Goal: Task Accomplishment & Management: Use online tool/utility

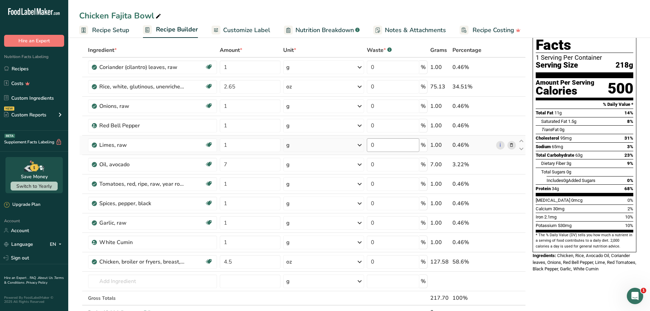
scroll to position [34, 0]
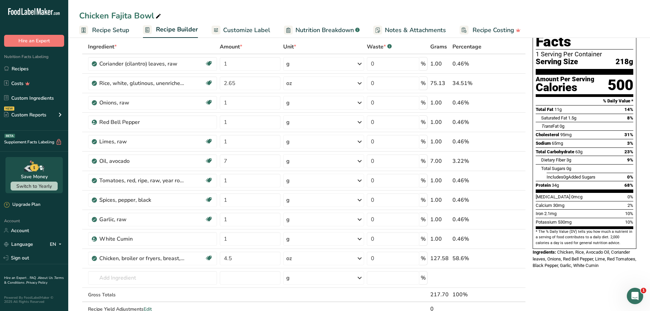
click at [132, 15] on div "Chicken Fajita Bowl" at bounding box center [120, 16] width 83 height 12
click at [132, 15] on input "Chicken Fajita Bowl" at bounding box center [359, 16] width 560 height 12
click at [238, 260] on input "4.5" at bounding box center [250, 258] width 61 height 14
type input "4"
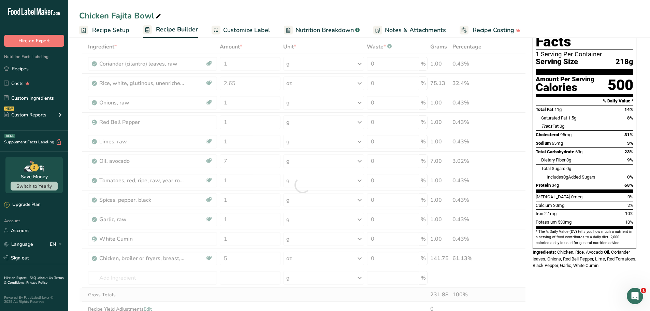
click at [315, 295] on div "Ingredient * Amount * Unit * Waste * .a-a{fill:#347362;}.b-a{fill:#fff;} Grams …" at bounding box center [302, 185] width 447 height 291
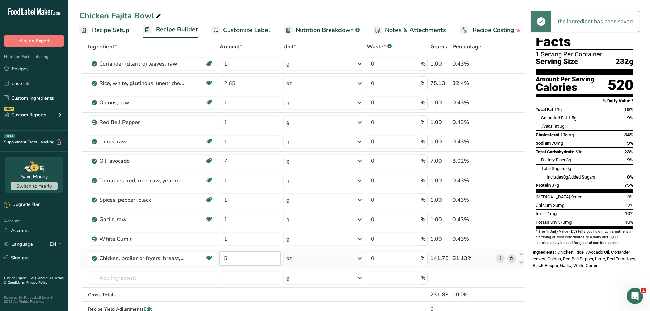
click at [242, 255] on input "5" at bounding box center [250, 258] width 61 height 14
drag, startPoint x: 242, startPoint y: 255, endPoint x: 219, endPoint y: 256, distance: 23.2
click at [219, 256] on td "5" at bounding box center [249, 258] width 63 height 19
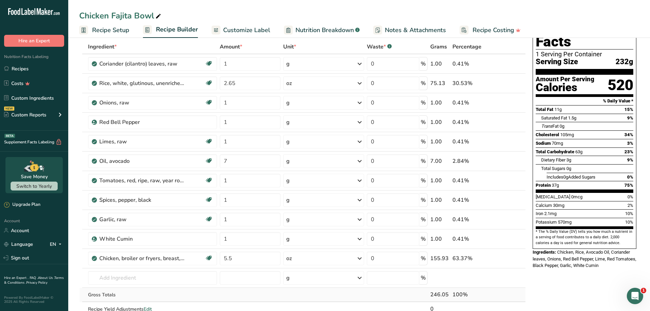
click at [305, 293] on div "Ingredient * Amount * Unit * Waste * .a-a{fill:#347362;}.b-a{fill:#fff;} Grams …" at bounding box center [302, 185] width 447 height 291
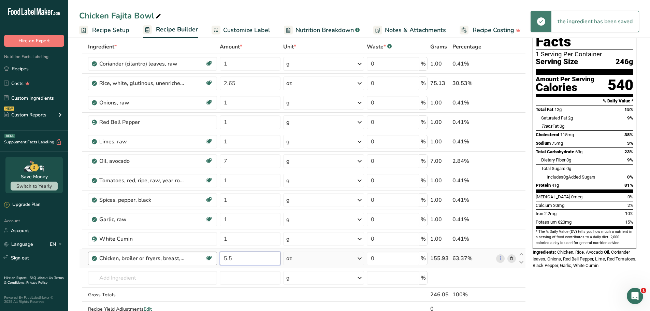
drag, startPoint x: 240, startPoint y: 257, endPoint x: 212, endPoint y: 259, distance: 28.0
click at [212, 259] on tr "Chicken, broiler or fryers, breast, skinless, boneless, meat only, raw Dairy fr…" at bounding box center [302, 258] width 446 height 19
click at [348, 290] on div "Ingredient * Amount * Unit * Waste * .a-a{fill:#347362;}.b-a{fill:#fff;} Grams …" at bounding box center [302, 185] width 447 height 291
click at [251, 259] on input "5.3" at bounding box center [250, 258] width 61 height 14
type input "5.4"
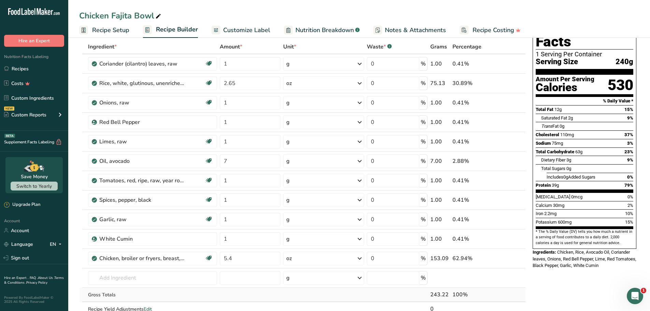
click at [324, 291] on div "Ingredient * Amount * Unit * Waste * .a-a{fill:#347362;}.b-a{fill:#fff;} Grams …" at bounding box center [302, 185] width 447 height 291
drag, startPoint x: 236, startPoint y: 161, endPoint x: 216, endPoint y: 160, distance: 19.5
click at [215, 160] on tr "Oil, avocado Dairy free Gluten free Vegan Vegetarian Soy free Source of Healthy…" at bounding box center [302, 160] width 446 height 19
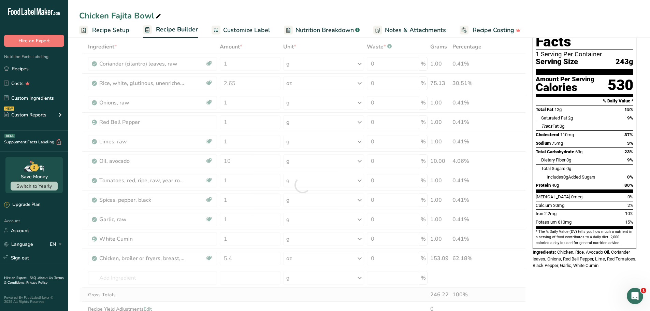
click at [373, 290] on div "Ingredient * Amount * Unit * Waste * .a-a{fill:#347362;}.b-a{fill:#fff;} Grams …" at bounding box center [302, 185] width 447 height 291
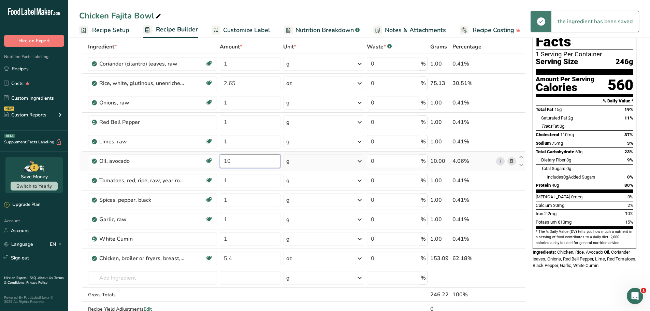
drag, startPoint x: 244, startPoint y: 158, endPoint x: 288, endPoint y: 167, distance: 44.7
click at [215, 157] on tr "Oil, avocado Dairy free Gluten free Vegan Vegetarian Soy free Source of Healthy…" at bounding box center [302, 160] width 446 height 19
type input "11"
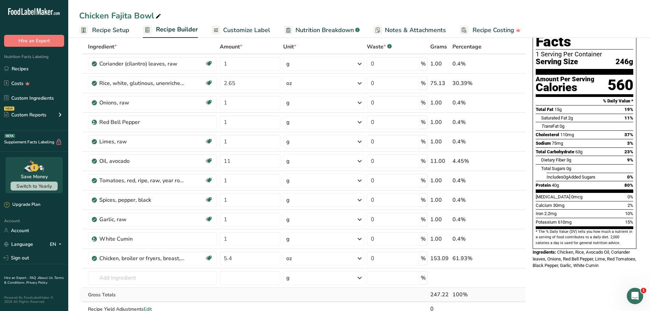
click at [365, 296] on div "Ingredient * Amount * Unit * Waste * .a-a{fill:#347362;}.b-a{fill:#fff;} Grams …" at bounding box center [302, 185] width 447 height 291
drag, startPoint x: 626, startPoint y: 251, endPoint x: 558, endPoint y: 236, distance: 69.8
click at [558, 249] on div "Ingredients: Chicken, Rice, Avocado Oil, Coriander leaves, Onions, Red Bell Pep…" at bounding box center [585, 259] width 104 height 20
copy span "Chicken, Rice, Avocado Oil, Coriander leaves, Onions, Red Bell Pepper, Lime, Re…"
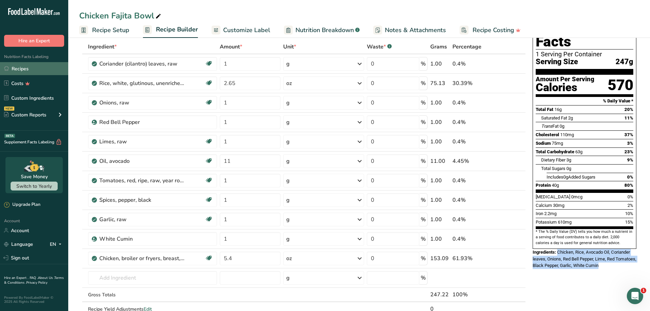
drag, startPoint x: 20, startPoint y: 68, endPoint x: 25, endPoint y: 69, distance: 4.9
click at [20, 68] on link "Recipes" at bounding box center [34, 68] width 68 height 13
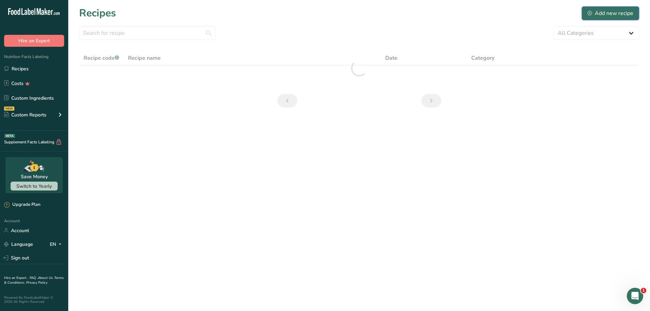
click at [617, 13] on div "Add new recipe" at bounding box center [610, 13] width 46 height 8
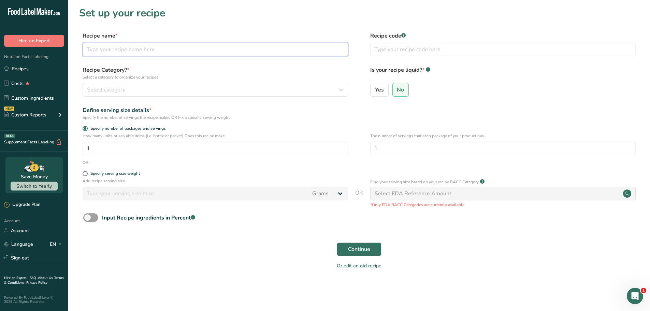
click at [157, 50] on input "text" at bounding box center [215, 50] width 265 height 14
paste input "Lemon Shredded Beef Greek Bowl"
type input "Lemon Shredded Beef Greek Bowl"
click at [239, 34] on label "Recipe name *" at bounding box center [215, 36] width 265 height 8
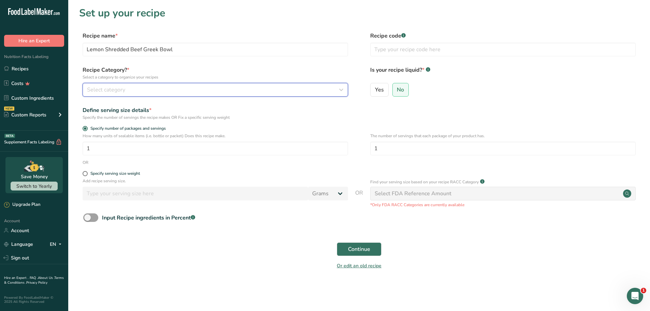
click at [163, 89] on div "Select category" at bounding box center [213, 90] width 252 height 8
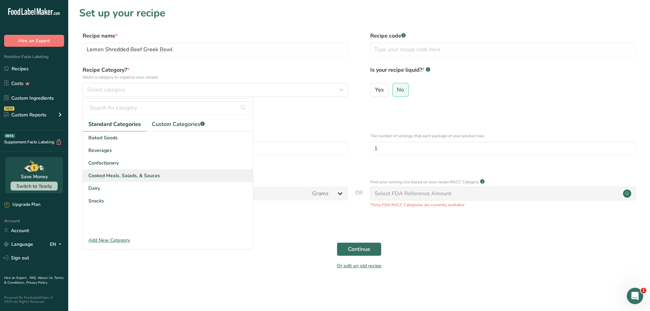
click at [119, 173] on span "Cooked Meals, Salads, & Sauces" at bounding box center [124, 175] width 72 height 7
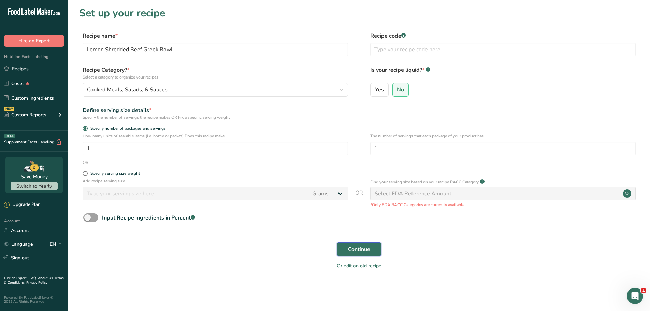
click at [351, 247] on span "Continue" at bounding box center [359, 249] width 22 height 8
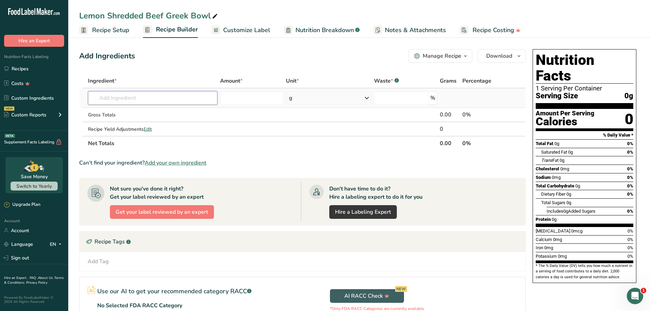
click at [146, 97] on input "text" at bounding box center [152, 98] width 129 height 14
click at [139, 100] on input "text" at bounding box center [152, 98] width 129 height 14
paste input "Couscous"
type input "Couscous"
click at [137, 109] on p "20029 Couscous, cooked" at bounding box center [123, 111] width 60 height 7
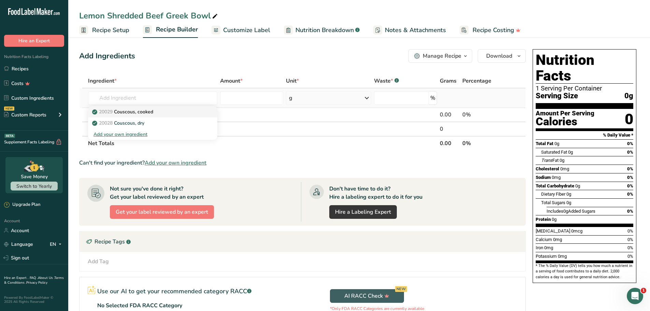
type input "Couscous, cooked"
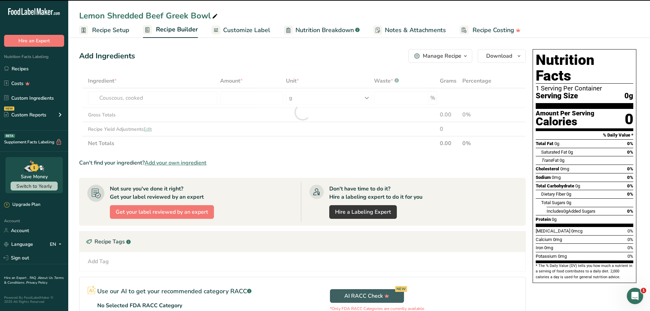
type input "0"
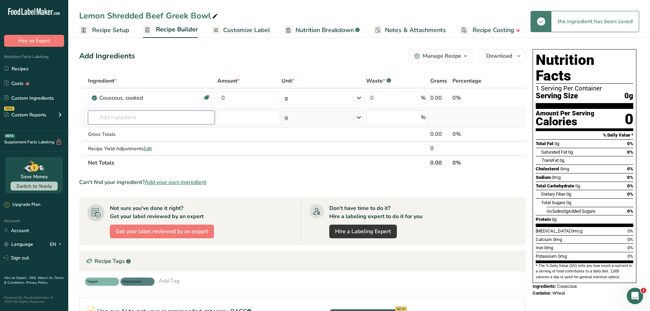
click at [144, 117] on input "text" at bounding box center [151, 118] width 127 height 14
click at [138, 113] on input "text" at bounding box center [151, 118] width 127 height 14
paste input "Beef, [PERSON_NAME], arm pot roast, separable lean only, trimmed to 1/8" fat, s…"
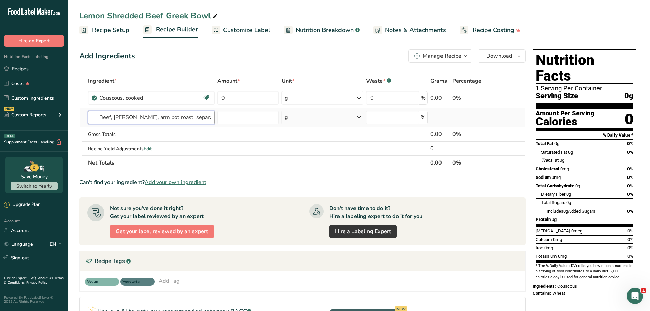
scroll to position [0, 109]
type input "Beef, [PERSON_NAME], arm pot roast, separable lean only, trimmed to 1/8" fat, s…"
click at [161, 129] on p "23633 Beef, [PERSON_NAME], arm pot roast, separable lean only, trimmed to 1/8" …" at bounding box center [216, 131] width 246 height 7
type input "Beef, [PERSON_NAME], arm pot roast, separable lean only, trimmed to 1/8" fat, s…"
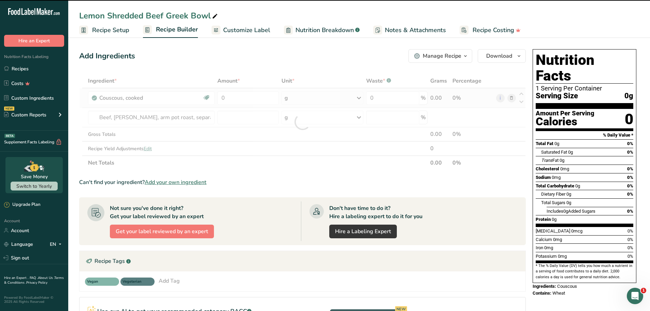
type input "0"
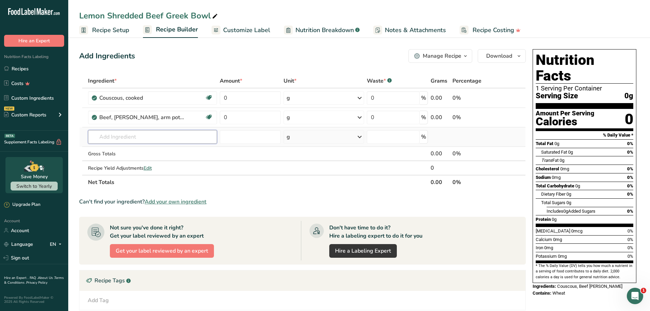
click at [106, 137] on input "text" at bounding box center [152, 137] width 129 height 14
click at [127, 137] on input "text" at bounding box center [152, 137] width 129 height 14
paste input "Beef, [PERSON_NAME], arm pot roast, separable lean only, trimmed to 1/8" fat, s…"
type input "Beef, [PERSON_NAME], arm pot roast, separable lean only, trimmed to 1/8" fat, s…"
click at [120, 132] on input "text" at bounding box center [152, 137] width 129 height 14
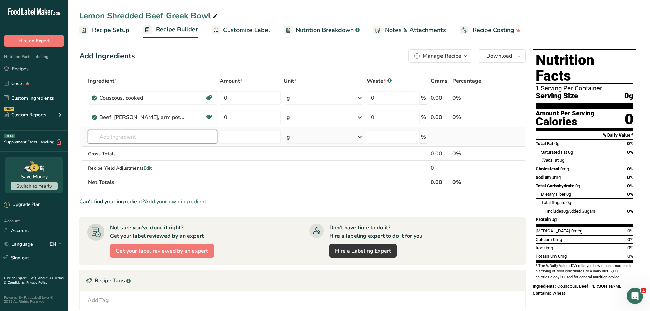
paste input "Parsley"
type input "Parsley"
click at [133, 163] on p "11297 [GEOGRAPHIC_DATA], fresh" at bounding box center [118, 161] width 50 height 7
type input "Parsley, fresh"
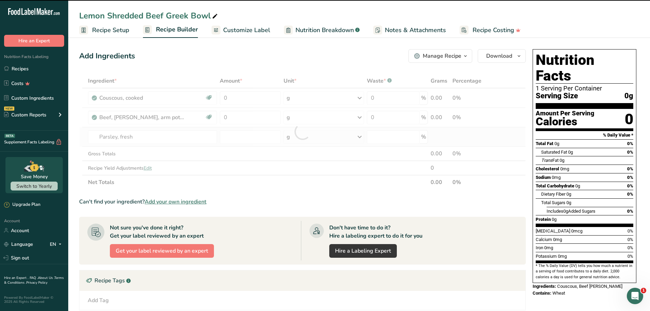
type input "0"
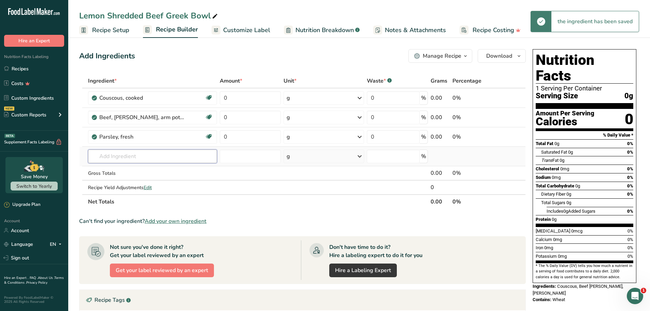
click at [140, 157] on input "text" at bounding box center [152, 156] width 129 height 14
click at [154, 159] on input "text" at bounding box center [152, 156] width 129 height 14
paste input "Yogurt, plain, whole milk"
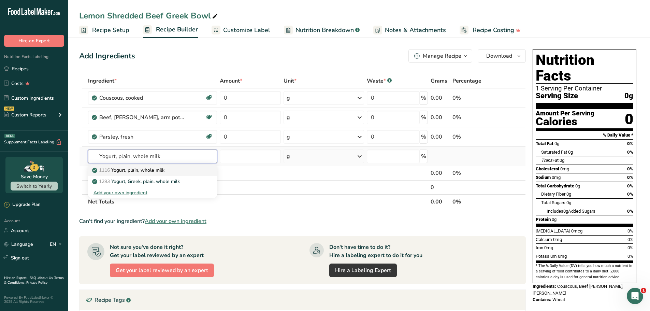
type input "Yogurt, plain, whole milk"
click at [146, 171] on p "1116 Yogurt, plain, whole milk" at bounding box center [128, 169] width 71 height 7
type input "Yogurt, plain, whole milk"
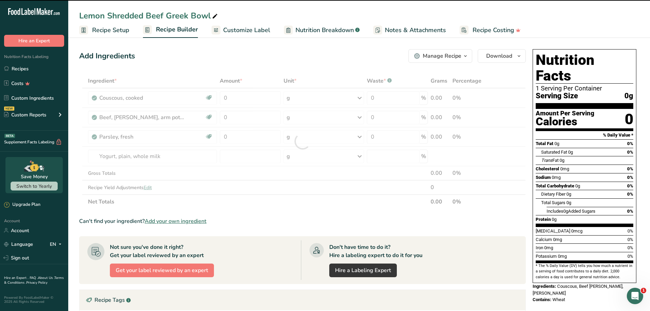
type input "0"
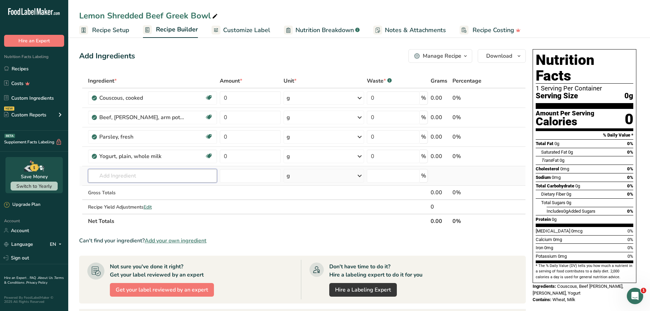
click at [119, 172] on input "text" at bounding box center [152, 176] width 129 height 14
paste input "Oil, avocado"
type input "Oil, avocado"
click at [129, 191] on p "4581 Oil, avocado" at bounding box center [115, 189] width 45 height 7
type input "Oil, avocado"
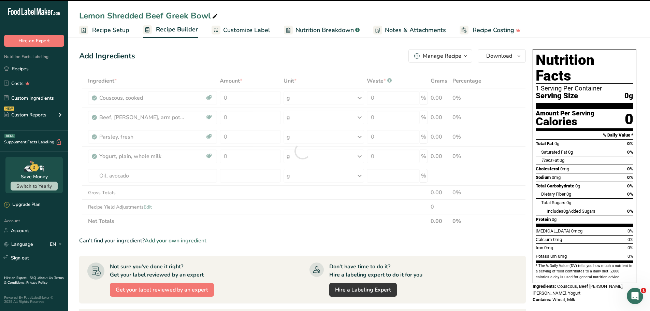
type input "0"
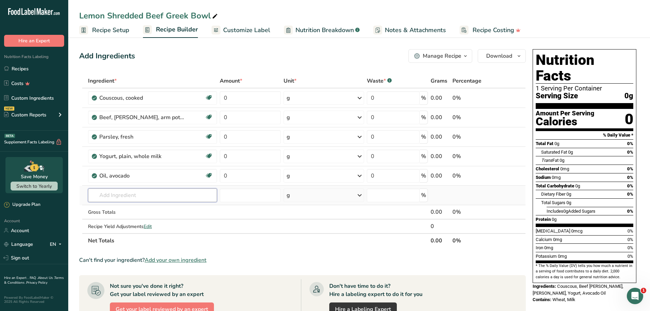
click at [133, 200] on input "text" at bounding box center [152, 195] width 129 height 14
paste input "Kosher Salt"
type input "Kosher Salt"
click at [123, 211] on p "Kosher Salt" at bounding box center [108, 208] width 31 height 7
type input "Kosher Salt"
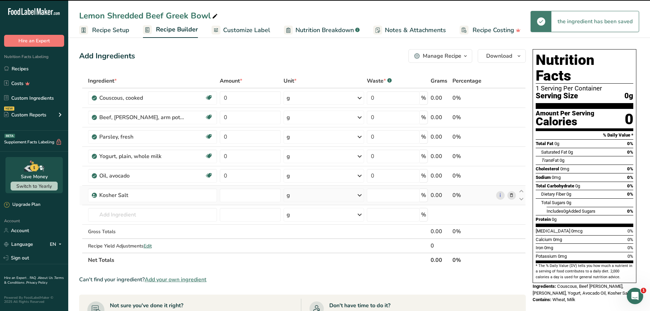
type input "0"
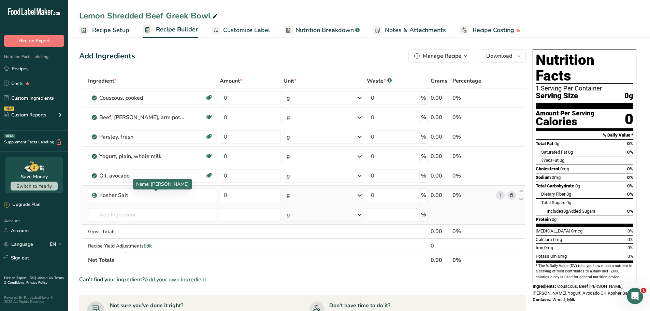
click at [148, 206] on td "Kosher Salt Add your own ingredient" at bounding box center [153, 214] width 132 height 19
click at [143, 212] on input "text" at bounding box center [152, 215] width 129 height 14
paste input "Tomatoes, red, ripe, raw, year round average"
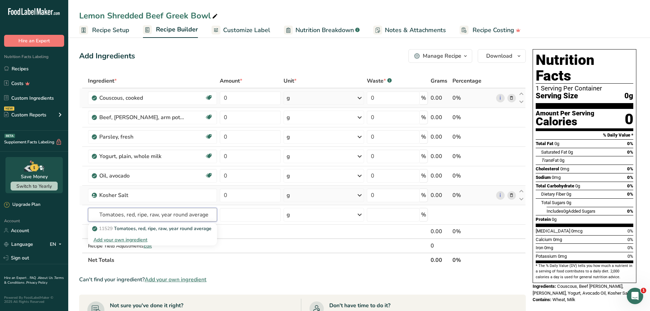
type input "Tomatoes, red, ripe, raw, year round average"
click at [83, 91] on td at bounding box center [84, 97] width 4 height 19
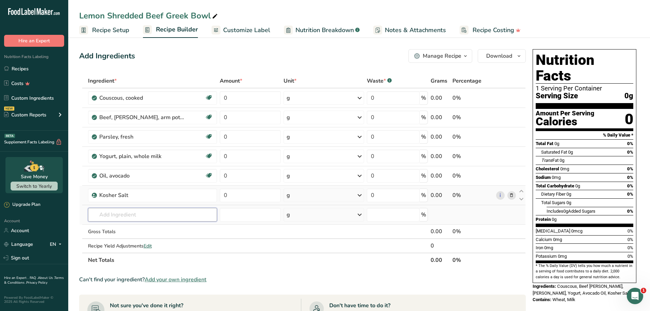
click at [118, 213] on input "text" at bounding box center [152, 215] width 129 height 14
paste input "Onions, raw"
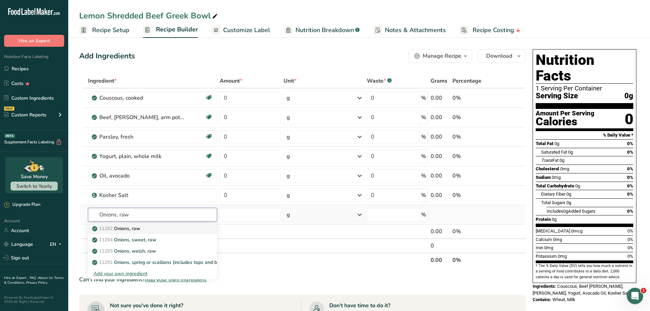
type input "Onions, raw"
click at [127, 227] on p "11282 Onions, raw" at bounding box center [116, 228] width 47 height 7
type input "Onions, raw"
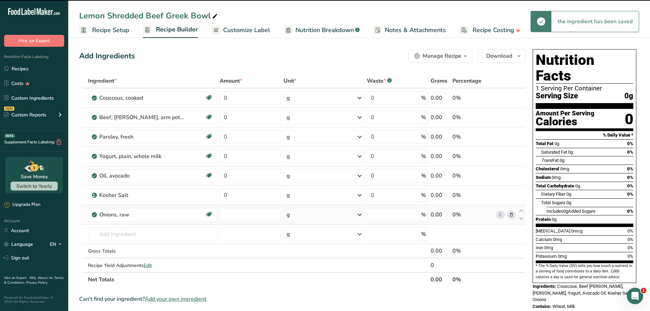
type input "0"
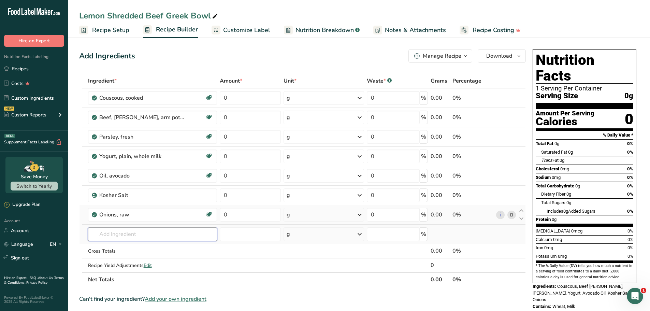
click at [141, 229] on input "text" at bounding box center [152, 234] width 129 height 14
paste input "Cucumber, with peel, raw"
type input "Cucumber, with peel, raw"
click at [130, 248] on p "11205 Cucumber, with peel, raw" at bounding box center [131, 247] width 76 height 7
type input "Cucumber, with peel, raw"
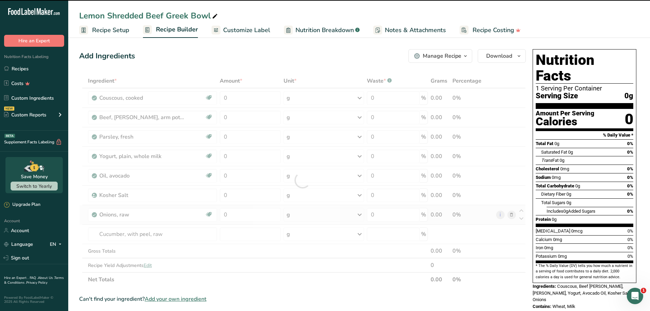
click at [78, 198] on section "Add Ingredients Manage Recipe Delete Recipe Duplicate Recipe Scale Recipe Save …" at bounding box center [359, 287] width 582 height 504
type input "0"
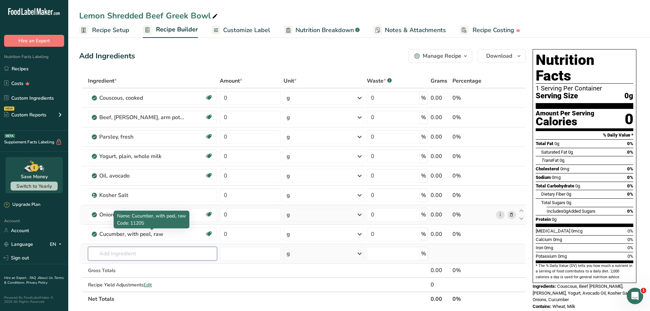
click at [120, 259] on input "text" at bounding box center [152, 254] width 129 height 14
paste input "Onions, raw"
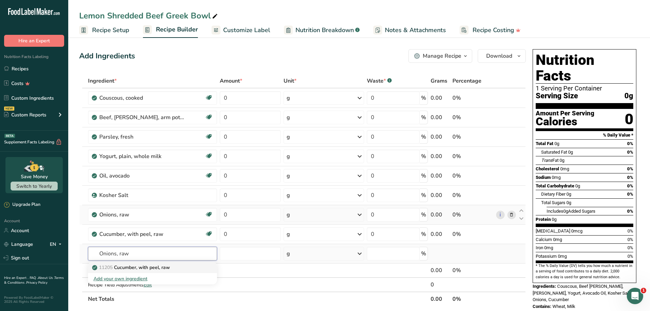
type input "Onions, raw"
click at [127, 268] on p "11282 Onions, raw" at bounding box center [116, 267] width 47 height 7
type input "Onions, raw"
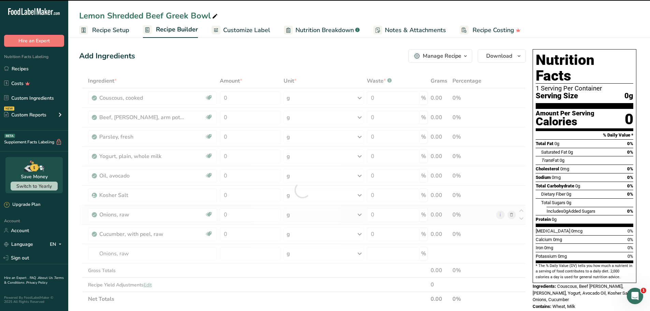
type input "0"
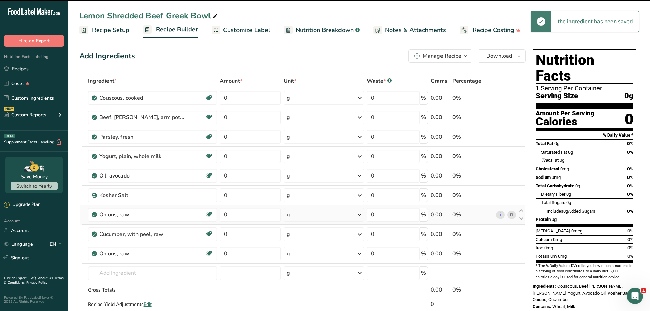
click at [79, 201] on table "Ingredient * Amount * Unit * Waste * .a-a{fill:#347362;}.b-a{fill:#fff;} Grams …" at bounding box center [302, 200] width 447 height 252
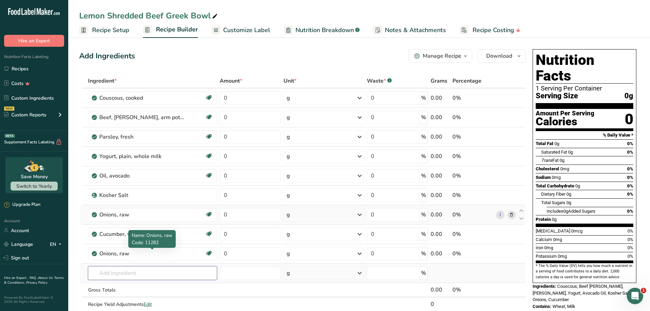
click at [124, 274] on input "text" at bounding box center [152, 273] width 129 height 14
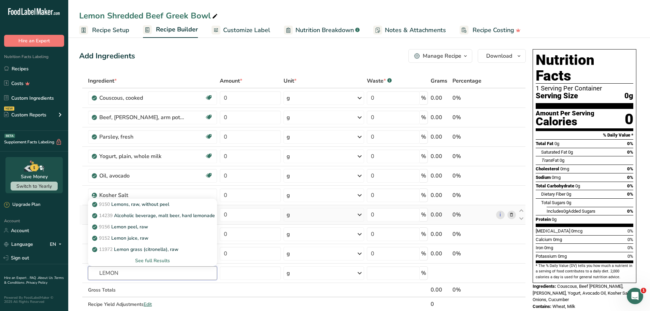
type input "LEMON"
click at [140, 202] on p "9150 Lemons, raw, without peel" at bounding box center [131, 204] width 76 height 7
type input "Lemons, raw, without peel"
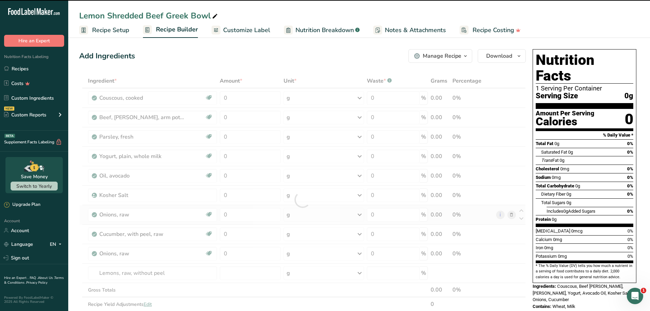
type input "0"
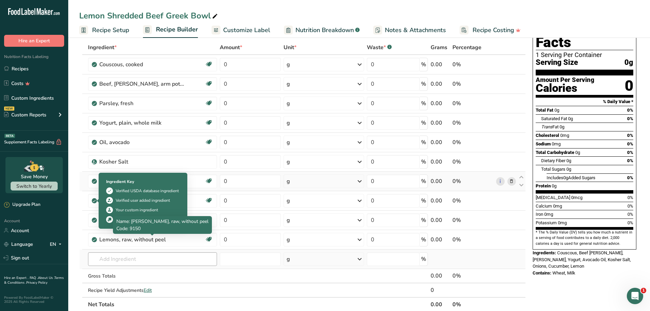
scroll to position [34, 0]
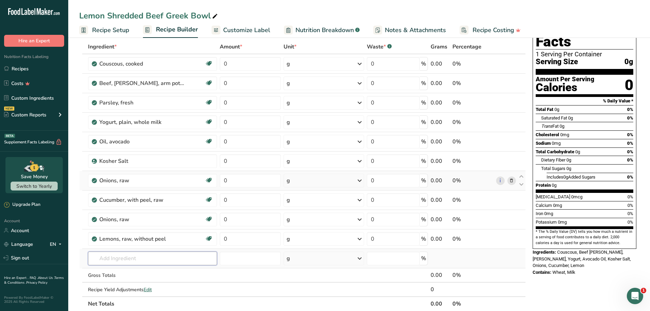
click at [127, 256] on input "text" at bounding box center [152, 258] width 129 height 14
paste input "garlic powder"
type input "garlic powder"
click at [132, 234] on p "2020 Spices, garlic powder" at bounding box center [125, 234] width 64 height 7
type input "Spices, garlic powder"
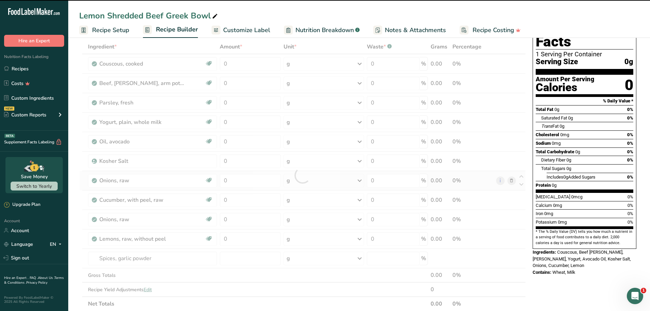
type input "0"
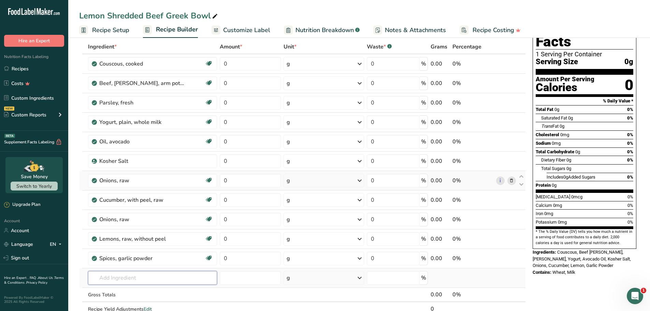
click at [132, 277] on input "text" at bounding box center [152, 278] width 129 height 14
paste input "Spices, oregano, dried"
type input "Spices, oregano, dried"
click at [139, 292] on p "2027 Spices, oregano, dried" at bounding box center [126, 291] width 66 height 7
type input "Spices, oregano, dried"
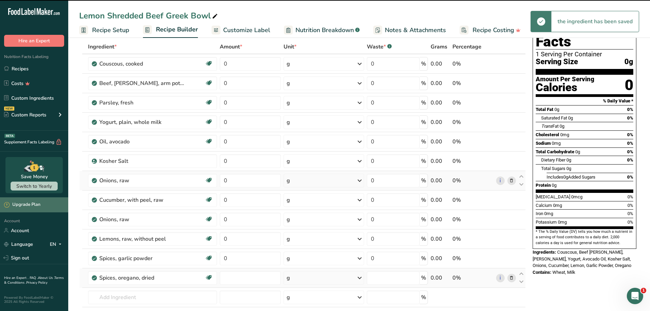
type input "0"
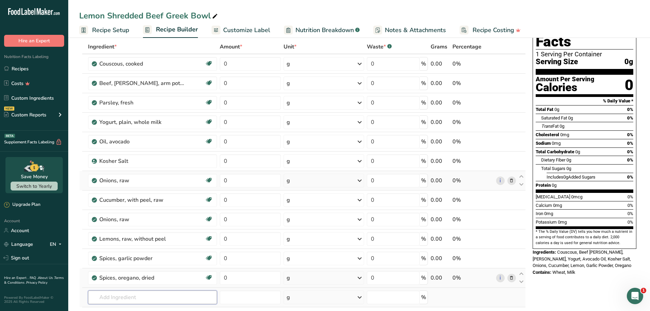
click at [103, 292] on input "text" at bounding box center [152, 297] width 129 height 14
paste input "parsley"
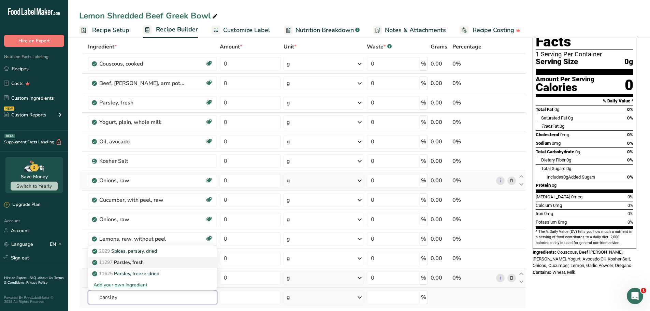
type input "parsley"
click at [132, 261] on p "11297 [GEOGRAPHIC_DATA], fresh" at bounding box center [118, 262] width 50 height 7
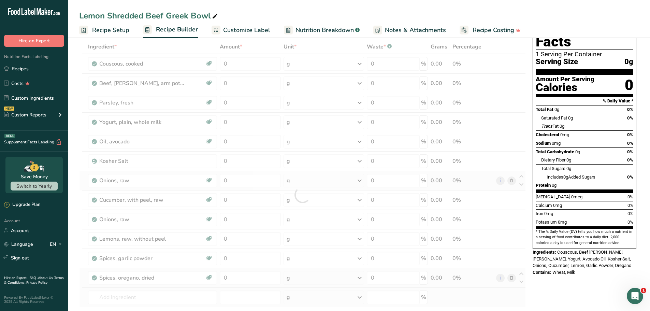
type input "Parsley, fresh"
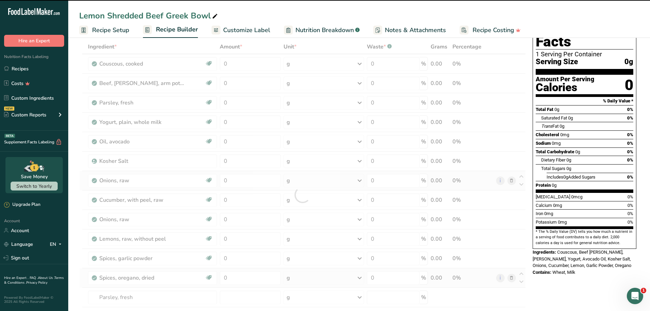
type input "0"
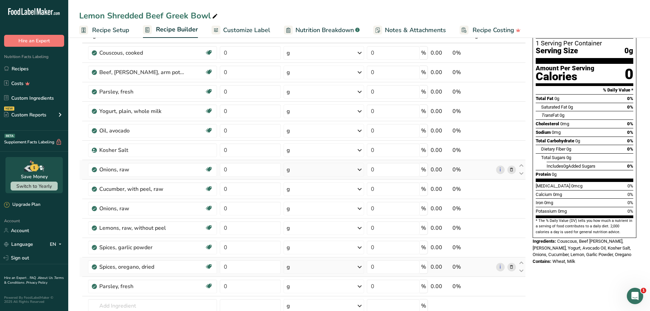
scroll to position [68, 0]
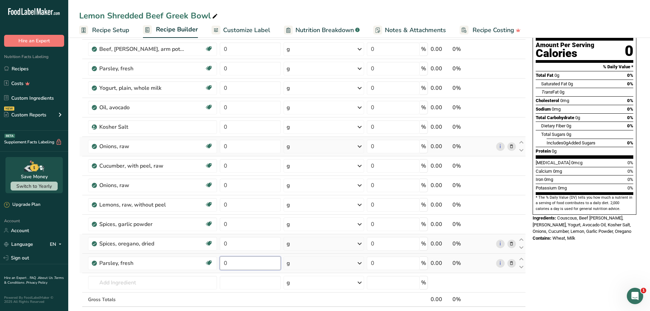
drag, startPoint x: 240, startPoint y: 264, endPoint x: 224, endPoint y: 261, distance: 16.3
click at [224, 262] on input "0" at bounding box center [250, 263] width 61 height 14
click at [220, 241] on div "Ingredient * Amount * Unit * Waste * .a-a{fill:#347362;}.b-a{fill:#fff;} Grams …" at bounding box center [302, 170] width 447 height 330
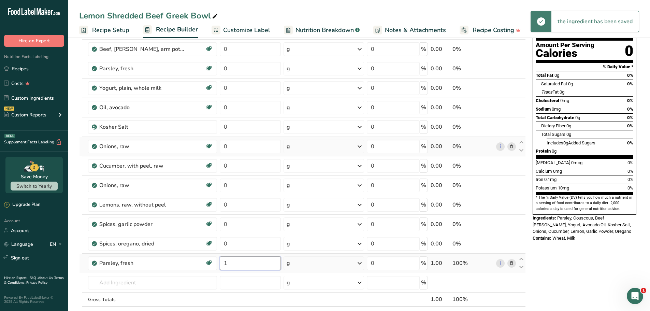
click at [236, 263] on div "Ingredient * Amount * Unit * Waste * .a-a{fill:#347362;}.b-a{fill:#fff;} Grams …" at bounding box center [302, 170] width 447 height 330
drag, startPoint x: 234, startPoint y: 264, endPoint x: 223, endPoint y: 264, distance: 10.2
click at [217, 262] on tr "Parsley, fresh Source of Antioxidants Dairy free Gluten free Vegan Vegetarian S…" at bounding box center [302, 262] width 446 height 19
type input "2"
click at [241, 244] on div "Ingredient * Amount * Unit * Waste * .a-a{fill:#347362;}.b-a{fill:#fff;} Grams …" at bounding box center [302, 170] width 447 height 330
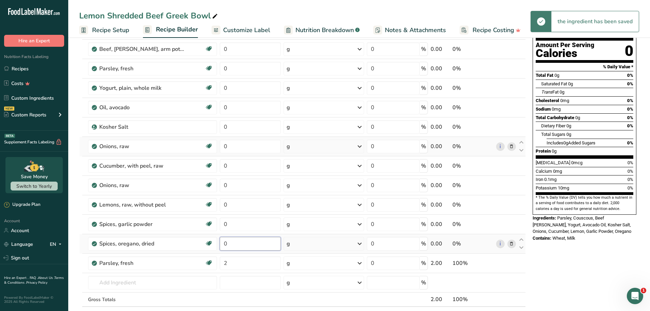
click at [219, 243] on td "0" at bounding box center [249, 243] width 63 height 19
type input "2"
click at [236, 228] on div "Ingredient * Amount * Unit * Waste * .a-a{fill:#347362;}.b-a{fill:#fff;} Grams …" at bounding box center [302, 170] width 447 height 330
drag, startPoint x: 235, startPoint y: 225, endPoint x: 220, endPoint y: 226, distance: 15.7
click at [220, 226] on input "0" at bounding box center [250, 224] width 61 height 14
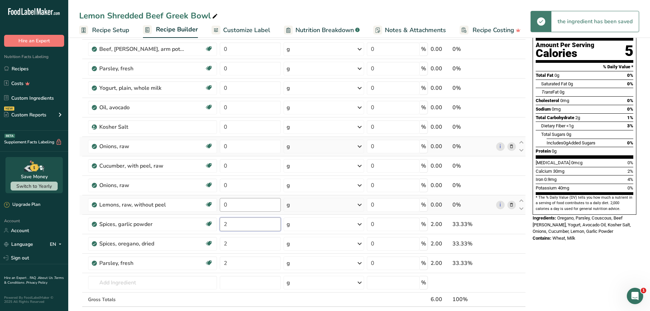
type input "2"
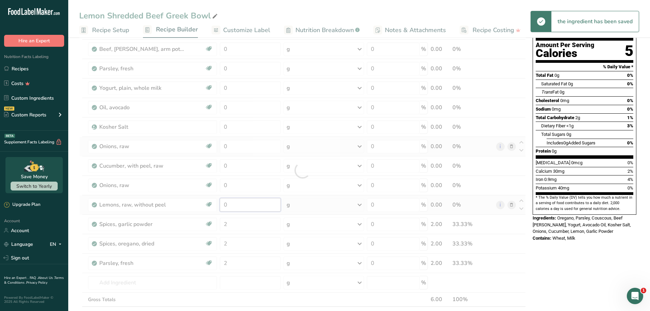
click at [239, 207] on div "Ingredient * Amount * Unit * Waste * .a-a{fill:#347362;}.b-a{fill:#fff;} Grams …" at bounding box center [302, 170] width 447 height 330
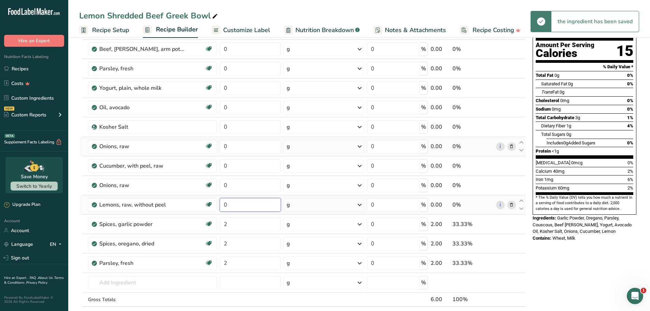
drag, startPoint x: 237, startPoint y: 204, endPoint x: 220, endPoint y: 205, distance: 16.7
click at [219, 205] on td "0" at bounding box center [249, 204] width 63 height 19
type input "2"
click at [236, 186] on div "Ingredient * Amount * Unit * Waste * .a-a{fill:#347362;}.b-a{fill:#fff;} Grams …" at bounding box center [302, 170] width 447 height 330
drag, startPoint x: 242, startPoint y: 179, endPoint x: 228, endPoint y: 179, distance: 13.3
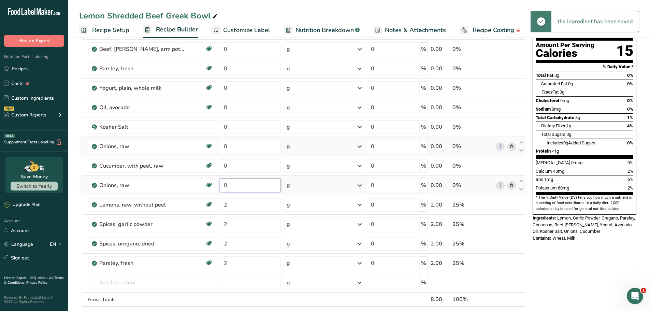
click at [228, 179] on input "0" at bounding box center [250, 185] width 61 height 14
type input "2"
click at [239, 159] on div "Ingredient * Amount * Unit * Waste * .a-a{fill:#347362;}.b-a{fill:#fff;} Grams …" at bounding box center [302, 170] width 447 height 330
drag, startPoint x: 235, startPoint y: 164, endPoint x: 223, endPoint y: 164, distance: 12.6
click at [223, 164] on input "0" at bounding box center [250, 166] width 61 height 14
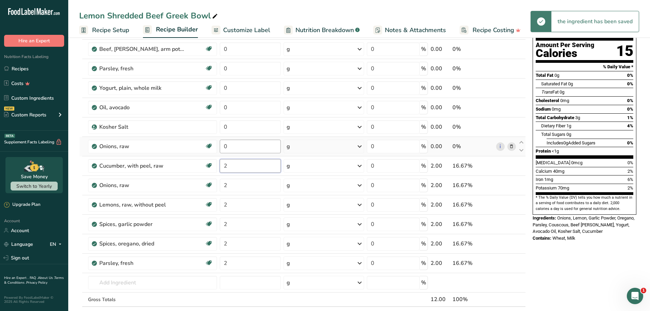
type input "2"
click at [239, 142] on div "Ingredient * Amount * Unit * Waste * .a-a{fill:#347362;}.b-a{fill:#fff;} Grams …" at bounding box center [302, 170] width 447 height 330
drag, startPoint x: 236, startPoint y: 145, endPoint x: 214, endPoint y: 146, distance: 22.9
click at [214, 146] on tr "Onions, raw Source of Antioxidants [MEDICAL_DATA] Effect Dairy free Gluten free…" at bounding box center [302, 146] width 446 height 19
type input "2"
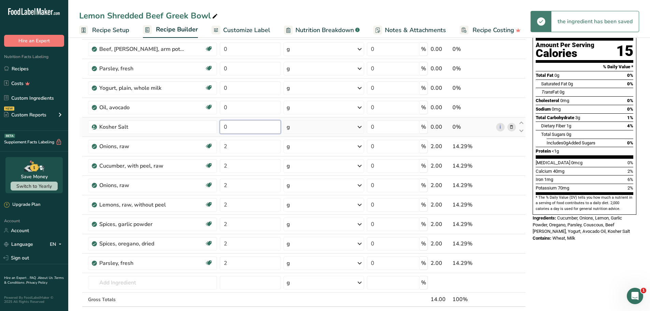
click at [234, 128] on div "Ingredient * Amount * Unit * Waste * .a-a{fill:#347362;}.b-a{fill:#fff;} Grams …" at bounding box center [302, 170] width 447 height 330
drag, startPoint x: 238, startPoint y: 124, endPoint x: 220, endPoint y: 126, distance: 18.5
click at [220, 126] on input "0" at bounding box center [250, 127] width 61 height 14
type input "2"
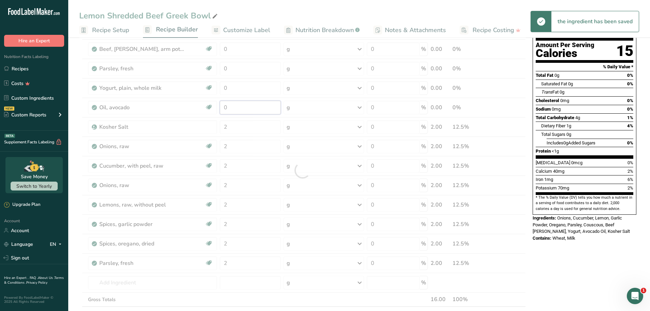
click at [237, 103] on div "Ingredient * Amount * Unit * Waste * .a-a{fill:#347362;}.b-a{fill:#fff;} Grams …" at bounding box center [302, 170] width 447 height 330
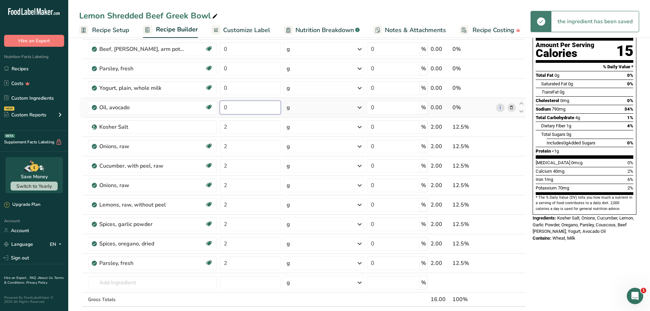
drag, startPoint x: 237, startPoint y: 105, endPoint x: 219, endPoint y: 108, distance: 17.6
click at [219, 108] on td "0" at bounding box center [249, 107] width 63 height 19
type input "10"
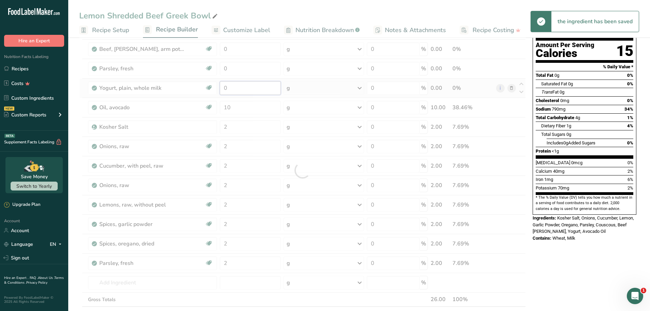
click at [238, 89] on div "Ingredient * Amount * Unit * Waste * .a-a{fill:#347362;}.b-a{fill:#fff;} Grams …" at bounding box center [302, 170] width 447 height 330
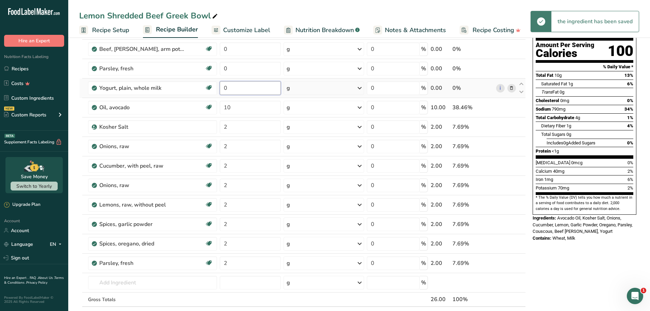
drag, startPoint x: 236, startPoint y: 86, endPoint x: 223, endPoint y: 88, distance: 12.7
click at [223, 88] on input "0" at bounding box center [250, 88] width 61 height 14
type input "2"
click at [240, 71] on div "Ingredient * Amount * Unit * Waste * .a-a{fill:#347362;}.b-a{fill:#fff;} Grams …" at bounding box center [302, 170] width 447 height 330
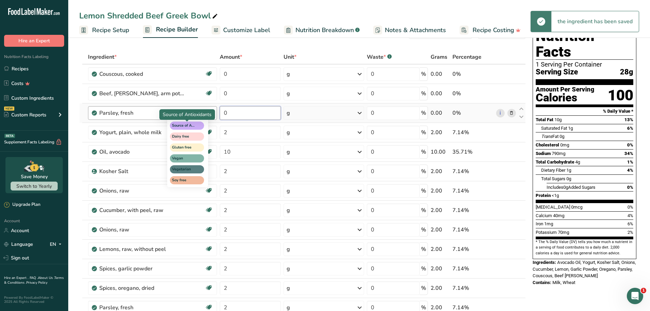
scroll to position [34, 0]
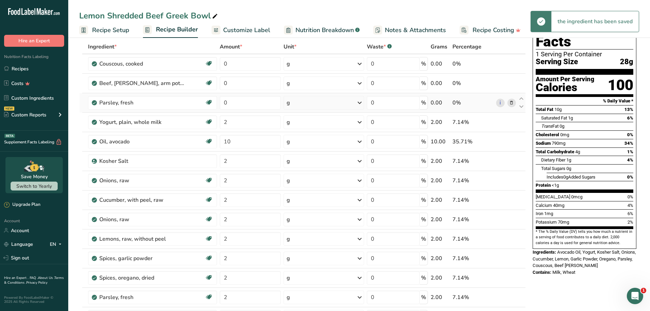
click at [512, 102] on div "Ingredient * Amount * Unit * Waste * .a-a{fill:#347362;}.b-a{fill:#fff;} Grams …" at bounding box center [302, 205] width 447 height 330
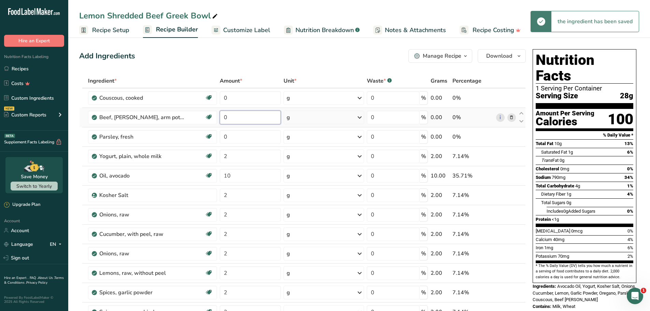
drag, startPoint x: 246, startPoint y: 116, endPoint x: 223, endPoint y: 115, distance: 22.9
click at [223, 115] on input "0" at bounding box center [250, 118] width 61 height 14
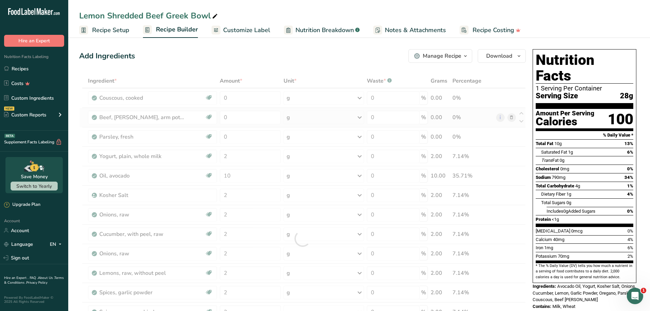
click at [309, 116] on div "Ingredient * Amount * Unit * Waste * .a-a{fill:#347362;}.b-a{fill:#fff;} Grams …" at bounding box center [302, 239] width 447 height 330
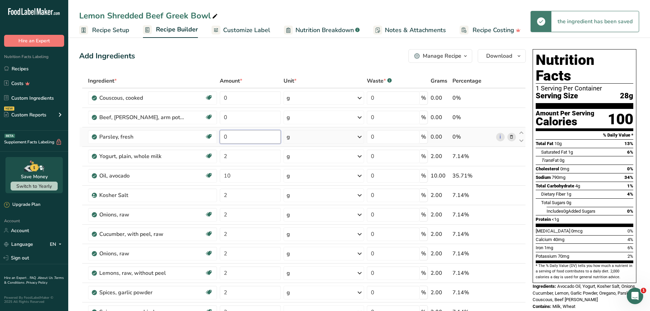
drag, startPoint x: 233, startPoint y: 134, endPoint x: 222, endPoint y: 136, distance: 11.4
click at [222, 136] on input "0" at bounding box center [250, 137] width 61 height 14
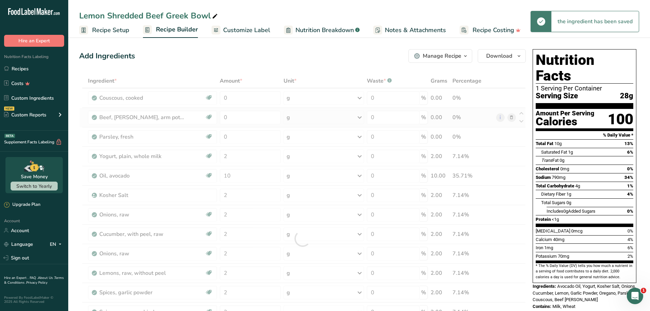
click at [303, 115] on div "Ingredient * Amount * Unit * Waste * .a-a{fill:#347362;}.b-a{fill:#fff;} Grams …" at bounding box center [302, 239] width 447 height 330
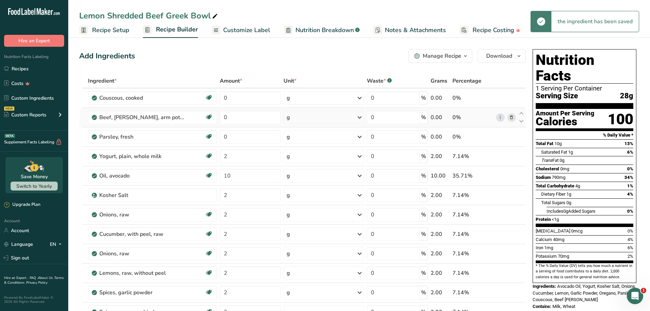
click at [313, 121] on div "g" at bounding box center [323, 118] width 81 height 14
click at [303, 200] on div "See more" at bounding box center [316, 201] width 57 height 7
click at [297, 223] on div "oz" at bounding box center [316, 223] width 57 height 10
drag, startPoint x: 234, startPoint y: 116, endPoint x: 212, endPoint y: 114, distance: 22.0
click at [212, 114] on tr "Beef, [PERSON_NAME], arm pot roast, separable lean only, trimmed to 1/8" fat, s…" at bounding box center [302, 117] width 446 height 19
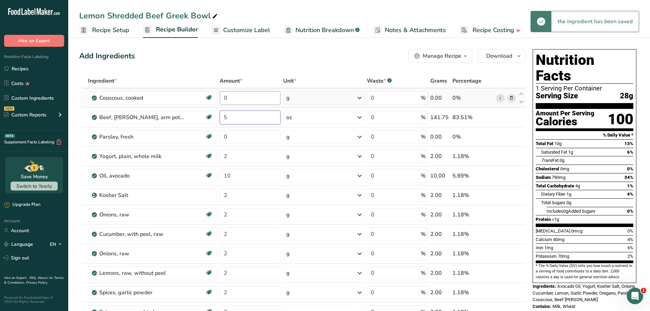
type input "5"
click at [245, 98] on div "Ingredient * Amount * Unit * Waste * .a-a{fill:#347362;}.b-a{fill:#fff;} Grams …" at bounding box center [302, 239] width 447 height 330
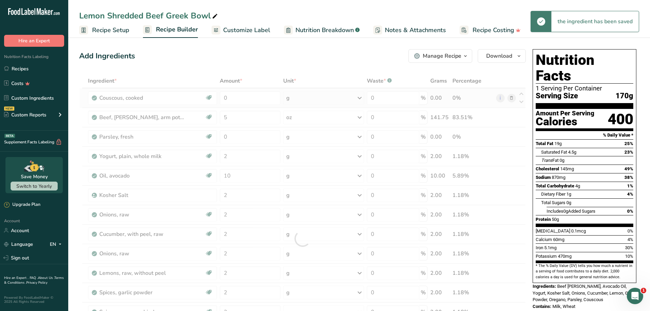
click at [298, 99] on div "Ingredient * Amount * Unit * Waste * .a-a{fill:#347362;}.b-a{fill:#fff;} Grams …" at bounding box center [302, 239] width 447 height 330
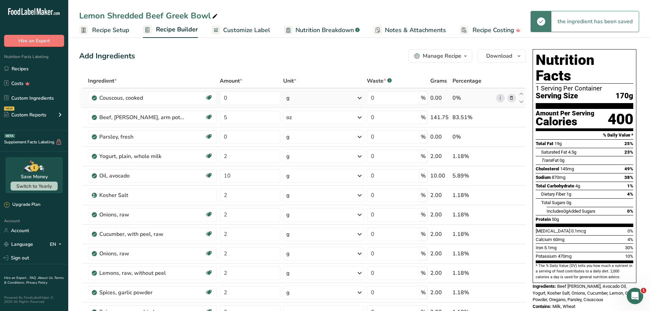
click at [305, 99] on div "g" at bounding box center [323, 98] width 81 height 14
click at [302, 190] on div "See more" at bounding box center [315, 192] width 57 height 7
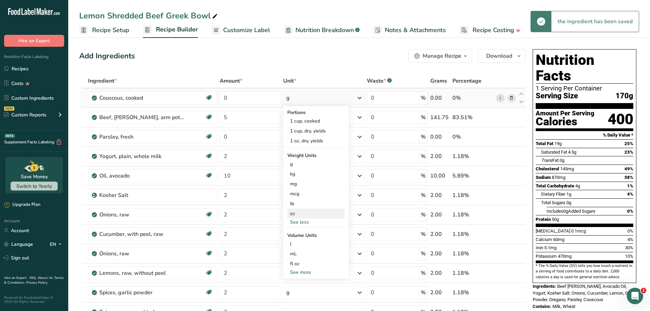
click at [299, 212] on div "oz" at bounding box center [315, 213] width 57 height 10
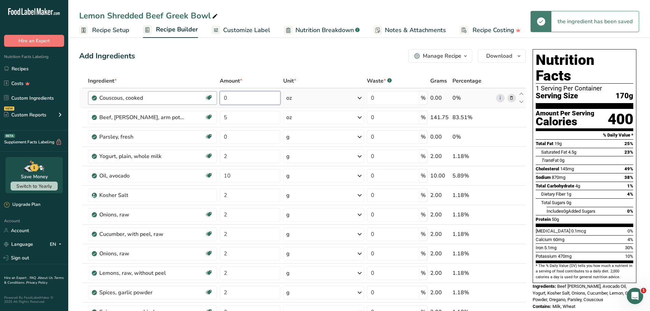
drag, startPoint x: 237, startPoint y: 97, endPoint x: 214, endPoint y: 96, distance: 22.5
click at [214, 97] on tr "Couscous, cooked Dairy free Vegan Vegetarian Soy free 0 oz Portions 1 cup, cook…" at bounding box center [302, 97] width 446 height 19
type input "3"
click at [272, 49] on div "Add Ingredients Manage Recipe Delete Recipe Duplicate Recipe Scale Recipe Save …" at bounding box center [302, 56] width 447 height 14
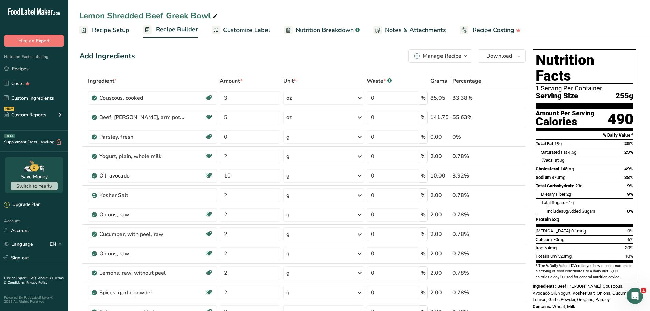
click at [163, 16] on div "Lemon Shredded Beef Greek Bowl" at bounding box center [149, 16] width 140 height 12
click at [163, 16] on input "Lemon Shredded Beef Greek Bowl" at bounding box center [359, 16] width 560 height 12
drag, startPoint x: 238, startPoint y: 114, endPoint x: 221, endPoint y: 117, distance: 17.9
click at [221, 117] on input "5" at bounding box center [250, 118] width 61 height 14
click at [296, 52] on div "Add Ingredients Manage Recipe Delete Recipe Duplicate Recipe Scale Recipe Save …" at bounding box center [302, 56] width 447 height 14
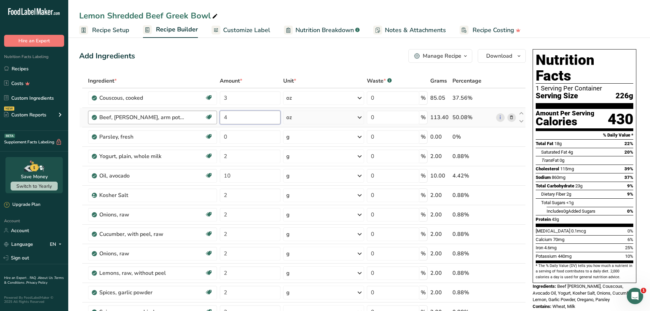
drag, startPoint x: 244, startPoint y: 115, endPoint x: 205, endPoint y: 113, distance: 38.9
click at [205, 113] on tr "Beef, [PERSON_NAME], arm pot roast, separable lean only, trimmed to 1/8" fat, s…" at bounding box center [302, 117] width 446 height 19
type input "3.8"
click at [291, 35] on link "Nutrition Breakdown .a-a{fill:#347362;}.b-a{fill:#fff;}" at bounding box center [322, 30] width 76 height 15
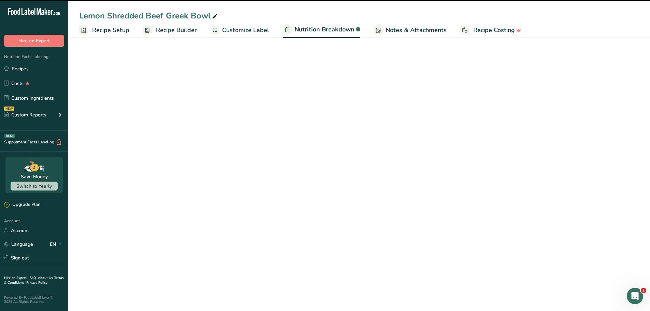
select select "Calories"
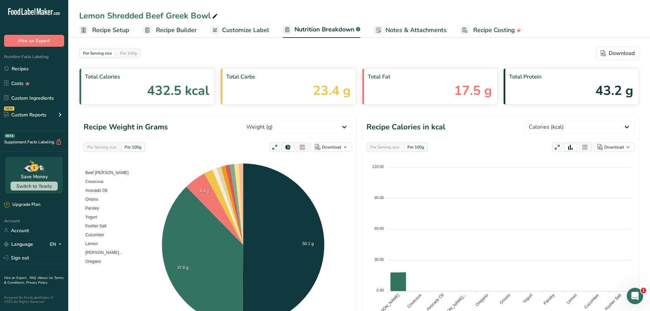
click at [156, 29] on span "Recipe Builder" at bounding box center [176, 30] width 41 height 9
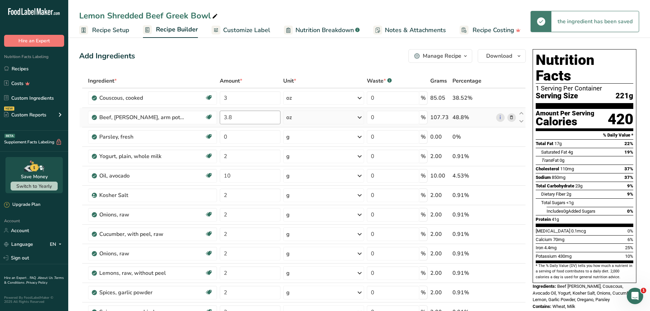
drag, startPoint x: 238, startPoint y: 119, endPoint x: 221, endPoint y: 114, distance: 17.6
click at [221, 114] on input "3.8" at bounding box center [250, 118] width 61 height 14
click at [263, 58] on div "Add Ingredients Manage Recipe Delete Recipe Duplicate Recipe Scale Recipe Save …" at bounding box center [302, 56] width 447 height 14
click at [240, 116] on input "3.8" at bounding box center [250, 118] width 61 height 14
type input "3.9"
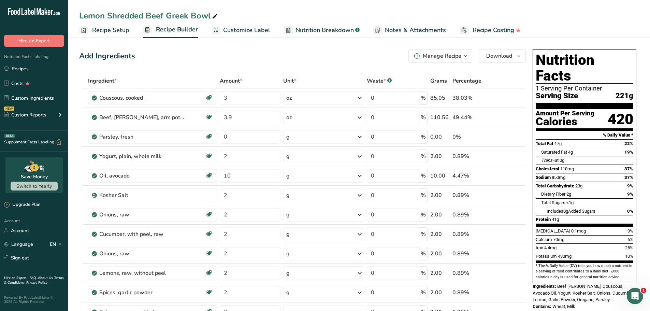
click at [278, 60] on div "Add Ingredients Manage Recipe Delete Recipe Duplicate Recipe Scale Recipe Save …" at bounding box center [302, 56] width 447 height 14
drag, startPoint x: 239, startPoint y: 96, endPoint x: 203, endPoint y: 95, distance: 36.9
click at [203, 95] on tr "Couscous, cooked Dairy free Vegan Vegetarian Soy free 3 oz Portions 1 cup, cook…" at bounding box center [302, 97] width 446 height 19
click at [303, 58] on div "Add Ingredients Manage Recipe Delete Recipe Duplicate Recipe Scale Recipe Save …" at bounding box center [302, 56] width 447 height 14
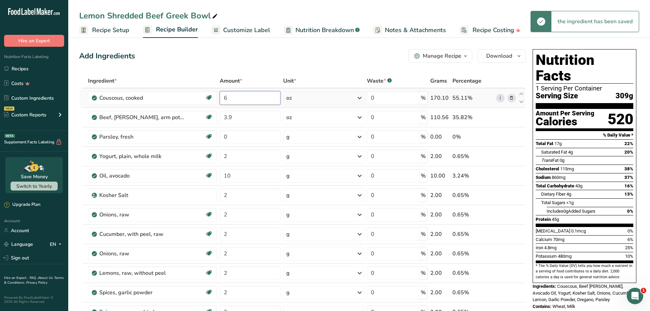
drag, startPoint x: 245, startPoint y: 101, endPoint x: 218, endPoint y: 99, distance: 27.7
click at [217, 99] on tr "Couscous, cooked Dairy free Vegan Vegetarian Soy free 6 oz Portions 1 cup, cook…" at bounding box center [302, 97] width 446 height 19
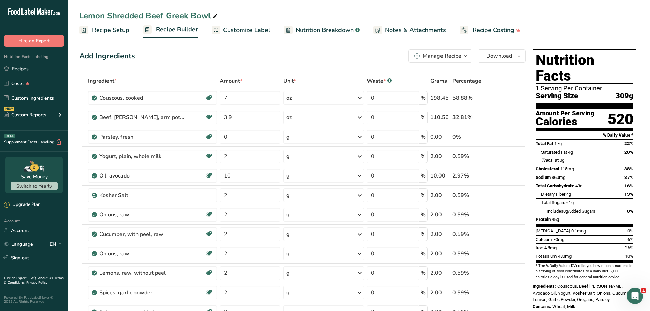
click at [320, 52] on div "Add Ingredients Manage Recipe Delete Recipe Duplicate Recipe Scale Recipe Save …" at bounding box center [302, 56] width 447 height 14
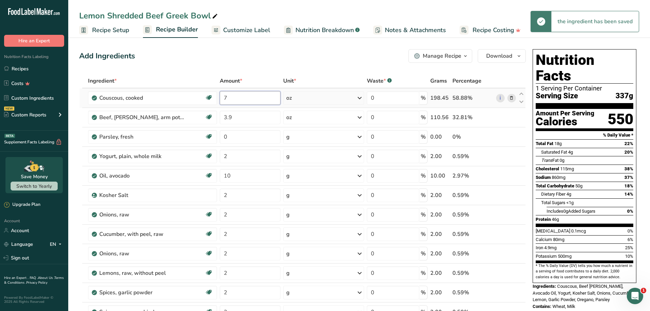
drag, startPoint x: 236, startPoint y: 97, endPoint x: 220, endPoint y: 95, distance: 15.8
click at [218, 96] on tr "Couscous, cooked Dairy free Vegan Vegetarian Soy free 7 oz Portions 1 cup, cook…" at bounding box center [302, 97] width 446 height 19
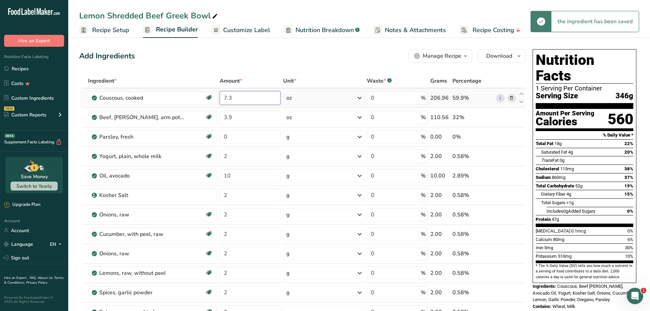
drag, startPoint x: 233, startPoint y: 99, endPoint x: 222, endPoint y: 97, distance: 11.4
click at [222, 97] on input "7.3" at bounding box center [250, 98] width 61 height 14
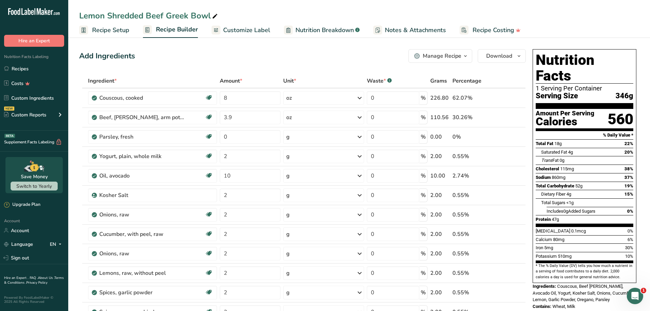
drag, startPoint x: 225, startPoint y: 100, endPoint x: 215, endPoint y: 94, distance: 11.2
click at [213, 96] on tr "Couscous, cooked Dairy free Vegan Vegetarian Soy free 8 oz Portions 1 cup, cook…" at bounding box center [302, 97] width 446 height 19
click at [285, 57] on div "Add Ingredients Manage Recipe Delete Recipe Duplicate Recipe Scale Recipe Save …" at bounding box center [302, 56] width 447 height 14
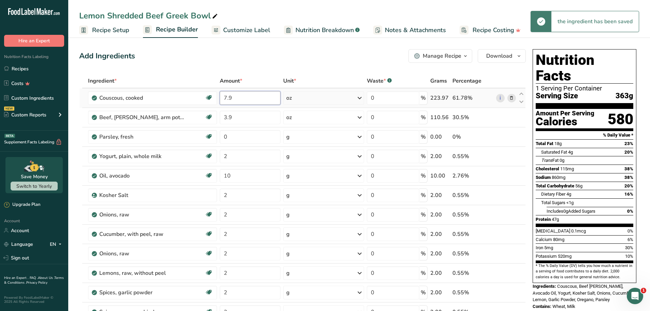
drag, startPoint x: 238, startPoint y: 97, endPoint x: 228, endPoint y: 98, distance: 10.7
click at [228, 98] on input "7.9" at bounding box center [250, 98] width 61 height 14
type input "7.8"
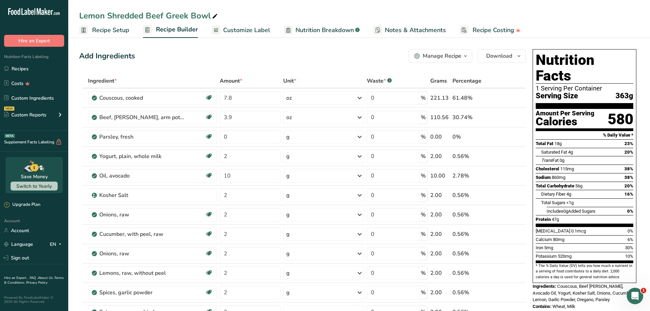
drag, startPoint x: 238, startPoint y: 175, endPoint x: 223, endPoint y: 175, distance: 14.3
click at [223, 175] on input "10" at bounding box center [250, 176] width 61 height 14
type input "14"
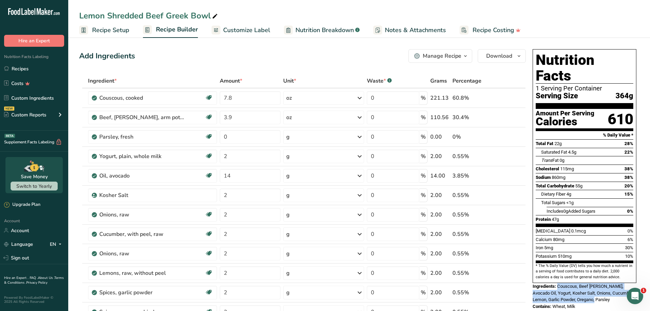
drag, startPoint x: 597, startPoint y: 284, endPoint x: 558, endPoint y: 271, distance: 41.2
click at [558, 283] on div "Ingredients: Couscous, Beef [PERSON_NAME], Avocado Oil, Yogurt, Kosher Salt, On…" at bounding box center [585, 293] width 104 height 20
copy span "Couscous, Beef [PERSON_NAME], Avocado Oil, Yogurt, Kosher Salt, Onions, Cucumbe…"
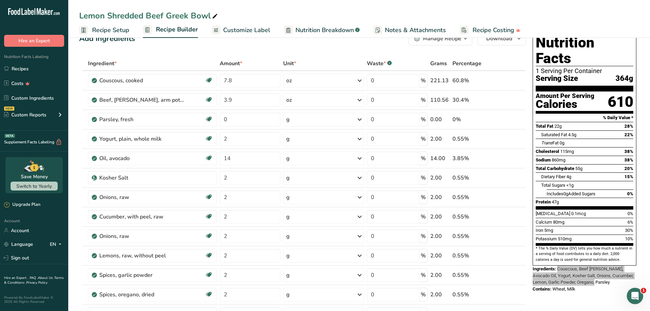
scroll to position [68, 0]
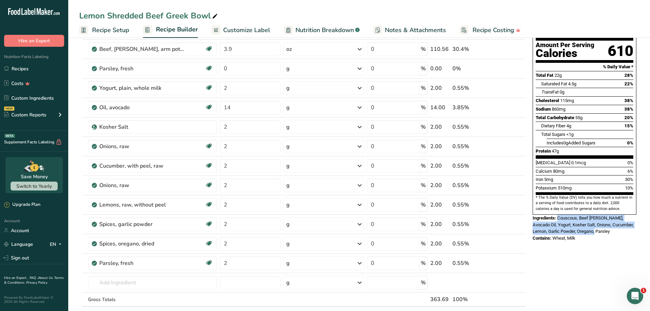
drag, startPoint x: 580, startPoint y: 221, endPoint x: 554, endPoint y: 223, distance: 26.7
click at [554, 235] on div "Contains: Wheat, Milk" at bounding box center [585, 238] width 104 height 7
copy span "Wheat, Milk"
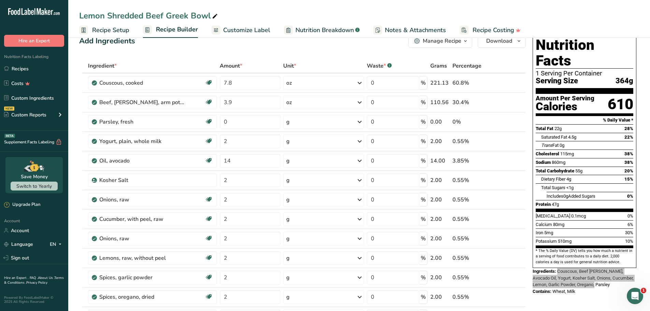
scroll to position [0, 0]
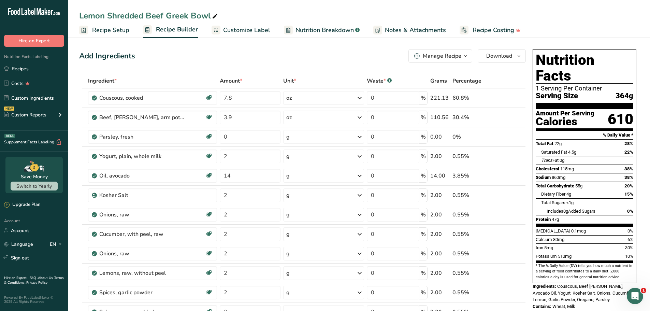
click at [629, 92] on span "364g" at bounding box center [624, 96] width 18 height 9
drag, startPoint x: 634, startPoint y: 81, endPoint x: 615, endPoint y: 80, distance: 18.5
click at [615, 80] on div "Nutrition Facts 1 Serving Per Container Serving Size 364g Amount Per Serving Ca…" at bounding box center [585, 166] width 104 height 234
copy span "364g"
click at [236, 23] on link "Customize Label" at bounding box center [241, 30] width 59 height 15
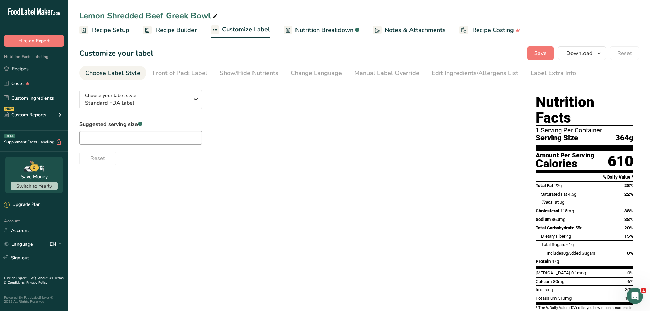
click at [114, 27] on span "Recipe Setup" at bounding box center [110, 30] width 37 height 9
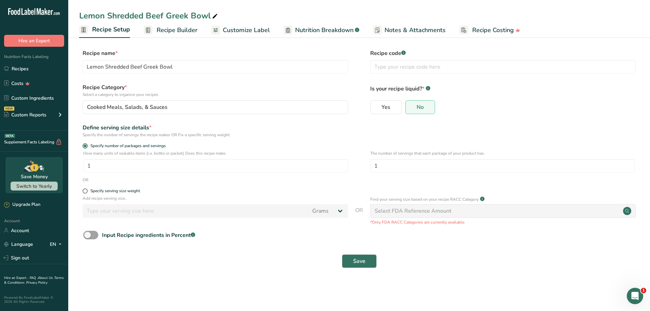
click at [253, 29] on span "Customize Label" at bounding box center [246, 30] width 47 height 9
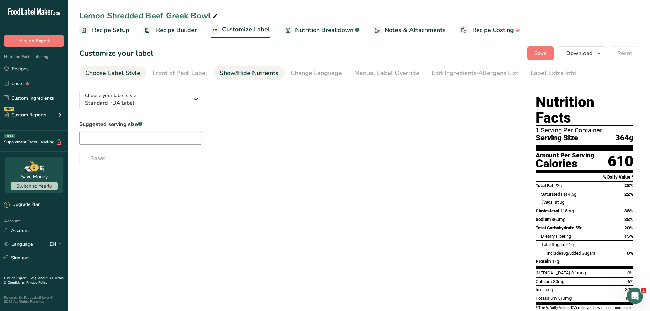
click at [255, 75] on div "Show/Hide Nutrients" at bounding box center [249, 73] width 59 height 9
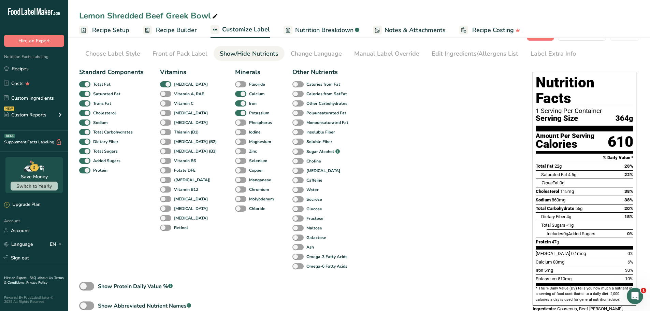
scroll to position [71, 0]
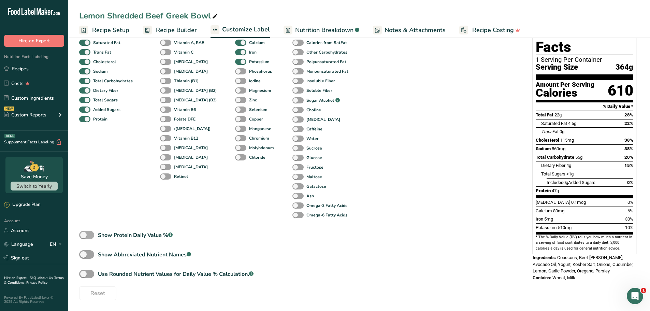
click at [86, 234] on span at bounding box center [86, 235] width 15 height 9
click at [84, 234] on input "Show Protein Daily Value % .a-a{fill:#347362;}.b-a{fill:#fff;}" at bounding box center [81, 235] width 4 height 4
checkbox input "true"
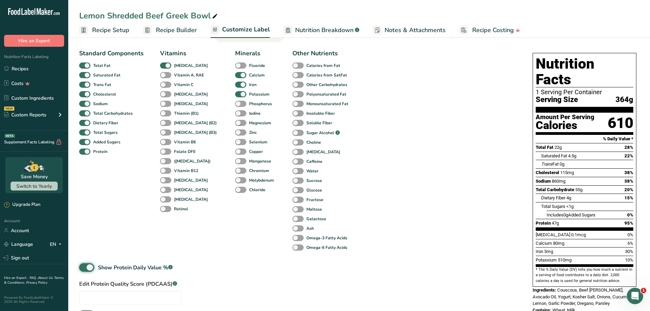
scroll to position [37, 0]
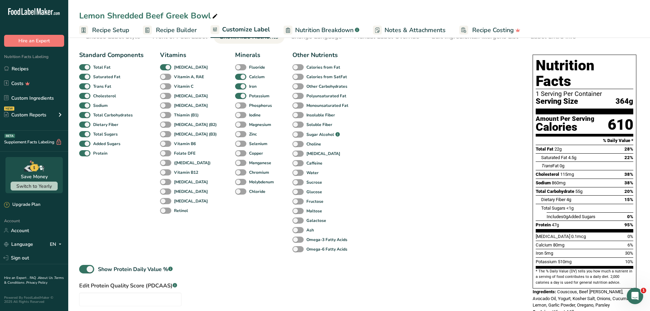
click at [110, 34] on span "Recipe Setup" at bounding box center [110, 30] width 37 height 9
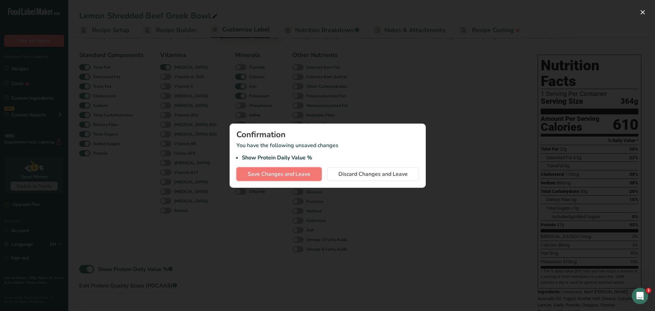
drag, startPoint x: 279, startPoint y: 171, endPoint x: 314, endPoint y: 164, distance: 35.4
click at [278, 172] on span "Save Changes and Leave" at bounding box center [279, 174] width 63 height 8
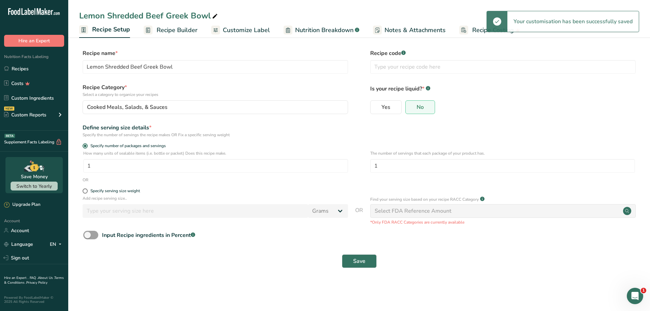
click at [172, 29] on span "Recipe Builder" at bounding box center [177, 30] width 41 height 9
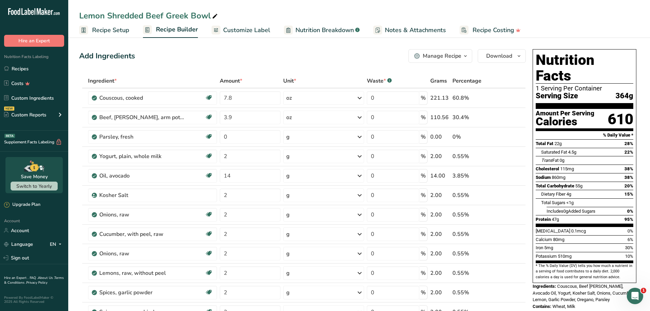
click at [463, 55] on icon "button" at bounding box center [465, 56] width 5 height 9
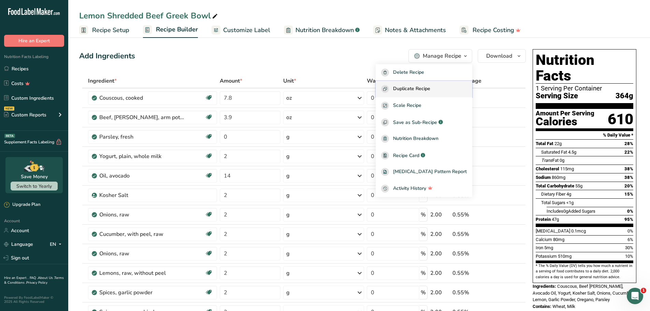
click at [421, 88] on span "Duplicate Recipe" at bounding box center [411, 89] width 37 height 8
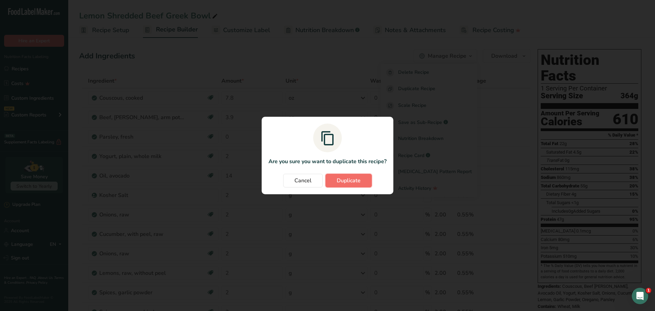
click at [364, 179] on button "Duplicate" at bounding box center [348, 181] width 46 height 14
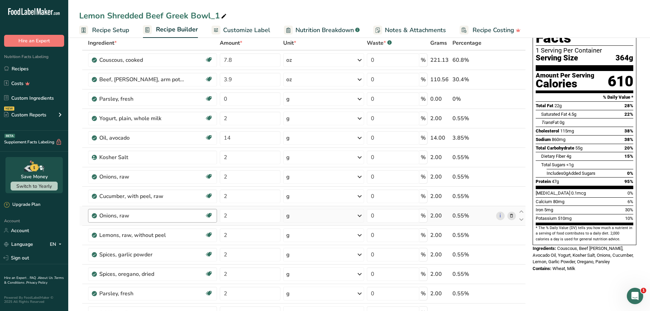
scroll to position [34, 0]
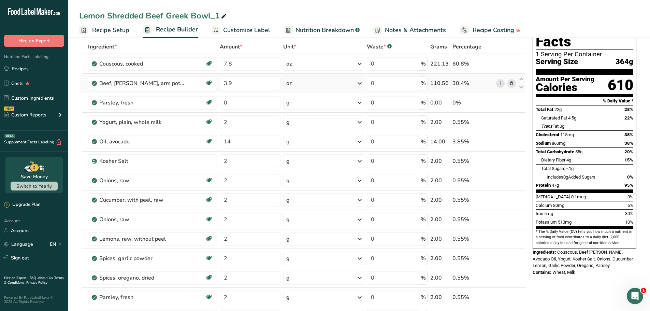
click at [509, 84] on icon at bounding box center [511, 83] width 5 height 7
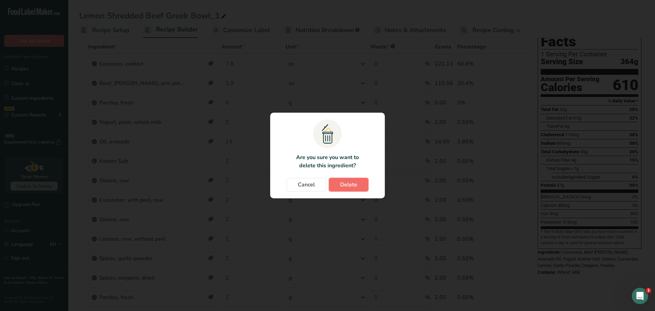
click at [347, 185] on span "Delete" at bounding box center [348, 184] width 17 height 8
type input "0"
type input "2"
type input "14"
type input "2"
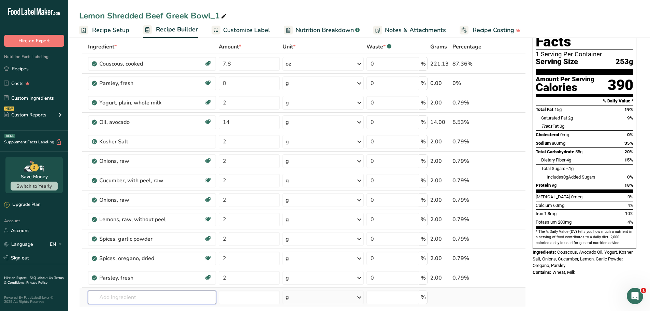
click at [130, 294] on input "text" at bounding box center [152, 297] width 128 height 14
click at [130, 293] on input "text" at bounding box center [152, 297] width 128 height 14
paste input "Crustaceans, shrimp, mixed species, raw (may contain additives to retain moistu…"
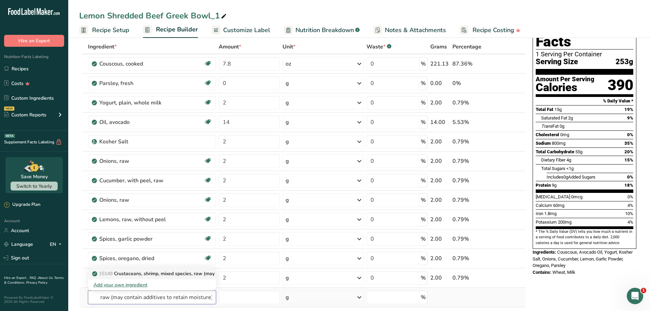
type input "Crustaceans, shrimp, mixed species, raw (may contain additives to retain moistu…"
click at [139, 272] on p "15149 Crustaceans, shrimp, mixed species, raw (may contain additives to retain …" at bounding box center [193, 273] width 201 height 7
type input "Crustaceans, shrimp, mixed species, raw (may contain additives to retain moistu…"
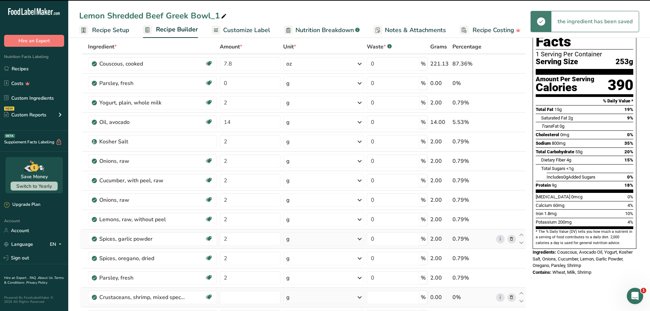
type input "0"
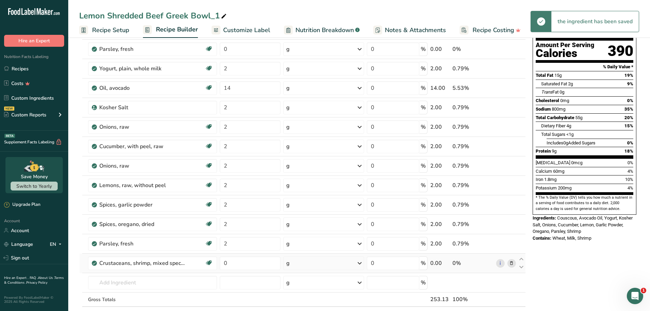
click at [305, 263] on div "g" at bounding box center [323, 263] width 81 height 14
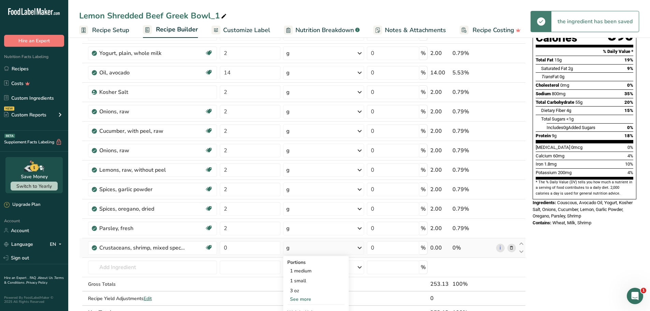
scroll to position [205, 0]
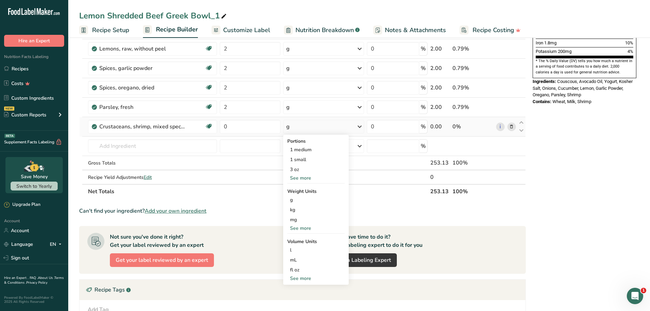
click at [300, 176] on div "See more" at bounding box center [315, 177] width 57 height 7
click at [301, 238] on div "See more" at bounding box center [315, 237] width 57 height 7
click at [300, 260] on div "oz" at bounding box center [315, 259] width 57 height 10
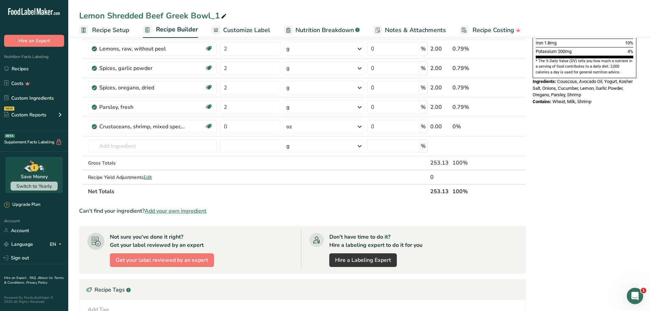
click at [160, 17] on div "Lemon Shredded Beef Greek Bowl_1" at bounding box center [153, 16] width 149 height 12
click at [160, 17] on input "Lemon Shredded Beef Greek Bowl_1" at bounding box center [359, 16] width 560 height 12
click at [179, 17] on input "Lemon Sauteed Shrimp Greek Bowl" at bounding box center [359, 16] width 560 height 12
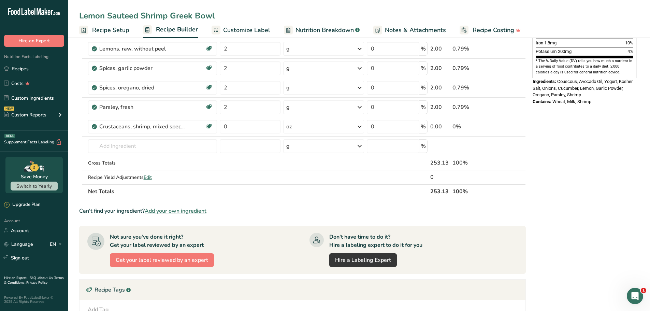
click at [179, 17] on input "Lemon Sauteed Shrimp Greek Bowl" at bounding box center [359, 16] width 560 height 12
type input "Lemon Sauteed Shrimp Greek Bowl"
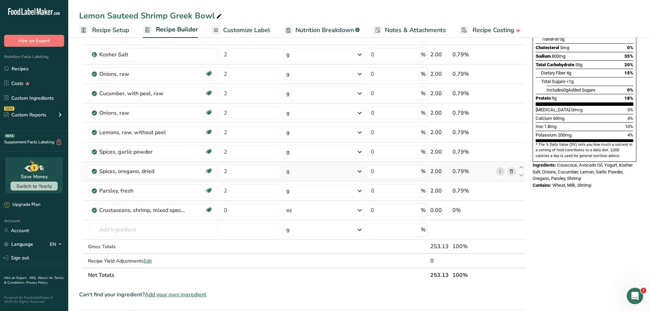
scroll to position [136, 0]
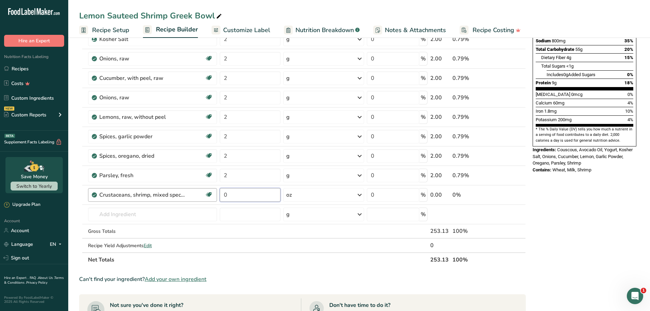
drag, startPoint x: 246, startPoint y: 194, endPoint x: 207, endPoint y: 198, distance: 38.7
click at [207, 198] on tr "Crustaceans, shrimp, mixed species, raw (may contain additives to retain moistu…" at bounding box center [302, 194] width 446 height 19
click at [592, 200] on div "Nutrition Facts 1 Serving Per Container Serving Size 253g Amount Per Serving Ca…" at bounding box center [584, 209] width 109 height 598
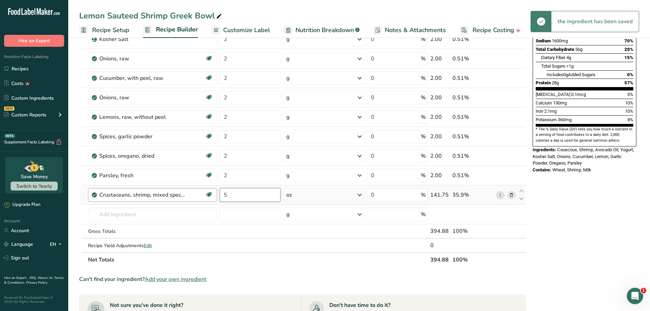
drag, startPoint x: 234, startPoint y: 196, endPoint x: 216, endPoint y: 196, distance: 17.7
click at [216, 196] on tr "Crustaceans, shrimp, mixed species, raw (may contain additives to retain moistu…" at bounding box center [302, 194] width 446 height 19
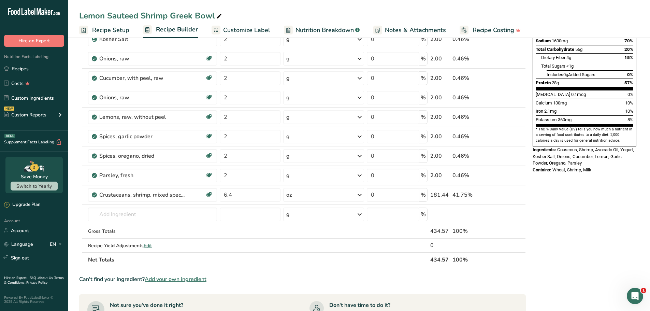
click at [554, 197] on div "Nutrition Facts 1 Serving Per Container Serving Size 395g Amount Per Serving Ca…" at bounding box center [584, 216] width 109 height 613
click at [247, 197] on input "6.4" at bounding box center [250, 195] width 61 height 14
click at [572, 186] on div "Nutrition Facts 1 Serving Per Container Serving Size 435g Amount Per Serving Ca…" at bounding box center [584, 216] width 109 height 613
click at [244, 195] on input "6.6" at bounding box center [250, 195] width 61 height 14
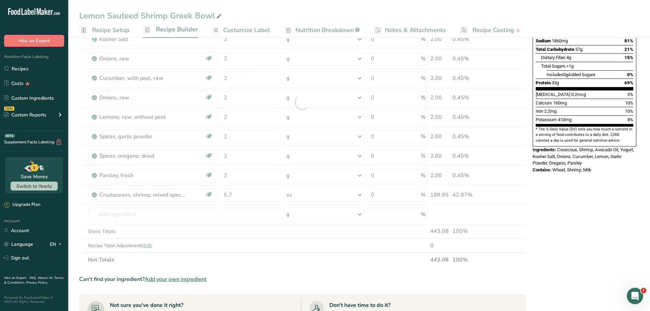
click at [590, 208] on div "Nutrition Facts 1 Serving Per Container Serving Size 440g Amount Per Serving Ca…" at bounding box center [584, 216] width 109 height 613
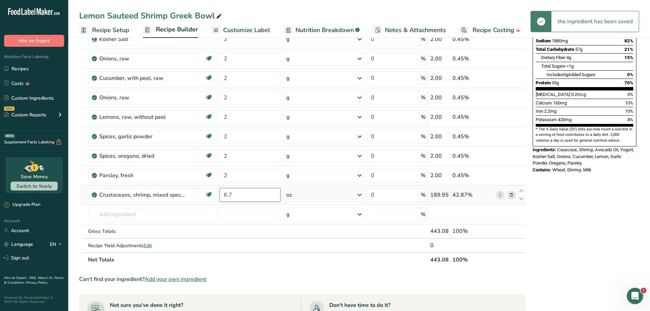
click at [238, 198] on input "6.7" at bounding box center [250, 195] width 61 height 14
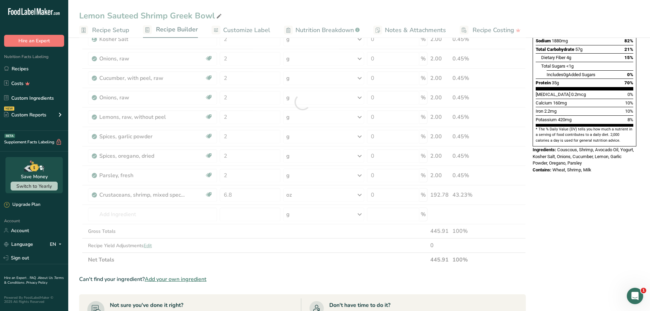
click at [600, 180] on div "Nutrition Facts 1 Serving Per Container Serving Size 443g Amount Per Serving Ca…" at bounding box center [584, 216] width 109 height 613
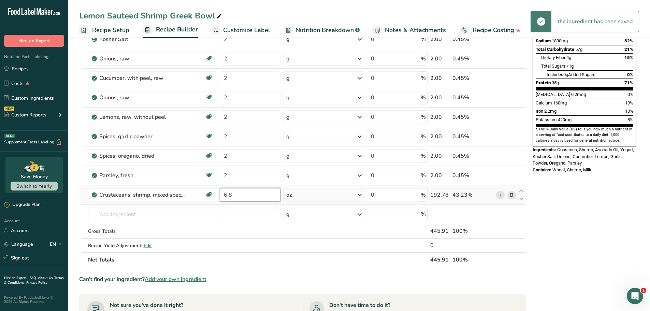
click at [235, 196] on input "6.8" at bounding box center [250, 195] width 61 height 14
type input "6.9"
click at [572, 202] on div "Nutrition Facts 1 Serving Per Container Serving Size 446g Amount Per Serving Ca…" at bounding box center [584, 216] width 109 height 613
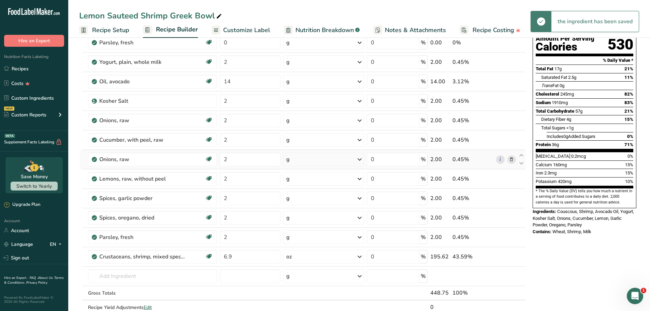
scroll to position [0, 0]
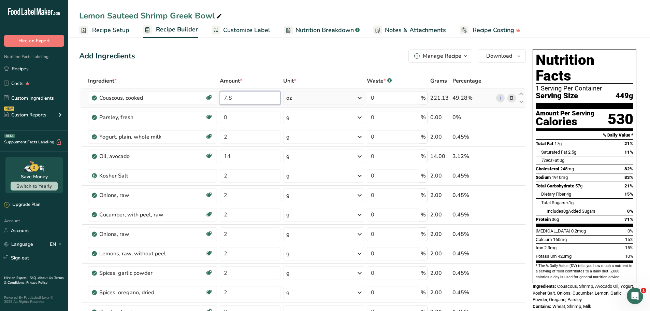
click at [241, 102] on input "7.8" at bounding box center [250, 98] width 61 height 14
type input "7.5"
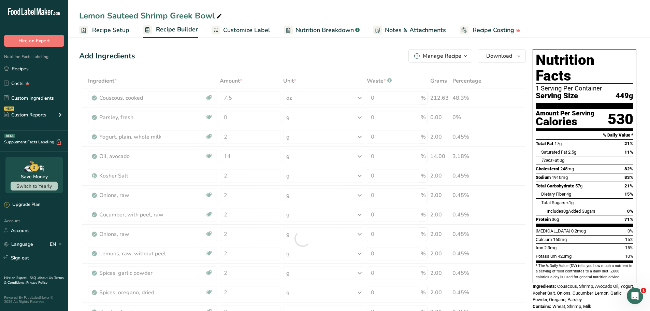
click at [288, 54] on div "Add Ingredients Manage Recipe Delete Recipe Duplicate Recipe Scale Recipe Save …" at bounding box center [302, 56] width 447 height 14
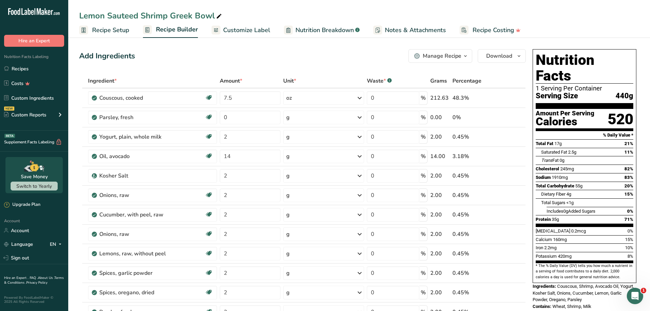
drag, startPoint x: 626, startPoint y: 79, endPoint x: 610, endPoint y: 80, distance: 16.7
click at [610, 92] on div "Serving Size 440g" at bounding box center [585, 96] width 98 height 9
copy span "440"
click at [601, 85] on div "1 Serving Per Container" at bounding box center [585, 88] width 98 height 7
drag, startPoint x: 15, startPoint y: 72, endPoint x: 39, endPoint y: 69, distance: 24.0
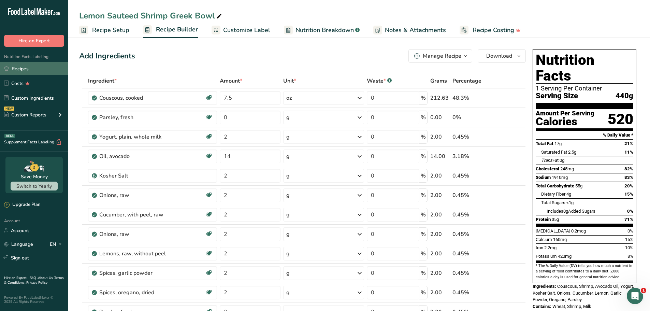
click at [15, 72] on link "Recipes" at bounding box center [34, 68] width 68 height 13
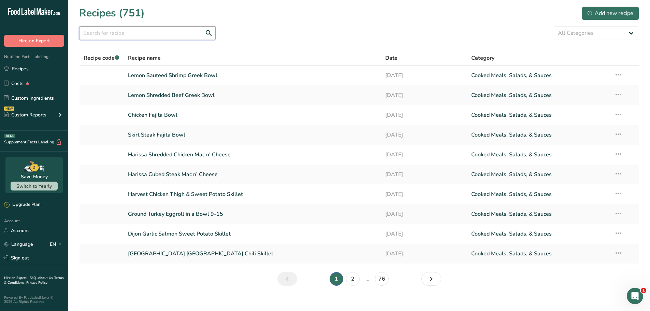
click at [146, 31] on input "text" at bounding box center [147, 33] width 136 height 14
paste input "Tuscan Baked Cod Linguini"
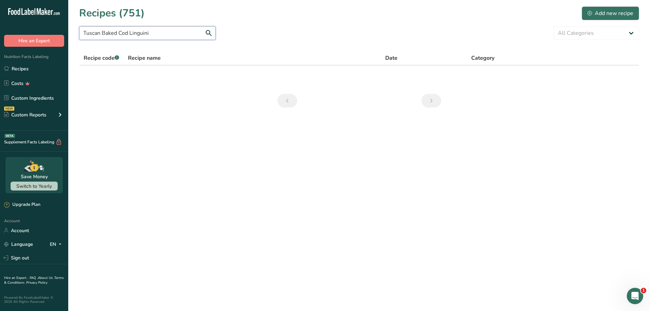
type input "Tuscan Baked Cod Linguini"
click at [612, 13] on div "Add new recipe" at bounding box center [610, 13] width 46 height 8
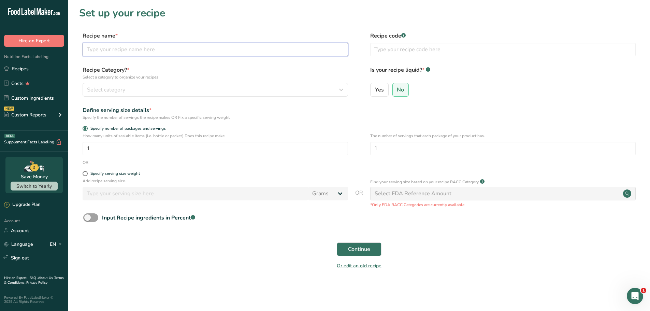
click at [139, 48] on input "text" at bounding box center [215, 50] width 265 height 14
paste input "Tuscan Baked Cod Linguini"
type input "Tuscan Baked Cod Linguini"
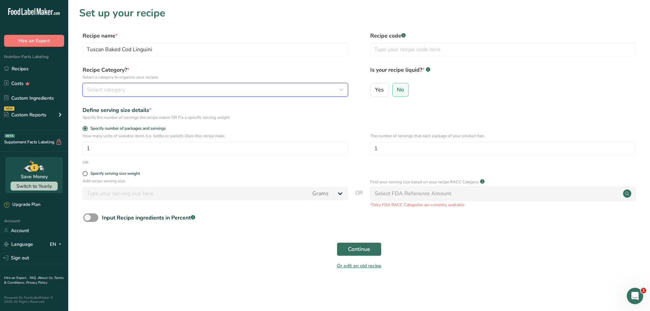
click at [114, 87] on span "Select category" at bounding box center [106, 90] width 38 height 8
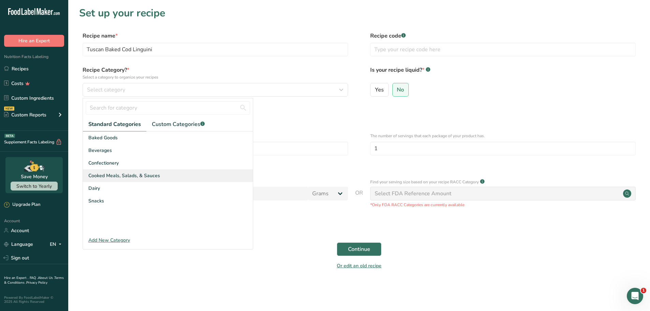
click at [115, 175] on span "Cooked Meals, Salads, & Sauces" at bounding box center [124, 175] width 72 height 7
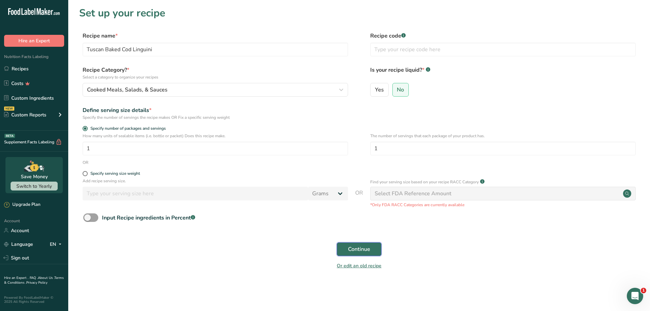
click at [357, 248] on span "Continue" at bounding box center [359, 249] width 22 height 8
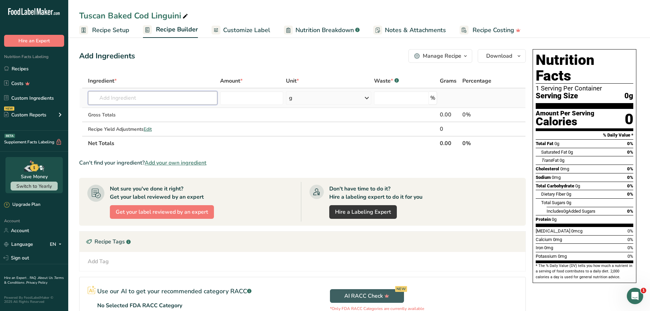
click at [133, 101] on input "text" at bounding box center [152, 98] width 129 height 14
paste input "Fish, cod, Pacific, raw (may have been previously frozen)"
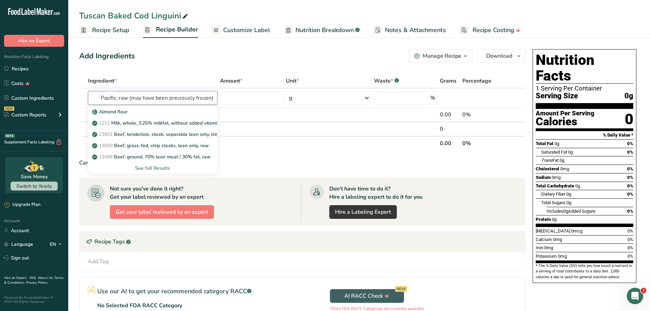
type input "Fish, cod, Pacific, raw (may have been previously frozen)"
click at [195, 78] on div "Ingredient *" at bounding box center [152, 81] width 129 height 8
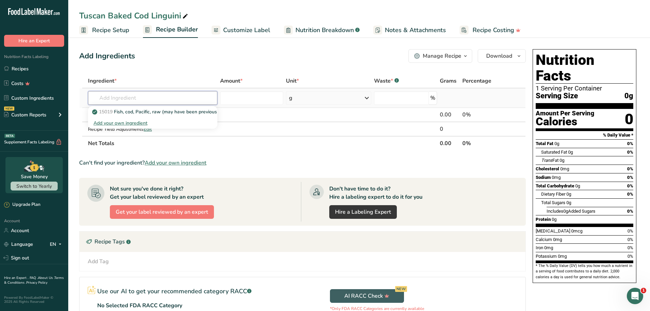
click at [150, 99] on input "text" at bounding box center [152, 98] width 129 height 14
paste input "Fish, cod, Pacific, raw (may have been previously frozen)"
type input "Fish, cod, Pacific, raw (may have been previously frozen)"
click at [142, 113] on p "15019 Fish, cod, Pacific, raw (may have been previously frozen)" at bounding box center [165, 111] width 144 height 7
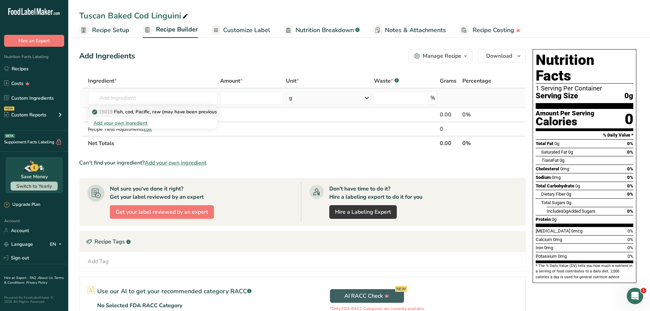
type input "Fish, cod, Pacific, raw (may have been previously frozen)"
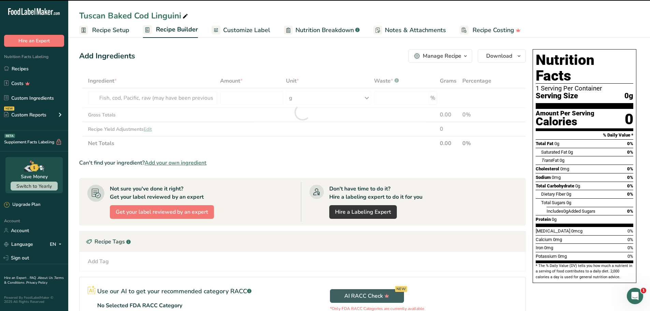
type input "0"
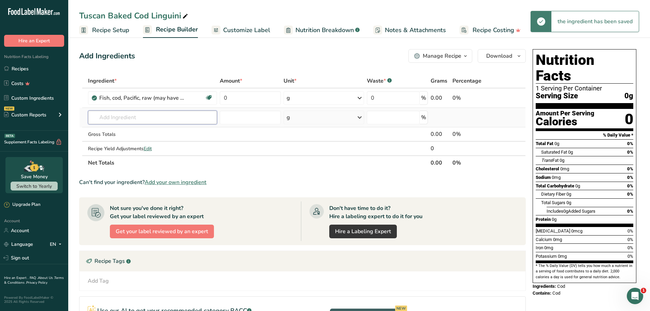
click at [126, 120] on input "text" at bounding box center [152, 118] width 129 height 14
click at [151, 118] on input "text" at bounding box center [152, 118] width 129 height 14
paste input "Basil"
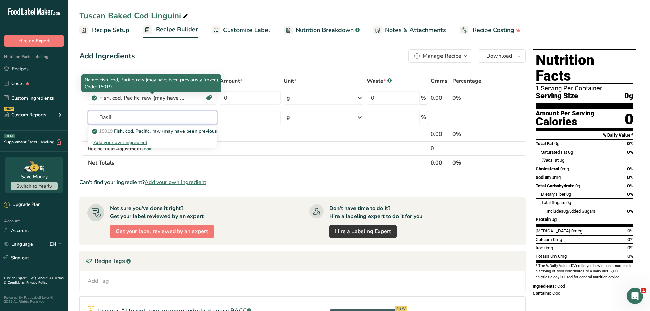
type input "Basil"
click at [166, 70] on div "Add Ingredients Manage Recipe Delete Recipe Duplicate Recipe Scale Recipe Save …" at bounding box center [304, 228] width 451 height 365
click at [121, 114] on input "text" at bounding box center [152, 118] width 129 height 14
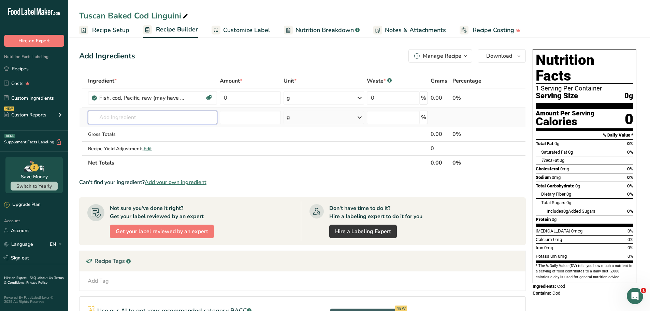
paste input "Basil"
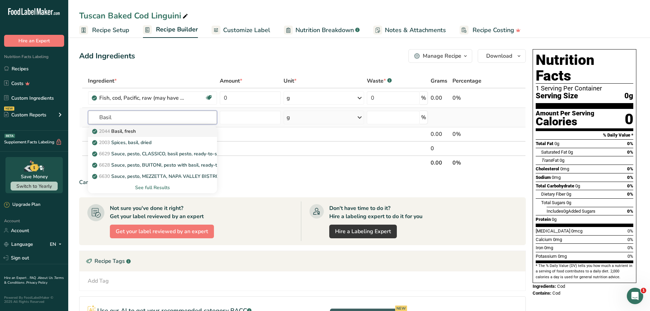
type input "Basil"
click at [132, 132] on p "2044 Basil, fresh" at bounding box center [114, 131] width 42 height 7
type input "Basil, fresh"
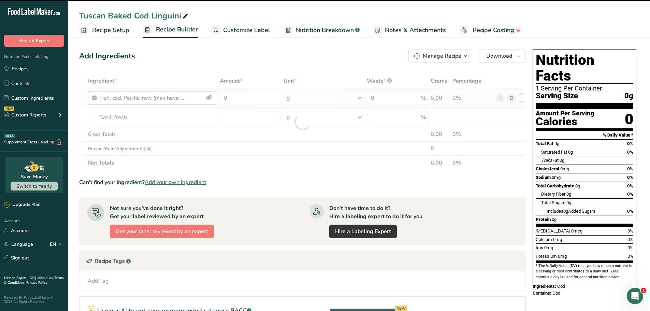
type input "0"
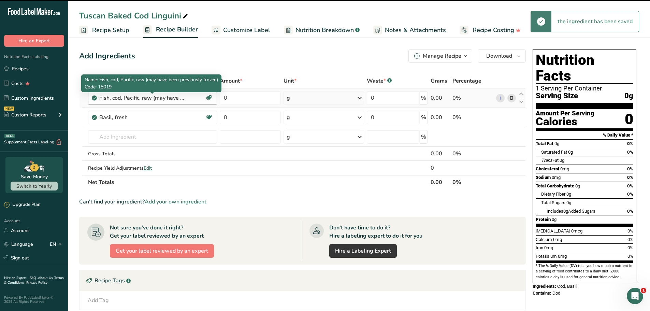
click at [139, 96] on div "Fish, cod, Pacific, raw (may have been previously frozen)" at bounding box center [141, 98] width 85 height 8
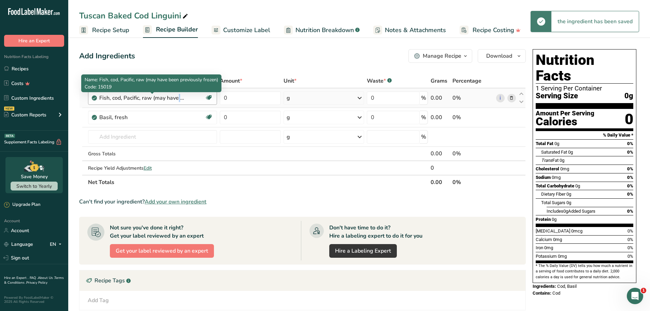
click at [139, 96] on div "Fish, cod, Pacific, raw (may have been previously frozen)" at bounding box center [141, 98] width 85 height 8
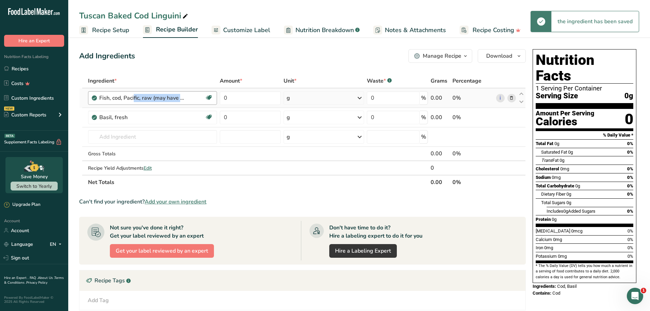
copy div "Fish, cod, Pacific, raw (may have been previously frozen) Source of Omega 3 Dai…"
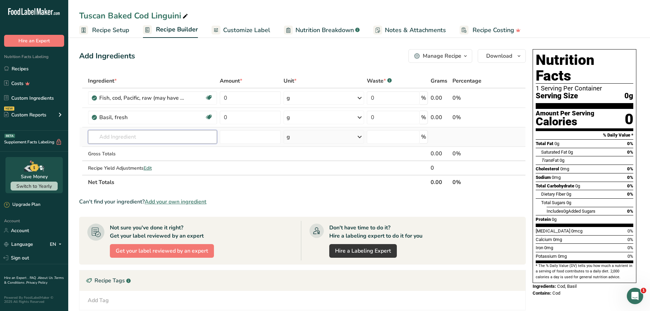
click at [142, 134] on input "text" at bounding box center [152, 137] width 129 height 14
click at [127, 16] on div "Tuscan Baked Cod Linguini" at bounding box center [134, 16] width 110 height 12
click at [127, 16] on input "Tuscan Baked Cod Linguini" at bounding box center [359, 16] width 560 height 12
click at [154, 136] on input "text" at bounding box center [152, 137] width 129 height 14
paste input "linguini"
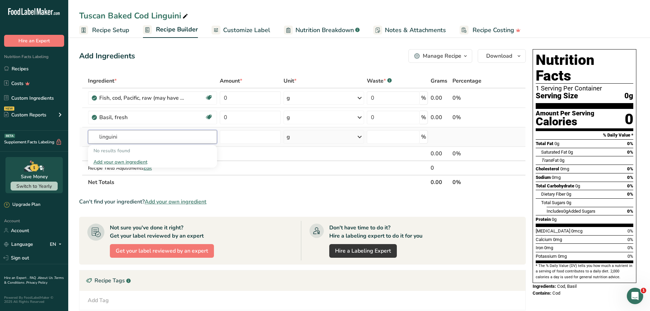
drag, startPoint x: 148, startPoint y: 139, endPoint x: 89, endPoint y: 134, distance: 59.5
click at [89, 134] on input "linguini" at bounding box center [152, 137] width 129 height 14
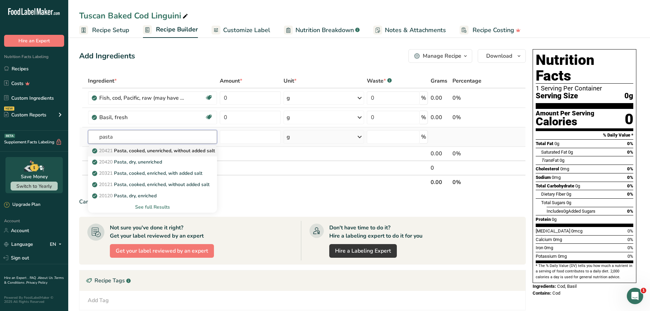
type input "pasta"
click at [165, 152] on p "20421 Pasta, cooked, unenriched, without added salt" at bounding box center [153, 150] width 121 height 7
type input "Pasta, cooked, unenriched, without added salt"
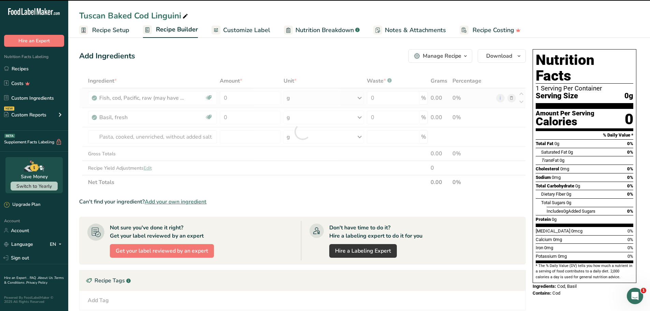
type input "0"
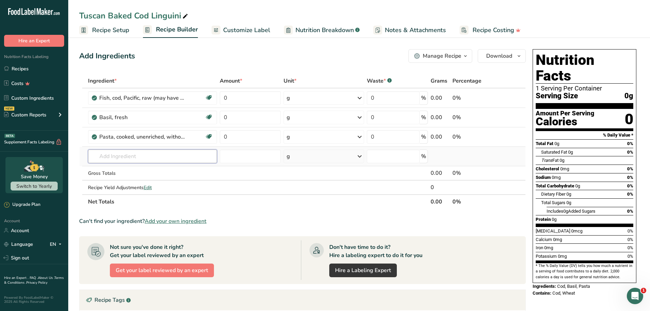
click at [128, 158] on input "text" at bounding box center [152, 156] width 129 height 14
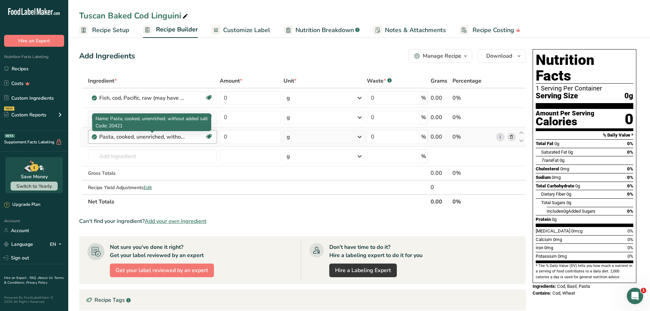
click at [136, 137] on div "Pasta, cooked, unenriched, without added salt" at bounding box center [141, 137] width 85 height 8
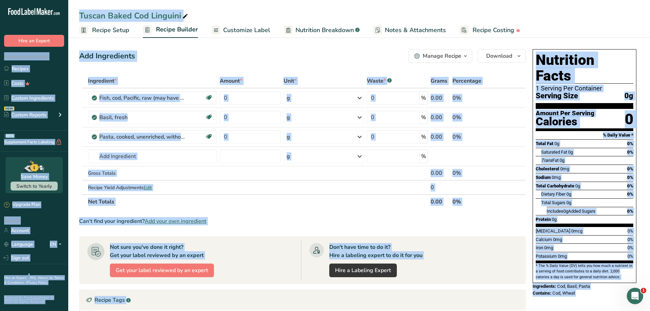
click at [75, 118] on section "Add Ingredients Manage Recipe Delete Recipe Duplicate Recipe Scale Recipe Save …" at bounding box center [359, 248] width 582 height 426
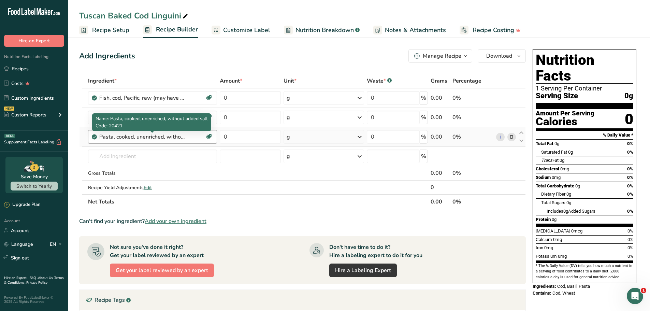
click at [145, 139] on div "Pasta, cooked, unenriched, without added salt" at bounding box center [141, 137] width 85 height 8
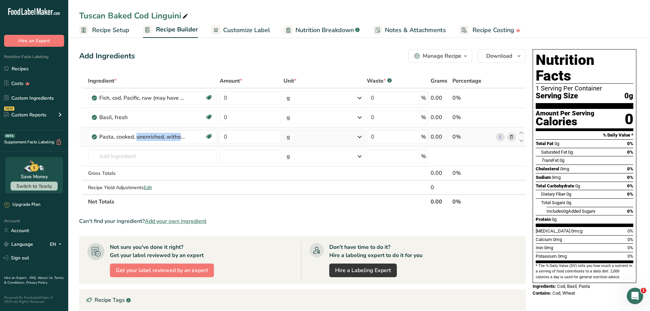
click at [511, 134] on icon at bounding box center [511, 136] width 5 height 7
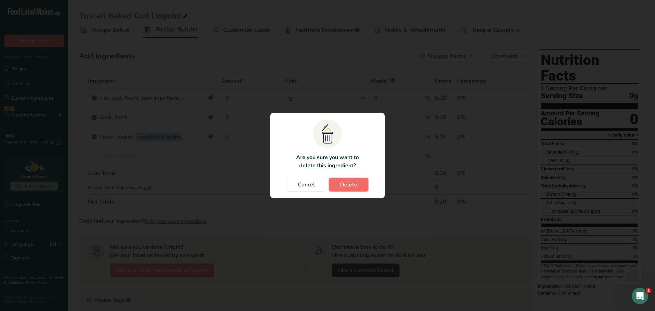
click at [358, 183] on button "Delete" at bounding box center [349, 185] width 40 height 14
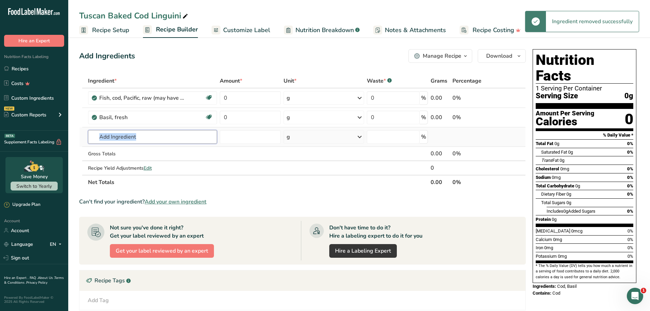
click at [136, 136] on input "text" at bounding box center [152, 137] width 129 height 14
paste input "Penne Pasta"
type input "Penne Pasta"
click at [122, 150] on p "Penne Pasta" at bounding box center [109, 150] width 33 height 7
type input "Penne Pasta"
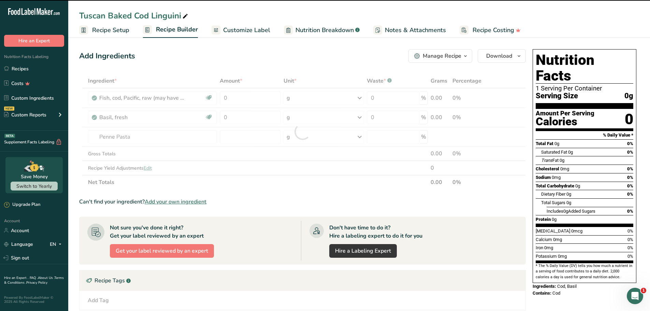
type input "0"
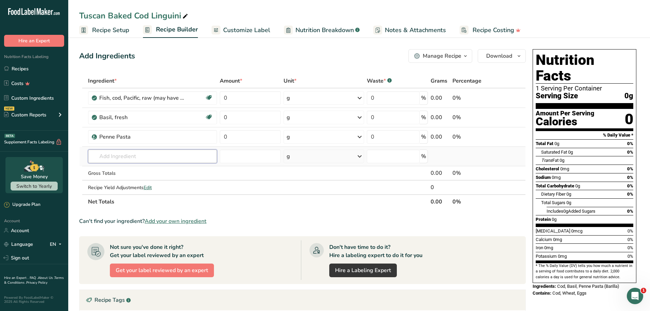
click at [144, 152] on input "text" at bounding box center [152, 156] width 129 height 14
paste input "tomatoes"
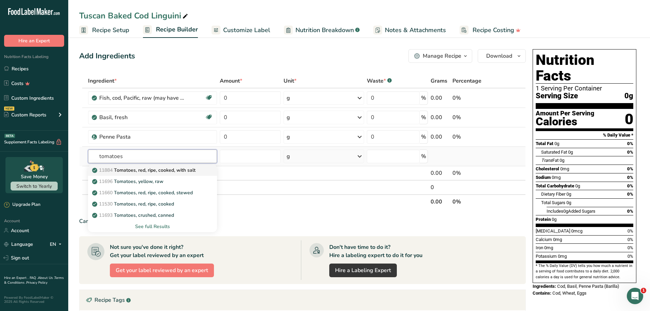
type input "tomatoes"
click at [135, 169] on p "11884 Tomatoes, red, ripe, cooked, with salt" at bounding box center [144, 169] width 102 height 7
type input "Tomatoes, red, ripe, cooked, with salt"
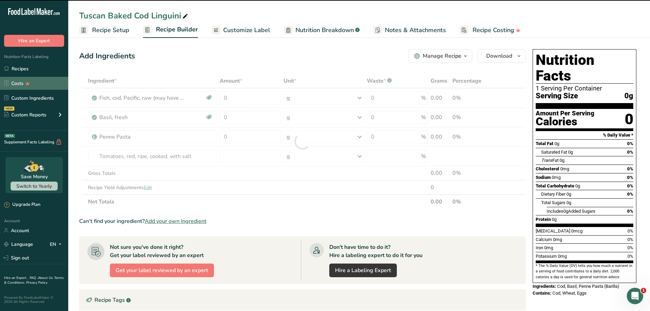
type input "0"
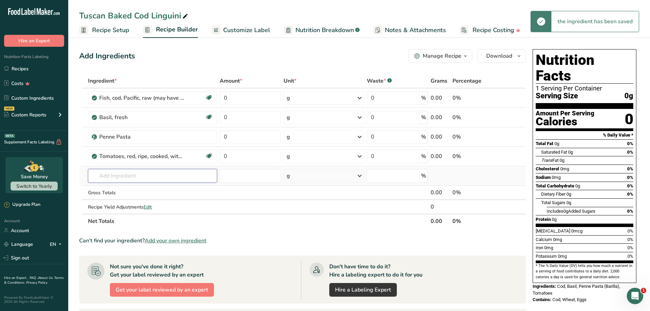
click at [137, 174] on input "text" at bounding box center [152, 176] width 129 height 14
paste input "lemon"
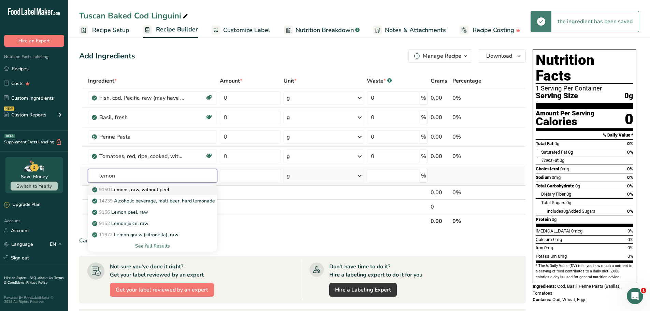
type input "lemon"
click at [139, 191] on p "9150 Lemons, raw, without peel" at bounding box center [131, 189] width 76 height 7
type input "Lemons, raw, without peel"
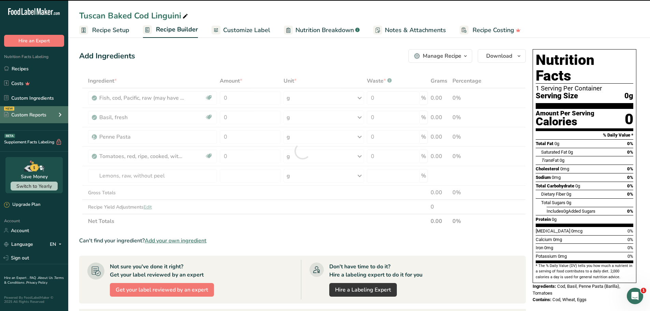
type input "0"
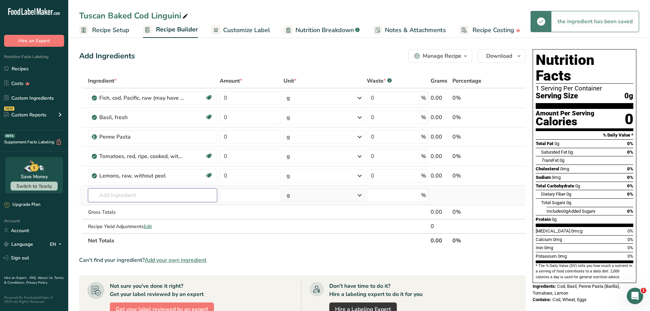
click at [137, 199] on input "text" at bounding box center [152, 195] width 129 height 14
paste input "oregano"
type input "oregano"
click at [141, 212] on p "2027 Spices, oregano, dried" at bounding box center [126, 208] width 66 height 7
type input "Spices, oregano, dried"
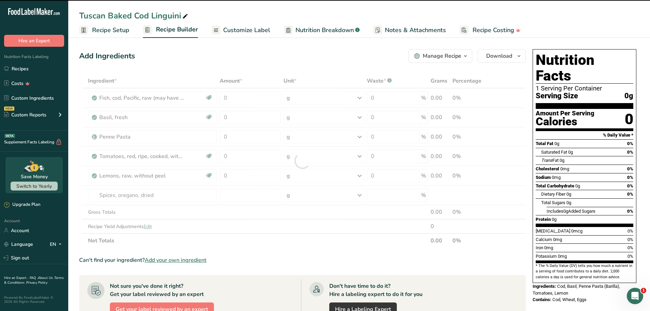
type input "0"
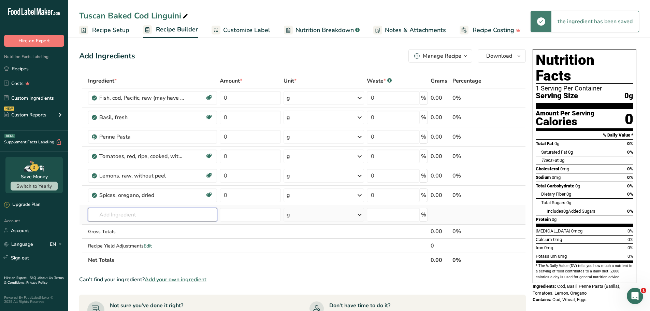
click at [133, 215] on input "text" at bounding box center [152, 215] width 129 height 14
paste input "olive"
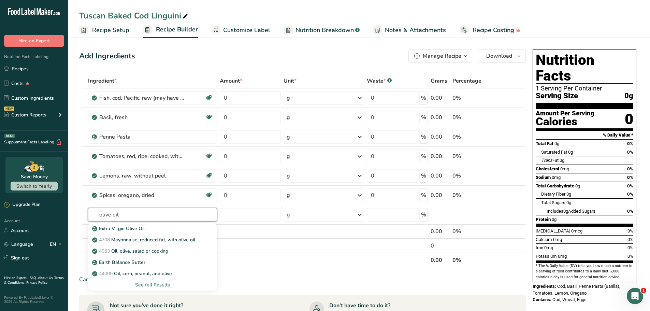
type input "olive oil"
click at [146, 189] on div "Name: Spices, oregano, dried Code: 2027" at bounding box center [152, 181] width 68 height 18
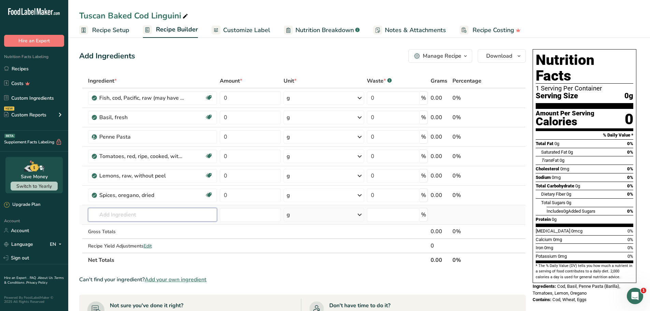
click at [131, 214] on input "text" at bounding box center [152, 215] width 129 height 14
paste input "Oil, avocado"
type input "Oil, avocado"
click at [128, 229] on p "4581 Oil, avocado" at bounding box center [115, 228] width 45 height 7
type input "Oil, avocado"
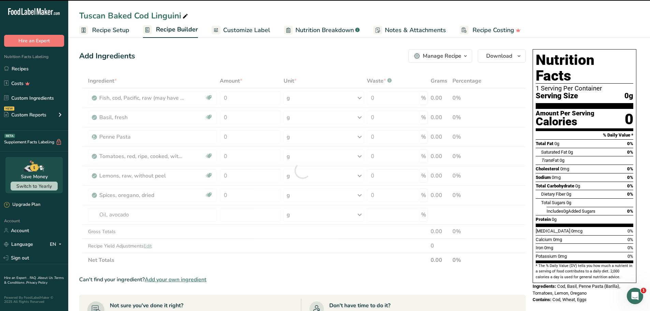
type input "0"
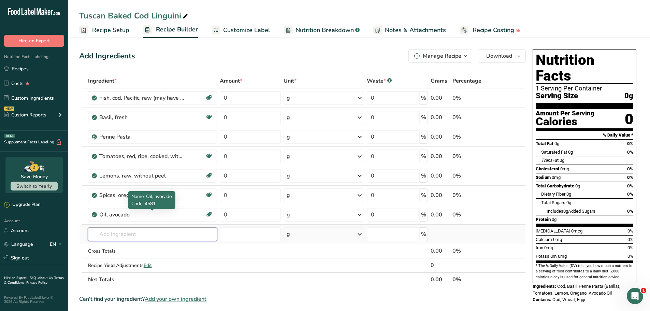
click at [127, 233] on input "text" at bounding box center [152, 234] width 129 height 14
paste input "garlic"
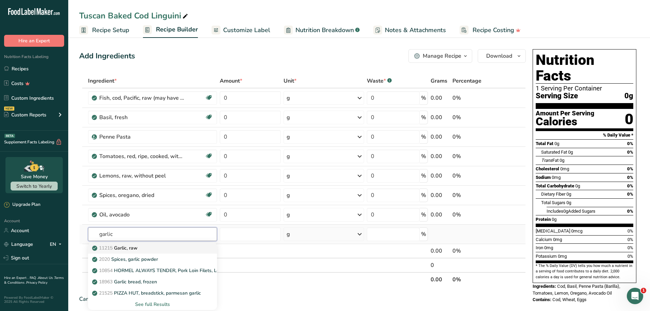
type input "garlic"
click at [129, 249] on p "11215 Garlic, raw" at bounding box center [115, 247] width 44 height 7
type input "Garlic, raw"
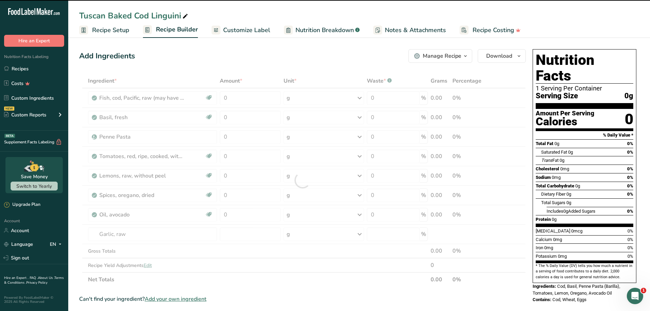
type input "0"
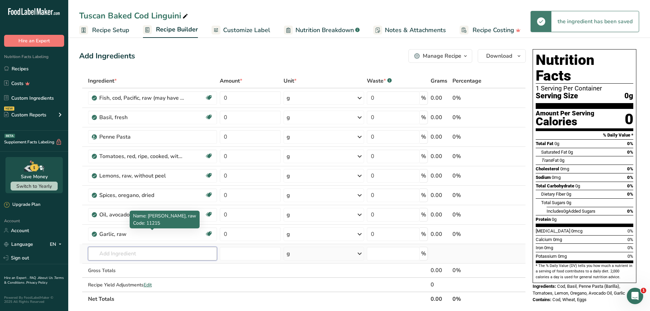
click at [121, 256] on input "text" at bounding box center [152, 254] width 129 height 14
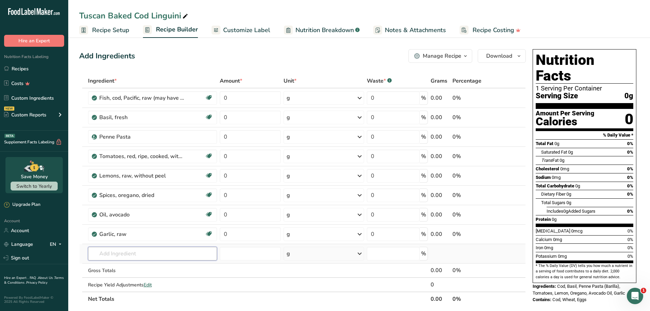
paste input "pomodoro"
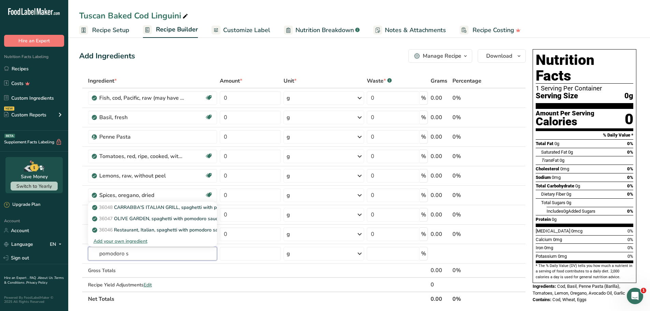
type input "pomodoro s"
click at [108, 252] on input "text" at bounding box center [152, 254] width 129 height 14
paste input "tomato sauce"
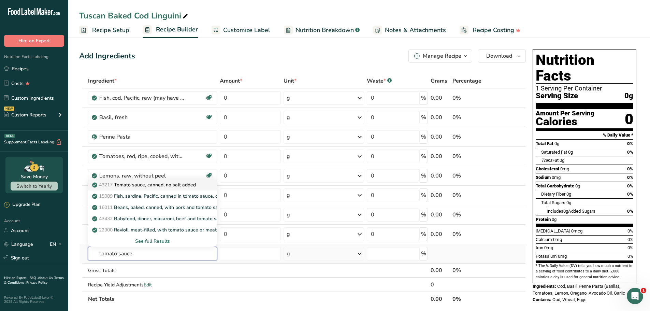
type input "tomato sauce"
click at [147, 185] on p "43217 Tomato sauce, canned, no salt added" at bounding box center [144, 184] width 102 height 7
type input "Tomato sauce, canned, no salt added"
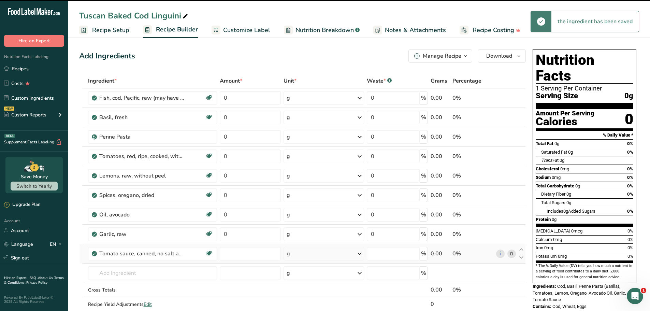
type input "0"
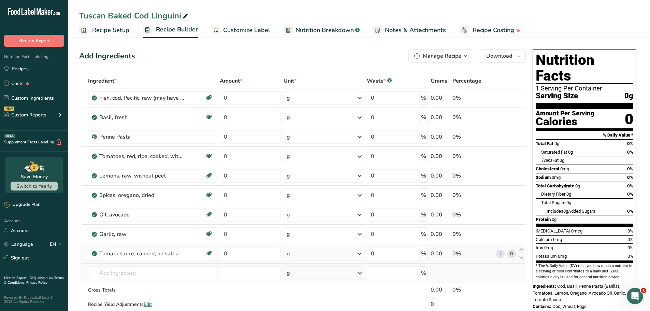
click at [81, 271] on td at bounding box center [80, 272] width 3 height 19
click at [110, 274] on input "text" at bounding box center [152, 273] width 129 height 14
click at [141, 270] on input "text" at bounding box center [152, 273] width 129 height 14
paste input "Kosher Salt"
type input "Kosher Salt"
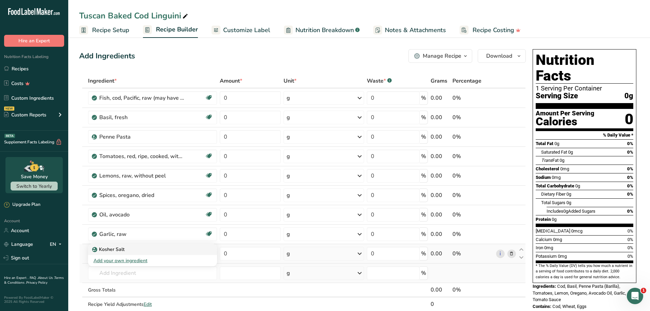
click at [124, 248] on p "Kosher Salt" at bounding box center [108, 249] width 31 height 7
type input "Kosher Salt"
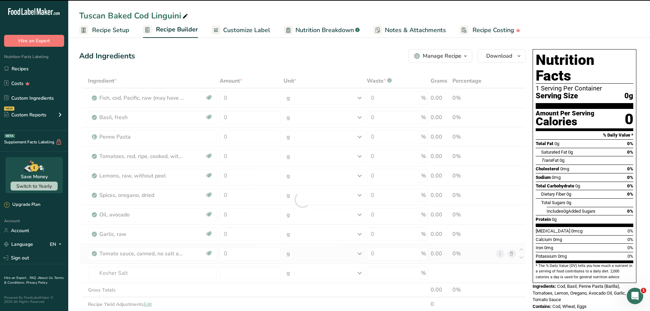
type input "0"
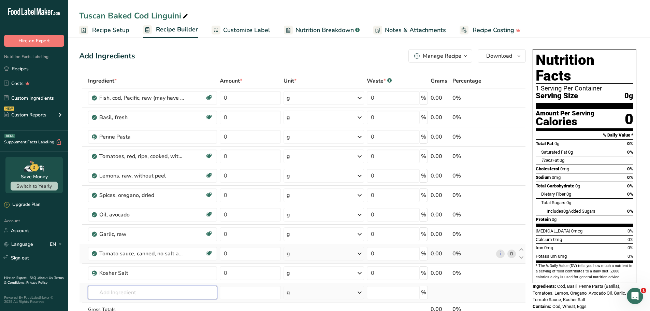
click at [129, 295] on input "text" at bounding box center [152, 293] width 129 height 14
paste input "Spices, pepper, black"
type input "Spices, pepper, black"
click at [70, 277] on section "Add Ingredients Manage Recipe Delete Recipe Duplicate Recipe Scale Recipe Save …" at bounding box center [359, 316] width 582 height 562
click at [145, 295] on input "text" at bounding box center [152, 293] width 129 height 14
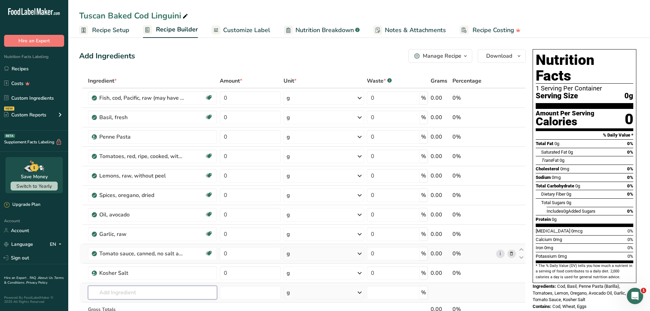
paste input "Spices, pepper, black"
type input "Spices, pepper, black"
click at [142, 266] on p "2030 Spices, pepper, black" at bounding box center [125, 268] width 64 height 7
type input "Spices, pepper, black"
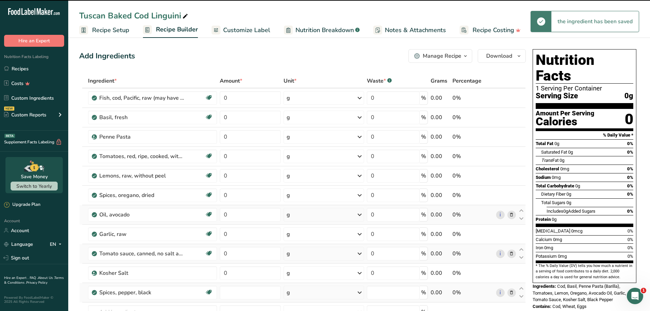
type input "0"
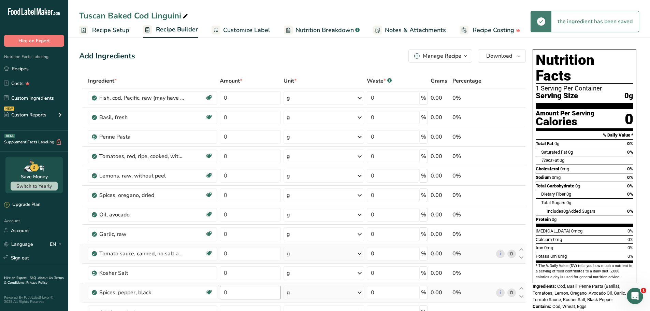
scroll to position [68, 0]
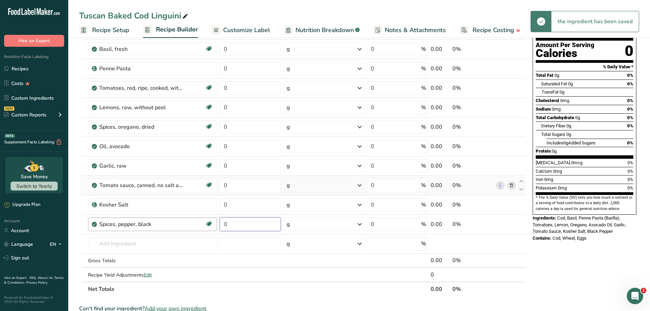
drag, startPoint x: 242, startPoint y: 225, endPoint x: 208, endPoint y: 221, distance: 34.0
click at [208, 221] on tr "Spices, pepper, black Source of Antioxidants Dairy free Gluten free Vegan Veget…" at bounding box center [302, 224] width 446 height 19
type input "2"
click at [242, 205] on div "Ingredient * Amount * Unit * Waste * .a-a{fill:#347362;}.b-a{fill:#fff;} Grams …" at bounding box center [302, 150] width 447 height 291
drag, startPoint x: 237, startPoint y: 201, endPoint x: 215, endPoint y: 197, distance: 22.2
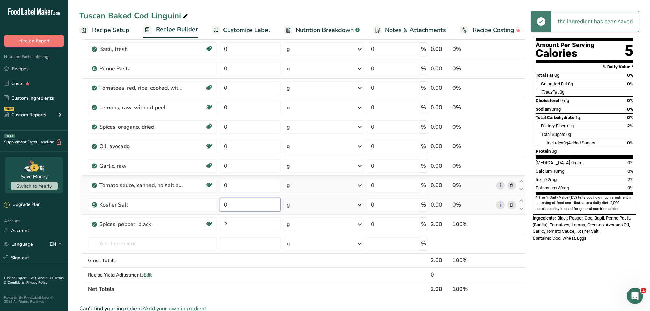
click at [216, 197] on tr "Kosher Salt 0 g Weight Units g kg mg See more Volume Units l Volume units requi…" at bounding box center [302, 204] width 446 height 19
type input "2"
click at [239, 183] on div "Ingredient * Amount * Unit * Waste * .a-a{fill:#347362;}.b-a{fill:#fff;} Grams …" at bounding box center [302, 150] width 447 height 291
click at [219, 183] on td "0" at bounding box center [249, 185] width 63 height 19
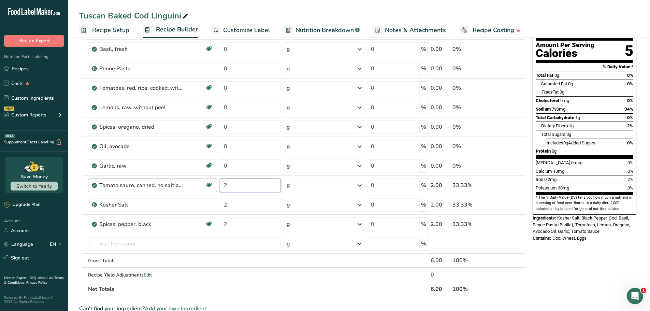
drag, startPoint x: 242, startPoint y: 186, endPoint x: 203, endPoint y: 186, distance: 38.9
click at [203, 186] on tr "Tomato sauce, canned, no salt added Dairy free Gluten free Vegan Vegetarian Soy…" at bounding box center [302, 185] width 446 height 19
type input "2"
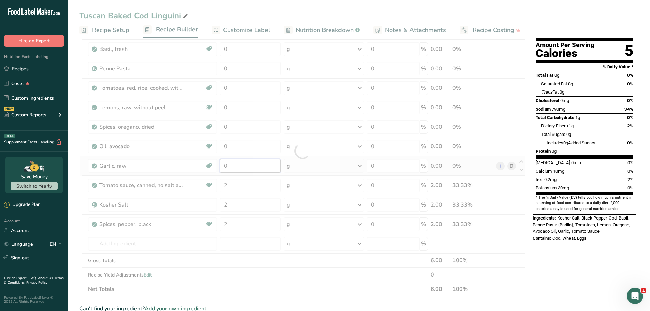
click at [241, 166] on div "Ingredient * Amount * Unit * Waste * .a-a{fill:#347362;}.b-a{fill:#fff;} Grams …" at bounding box center [302, 150] width 447 height 291
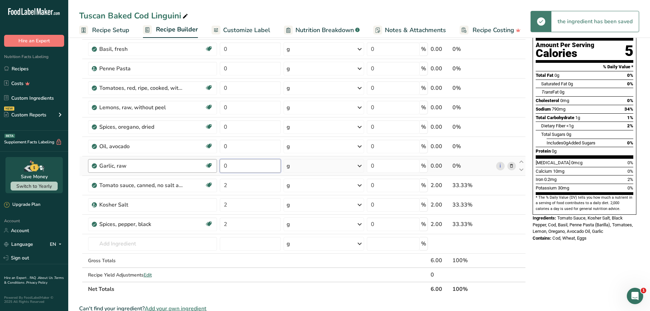
drag, startPoint x: 234, startPoint y: 167, endPoint x: 215, endPoint y: 162, distance: 20.1
click at [215, 162] on tr "Garlic, raw Source of Antioxidants Dairy free Gluten free Vegan Vegetarian Soy …" at bounding box center [302, 165] width 446 height 19
type input "1"
click at [239, 148] on div "Ingredient * Amount * Unit * Waste * .a-a{fill:#347362;}.b-a{fill:#fff;} Grams …" at bounding box center [302, 150] width 447 height 291
drag, startPoint x: 241, startPoint y: 146, endPoint x: 220, endPoint y: 146, distance: 20.8
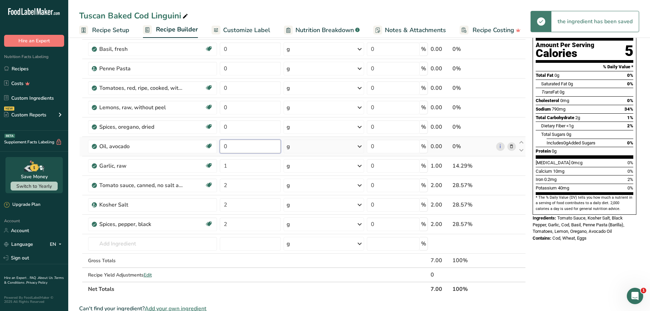
click at [220, 146] on input "0" at bounding box center [250, 147] width 61 height 14
type input "10"
click at [239, 128] on div "Ingredient * Amount * Unit * Waste * .a-a{fill:#347362;}.b-a{fill:#fff;} Grams …" at bounding box center [302, 150] width 447 height 291
click at [220, 125] on input "0" at bounding box center [250, 127] width 61 height 14
type input "2"
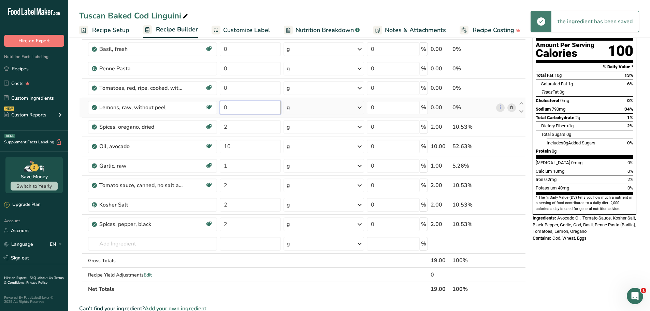
click at [240, 108] on div "Ingredient * Amount * Unit * Waste * .a-a{fill:#347362;}.b-a{fill:#fff;} Grams …" at bounding box center [302, 150] width 447 height 291
click at [218, 103] on tr "Lemons, raw, without peel Source of Antioxidants Dairy free Gluten free Vegan V…" at bounding box center [302, 107] width 446 height 19
type input "2"
click at [243, 88] on div "Ingredient * Amount * Unit * Waste * .a-a{fill:#347362;}.b-a{fill:#fff;} Grams …" at bounding box center [302, 150] width 447 height 291
drag, startPoint x: 236, startPoint y: 87, endPoint x: 215, endPoint y: 87, distance: 20.5
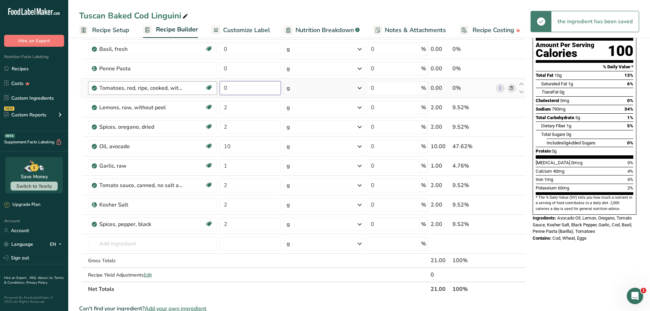
click at [215, 87] on tr "Tomatoes, red, ripe, cooked, with salt Source of Antioxidants Dairy free Gluten…" at bounding box center [302, 87] width 446 height 19
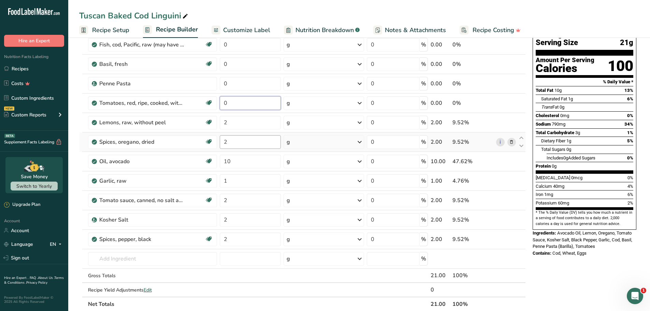
scroll to position [0, 0]
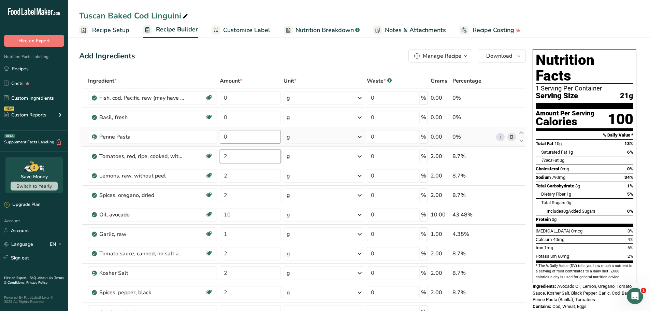
type input "2"
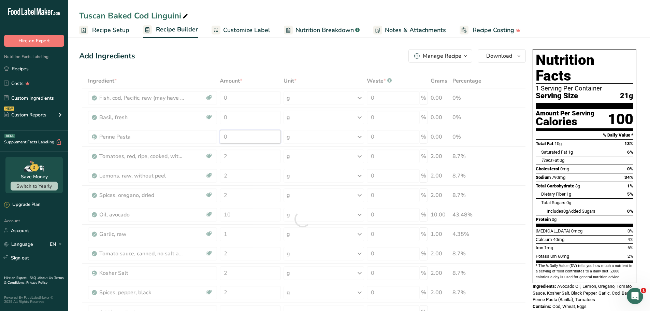
click at [239, 130] on div "Ingredient * Amount * Unit * Waste * .a-a{fill:#347362;}.b-a{fill:#fff;} Grams …" at bounding box center [302, 219] width 447 height 291
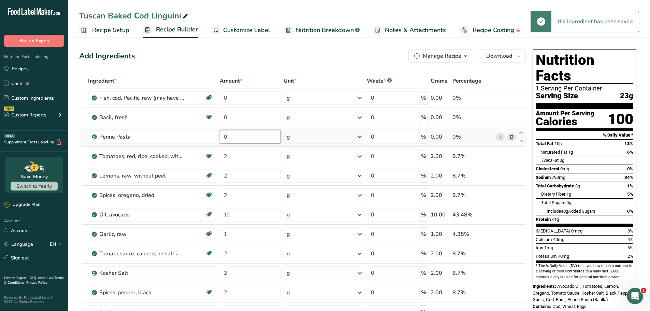
click at [218, 139] on tr "Penne Pasta 0 g Weight Units g kg mg See more Volume Units l Volume units requi…" at bounding box center [302, 136] width 446 height 19
click at [319, 135] on div "Ingredient * Amount * Unit * Waste * .a-a{fill:#347362;}.b-a{fill:#fff;} Grams …" at bounding box center [302, 219] width 447 height 291
click at [323, 139] on div "g" at bounding box center [323, 137] width 81 height 14
click at [305, 192] on div "See more" at bounding box center [316, 190] width 57 height 7
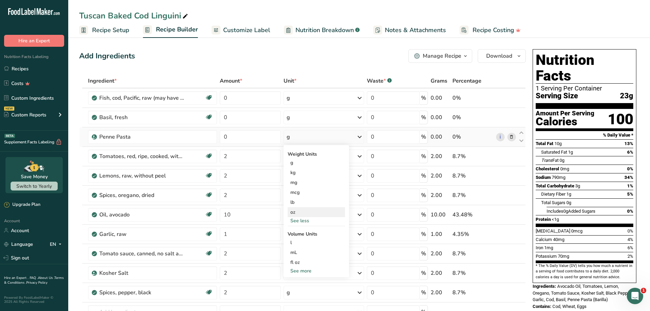
click at [297, 213] on div "oz" at bounding box center [316, 212] width 57 height 10
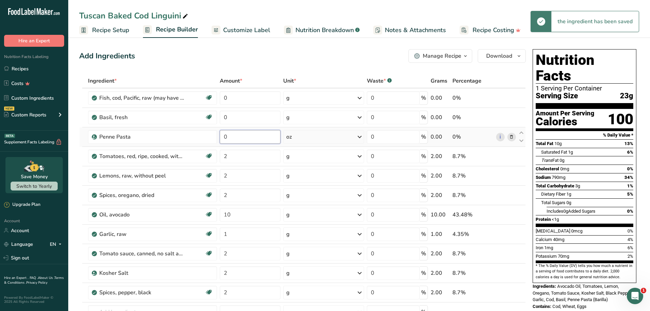
drag, startPoint x: 235, startPoint y: 136, endPoint x: 220, endPoint y: 134, distance: 15.1
click at [220, 134] on input "0" at bounding box center [250, 137] width 61 height 14
type input "6"
click at [245, 118] on div "Ingredient * Amount * Unit * Waste * .a-a{fill:#347362;}.b-a{fill:#fff;} Grams …" at bounding box center [302, 219] width 447 height 291
drag, startPoint x: 238, startPoint y: 117, endPoint x: 214, endPoint y: 114, distance: 24.8
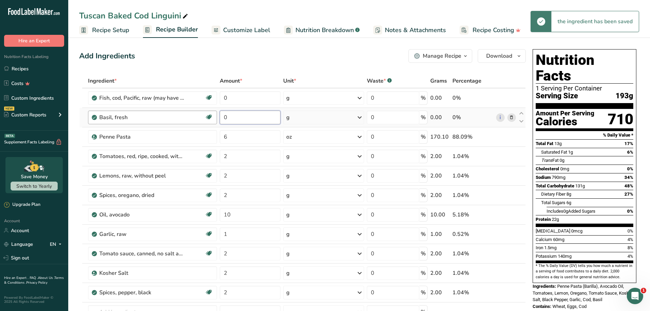
click at [214, 114] on tr "Basil, fresh Source of Antioxidants Dairy free Gluten free Vegan Vegetarian Soy…" at bounding box center [302, 117] width 446 height 19
type input "2"
click at [234, 96] on div "Ingredient * Amount * Unit * Waste * .a-a{fill:#347362;}.b-a{fill:#fff;} Grams …" at bounding box center [302, 219] width 447 height 291
drag, startPoint x: 233, startPoint y: 97, endPoint x: 216, endPoint y: 96, distance: 17.5
click at [216, 96] on tr "Fish, cod, Pacific, raw (may have been previously frozen) Source of Omega 3 Dai…" at bounding box center [302, 97] width 446 height 19
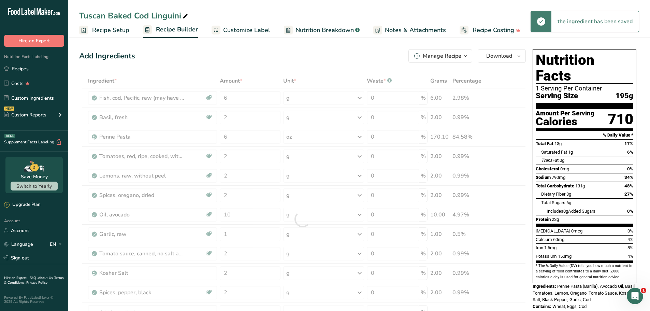
click at [259, 57] on div "Add Ingredients Manage Recipe Delete Recipe Duplicate Recipe Scale Recipe Save …" at bounding box center [302, 56] width 447 height 14
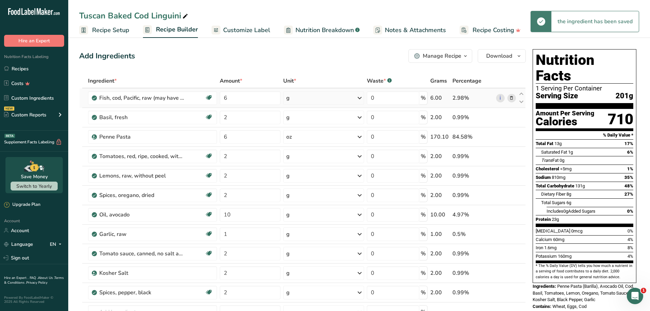
click at [309, 98] on div "g" at bounding box center [323, 98] width 81 height 14
click at [301, 181] on div "See more" at bounding box center [315, 182] width 57 height 7
click at [300, 203] on div "oz" at bounding box center [315, 204] width 57 height 10
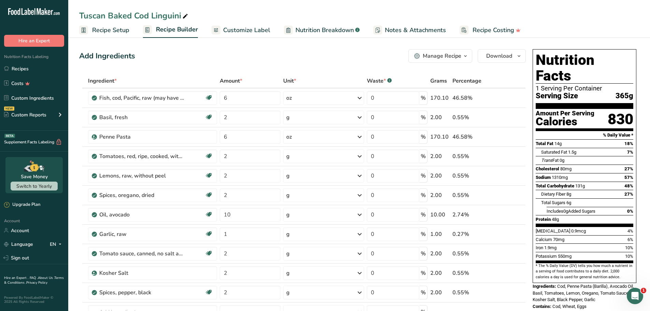
click at [115, 18] on div "Tuscan Baked Cod Linguini" at bounding box center [134, 16] width 110 height 12
click at [116, 18] on input "Tuscan Baked Cod Linguini" at bounding box center [359, 16] width 560 height 12
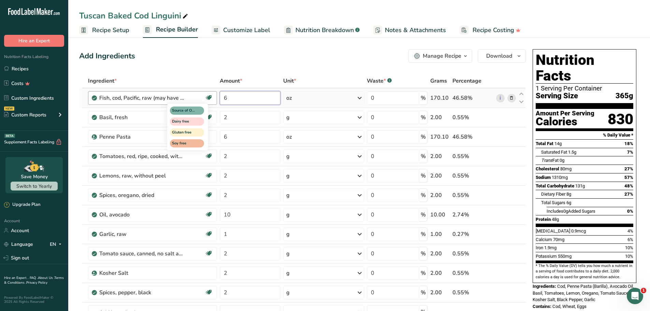
drag, startPoint x: 251, startPoint y: 99, endPoint x: 347, endPoint y: 111, distance: 96.6
click at [211, 97] on tr "Fish, cod, Pacific, raw (may have been previously frozen) Source of Omega 3 Dai…" at bounding box center [302, 97] width 446 height 19
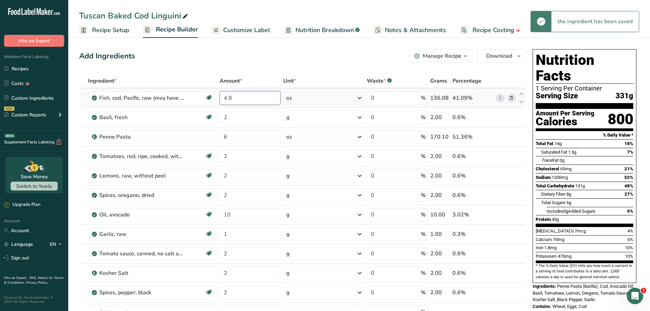
drag, startPoint x: 247, startPoint y: 100, endPoint x: 222, endPoint y: 91, distance: 26.2
click at [222, 91] on input "4.8" at bounding box center [250, 98] width 61 height 14
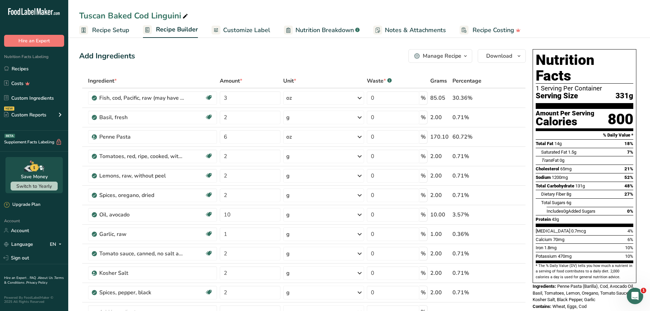
click at [317, 50] on div "Add Ingredients Manage Recipe Delete Recipe Duplicate Recipe Scale Recipe Save …" at bounding box center [302, 56] width 447 height 14
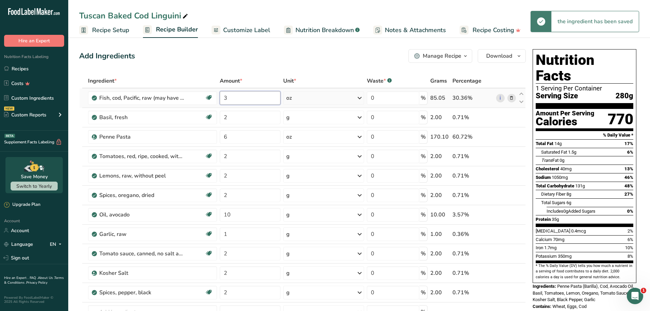
click at [238, 98] on input "3" at bounding box center [250, 98] width 61 height 14
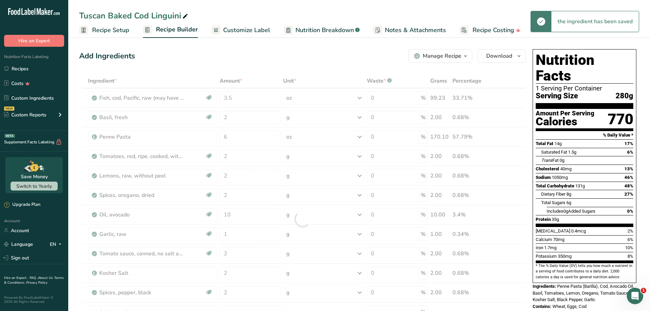
click at [283, 56] on div "Add Ingredients Manage Recipe Delete Recipe Duplicate Recipe Scale Recipe Save …" at bounding box center [302, 56] width 447 height 14
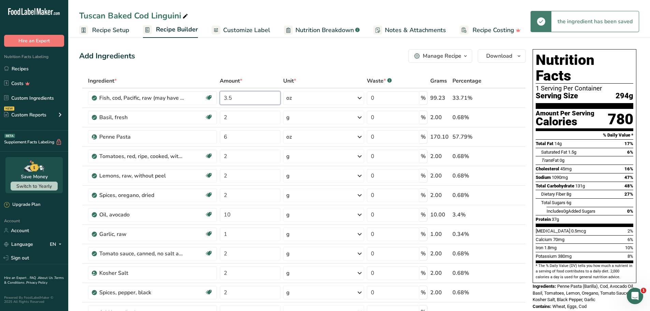
click at [238, 97] on input "3.5" at bounding box center [250, 98] width 61 height 14
type input "3.8"
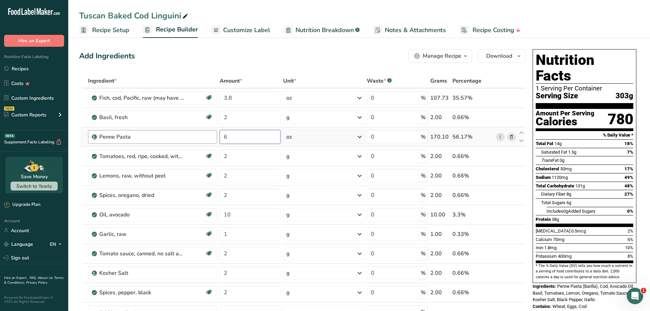
drag, startPoint x: 234, startPoint y: 138, endPoint x: 217, endPoint y: 140, distance: 17.1
click at [217, 140] on tr "Penne Pasta 6 oz Weight Units g kg mg mcg lb oz See less Volume Units l Volume …" at bounding box center [302, 136] width 446 height 19
drag, startPoint x: 235, startPoint y: 136, endPoint x: 214, endPoint y: 129, distance: 23.0
click at [213, 130] on tr "Penne Pasta 4 oz Weight Units g kg mg mcg lb oz See less Volume Units l Volume …" at bounding box center [302, 136] width 446 height 19
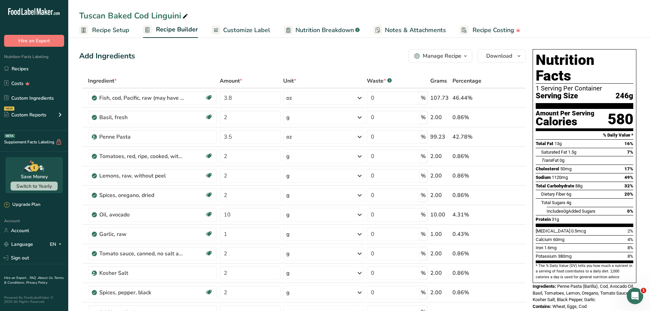
drag, startPoint x: 222, startPoint y: 135, endPoint x: 236, endPoint y: 121, distance: 20.3
click at [213, 134] on tr "Penne Pasta 3.5 oz Weight Units g kg mg mcg lb oz See less Volume Units l Volum…" at bounding box center [302, 136] width 446 height 19
click at [306, 52] on div "Add Ingredients Manage Recipe Delete Recipe Duplicate Recipe Scale Recipe Save …" at bounding box center [302, 56] width 447 height 14
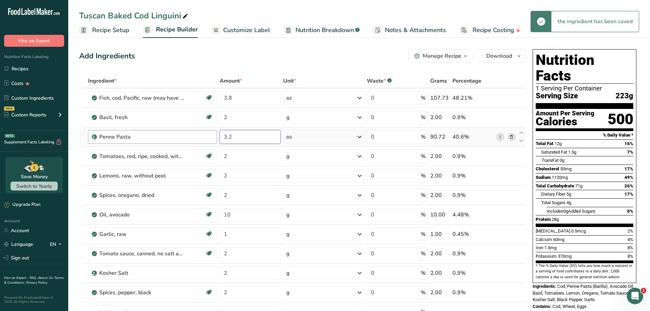
drag, startPoint x: 240, startPoint y: 137, endPoint x: 216, endPoint y: 137, distance: 23.9
click at [216, 137] on tr "Penne Pasta 3.2 oz Weight Units g kg mg mcg lb oz See less Volume Units l Volum…" at bounding box center [302, 136] width 446 height 19
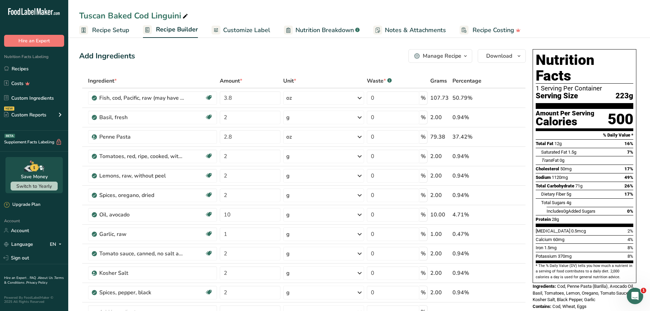
click at [294, 52] on div "Add Ingredients Manage Recipe Delete Recipe Duplicate Recipe Scale Recipe Save …" at bounding box center [302, 56] width 447 height 14
click at [243, 136] on input "2.8" at bounding box center [250, 137] width 61 height 14
click at [256, 61] on div "Add Ingredients Manage Recipe Delete Recipe Duplicate Recipe Scale Recipe Save …" at bounding box center [302, 56] width 447 height 14
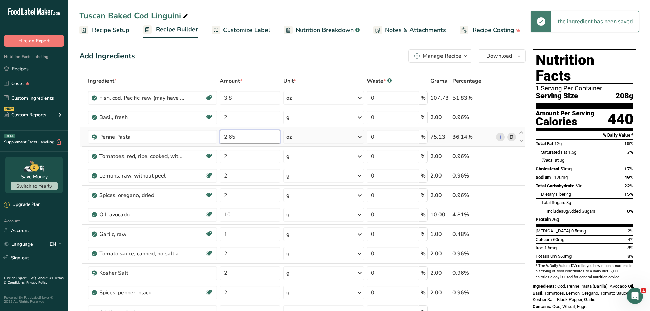
click at [243, 133] on input "2.65" at bounding box center [250, 137] width 61 height 14
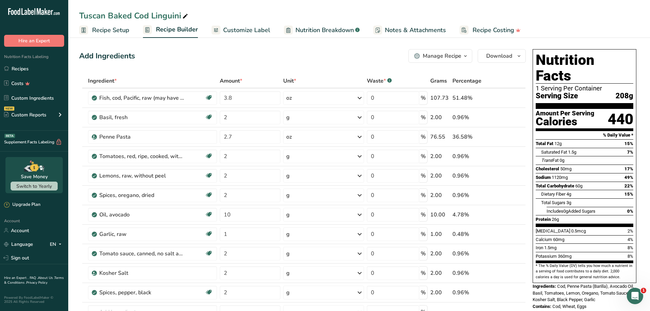
click at [251, 58] on div "Add Ingredients Manage Recipe Delete Recipe Duplicate Recipe Scale Recipe Save …" at bounding box center [302, 56] width 447 height 14
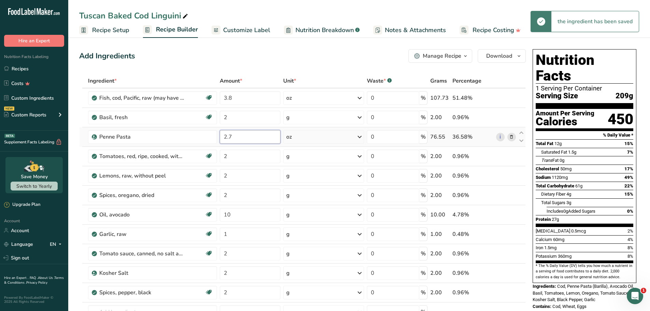
click at [244, 136] on input "2.7" at bounding box center [250, 137] width 61 height 14
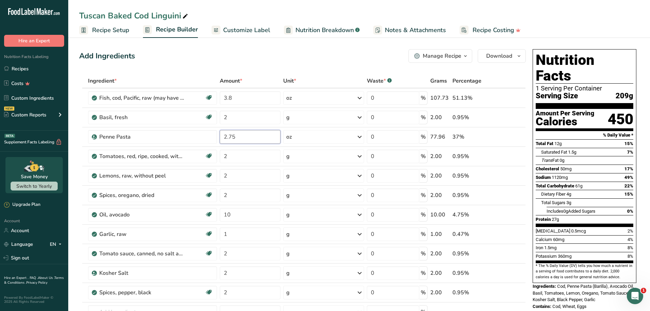
type input "2.75"
click at [257, 59] on div "Add Ingredients Manage Recipe Delete Recipe Duplicate Recipe Scale Recipe Save …" at bounding box center [302, 56] width 447 height 14
drag, startPoint x: 240, startPoint y: 214, endPoint x: 217, endPoint y: 214, distance: 22.5
click at [217, 214] on tr "Oil, avocado Dairy free Gluten free Vegan Vegetarian Soy free Source of Healthy…" at bounding box center [302, 214] width 446 height 19
click at [288, 55] on div "Add Ingredients Manage Recipe Delete Recipe Duplicate Recipe Scale Recipe Save …" at bounding box center [302, 56] width 447 height 14
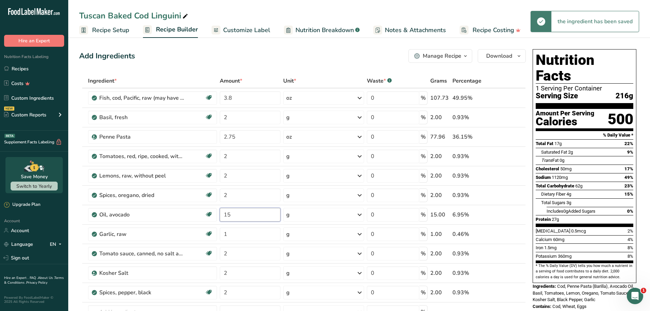
click at [239, 213] on input "15" at bounding box center [250, 215] width 61 height 14
type input "18"
click at [266, 58] on div "Add Ingredients Manage Recipe Delete Recipe Duplicate Recipe Scale Recipe Save …" at bounding box center [302, 56] width 447 height 14
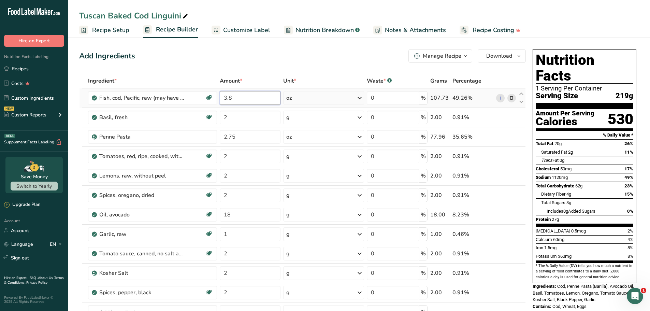
click at [246, 103] on input "3.8" at bounding box center [250, 98] width 61 height 14
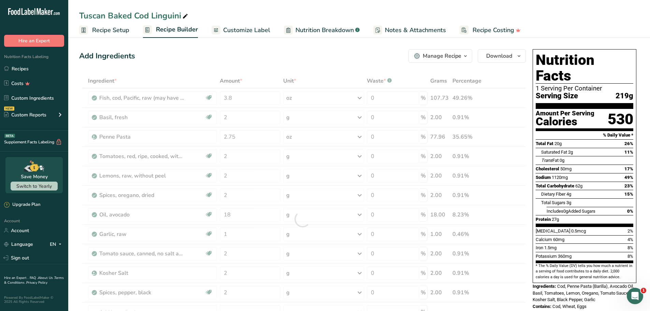
click at [265, 57] on div "Add Ingredients Manage Recipe Delete Recipe Duplicate Recipe Scale Recipe Save …" at bounding box center [302, 56] width 447 height 14
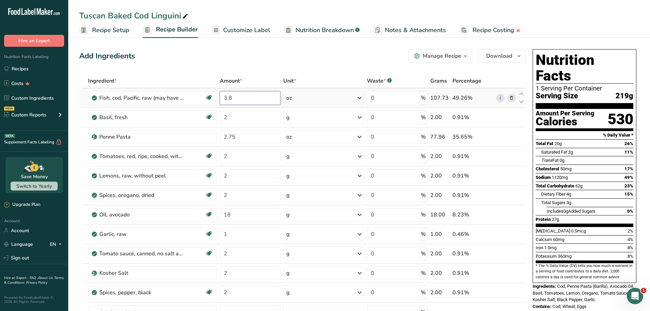
click at [238, 99] on input "3.8" at bounding box center [250, 98] width 61 height 14
drag, startPoint x: 238, startPoint y: 99, endPoint x: 220, endPoint y: 94, distance: 18.9
click at [220, 94] on input "3.8" at bounding box center [250, 98] width 61 height 14
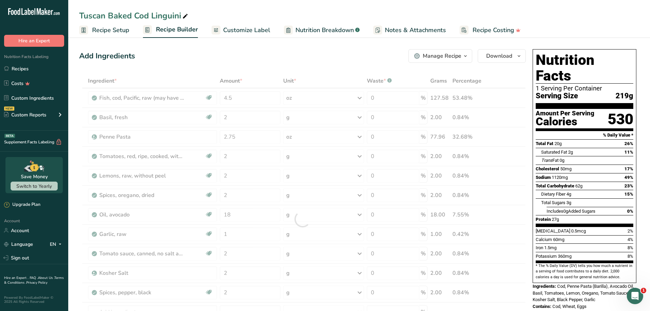
drag, startPoint x: 283, startPoint y: 67, endPoint x: 285, endPoint y: 75, distance: 9.0
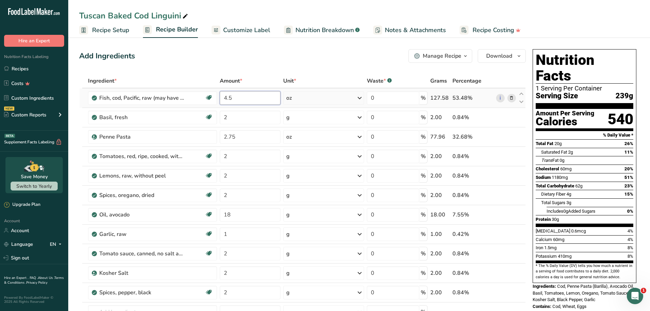
click at [251, 97] on input "4.5" at bounding box center [250, 98] width 61 height 14
drag, startPoint x: 246, startPoint y: 96, endPoint x: 213, endPoint y: 95, distance: 33.4
click at [213, 96] on tr "Fish, cod, Pacific, raw (may have been previously frozen) Source of Omega 3 Dai…" at bounding box center [302, 97] width 446 height 19
click at [285, 77] on div "Ingredient * Amount * Unit * Waste * .a-a{fill:#347362;}.b-a{fill:#fff;} Grams …" at bounding box center [302, 219] width 447 height 291
drag, startPoint x: 226, startPoint y: 95, endPoint x: 233, endPoint y: 92, distance: 8.6
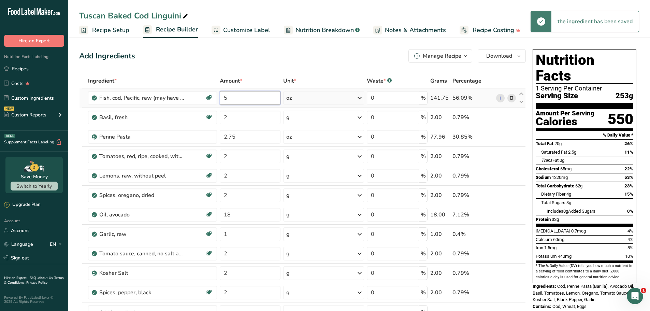
click at [225, 95] on input "5" at bounding box center [250, 98] width 61 height 14
type input "6"
click at [290, 61] on div "Add Ingredients Manage Recipe Delete Recipe Duplicate Recipe Scale Recipe Save …" at bounding box center [302, 56] width 447 height 14
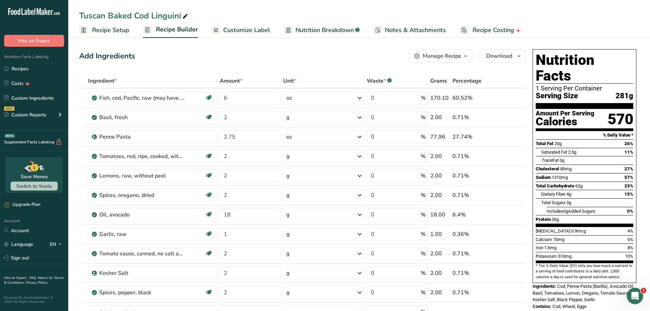
drag, startPoint x: 629, startPoint y: 81, endPoint x: 602, endPoint y: 85, distance: 26.7
click at [612, 92] on div "Serving Size 281g" at bounding box center [585, 96] width 98 height 9
copy span "281"
click at [236, 28] on span "Customize Label" at bounding box center [246, 30] width 47 height 9
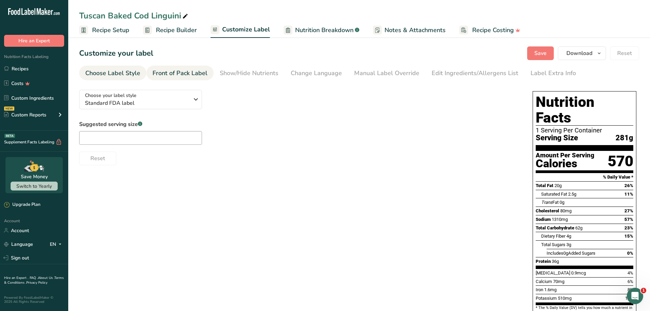
click at [186, 72] on div "Front of Pack Label" at bounding box center [179, 73] width 55 height 9
click at [252, 74] on div "Show/Hide Nutrients" at bounding box center [249, 73] width 59 height 9
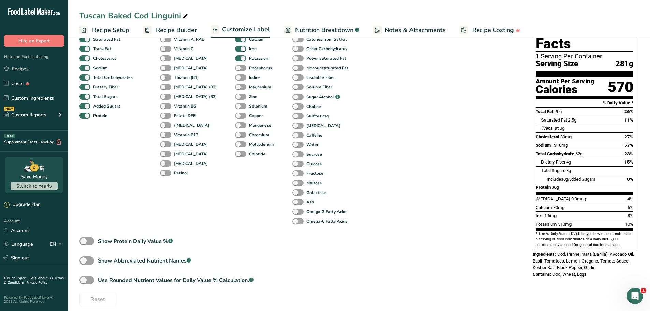
scroll to position [80, 0]
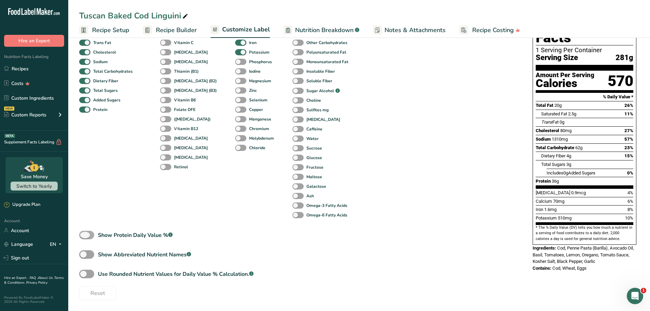
click at [89, 235] on span at bounding box center [86, 235] width 15 height 9
click at [84, 235] on input "Show Protein Daily Value % .a-a{fill:#347362;}.b-a{fill:#fff;}" at bounding box center [81, 235] width 4 height 4
checkbox input "true"
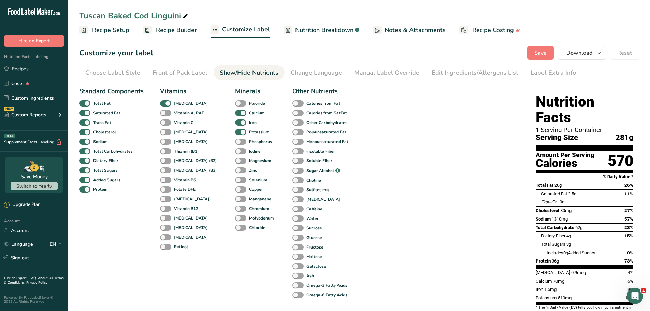
scroll to position [0, 0]
click at [175, 33] on span "Recipe Builder" at bounding box center [176, 30] width 41 height 9
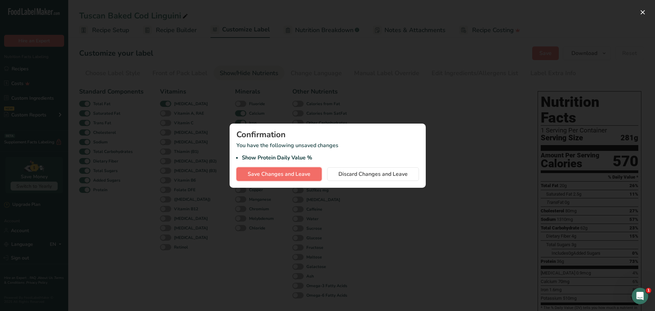
click at [285, 178] on button "Save Changes and Leave" at bounding box center [278, 174] width 85 height 14
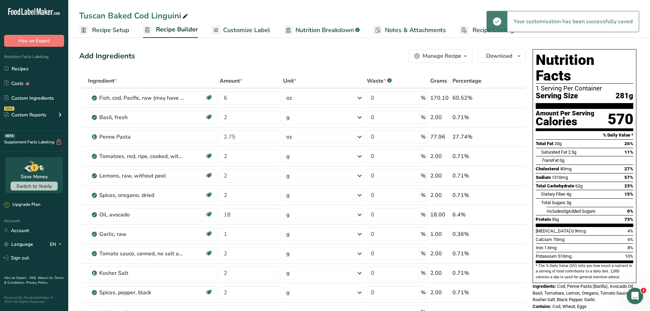
click at [448, 56] on div "Manage Recipe" at bounding box center [442, 56] width 39 height 8
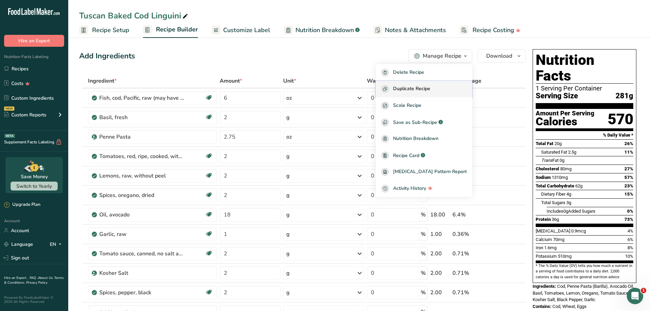
click at [413, 92] on span "Duplicate Recipe" at bounding box center [411, 89] width 37 height 8
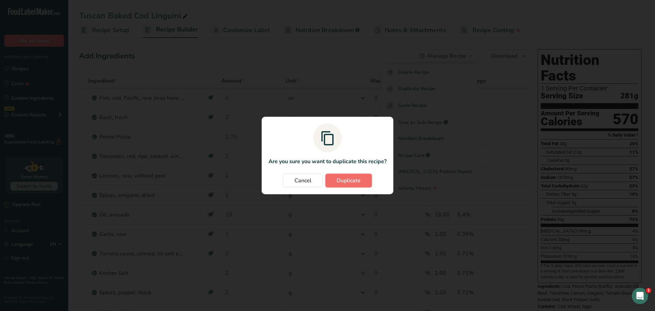
click at [348, 181] on span "Duplicate" at bounding box center [349, 180] width 24 height 8
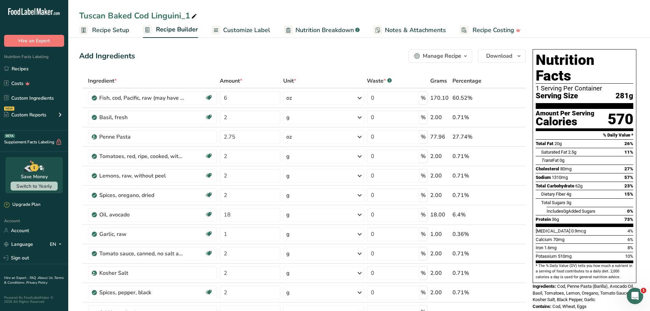
click at [151, 12] on div "Tuscan Baked Cod Linguini_1" at bounding box center [138, 16] width 119 height 12
click at [151, 12] on input "Tuscan Baked Cod Linguini_1" at bounding box center [359, 16] width 560 height 12
type input "Tuscan Sauteed Shrimp Linguini"
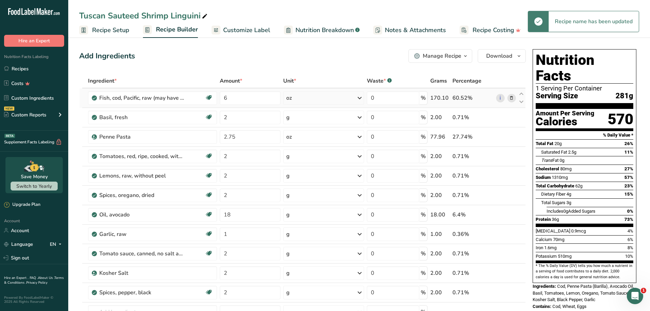
click at [509, 99] on icon at bounding box center [511, 97] width 5 height 7
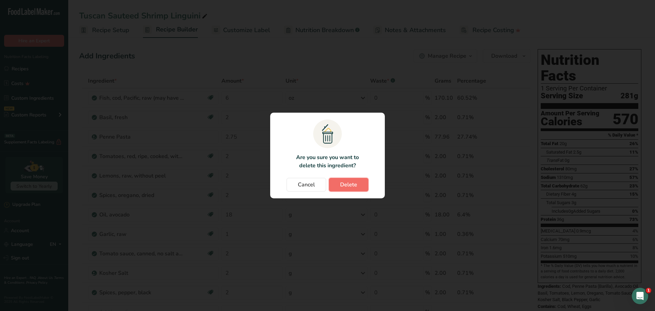
click at [337, 182] on button "Delete" at bounding box center [349, 185] width 40 height 14
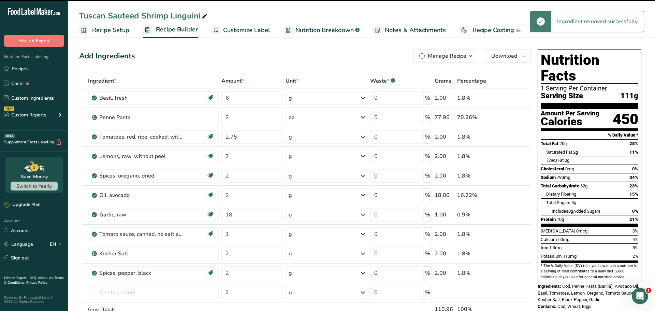
type input "2"
type input "2.75"
type input "2"
type input "18"
type input "1"
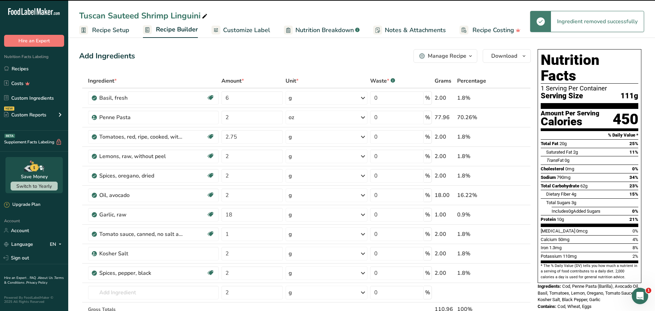
type input "2"
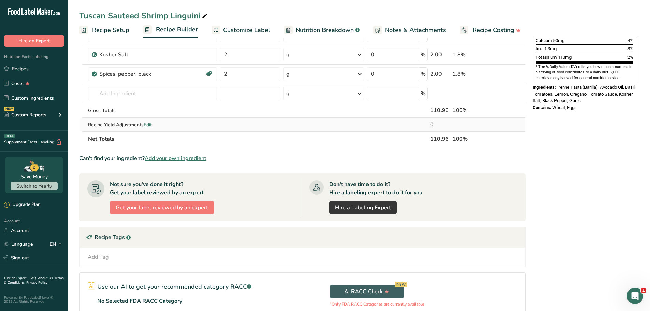
scroll to position [205, 0]
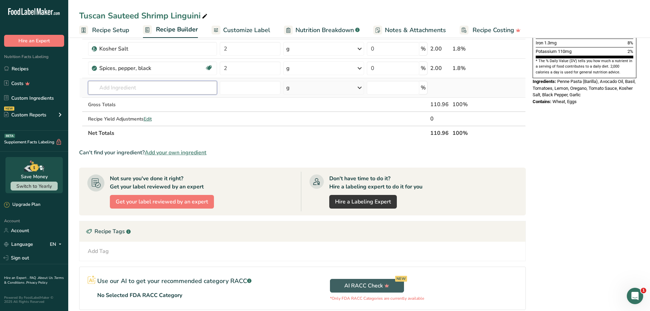
click at [156, 83] on input "text" at bounding box center [152, 88] width 129 height 14
paste input "Crustaceans, shrimp, mixed species, raw (may contain additives to retain moistu…"
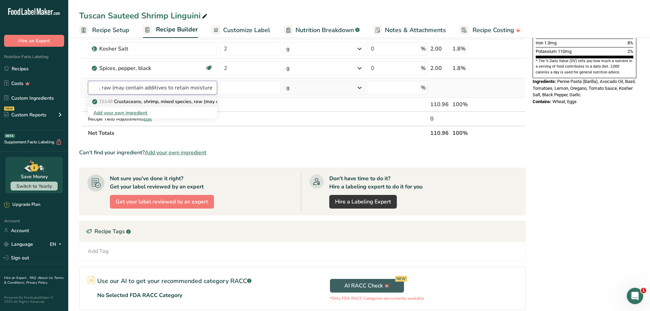
type input "Crustaceans, shrimp, mixed species, raw (may contain additives to retain moistu…"
click at [147, 102] on p "15149 Crustaceans, shrimp, mixed species, raw (may contain additives to retain …" at bounding box center [193, 101] width 201 height 7
type input "Crustaceans, shrimp, mixed species, raw (may contain additives to retain moistu…"
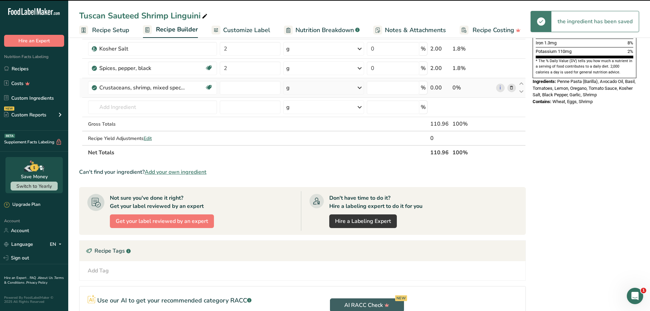
type input "0"
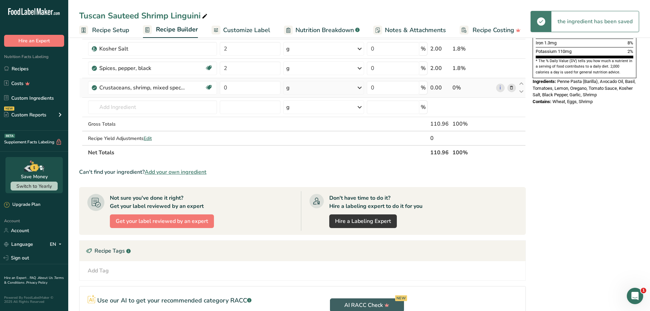
click at [316, 91] on div "g" at bounding box center [323, 88] width 81 height 14
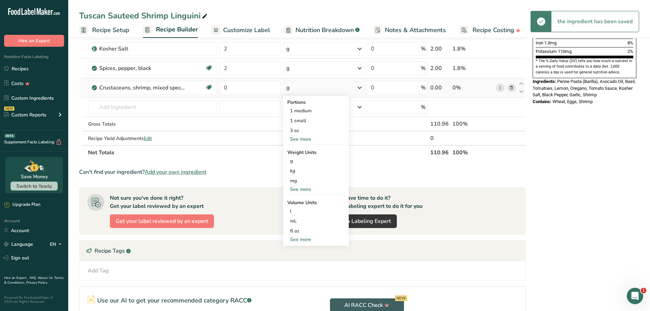
click at [307, 187] on div "See more" at bounding box center [315, 189] width 57 height 7
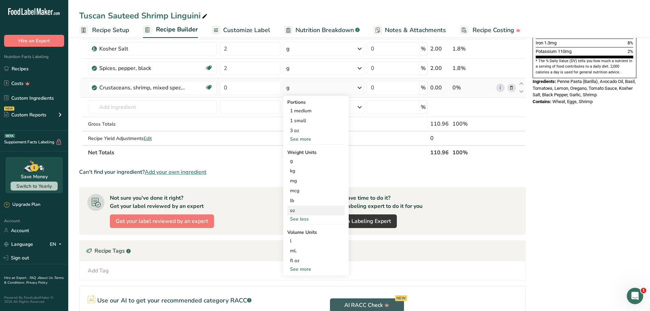
click at [304, 211] on div "oz" at bounding box center [315, 210] width 57 height 10
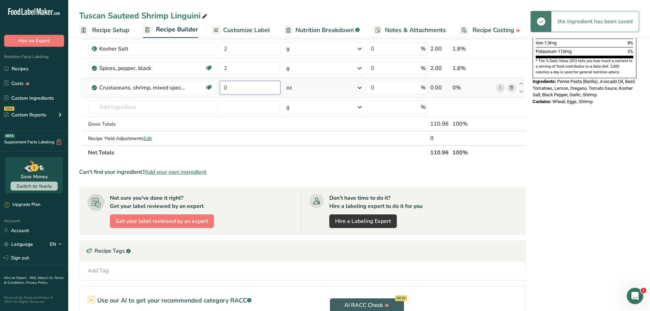
click at [255, 89] on input "0" at bounding box center [250, 88] width 61 height 14
drag, startPoint x: 245, startPoint y: 87, endPoint x: 200, endPoint y: 90, distance: 45.5
click at [199, 90] on tr "Crustaceans, shrimp, mixed species, raw (may contain additives to retain moistu…" at bounding box center [302, 87] width 446 height 19
type input "5.5"
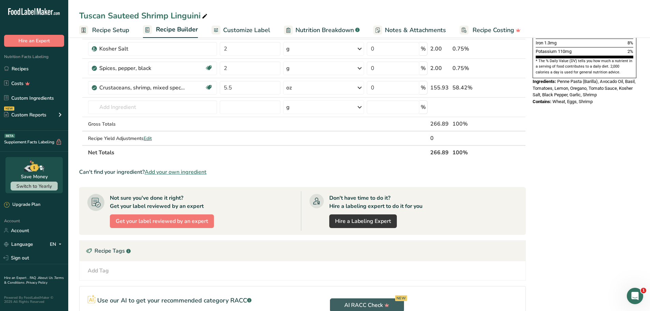
click at [588, 154] on div "Nutrition Facts 1 Serving Per Container Serving Size 111g Amount Per Serving Ca…" at bounding box center [584, 121] width 109 height 559
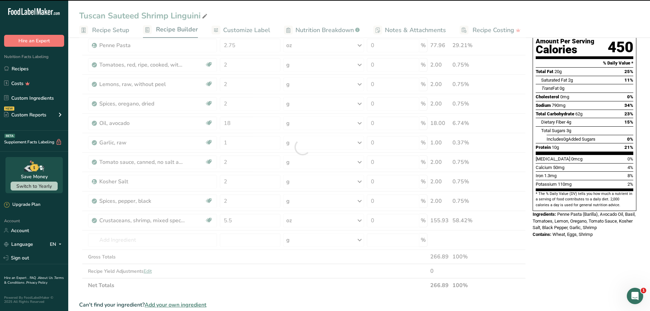
scroll to position [34, 0]
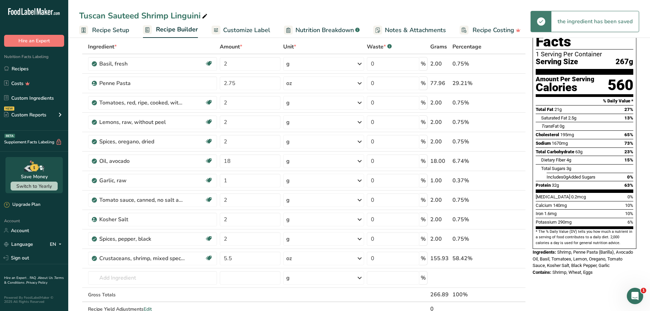
click at [148, 13] on div "Tuscan Sauteed Shrimp Linguini" at bounding box center [144, 16] width 130 height 12
click at [148, 13] on input "Tuscan Sauteed Shrimp Linguini" at bounding box center [359, 16] width 560 height 12
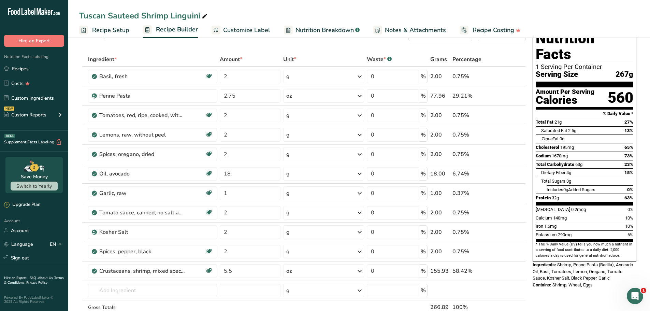
scroll to position [0, 0]
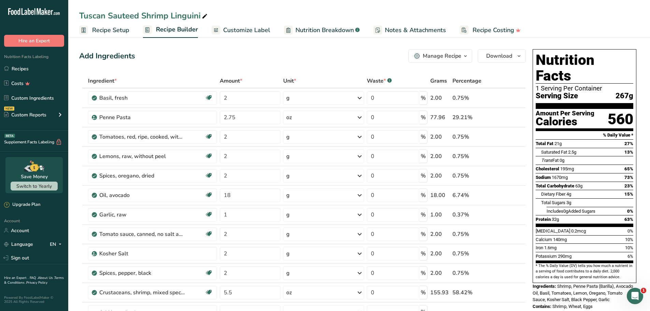
drag, startPoint x: 630, startPoint y: 79, endPoint x: 608, endPoint y: 85, distance: 23.1
click at [612, 92] on div "Serving Size 267g" at bounding box center [585, 96] width 98 height 9
copy span "267"
click at [241, 191] on input "18" at bounding box center [250, 195] width 61 height 14
type input "15"
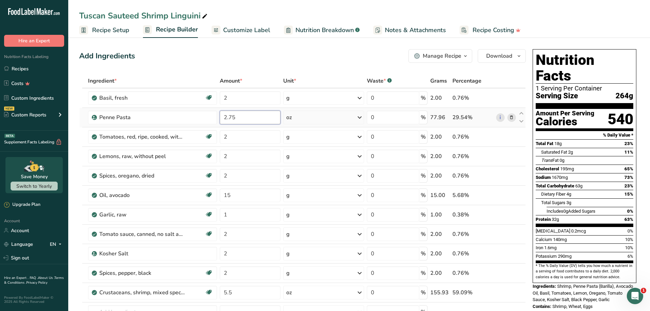
click at [246, 121] on input "2.75" at bounding box center [250, 118] width 61 height 14
type input "2.70"
click at [258, 57] on div "Add Ingredients Manage Recipe Delete Recipe Duplicate Recipe Scale Recipe Save …" at bounding box center [302, 56] width 447 height 14
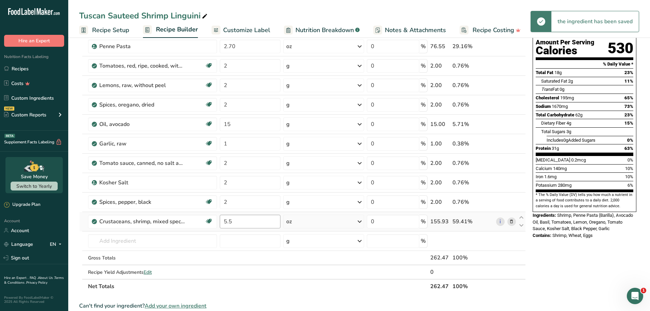
scroll to position [68, 0]
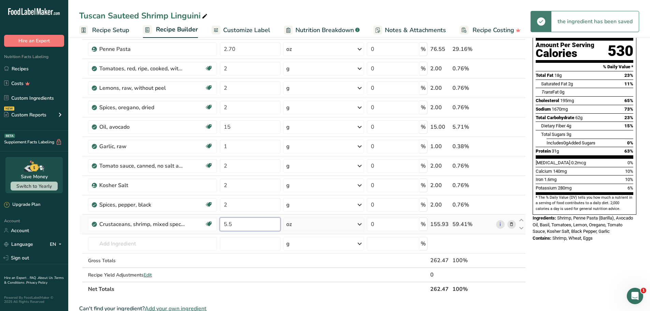
click at [238, 224] on input "5.5" at bounding box center [250, 224] width 61 height 14
type input "5"
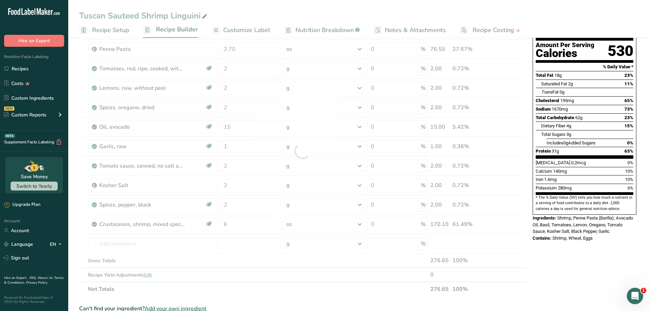
click at [561, 245] on div "Nutrition Facts 1 Serving Per Container Serving Size 262g Amount Per Serving Ca…" at bounding box center [584, 265] width 109 height 574
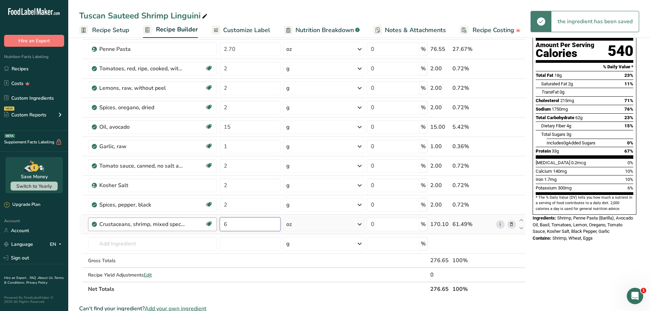
drag, startPoint x: 241, startPoint y: 224, endPoint x: 197, endPoint y: 224, distance: 44.7
click at [196, 224] on tr "Crustaceans, shrimp, mixed species, raw (may contain additives to retain moistu…" at bounding box center [302, 224] width 446 height 19
type input "7"
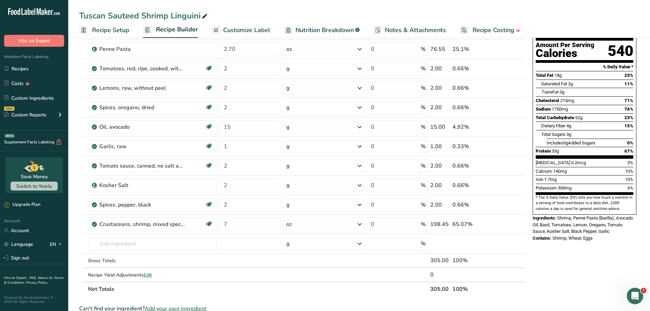
click at [577, 256] on div "Nutrition Facts 1 Serving Per Container Serving Size 277g Amount Per Serving Ca…" at bounding box center [584, 265] width 109 height 574
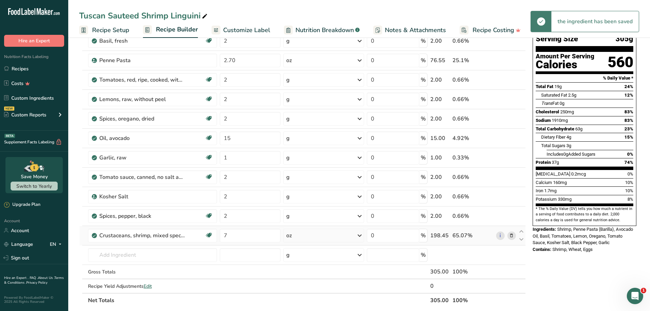
scroll to position [34, 0]
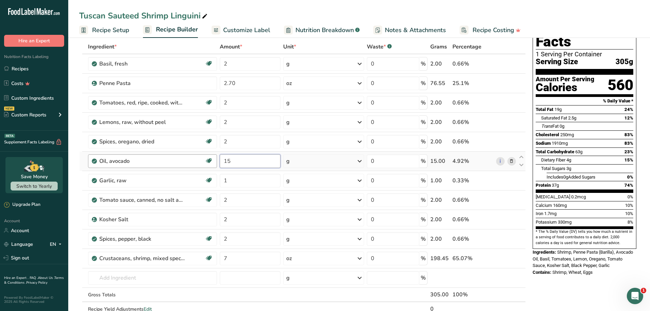
drag, startPoint x: 237, startPoint y: 165, endPoint x: 216, endPoint y: 161, distance: 20.9
click at [216, 161] on tr "Oil, avocado Dairy free Gluten free Vegan Vegetarian Soy free Source of Healthy…" at bounding box center [302, 160] width 446 height 19
click at [565, 267] on div "Nutrition Facts 1 Serving Per Container Serving Size 305g Amount Per Serving Ca…" at bounding box center [584, 299] width 109 height 574
click at [247, 160] on input "13" at bounding box center [250, 161] width 61 height 14
type input "14"
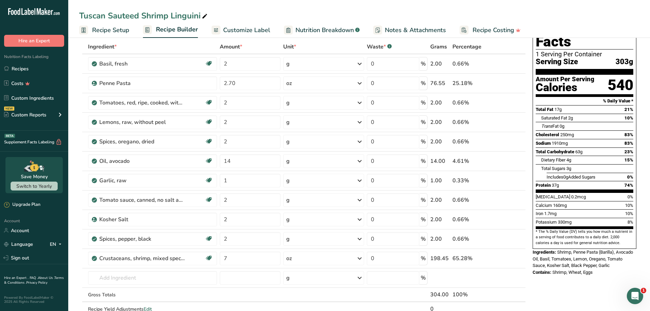
click at [583, 286] on div "Nutrition Facts 1 Serving Per Container Serving Size 303g Amount Per Serving Ca…" at bounding box center [584, 299] width 109 height 574
click at [258, 83] on input "2.70" at bounding box center [250, 83] width 61 height 14
type input "2.65"
click at [625, 260] on div "Nutrition Facts 1 Serving Per Container Serving Size 304g Amount Per Serving Ca…" at bounding box center [584, 145] width 109 height 266
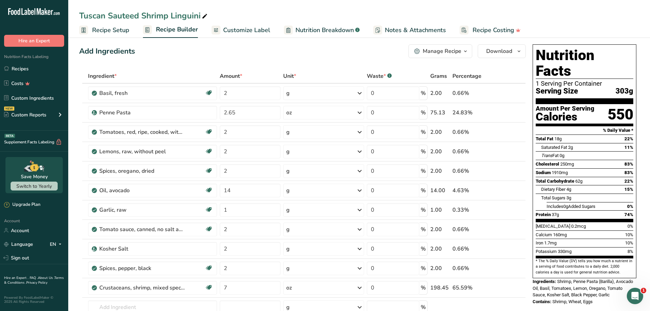
scroll to position [0, 0]
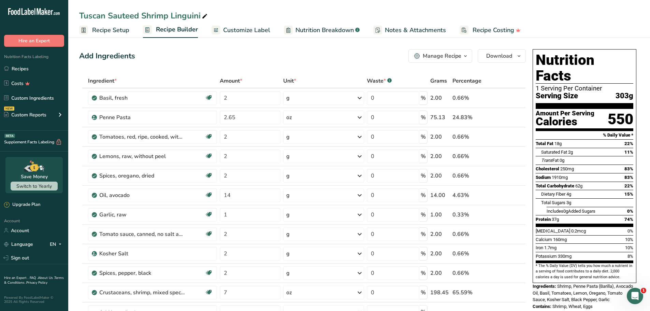
drag, startPoint x: 629, startPoint y: 81, endPoint x: 615, endPoint y: 80, distance: 13.7
click at [615, 92] on div "Serving Size 303g" at bounding box center [585, 96] width 98 height 9
copy span "303"
drag, startPoint x: 26, startPoint y: 66, endPoint x: 62, endPoint y: 68, distance: 36.6
click at [26, 66] on link "Recipes" at bounding box center [34, 68] width 68 height 13
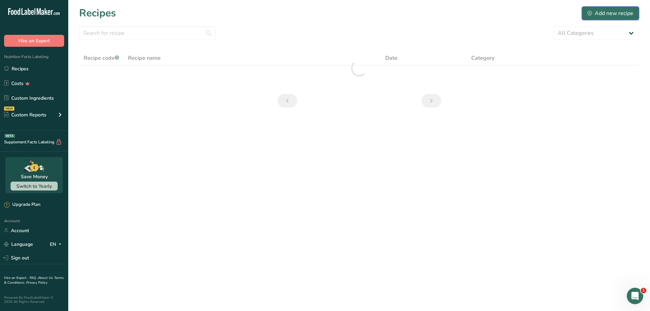
click at [618, 12] on div "Add new recipe" at bounding box center [610, 13] width 46 height 8
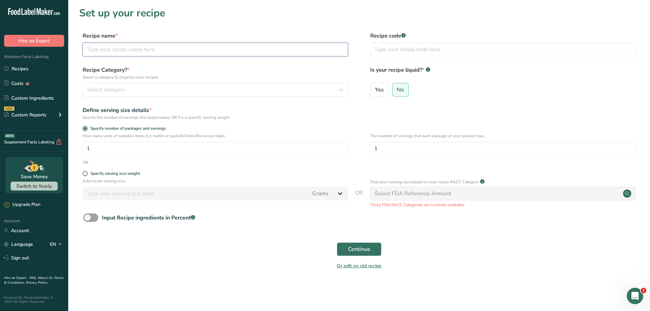
click at [195, 45] on input "text" at bounding box center [215, 50] width 265 height 14
paste input "Sweet and Spicy Pineapple Chicken"
type input "Sweet and Spicy Pineapple Chicken"
click at [218, 25] on section "Set up your recipe Recipe name * Sweet and Spicy Pineapple Chicken Recipe code …" at bounding box center [359, 142] width 582 height 285
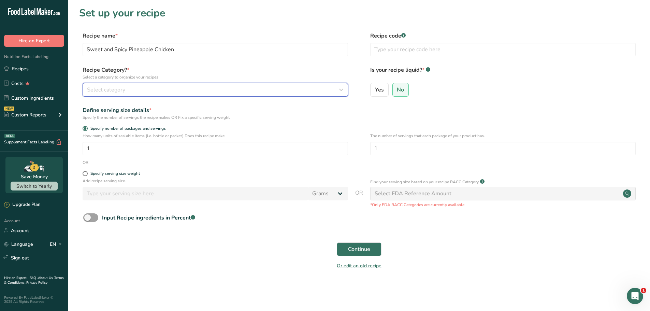
click at [152, 91] on div "Select category" at bounding box center [213, 90] width 252 height 8
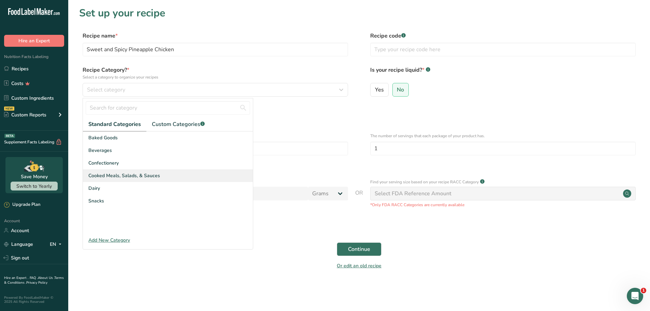
click at [117, 173] on span "Cooked Meals, Salads, & Sauces" at bounding box center [124, 175] width 72 height 7
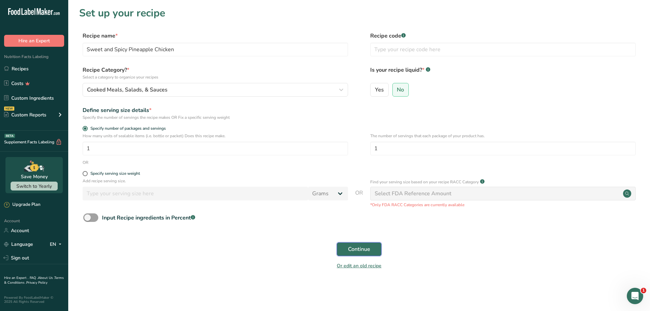
click at [370, 247] on span "Continue" at bounding box center [359, 249] width 22 height 8
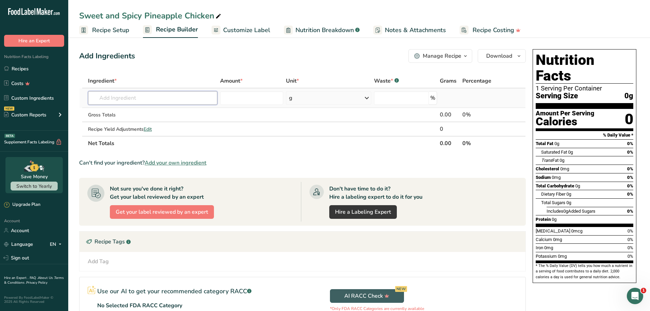
click at [137, 99] on input "text" at bounding box center [152, 98] width 129 height 14
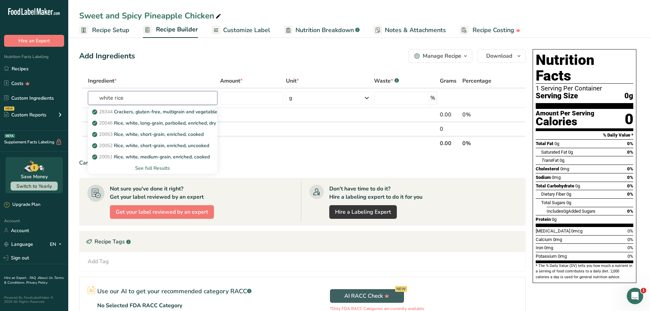
type input "white rice"
click at [159, 101] on input "text" at bounding box center [152, 98] width 129 height 14
paste input "Rice, white, medium-grain, enriched, cooked"
type input "Rice, white, medium-grain, enriched, cooked"
click at [211, 62] on div "Add Ingredients Manage Recipe Delete Recipe Duplicate Recipe Scale Recipe Save …" at bounding box center [302, 56] width 447 height 14
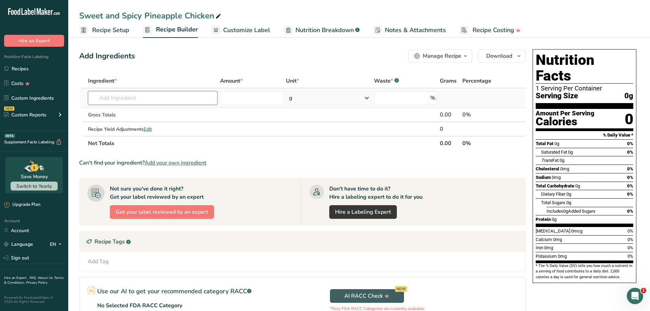
click at [180, 93] on input "text" at bounding box center [152, 98] width 129 height 14
paste input "Rice, white, medium-grain, enriched, cooked"
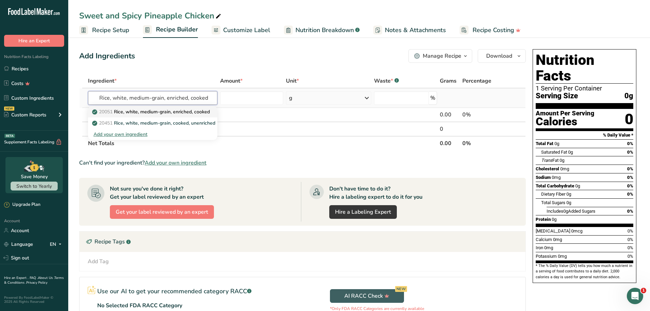
type input "Rice, white, medium-grain, enriched, cooked"
click at [152, 111] on p "20051 Rice, white, medium-grain, enriched, cooked" at bounding box center [151, 111] width 116 height 7
type input "Rice, white, medium-grain, enriched, cooked"
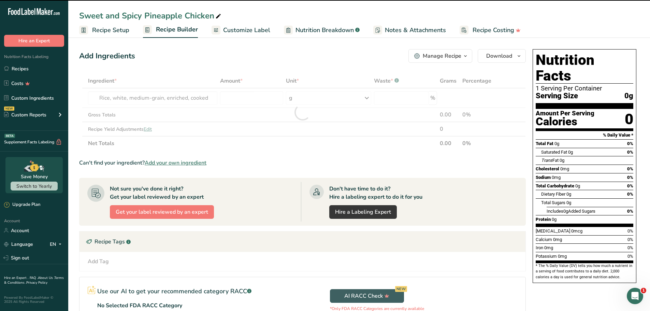
type input "0"
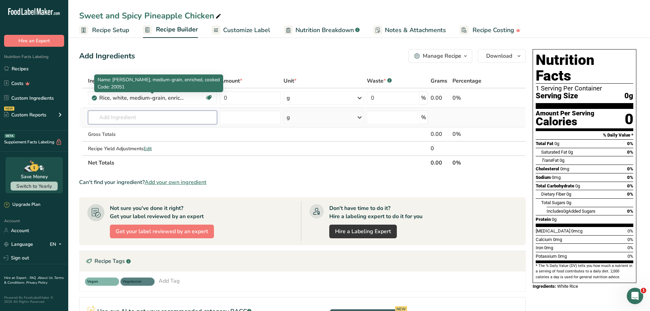
click at [144, 115] on input "text" at bounding box center [152, 118] width 129 height 14
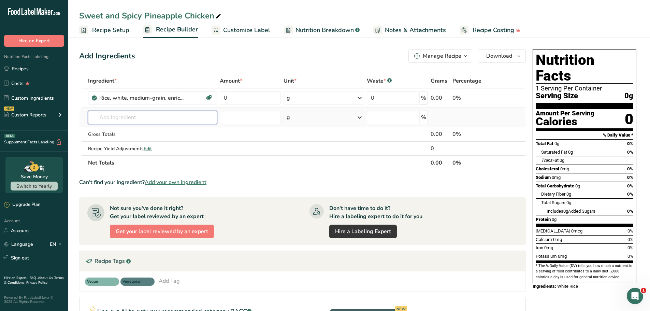
paste input "Chicken breast Chicken, broiler or fryers, breast, skinless, boneless, meat onl…"
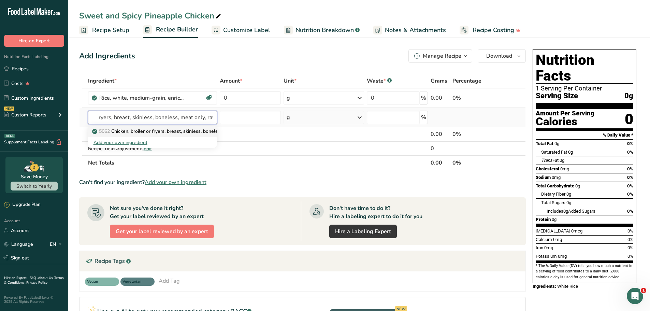
type input "Chicken breast Chicken, broiler or fryers, breast, skinless, boneless, meat onl…"
click at [155, 131] on p "5062 Chicken, broiler or fryers, breast, skinless, boneless, meat only, raw" at bounding box center [175, 131] width 164 height 7
type input "Chicken, broiler or fryers, breast, skinless, boneless, meat only, raw"
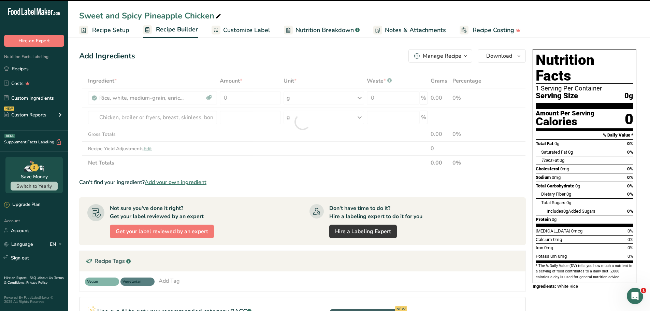
type input "0"
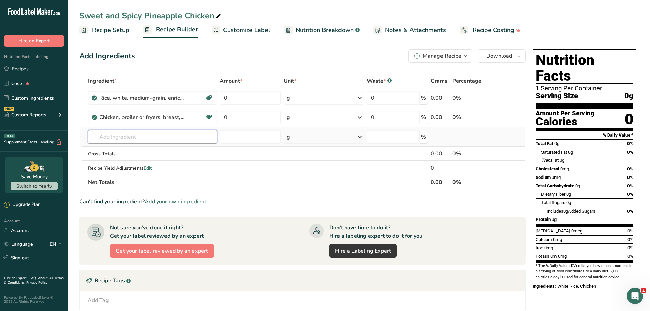
click at [161, 132] on input "text" at bounding box center [152, 137] width 129 height 14
paste input "sesame"
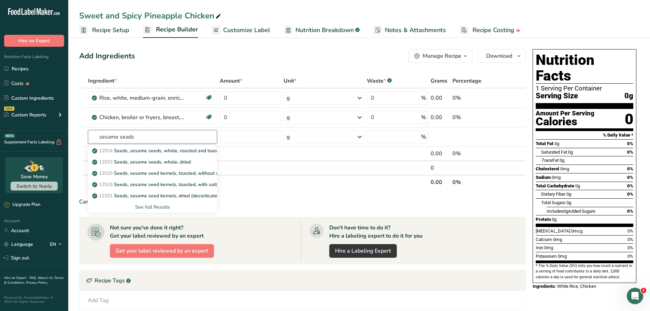
type input "sesame seads"
click at [144, 149] on p "12024 Seeds, sesame seeds, whole, roasted and toasted" at bounding box center [158, 150] width 131 height 7
type input "Seeds, sesame seeds, whole, roasted and toasted"
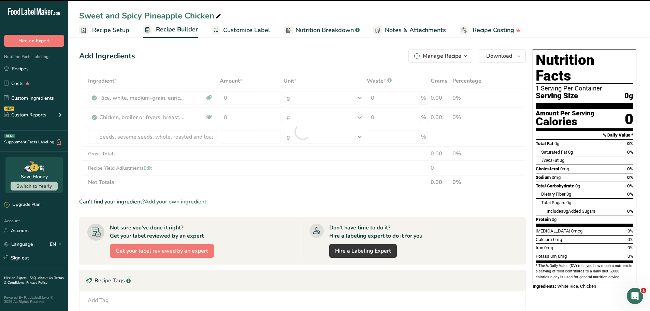
type input "0"
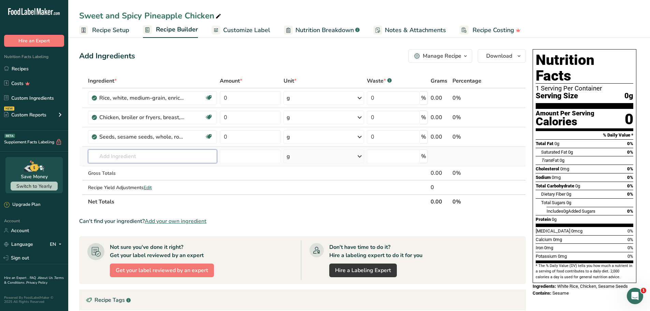
click at [163, 153] on input "text" at bounding box center [152, 156] width 129 height 14
paste input "pineapple"
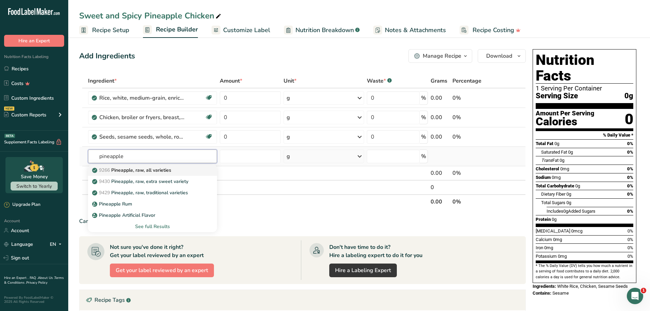
type input "pineapple"
click at [145, 171] on p "9266 Pineapple, raw, all varieties" at bounding box center [132, 169] width 78 height 7
type input "Pineapple, raw, all varieties"
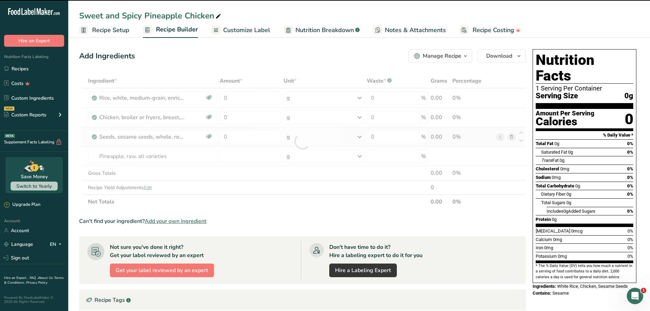
type input "0"
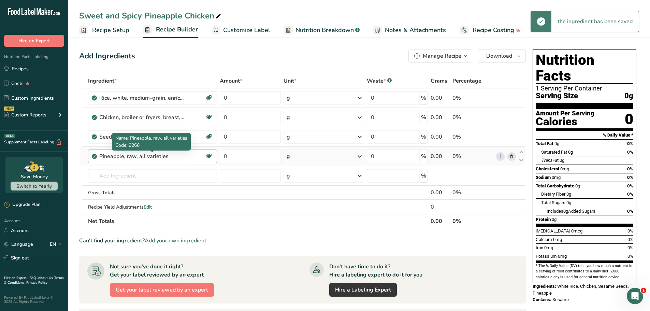
click at [151, 157] on div "Pineapple, raw, all varieties" at bounding box center [141, 156] width 85 height 8
click at [143, 175] on input "text" at bounding box center [152, 176] width 129 height 14
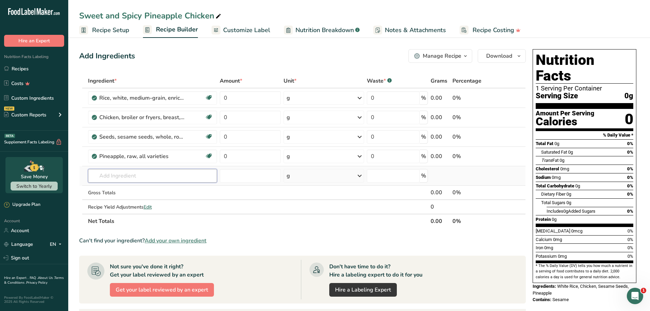
click at [138, 175] on input "text" at bounding box center [152, 176] width 129 height 14
click at [141, 175] on input "text" at bounding box center [152, 176] width 129 height 14
paste input "bell peppers"
click at [130, 189] on p "Dried Red Bell Pepper" at bounding box center [120, 189] width 55 height 7
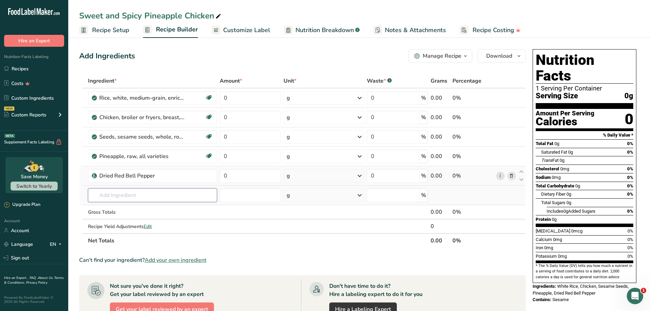
click at [150, 195] on input "text" at bounding box center [152, 195] width 129 height 14
paste input "soy sauce"
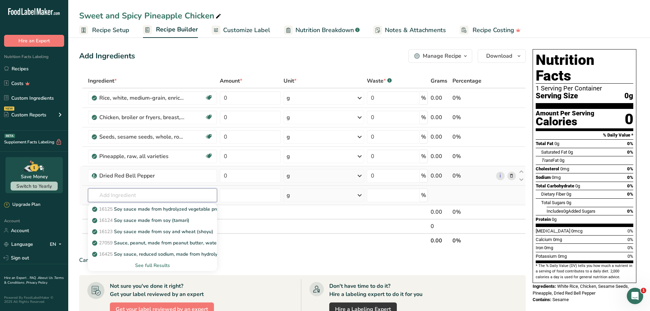
click at [141, 192] on input "text" at bounding box center [152, 195] width 129 height 14
paste input "Soy sauce made from hydrolyzed vegetable protein"
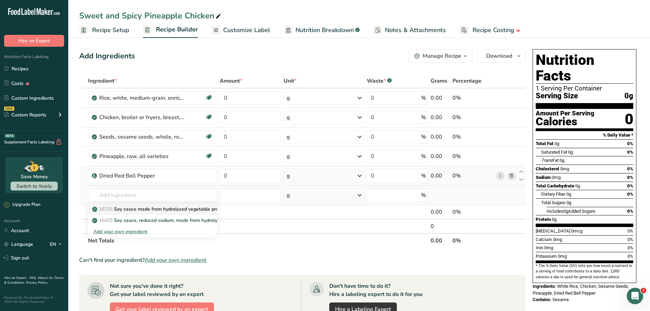
click at [144, 209] on p "16125 Soy sauce made from hydrolyzed vegetable protein" at bounding box center [159, 208] width 133 height 7
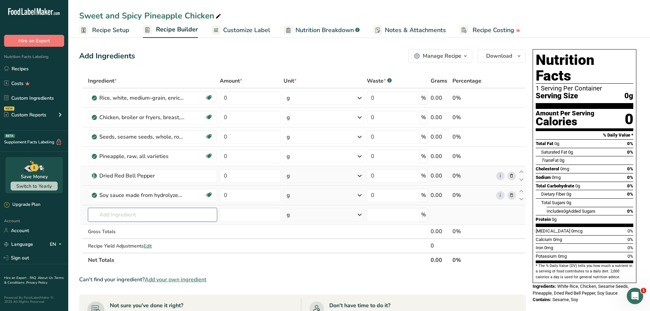
click at [148, 211] on input "text" at bounding box center [152, 215] width 129 height 14
click at [79, 208] on section "Add Ingredients Manage Recipe Delete Recipe Duplicate Recipe Scale Recipe Save …" at bounding box center [359, 277] width 582 height 484
click at [114, 214] on input "text" at bounding box center [152, 215] width 129 height 14
click at [116, 217] on input "text" at bounding box center [152, 215] width 129 height 14
paste input "chili flakes"
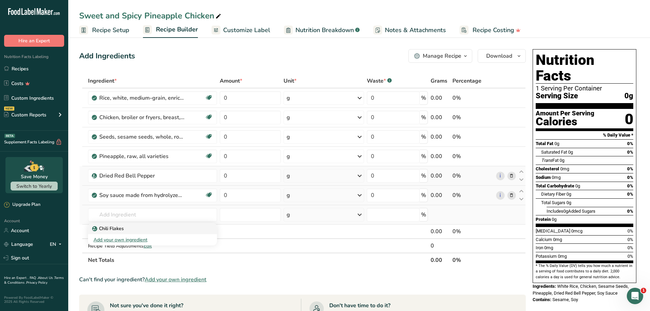
click at [122, 232] on link "Chili Flakes" at bounding box center [152, 228] width 129 height 11
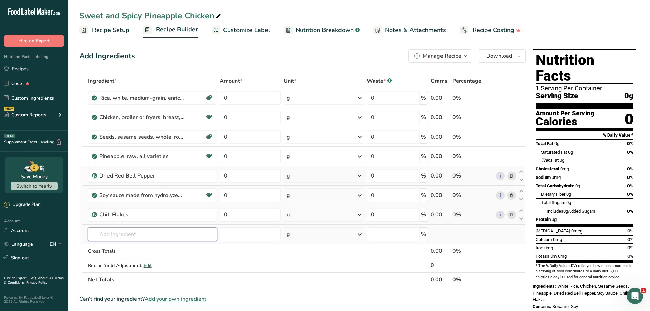
click at [121, 234] on input "text" at bounding box center [152, 234] width 129 height 14
paste input "garlic"
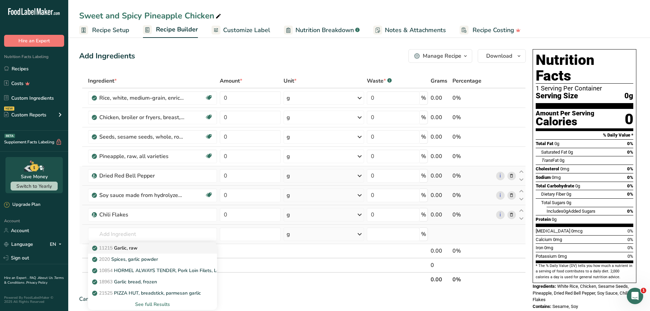
click at [125, 248] on p "11215 Garlic, raw" at bounding box center [115, 247] width 44 height 7
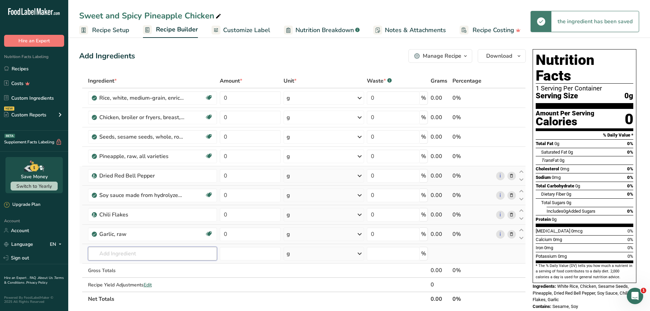
click at [136, 253] on input "text" at bounding box center [152, 254] width 129 height 14
paste input "scallions"
click at [144, 231] on p "11291 Onions, spring or scallions (includes tops and bulb), raw" at bounding box center [164, 229] width 143 height 7
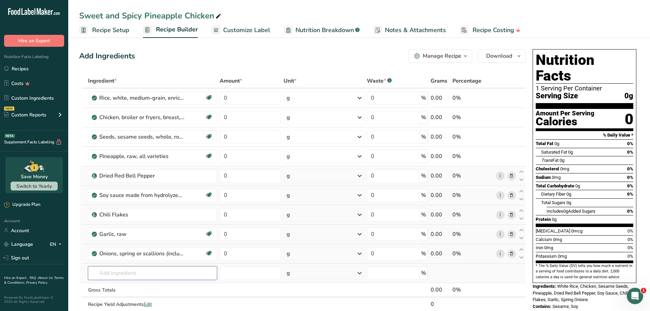
click at [120, 271] on input "text" at bounding box center [152, 273] width 129 height 14
paste input "brown sugar"
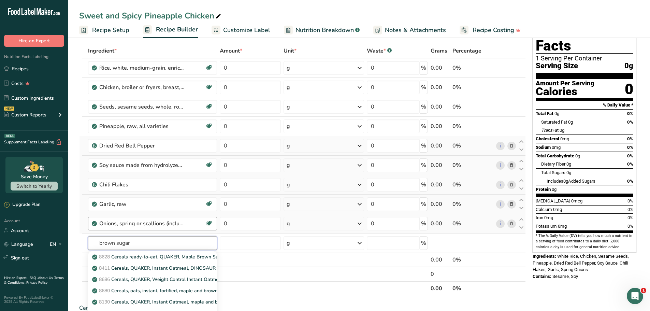
scroll to position [34, 0]
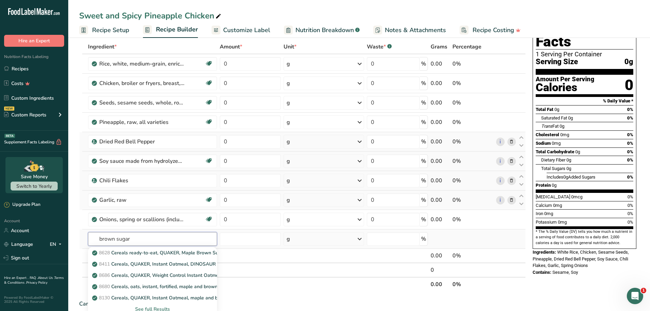
click at [140, 239] on input "brown sugar" at bounding box center [152, 239] width 129 height 14
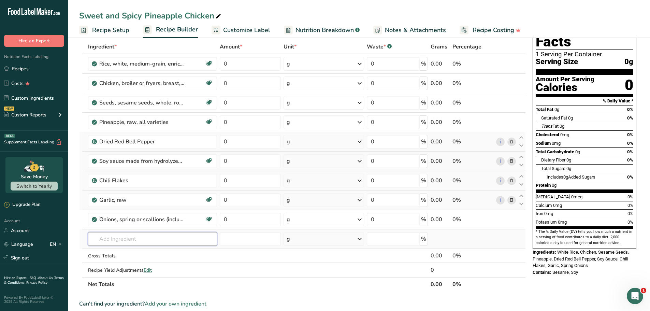
paste input "brown sugar"
click at [140, 235] on input "text" at bounding box center [152, 239] width 129 height 14
paste input "rice vinegar"
click at [116, 214] on p "Rice Vinegar" at bounding box center [109, 215] width 33 height 7
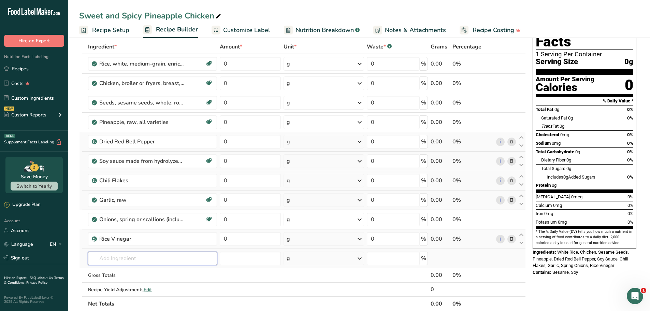
click at [123, 253] on input "text" at bounding box center [152, 258] width 129 height 14
paste input "black pepper,"
drag, startPoint x: 123, startPoint y: 273, endPoint x: 130, endPoint y: 257, distance: 17.8
click at [130, 257] on div "Black Pepper Oil 2030 Spices, pepper, black Add your own ingredient" at bounding box center [152, 258] width 129 height 14
click at [144, 257] on input "text" at bounding box center [152, 258] width 129 height 14
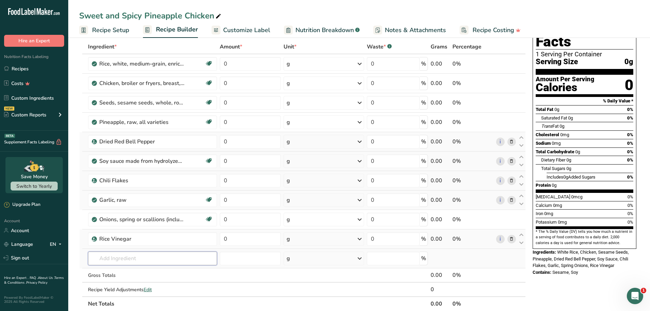
paste input "black pepper,"
click at [145, 284] on p "2030 Spices, pepper, black" at bounding box center [125, 283] width 64 height 7
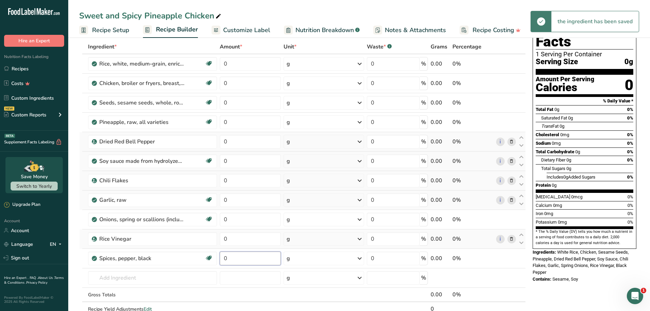
drag, startPoint x: 245, startPoint y: 262, endPoint x: 215, endPoint y: 250, distance: 31.7
click at [215, 250] on tr "Spices, pepper, black Source of Antioxidants Dairy free Gluten free Vegan Veget…" at bounding box center [302, 258] width 446 height 19
click at [250, 238] on div "Ingredient * Amount * Unit * Waste * .a-a{fill:#347362;}.b-a{fill:#fff;} Grams …" at bounding box center [302, 185] width 447 height 291
drag, startPoint x: 241, startPoint y: 238, endPoint x: 210, endPoint y: 232, distance: 31.5
click at [210, 232] on tr "Rice Vinegar 0 g Weight Units g kg mg See more Volume Units l Volume units requ…" at bounding box center [302, 238] width 446 height 19
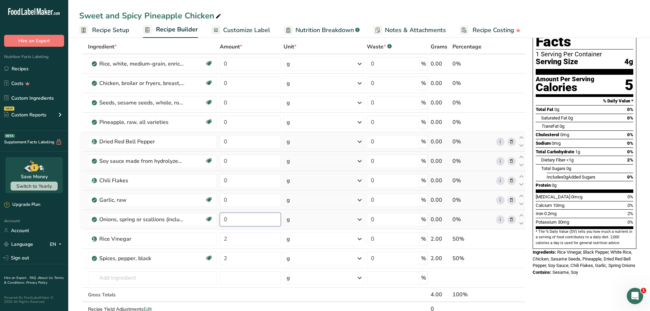
click at [218, 219] on div "Ingredient * Amount * Unit * Waste * .a-a{fill:#347362;}.b-a{fill:#fff;} Grams …" at bounding box center [302, 185] width 447 height 291
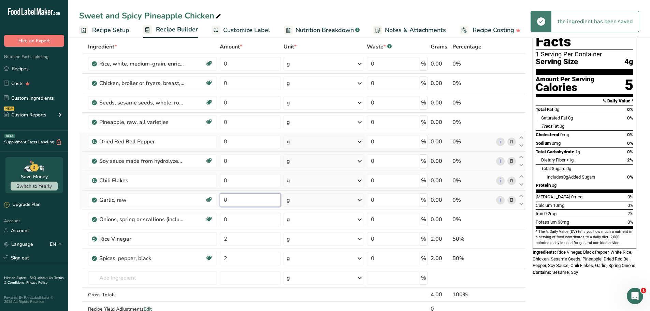
click at [245, 199] on div "Ingredient * Amount * Unit * Waste * .a-a{fill:#347362;}.b-a{fill:#fff;} Grams …" at bounding box center [302, 185] width 447 height 291
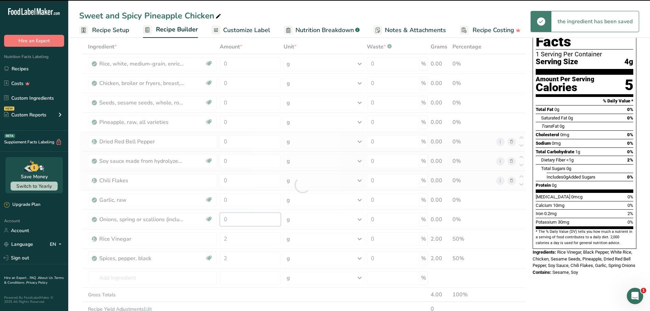
drag, startPoint x: 236, startPoint y: 219, endPoint x: 218, endPoint y: 218, distance: 18.8
click at [218, 218] on div "Ingredient * Amount * Unit * Waste * .a-a{fill:#347362;}.b-a{fill:#fff;} Grams …" at bounding box center [302, 185] width 447 height 291
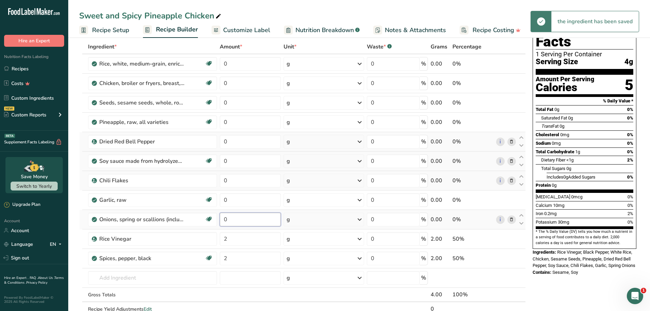
drag, startPoint x: 232, startPoint y: 218, endPoint x: 221, endPoint y: 218, distance: 11.3
click at [221, 218] on input "0" at bounding box center [250, 220] width 61 height 14
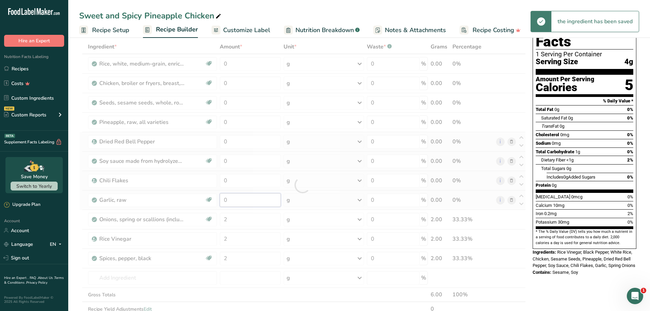
click at [237, 201] on div "Ingredient * Amount * Unit * Waste * .a-a{fill:#347362;}.b-a{fill:#fff;} Grams …" at bounding box center [302, 185] width 447 height 291
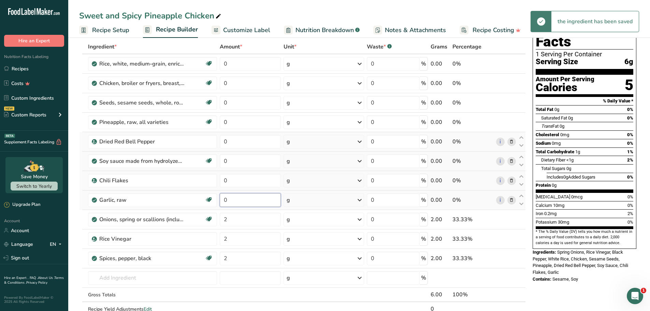
drag, startPoint x: 240, startPoint y: 199, endPoint x: 220, endPoint y: 198, distance: 19.5
click at [220, 198] on input "0" at bounding box center [250, 200] width 61 height 14
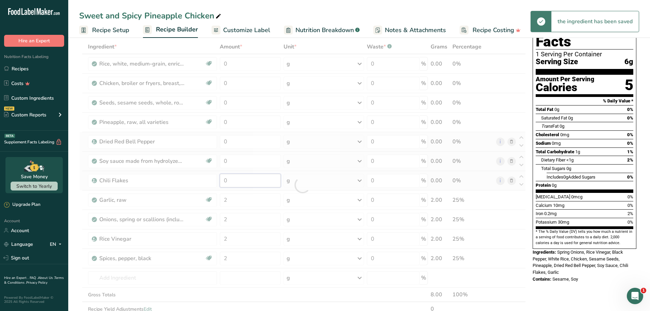
click at [239, 182] on div "Ingredient * Amount * Unit * Waste * .a-a{fill:#347362;}.b-a{fill:#fff;} Grams …" at bounding box center [302, 185] width 447 height 291
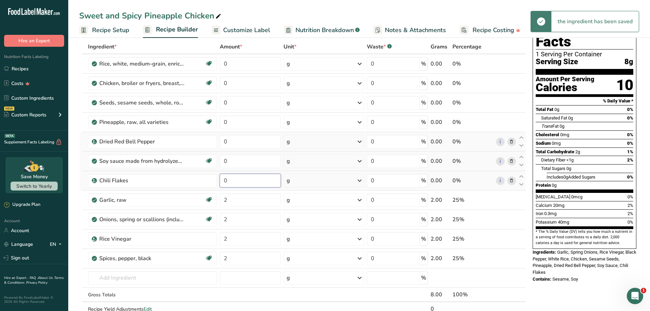
drag, startPoint x: 238, startPoint y: 180, endPoint x: 223, endPoint y: 176, distance: 15.8
click at [223, 176] on input "0" at bounding box center [250, 181] width 61 height 14
click at [241, 162] on div "Ingredient * Amount * Unit * Waste * .a-a{fill:#347362;}.b-a{fill:#fff;} Grams …" at bounding box center [302, 185] width 447 height 291
click at [220, 158] on input "0" at bounding box center [250, 161] width 61 height 14
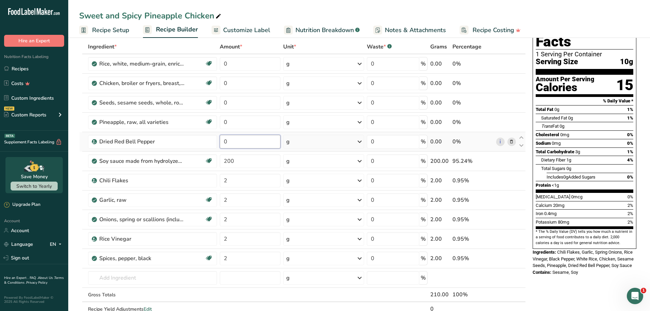
click at [249, 141] on div "Ingredient * Amount * Unit * Waste * .a-a{fill:#347362;}.b-a{fill:#fff;} Grams …" at bounding box center [302, 185] width 447 height 291
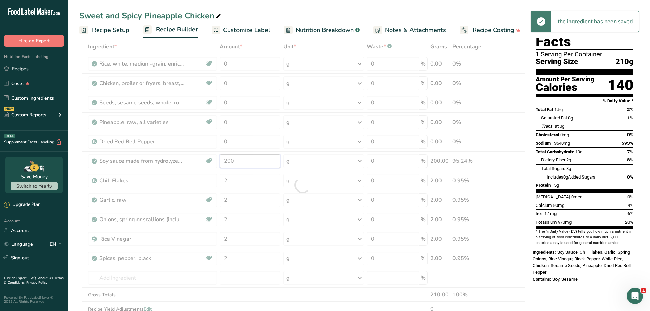
drag, startPoint x: 243, startPoint y: 161, endPoint x: 215, endPoint y: 158, distance: 27.4
click at [215, 158] on div "Ingredient * Amount * Unit * Waste * .a-a{fill:#347362;}.b-a{fill:#fff;} Grams …" at bounding box center [302, 185] width 447 height 291
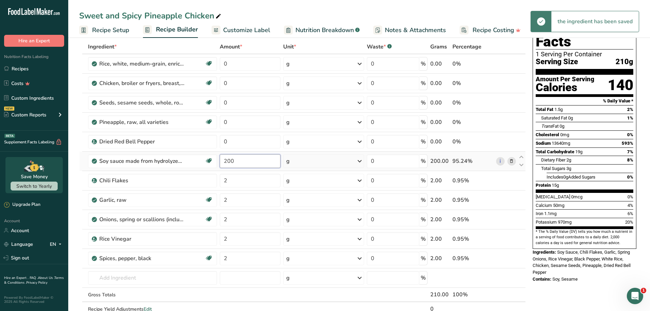
click at [248, 161] on input "200" at bounding box center [250, 161] width 61 height 14
drag, startPoint x: 242, startPoint y: 162, endPoint x: 232, endPoint y: 157, distance: 11.1
click at [214, 156] on tr "Soy sauce made from hydrolyzed vegetable protein Dairy free Gluten free Vegan V…" at bounding box center [302, 160] width 446 height 19
click at [300, 163] on div "Ingredient * Amount * Unit * Waste * .a-a{fill:#347362;}.b-a{fill:#fff;} Grams …" at bounding box center [302, 185] width 447 height 291
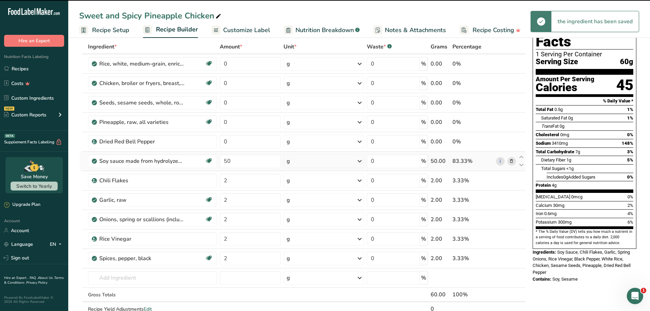
click at [303, 160] on div "g" at bounding box center [323, 161] width 81 height 14
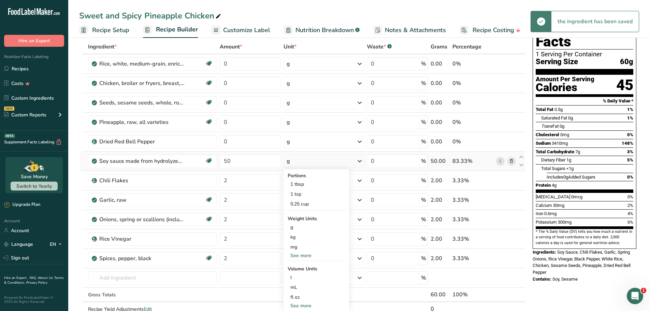
click at [300, 256] on div "See more" at bounding box center [316, 255] width 57 height 7
click at [300, 276] on div "oz" at bounding box center [316, 277] width 57 height 10
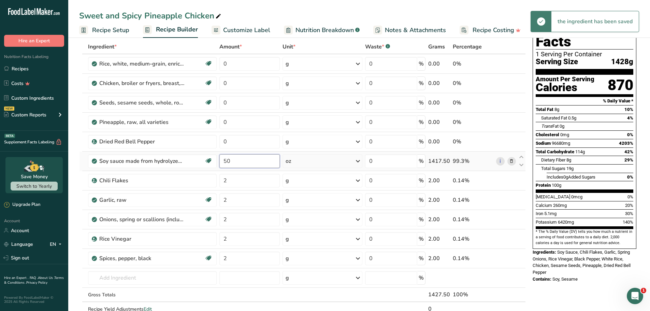
click at [239, 162] on input "50" at bounding box center [249, 161] width 60 height 14
drag, startPoint x: 247, startPoint y: 162, endPoint x: 226, endPoint y: 164, distance: 21.3
click at [226, 164] on input "50" at bounding box center [249, 161] width 60 height 14
click at [235, 163] on input "50" at bounding box center [249, 161] width 60 height 14
drag, startPoint x: 242, startPoint y: 161, endPoint x: 213, endPoint y: 158, distance: 29.2
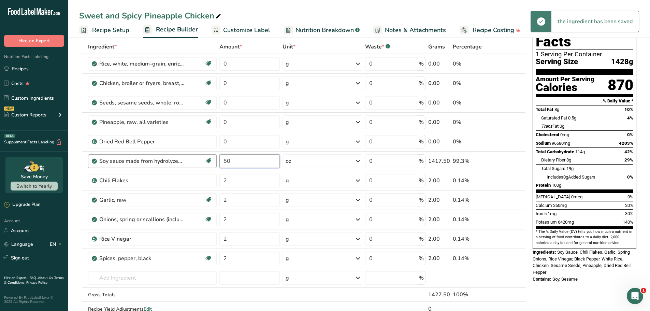
click at [213, 158] on tr "Soy sauce made from hydrolyzed vegetable protein Dairy free Gluten free Vegan V…" at bounding box center [302, 160] width 446 height 19
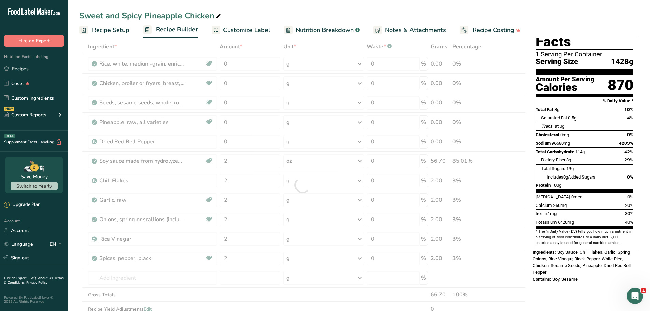
click at [76, 162] on section "Add Ingredients Manage Recipe Delete Recipe Duplicate Recipe Scale Recipe Save …" at bounding box center [359, 299] width 582 height 596
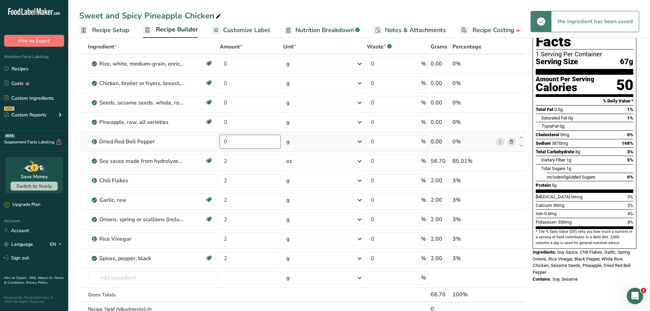
click at [219, 142] on td "0" at bounding box center [249, 141] width 63 height 19
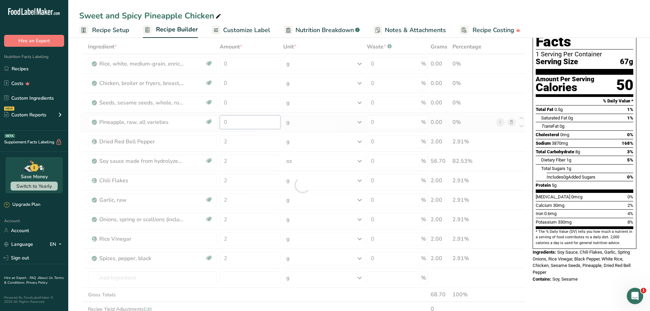
click at [244, 119] on div "Ingredient * Amount * Unit * Waste * .a-a{fill:#347362;}.b-a{fill:#fff;} Grams …" at bounding box center [302, 185] width 447 height 291
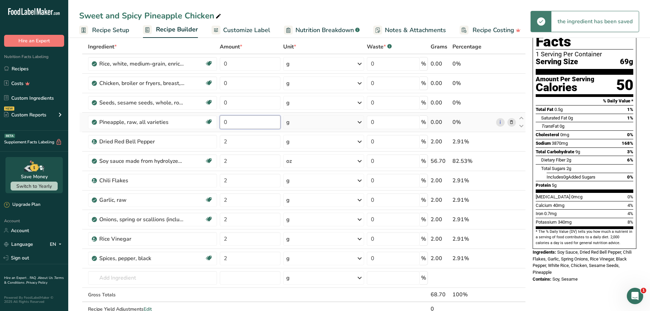
drag, startPoint x: 241, startPoint y: 122, endPoint x: 219, endPoint y: 119, distance: 22.0
click at [219, 119] on td "0" at bounding box center [249, 122] width 63 height 19
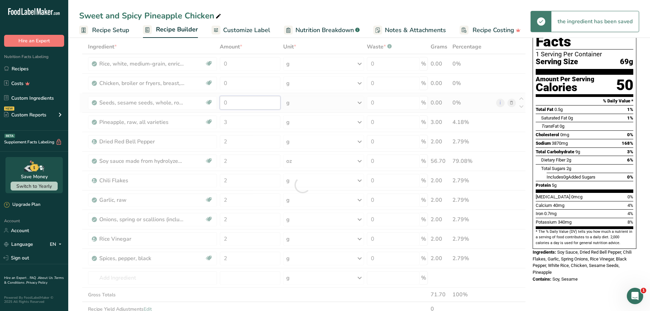
click at [239, 104] on div "Ingredient * Amount * Unit * Waste * .a-a{fill:#347362;}.b-a{fill:#fff;} Grams …" at bounding box center [302, 185] width 447 height 291
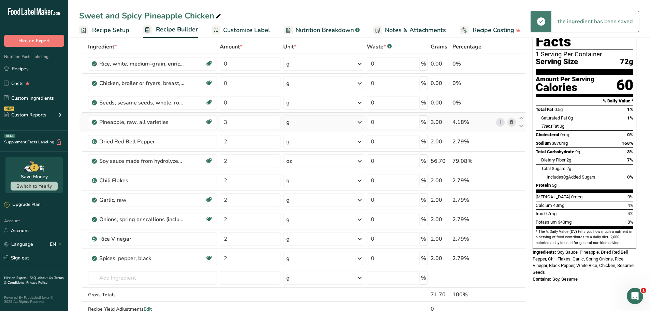
click at [295, 122] on div "Ingredient * Amount * Unit * Waste * .a-a{fill:#347362;}.b-a{fill:#fff;} Grams …" at bounding box center [302, 185] width 447 height 291
click at [309, 122] on div "g" at bounding box center [323, 122] width 81 height 14
click at [303, 221] on div "See more" at bounding box center [322, 223] width 71 height 7
click at [301, 245] on div "oz" at bounding box center [322, 245] width 71 height 10
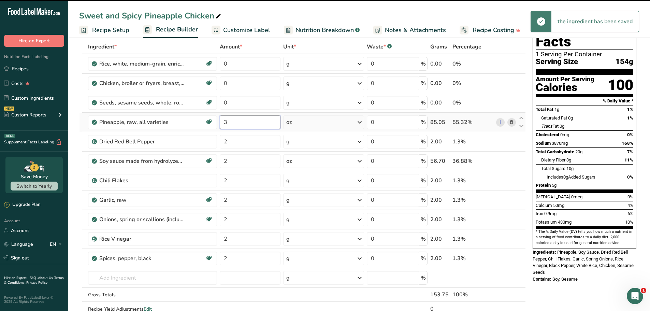
click at [236, 121] on input "3" at bounding box center [250, 122] width 61 height 14
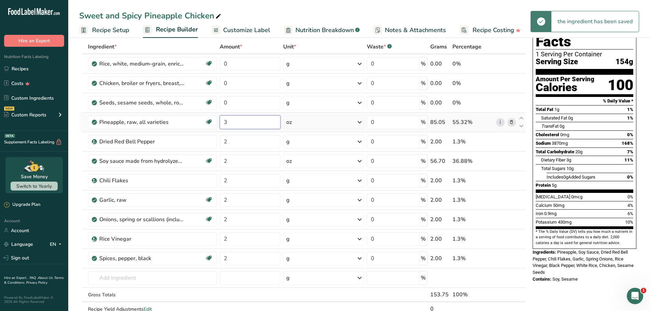
drag, startPoint x: 249, startPoint y: 120, endPoint x: 220, endPoint y: 121, distance: 29.3
click at [220, 121] on input "3" at bounding box center [250, 122] width 61 height 14
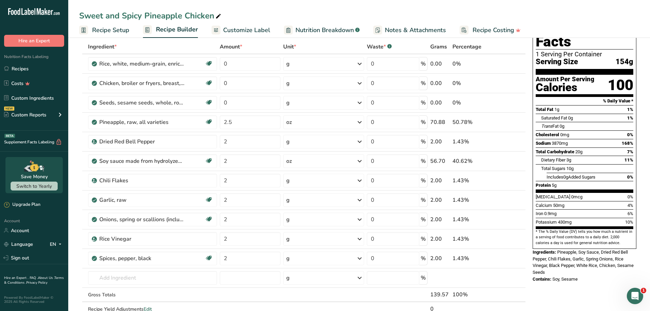
click at [77, 106] on section "Add Ingredients Manage Recipe Delete Recipe Duplicate Recipe Scale Recipe Save …" at bounding box center [359, 291] width 582 height 581
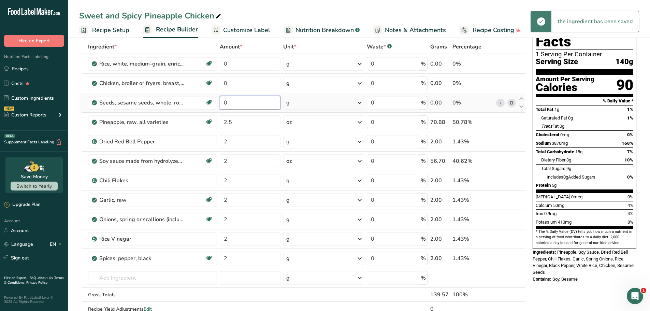
drag, startPoint x: 237, startPoint y: 104, endPoint x: 241, endPoint y: 104, distance: 4.1
click at [222, 101] on input "0" at bounding box center [250, 103] width 61 height 14
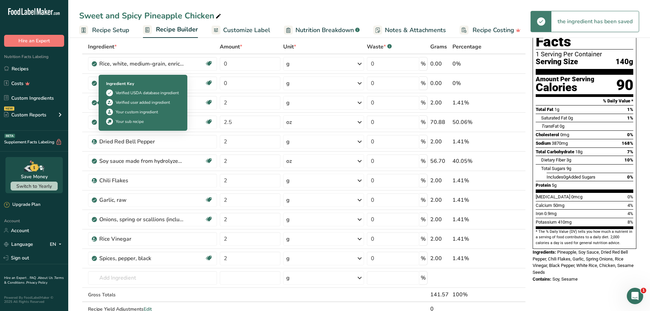
click at [74, 108] on section "Add Ingredients Manage Recipe Delete Recipe Duplicate Recipe Scale Recipe Save …" at bounding box center [359, 291] width 582 height 581
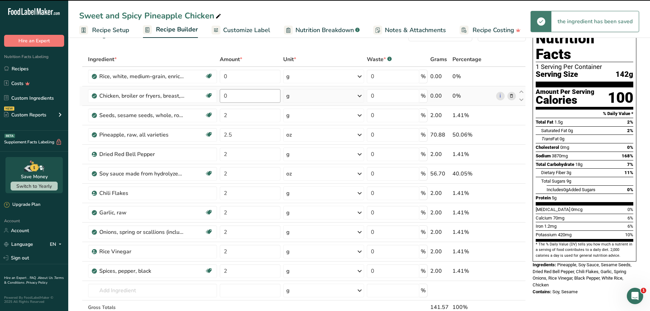
scroll to position [0, 0]
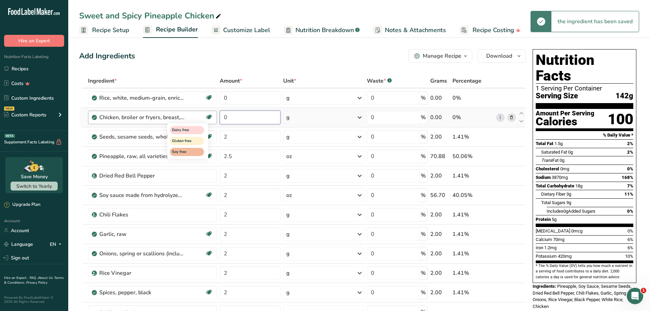
drag, startPoint x: 247, startPoint y: 117, endPoint x: 211, endPoint y: 118, distance: 35.5
click at [212, 117] on tr "Chicken, broiler or fryers, breast, skinless, boneless, meat only, raw Dairy fr…" at bounding box center [302, 117] width 446 height 19
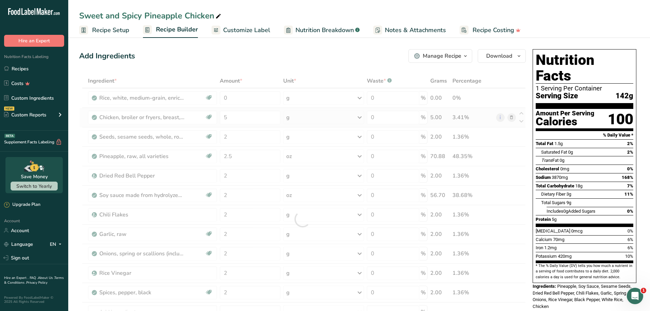
click at [318, 117] on div "Ingredient * Amount * Unit * Waste * .a-a{fill:#347362;}.b-a{fill:#fff;} Grams …" at bounding box center [302, 219] width 447 height 291
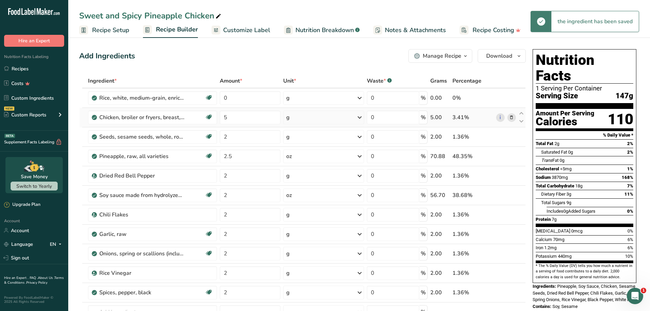
click at [318, 117] on div "g" at bounding box center [323, 118] width 81 height 14
click at [304, 212] on div "See more" at bounding box center [315, 211] width 57 height 7
click at [300, 233] on div "oz" at bounding box center [315, 233] width 57 height 10
drag, startPoint x: 236, startPoint y: 96, endPoint x: 205, endPoint y: 95, distance: 31.1
click at [205, 95] on tr "Rice, white, medium-grain, enriched, cooked Dairy free Gluten free Vegan Vegeta…" at bounding box center [302, 97] width 446 height 19
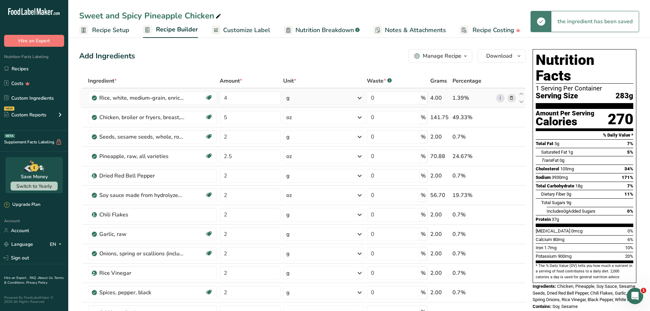
click at [312, 97] on div "Ingredient * Amount * Unit * Waste * .a-a{fill:#347362;}.b-a{fill:#fff;} Grams …" at bounding box center [302, 219] width 447 height 291
click at [317, 99] on div "g" at bounding box center [323, 98] width 81 height 14
click at [304, 172] on div "See more" at bounding box center [315, 172] width 57 height 7
click at [296, 194] on div "oz" at bounding box center [315, 194] width 57 height 10
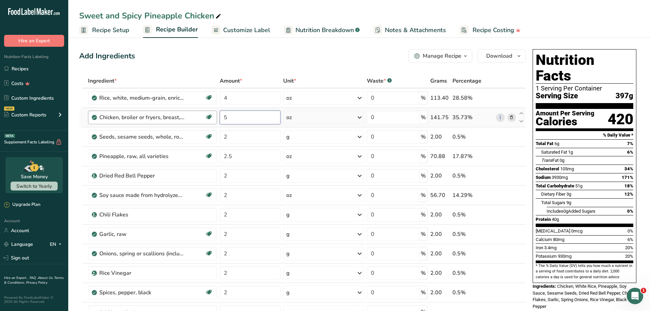
drag, startPoint x: 248, startPoint y: 117, endPoint x: 204, endPoint y: 115, distance: 44.7
click at [204, 115] on tr "Chicken, broiler or fryers, breast, skinless, boneless, meat only, raw Dairy fr…" at bounding box center [302, 117] width 446 height 19
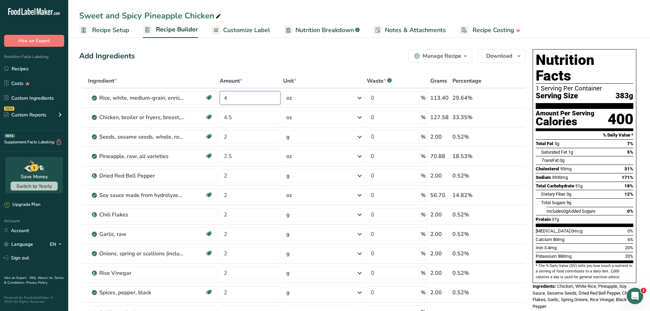
drag, startPoint x: 252, startPoint y: 97, endPoint x: 221, endPoint y: 86, distance: 33.2
click at [203, 93] on tr "Rice, white, medium-grain, enriched, cooked Dairy free Gluten free Vegan Vegeta…" at bounding box center [302, 97] width 446 height 19
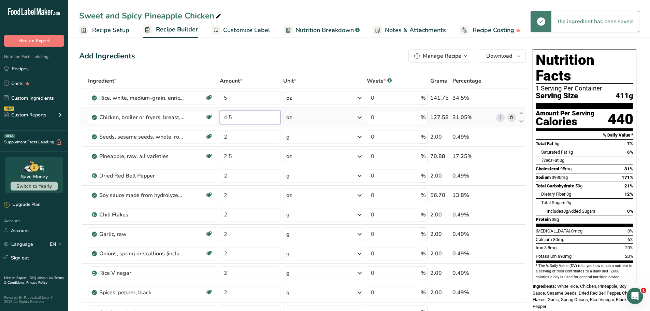
click at [241, 116] on input "4.5" at bounding box center [250, 118] width 61 height 14
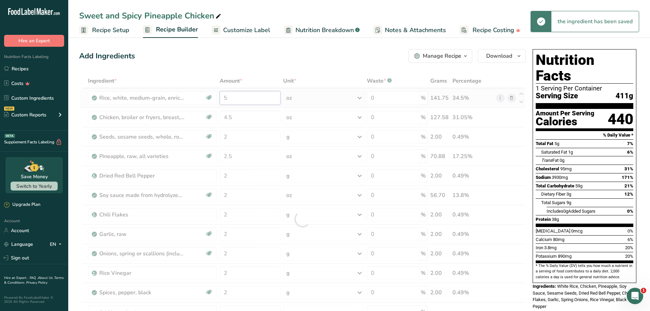
click at [202, 93] on div "Ingredient * Amount * Unit * Waste * .a-a{fill:#347362;}.b-a{fill:#fff;} Grams …" at bounding box center [302, 219] width 447 height 291
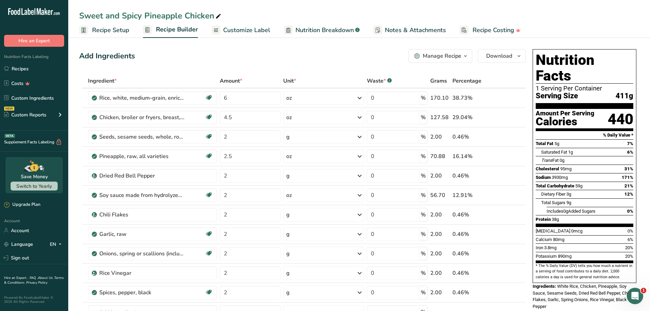
click at [304, 61] on div "Add Ingredients Manage Recipe Delete Recipe Duplicate Recipe Scale Recipe Save …" at bounding box center [302, 56] width 447 height 14
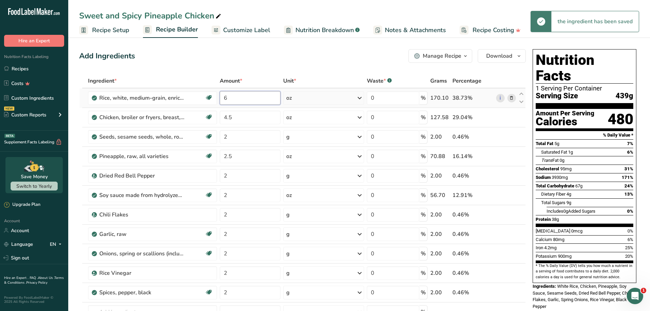
click at [232, 97] on input "6" at bounding box center [250, 98] width 61 height 14
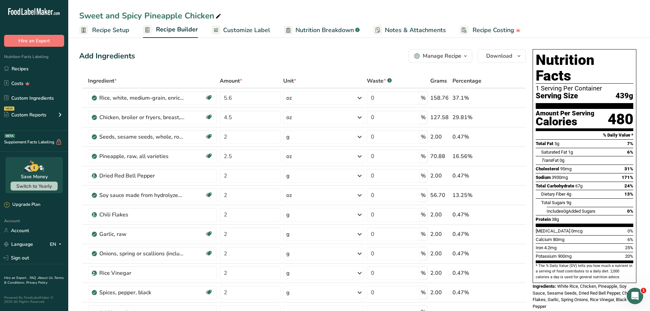
click at [237, 117] on input "4.5" at bounding box center [250, 118] width 61 height 14
click at [278, 50] on div "Add Ingredients Manage Recipe Delete Recipe Duplicate Recipe Scale Recipe Save …" at bounding box center [302, 56] width 447 height 14
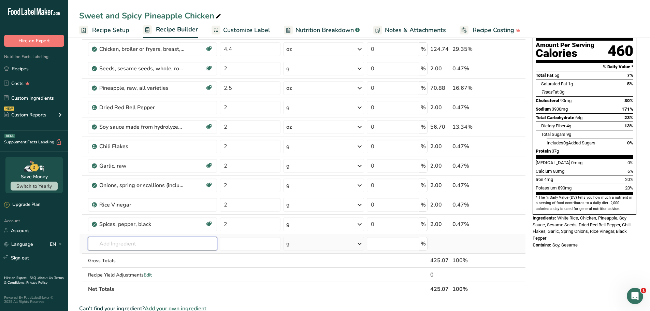
click at [145, 244] on input "text" at bounding box center [152, 244] width 129 height 14
paste input "Oil, avocado"
click at [127, 258] on p "4581 Oil, avocado" at bounding box center [115, 257] width 45 height 7
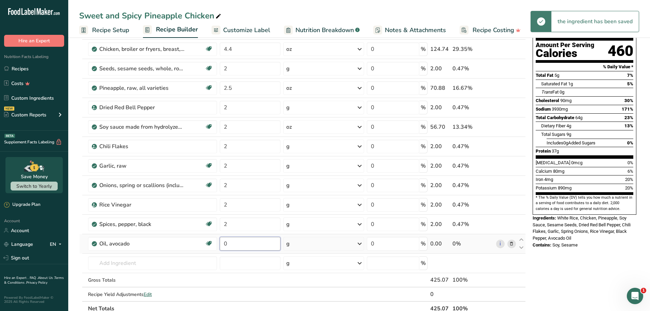
click at [239, 246] on input "0" at bounding box center [250, 244] width 61 height 14
click at [212, 242] on tr "Oil, avocado Dairy free Gluten free Vegan Vegetarian Soy free Source of Healthy…" at bounding box center [302, 243] width 446 height 19
click at [587, 257] on div "Nutrition Facts 1 Serving Per Container Serving Size 425g Amount Per Serving Ca…" at bounding box center [584, 274] width 109 height 593
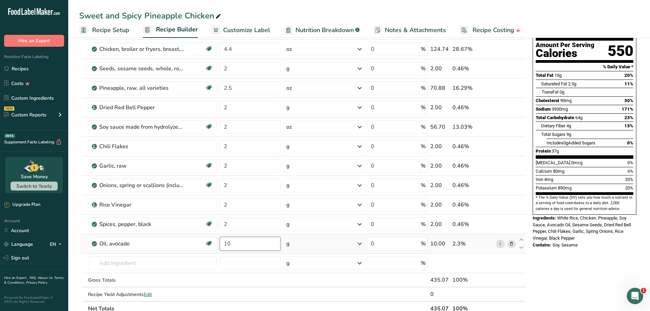
click at [246, 245] on input "10" at bounding box center [250, 244] width 61 height 14
click at [596, 256] on div "Nutrition Facts 1 Serving Per Container Serving Size 435g Amount Per Serving Ca…" at bounding box center [584, 274] width 109 height 593
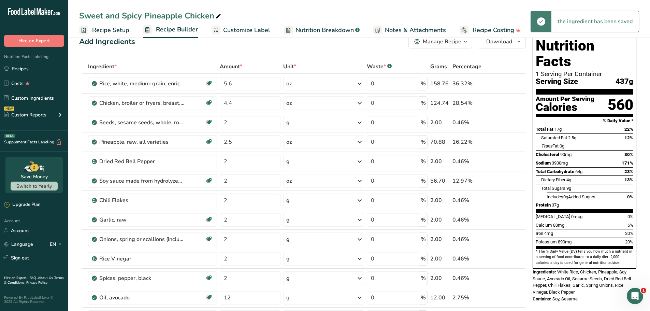
scroll to position [0, 0]
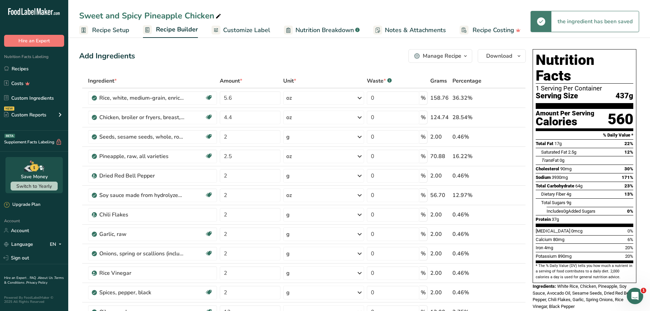
drag, startPoint x: 628, startPoint y: 80, endPoint x: 613, endPoint y: 80, distance: 15.4
click at [613, 92] on div "Serving Size 437g" at bounding box center [585, 96] width 98 height 9
copy span "437"
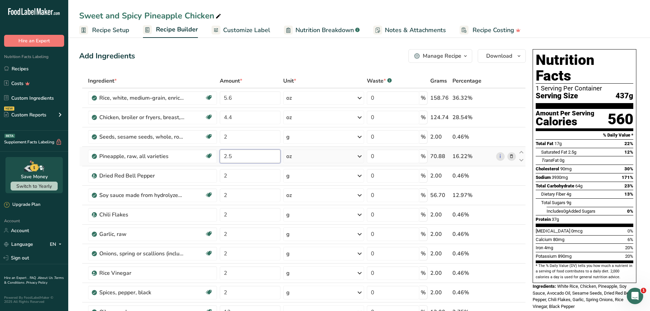
drag, startPoint x: 255, startPoint y: 157, endPoint x: 218, endPoint y: 156, distance: 36.2
click at [218, 156] on td "2.5" at bounding box center [249, 156] width 63 height 19
click at [263, 157] on input "2.5" at bounding box center [250, 156] width 61 height 14
drag, startPoint x: 264, startPoint y: 157, endPoint x: 231, endPoint y: 157, distance: 33.1
click at [232, 157] on input "2.5" at bounding box center [250, 156] width 61 height 14
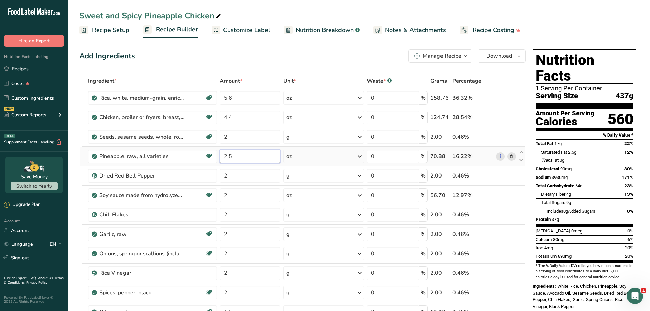
drag, startPoint x: 231, startPoint y: 157, endPoint x: 218, endPoint y: 156, distance: 13.3
click at [218, 156] on tr "Pineapple, raw, all varieties Source of Antioxidants Dairy free Gluten free Veg…" at bounding box center [302, 156] width 446 height 19
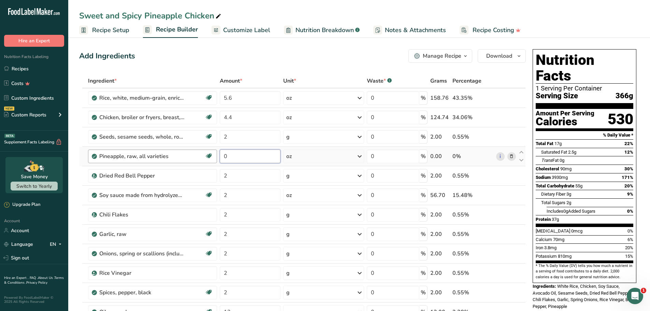
drag, startPoint x: 250, startPoint y: 159, endPoint x: 228, endPoint y: 152, distance: 23.0
click at [202, 156] on tr "Pineapple, raw, all varieties Source of Antioxidants Dairy free Gluten free Veg…" at bounding box center [302, 156] width 446 height 19
drag, startPoint x: 249, startPoint y: 198, endPoint x: 225, endPoint y: 200, distance: 23.9
click at [225, 200] on input "2" at bounding box center [250, 195] width 61 height 14
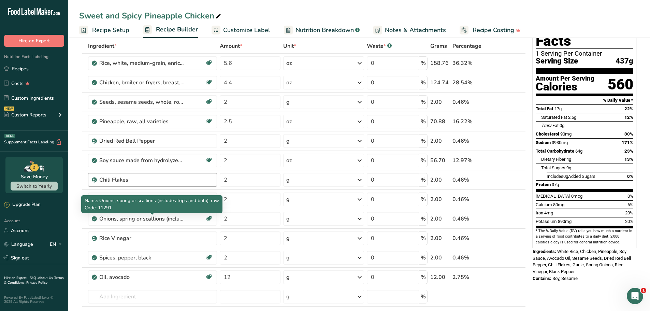
scroll to position [34, 0]
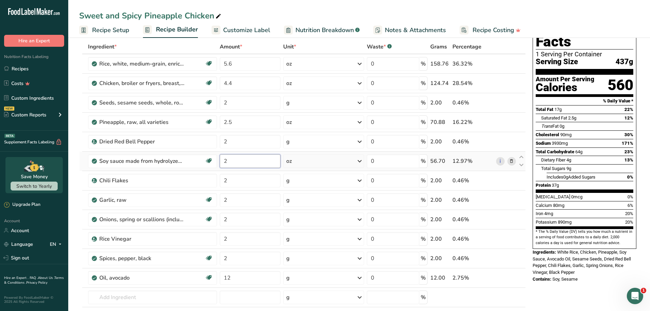
click at [240, 160] on input "2" at bounding box center [250, 161] width 61 height 14
drag, startPoint x: 241, startPoint y: 162, endPoint x: 216, endPoint y: 162, distance: 24.6
click at [216, 162] on tr "Soy sauce made from hydrolyzed vegetable protein Dairy free Gluten free Vegan V…" at bounding box center [302, 160] width 446 height 19
click at [79, 165] on section "Add Ingredients Manage Recipe Delete Recipe Duplicate Recipe Scale Recipe Save …" at bounding box center [359, 308] width 582 height 615
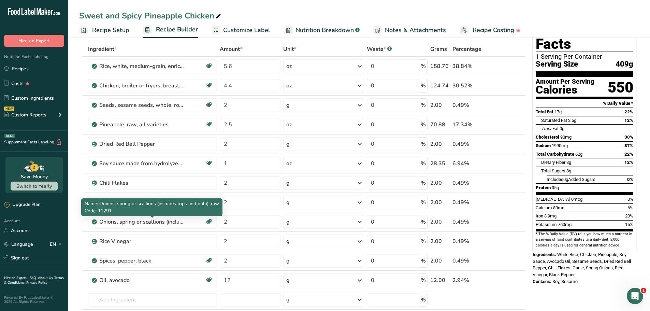
scroll to position [0, 0]
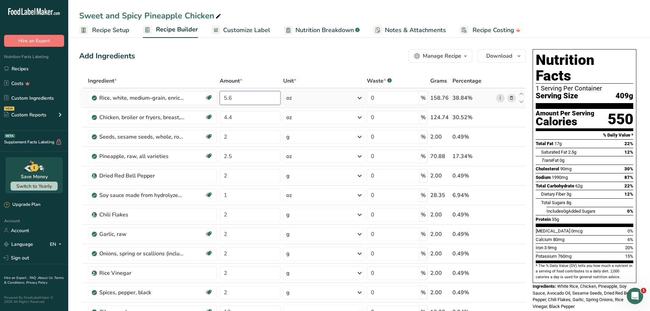
click at [246, 97] on input "5.6" at bounding box center [250, 98] width 61 height 14
click at [254, 56] on div "Add Ingredients Manage Recipe Delete Recipe Duplicate Recipe Scale Recipe Save …" at bounding box center [302, 56] width 447 height 14
click at [249, 98] on input "5.8" at bounding box center [250, 98] width 61 height 14
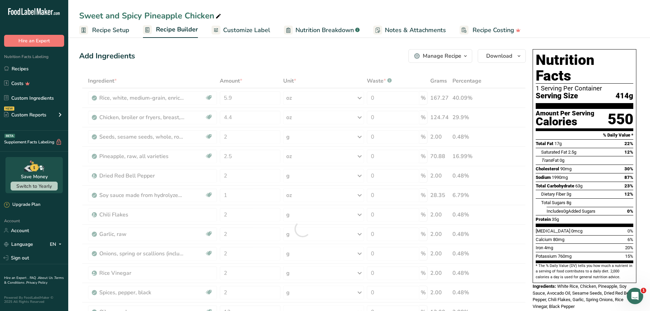
click at [274, 60] on div "Add Ingredients Manage Recipe Delete Recipe Duplicate Recipe Scale Recipe Save …" at bounding box center [302, 56] width 447 height 14
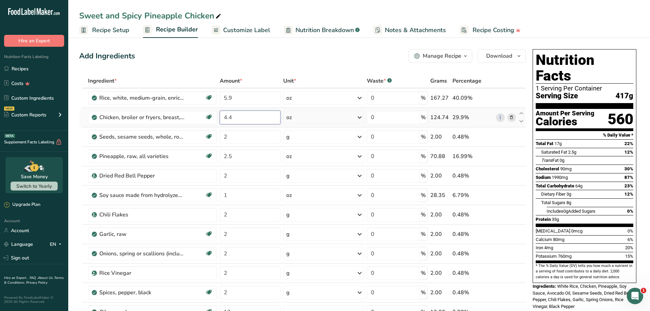
click at [244, 115] on input "4.4" at bounding box center [250, 118] width 61 height 14
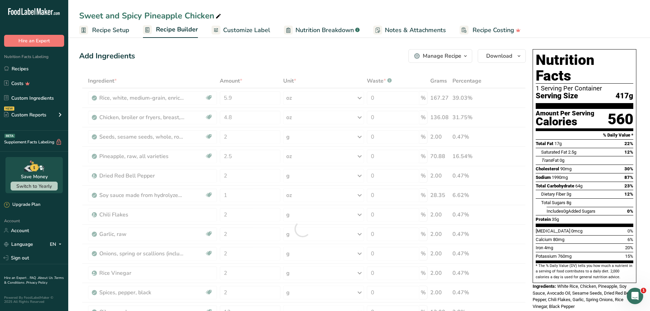
click at [243, 58] on div "Add Ingredients Manage Recipe Delete Recipe Duplicate Recipe Scale Recipe Save …" at bounding box center [302, 56] width 447 height 14
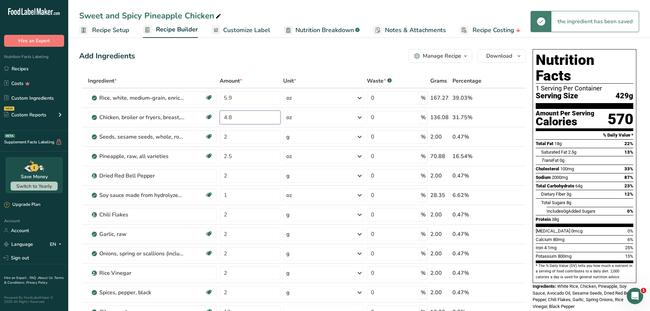
click at [246, 117] on input "4.8" at bounding box center [250, 118] width 61 height 14
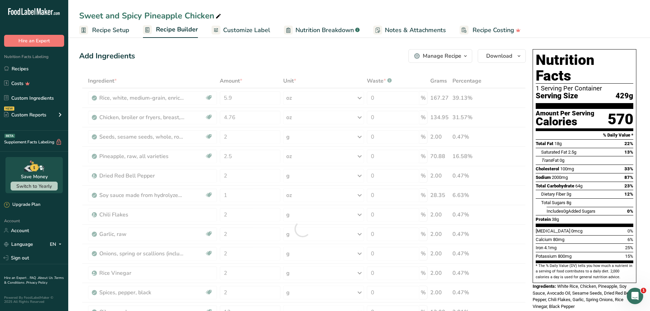
click at [267, 52] on div "Add Ingredients Manage Recipe Delete Recipe Duplicate Recipe Scale Recipe Save …" at bounding box center [302, 56] width 447 height 14
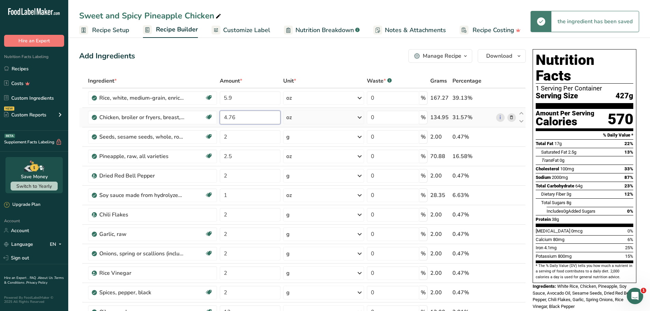
drag, startPoint x: 257, startPoint y: 117, endPoint x: 275, endPoint y: 125, distance: 20.2
click at [258, 118] on input "4.76" at bounding box center [250, 118] width 61 height 14
click at [287, 53] on div "Add Ingredients Manage Recipe Delete Recipe Duplicate Recipe Scale Recipe Save …" at bounding box center [302, 56] width 447 height 14
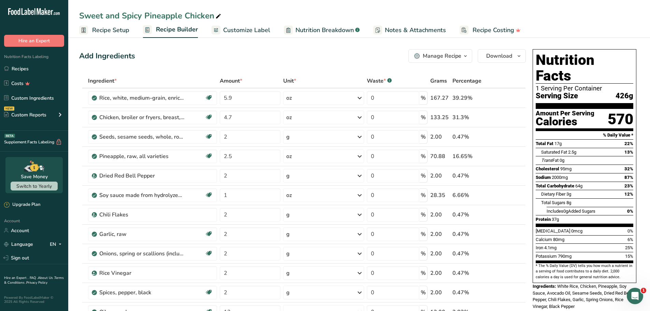
drag, startPoint x: 0, startPoint y: 153, endPoint x: 16, endPoint y: 174, distance: 26.5
click at [16, 174] on div "Save Money Switch to Yearly" at bounding box center [33, 175] width 57 height 36
click at [242, 32] on span "Customize Label" at bounding box center [246, 30] width 47 height 9
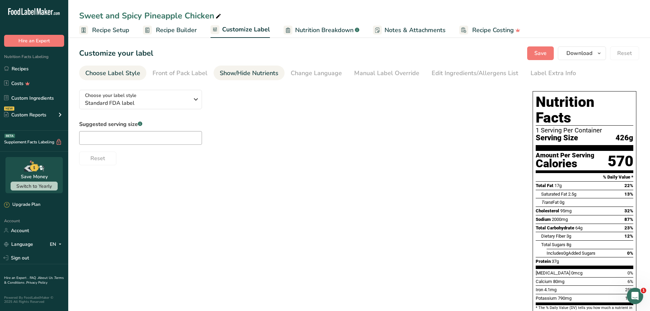
click at [255, 75] on div "Show/Hide Nutrients" at bounding box center [249, 73] width 59 height 9
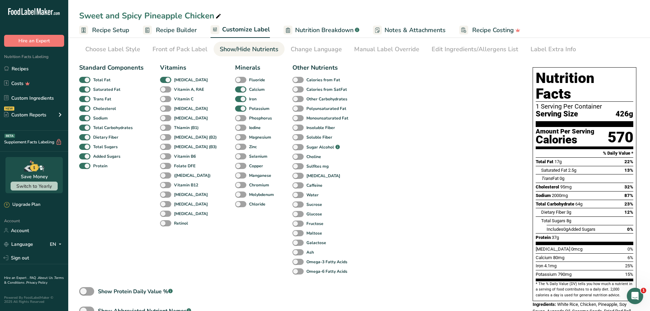
scroll to position [80, 0]
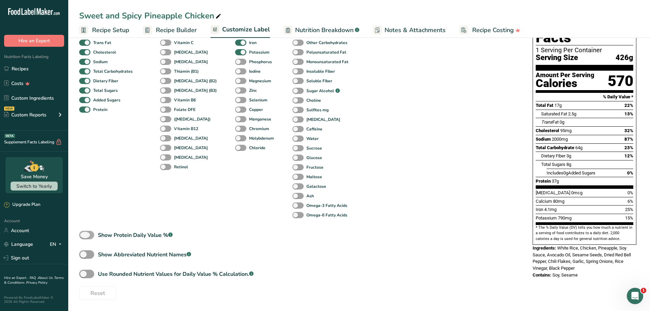
click at [95, 233] on span "Show Protein Daily Value % .a-a{fill:#347362;}.b-a{fill:#fff;}" at bounding box center [133, 235] width 78 height 8
click at [84, 233] on input "Show Protein Daily Value % .a-a{fill:#347362;}.b-a{fill:#fff;}" at bounding box center [81, 235] width 4 height 4
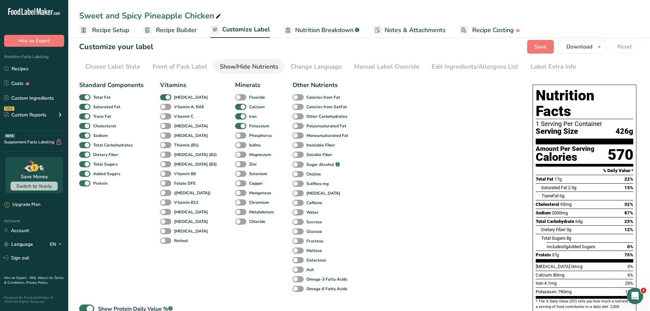
scroll to position [0, 0]
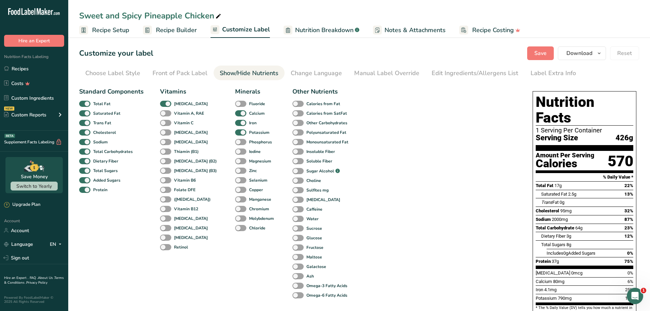
drag, startPoint x: 628, startPoint y: 123, endPoint x: 616, endPoint y: 123, distance: 11.3
click at [616, 134] on span "426g" at bounding box center [624, 138] width 18 height 9
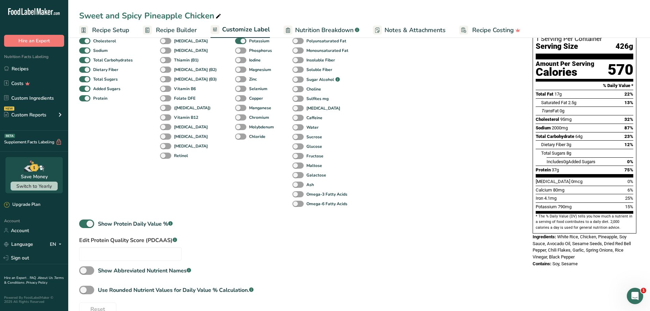
scroll to position [107, 0]
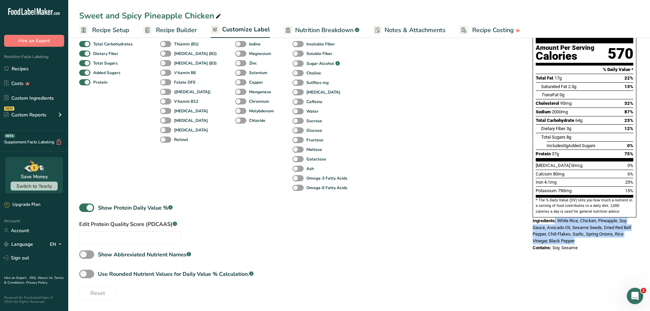
drag, startPoint x: 579, startPoint y: 223, endPoint x: 556, endPoint y: 206, distance: 28.9
click at [556, 217] on div "Ingredients: White Rice, Chicken, Pineapple, Soy Sauce, Avocado Oil, Sesame See…" at bounding box center [585, 230] width 104 height 27
drag, startPoint x: 578, startPoint y: 233, endPoint x: 552, endPoint y: 234, distance: 26.0
click at [552, 244] on div "Contains: Soy, Sesame" at bounding box center [585, 247] width 104 height 7
click at [163, 29] on span "Recipe Builder" at bounding box center [176, 30] width 41 height 9
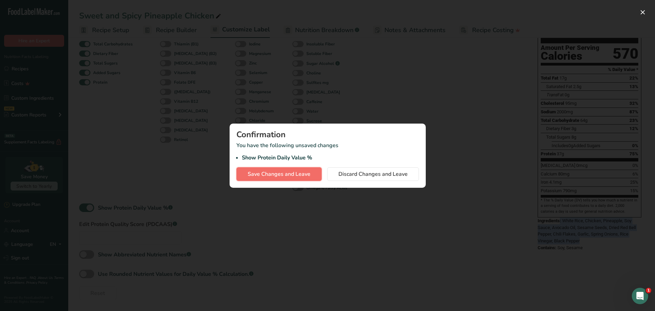
click at [288, 175] on span "Save Changes and Leave" at bounding box center [279, 174] width 63 height 8
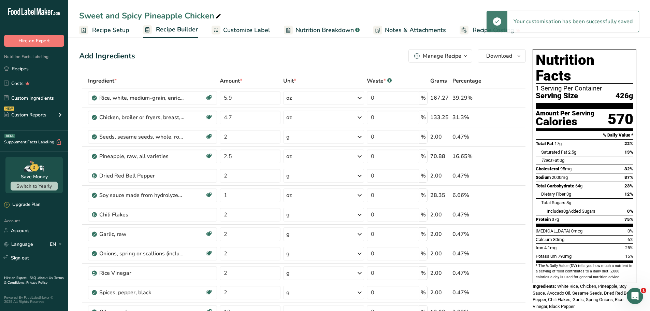
click at [441, 54] on div "Manage Recipe" at bounding box center [442, 56] width 39 height 8
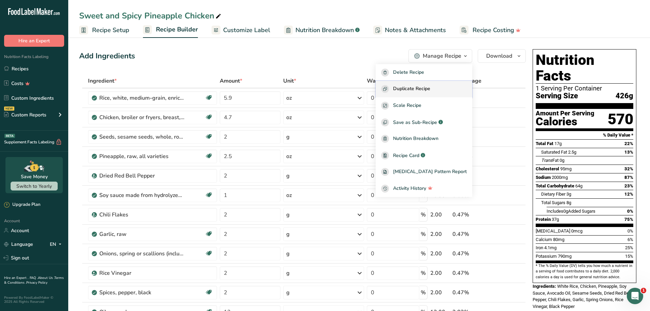
click at [430, 91] on span "Duplicate Recipe" at bounding box center [411, 89] width 37 height 8
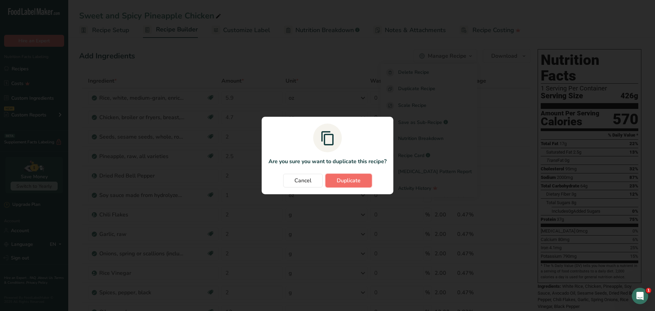
click at [350, 176] on button "Duplicate" at bounding box center [348, 181] width 46 height 14
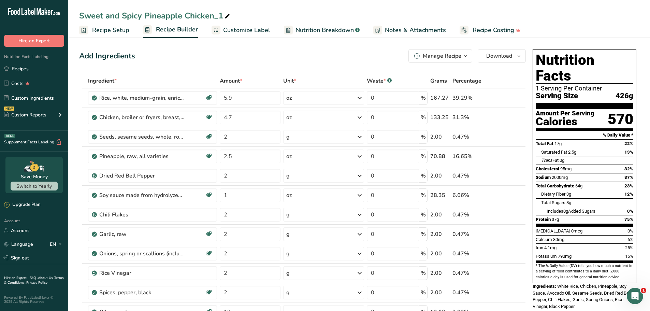
click at [143, 15] on div "Sweet and Spicy Pineapple Chicken_1" at bounding box center [155, 16] width 152 height 12
click at [143, 15] on input "Sweet and Spicy Pineapple Chicken_1" at bounding box center [359, 16] width 560 height 12
click at [272, 14] on input "Sweet and Spicy Pineapple Tofu" at bounding box center [359, 16] width 560 height 12
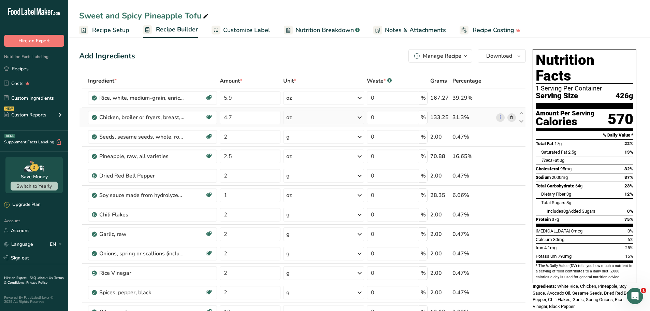
click at [512, 117] on icon at bounding box center [511, 117] width 5 height 7
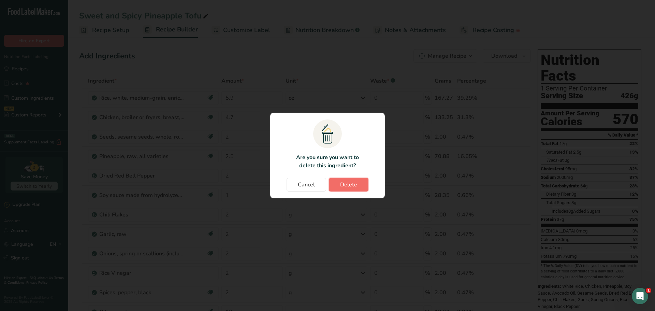
click at [358, 186] on button "Delete" at bounding box center [349, 185] width 40 height 14
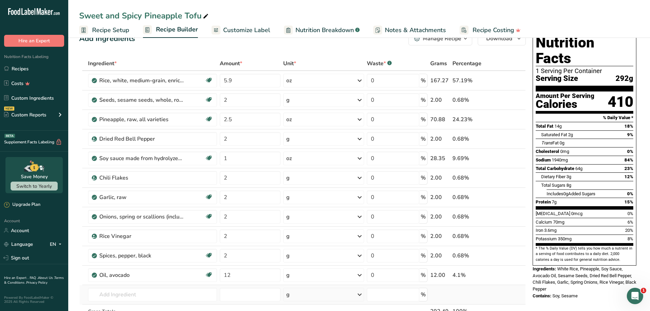
scroll to position [171, 0]
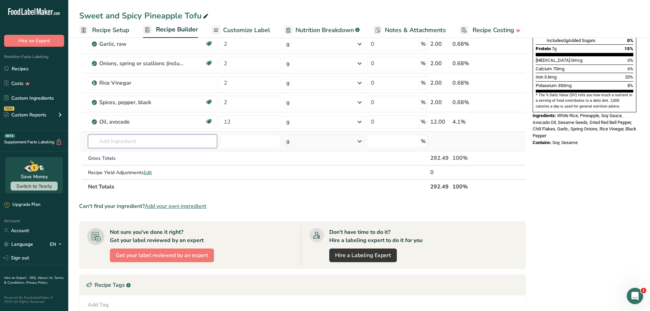
click at [131, 139] on input "text" at bounding box center [152, 141] width 129 height 14
paste input "MORI-NU, Tofu, silken, extra firm"
click at [175, 154] on p "16163 MORI-NU, Tofu, silken, extra firm" at bounding box center [139, 154] width 92 height 7
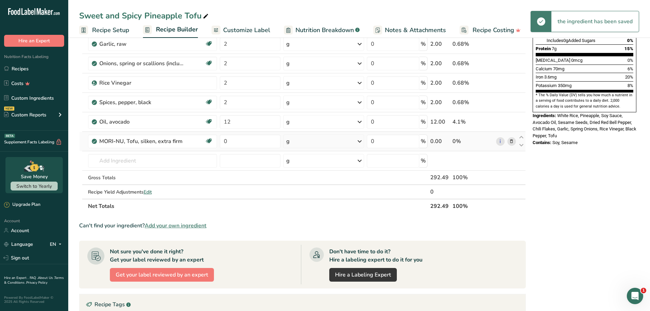
click at [327, 144] on div "g" at bounding box center [323, 141] width 81 height 14
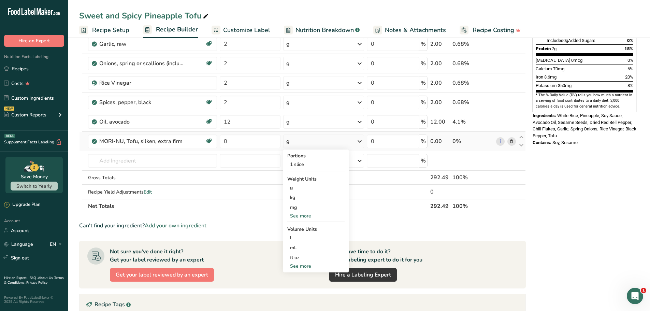
click at [302, 216] on div "See more" at bounding box center [315, 215] width 57 height 7
click at [297, 237] on div "oz" at bounding box center [315, 237] width 57 height 10
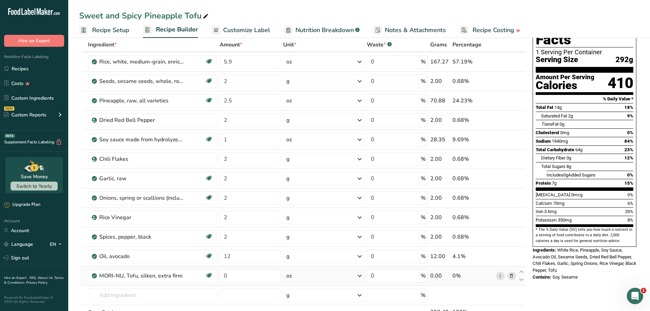
scroll to position [34, 0]
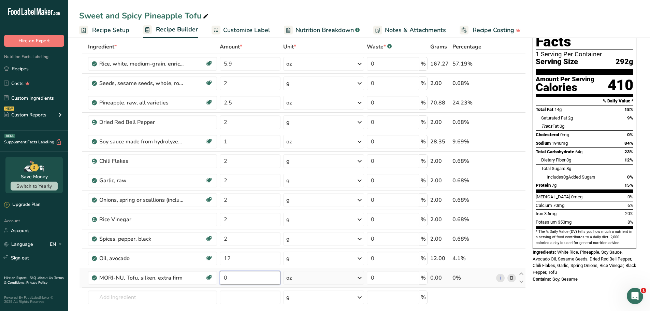
click at [255, 277] on input "0" at bounding box center [250, 278] width 61 height 14
drag, startPoint x: 219, startPoint y: 277, endPoint x: 213, endPoint y: 278, distance: 6.5
click at [213, 278] on tr "MORI-NU, Tofu, silken, extra firm Dairy free Gluten free Vegan Vegetarian 0 oz …" at bounding box center [302, 277] width 446 height 19
click at [577, 271] on div "Nutrition Facts 1 Serving Per Container Serving Size 292g Amount Per Serving Ca…" at bounding box center [584, 150] width 109 height 277
drag, startPoint x: 240, startPoint y: 282, endPoint x: 212, endPoint y: 282, distance: 28.3
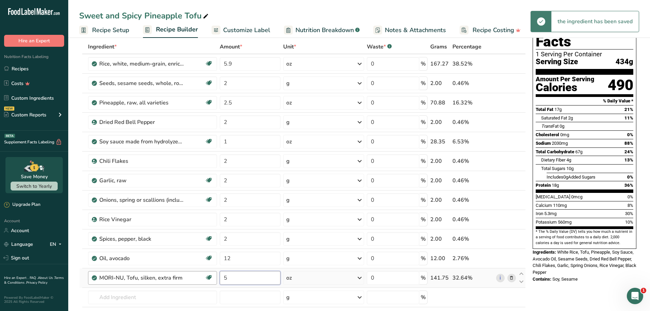
click at [212, 282] on tr "MORI-NU, Tofu, silken, extra firm Dairy free Gluten free Vegan Vegetarian 5 oz …" at bounding box center [302, 277] width 446 height 19
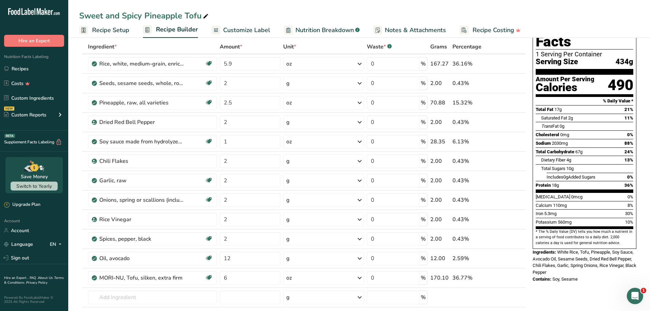
click at [561, 285] on div "Nutrition Facts 1 Serving Per Container Serving Size 434g Amount Per Serving Ca…" at bounding box center [584, 308] width 109 height 593
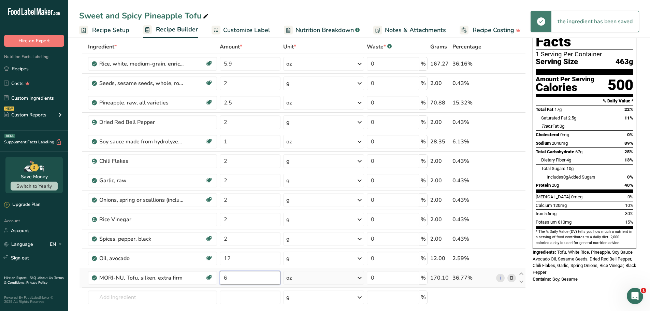
drag, startPoint x: 244, startPoint y: 281, endPoint x: 238, endPoint y: 278, distance: 6.3
click at [204, 279] on tr "MORI-NU, Tofu, silken, extra firm Dairy free Gluten free Vegan Vegetarian 6 oz …" at bounding box center [302, 277] width 446 height 19
click at [568, 276] on div "Nutrition Facts 1 Serving Per Container Serving Size 463g Amount Per Serving Ca…" at bounding box center [584, 308] width 109 height 593
click at [245, 280] on input "7" at bounding box center [250, 278] width 61 height 14
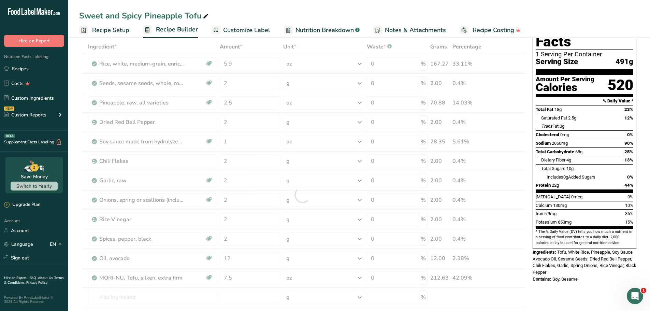
click at [566, 273] on div "Nutrition Facts 1 Serving Per Container Serving Size 491g Amount Per Serving Ca…" at bounding box center [584, 150] width 109 height 277
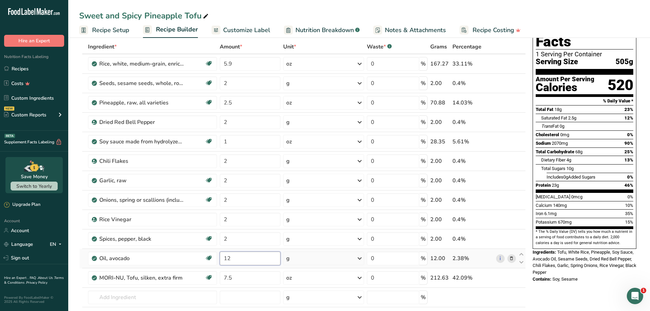
click at [244, 258] on input "12" at bounding box center [250, 258] width 61 height 14
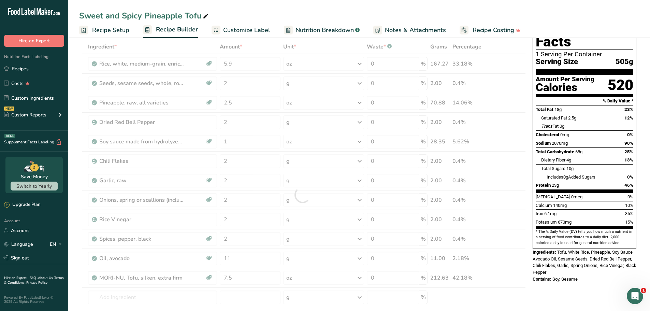
click at [579, 280] on div "Nutrition Facts 1 Serving Per Container Serving Size 505g Amount Per Serving Ca…" at bounding box center [584, 308] width 109 height 593
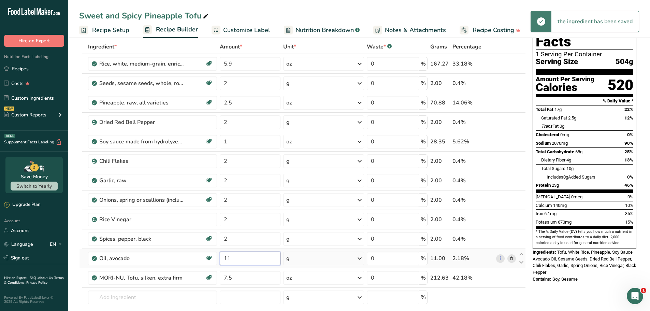
drag, startPoint x: 238, startPoint y: 259, endPoint x: 222, endPoint y: 253, distance: 17.1
click at [213, 256] on tr "Oil, avocado Dairy free Gluten free Vegan Vegetarian Soy free Source of Healthy…" at bounding box center [302, 258] width 446 height 19
click at [556, 289] on div "Nutrition Facts 1 Serving Per Container Serving Size 504g Amount Per Serving Ca…" at bounding box center [584, 308] width 109 height 593
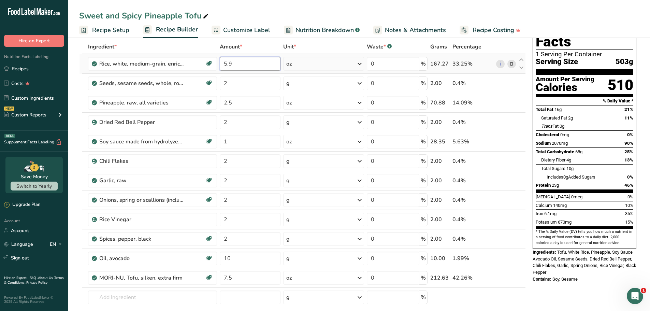
click at [248, 64] on input "5.9" at bounding box center [250, 64] width 61 height 14
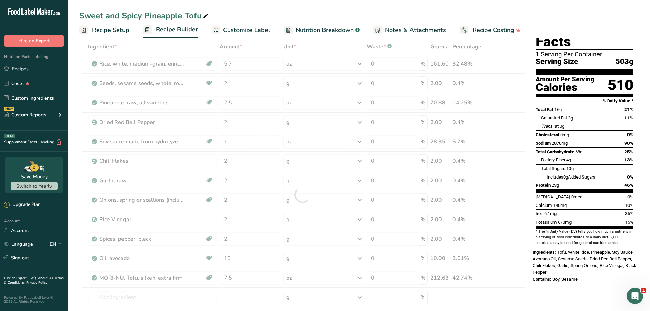
click at [366, 5] on div "Sweet and Spicy Pineapple Tofu Recipe Setup Recipe Builder Customize Label Nutr…" at bounding box center [359, 19] width 582 height 38
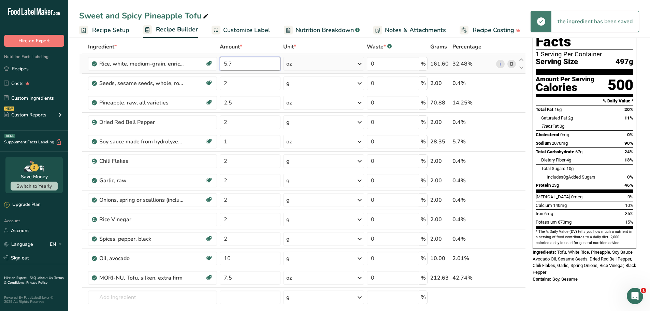
drag, startPoint x: 242, startPoint y: 64, endPoint x: 224, endPoint y: 63, distance: 18.5
click at [224, 63] on input "5.7" at bounding box center [250, 64] width 61 height 14
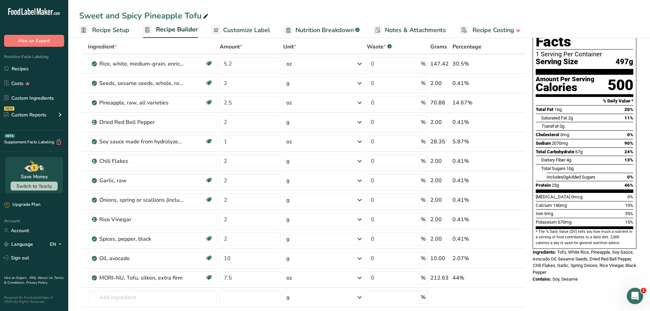
click at [329, 10] on div "Sweet and Spicy Pineapple Tofu" at bounding box center [359, 16] width 582 height 12
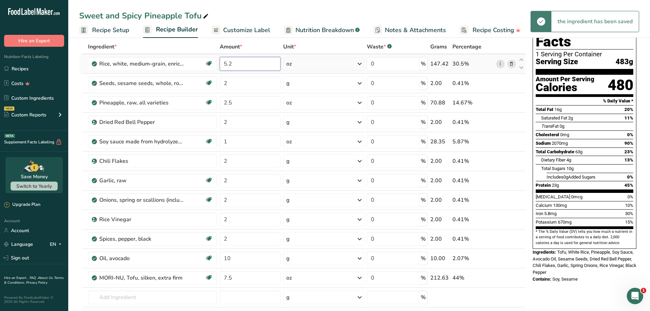
click at [244, 67] on input "5.2" at bounding box center [250, 64] width 61 height 14
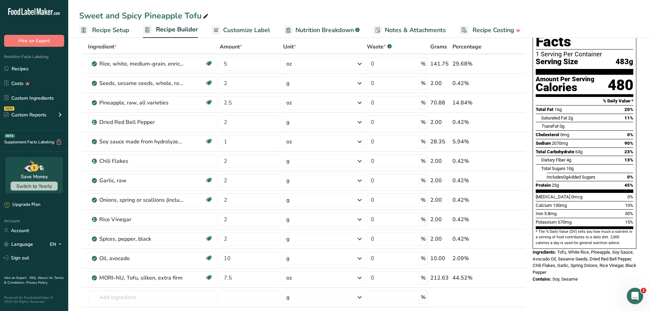
click at [333, 11] on div "Sweet and Spicy Pineapple Tofu" at bounding box center [359, 16] width 582 height 12
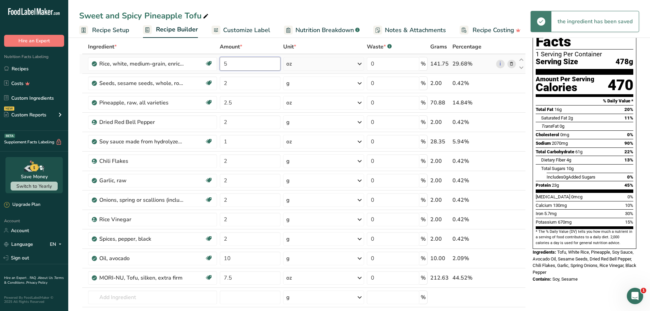
click at [246, 67] on input "5" at bounding box center [250, 64] width 61 height 14
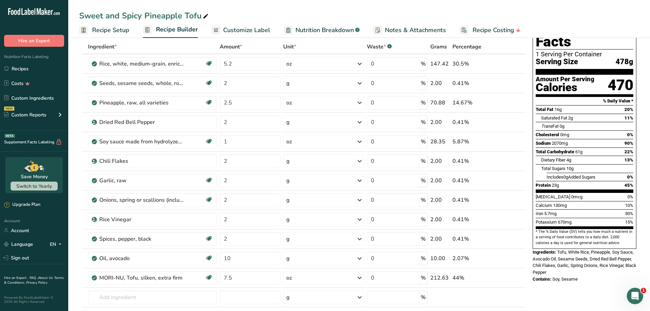
click at [312, 4] on div "Sweet and Spicy Pineapple Tofu Recipe Setup Recipe Builder Customize Label Nutr…" at bounding box center [359, 19] width 582 height 38
click at [243, 67] on input "5.2" at bounding box center [250, 64] width 61 height 14
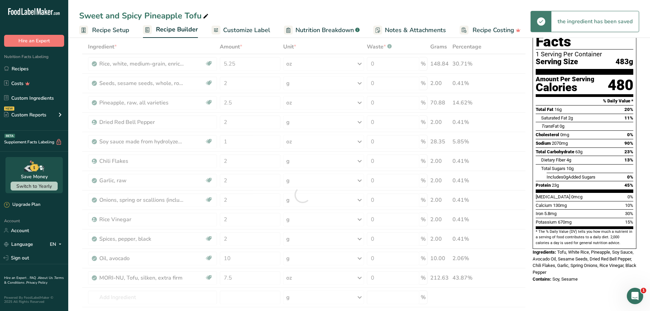
click at [341, 8] on div "Sweet and Spicy Pineapple Tofu Recipe Setup Recipe Builder Customize Label Nutr…" at bounding box center [359, 19] width 582 height 38
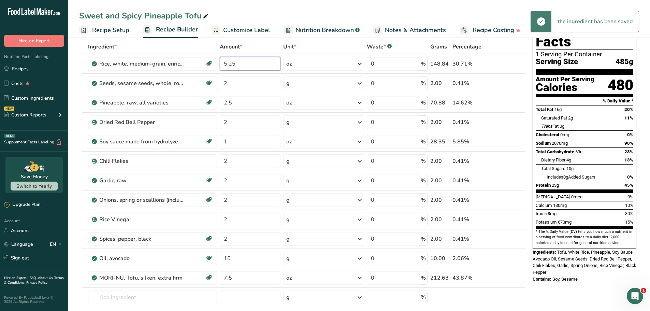
click at [246, 65] on input "5.25" at bounding box center [250, 64] width 61 height 14
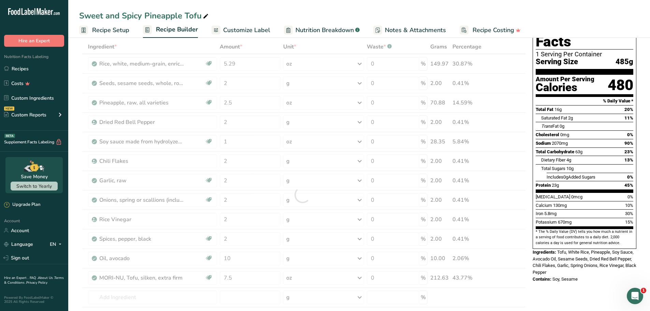
click at [324, 12] on div "Sweet and Spicy Pineapple Tofu" at bounding box center [359, 16] width 582 height 12
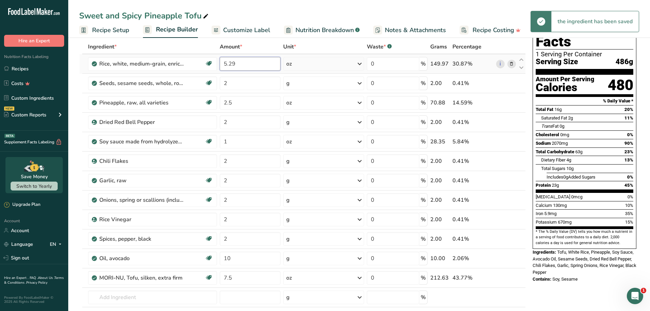
drag, startPoint x: 244, startPoint y: 67, endPoint x: 258, endPoint y: 63, distance: 14.1
click at [231, 62] on input "5.29" at bounding box center [250, 64] width 61 height 14
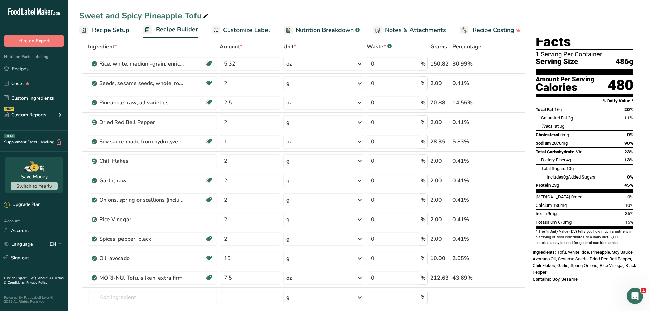
click at [307, 9] on div "Sweet and Spicy Pineapple Tofu Recipe Setup Recipe Builder Customize Label Nutr…" at bounding box center [359, 19] width 582 height 38
click at [626, 58] on span "487g" at bounding box center [624, 62] width 18 height 9
drag, startPoint x: 629, startPoint y: 45, endPoint x: 617, endPoint y: 45, distance: 11.9
click at [617, 58] on span "487g" at bounding box center [624, 62] width 18 height 9
drag, startPoint x: 564, startPoint y: 259, endPoint x: 564, endPoint y: 256, distance: 3.4
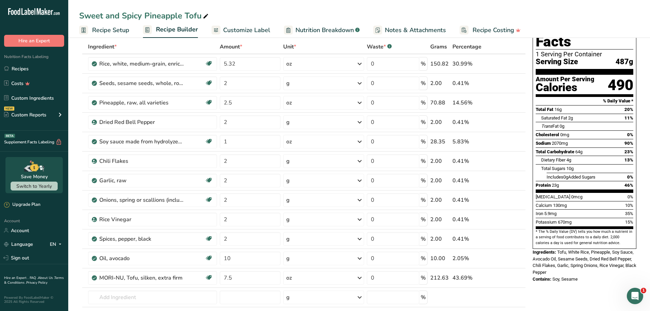
click at [564, 257] on div "Ingredients: Tofu, White Rice, Pineapple, Soy Sauce, Avocado Oil, Sesame Seeds,…" at bounding box center [585, 262] width 104 height 27
drag, startPoint x: 564, startPoint y: 256, endPoint x: 557, endPoint y: 236, distance: 20.5
click at [557, 249] on div "Ingredients: Tofu, White Rice, Pineapple, Soy Sauce, Avocado Oil, Sesame Seeds,…" at bounding box center [585, 262] width 104 height 27
drag, startPoint x: 585, startPoint y: 267, endPoint x: 551, endPoint y: 263, distance: 34.4
click at [552, 263] on div "Nutrition Facts 1 Serving Per Container Serving Size 487g Amount Per Serving Ca…" at bounding box center [584, 148] width 109 height 273
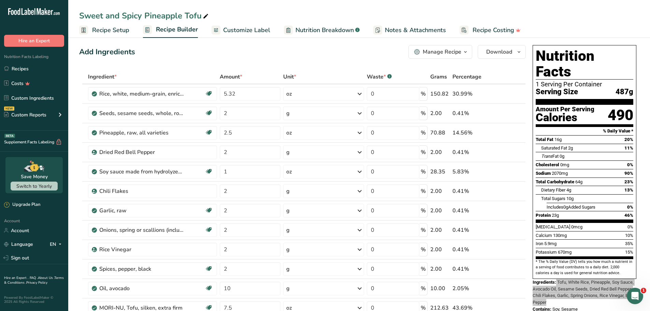
scroll to position [0, 0]
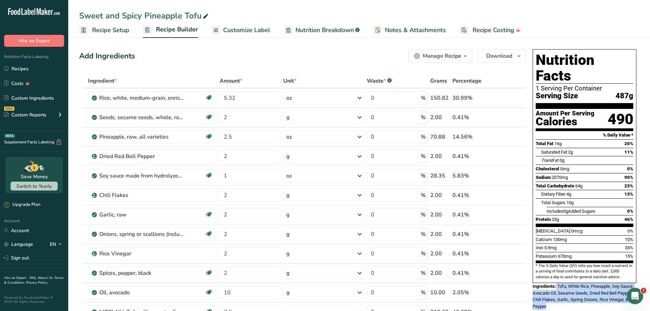
drag, startPoint x: 628, startPoint y: 81, endPoint x: 616, endPoint y: 81, distance: 11.9
click at [616, 92] on span "487g" at bounding box center [624, 96] width 18 height 9
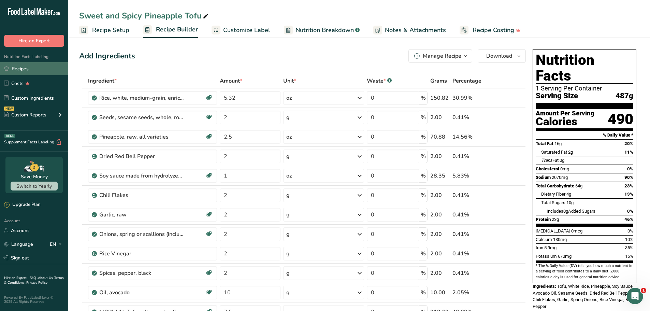
click at [32, 70] on link "Recipes" at bounding box center [34, 68] width 68 height 13
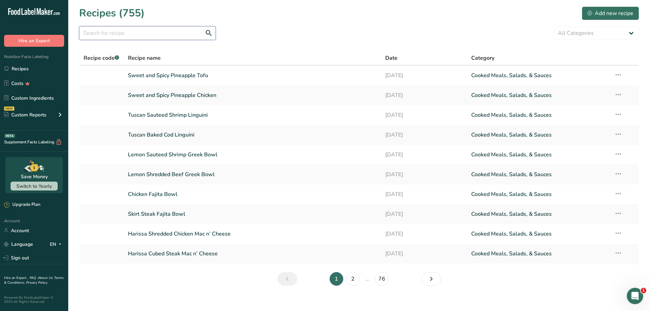
click at [112, 35] on input "text" at bounding box center [147, 33] width 136 height 14
paste input "Salmon Romesco over Quinoa and Green Beans"
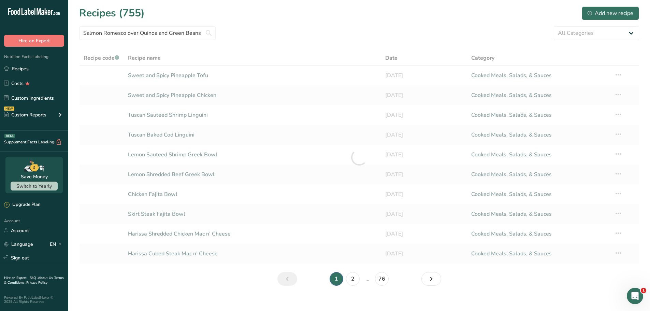
click at [281, 29] on div "Salmon Romesco over Quinoa and Green Beans All Categories Baked Goods [GEOGRAPH…" at bounding box center [359, 33] width 560 height 14
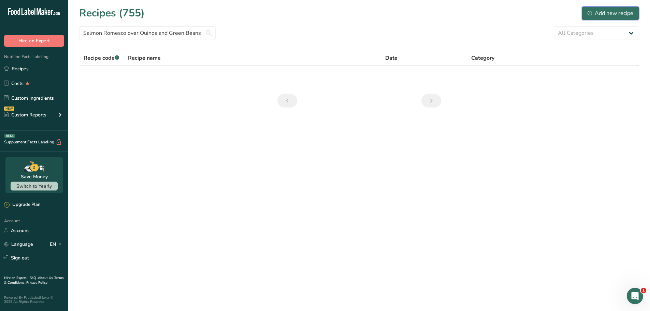
click at [625, 13] on div "Add new recipe" at bounding box center [610, 13] width 46 height 8
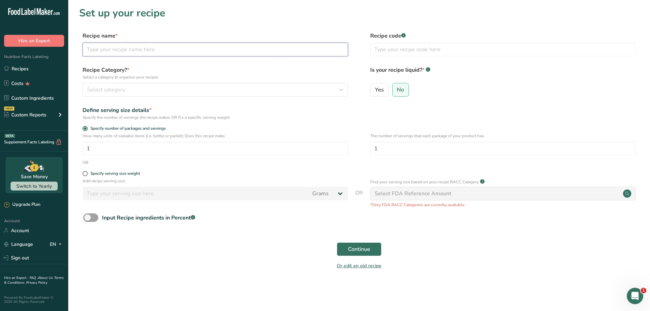
click at [189, 47] on input "text" at bounding box center [215, 50] width 265 height 14
paste input "Salmon Romesco over Quinoa and Green Beans"
click at [238, 29] on section "Set up your recipe Recipe name * Salmon Romesco over Quinoa and Green Beans Rec…" at bounding box center [359, 142] width 582 height 285
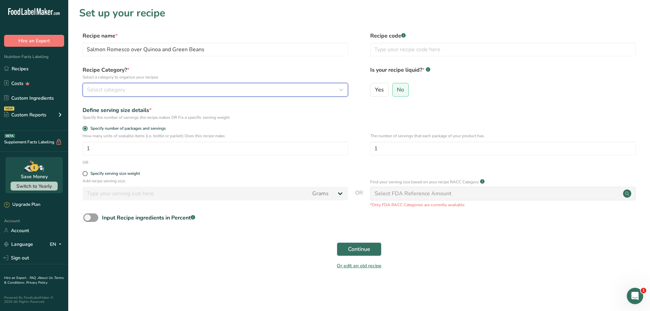
click at [144, 86] on div "Select category" at bounding box center [213, 90] width 252 height 8
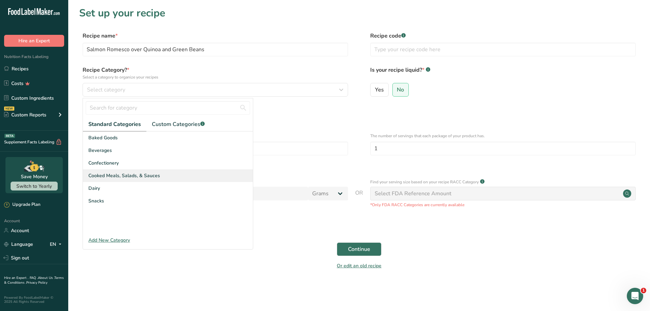
click at [125, 175] on span "Cooked Meals, Salads, & Sauces" at bounding box center [124, 175] width 72 height 7
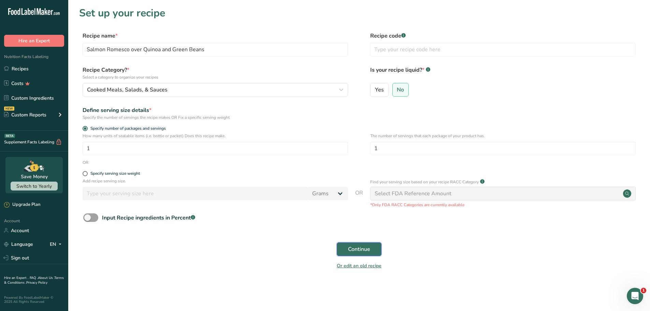
click at [356, 243] on button "Continue" at bounding box center [359, 249] width 45 height 14
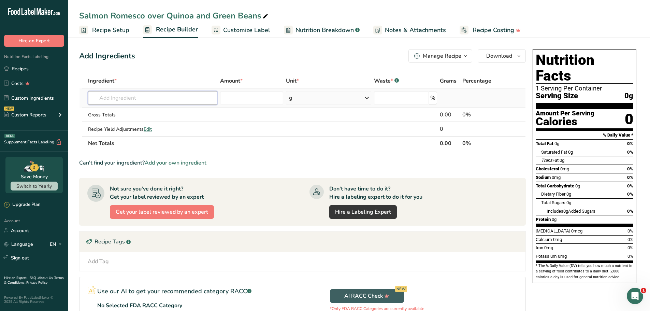
click at [137, 98] on input "text" at bounding box center [152, 98] width 129 height 14
click at [135, 100] on input "text" at bounding box center [152, 98] width 129 height 14
paste input "Salmon"
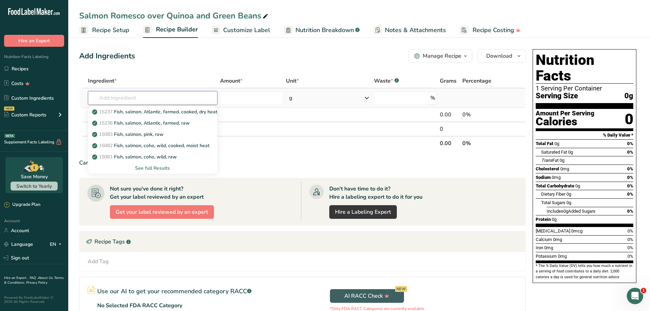
click at [155, 96] on input "text" at bounding box center [152, 98] width 129 height 14
paste input "Fish, salmon, pink, raw"
click at [183, 74] on th "Ingredient *" at bounding box center [153, 81] width 132 height 14
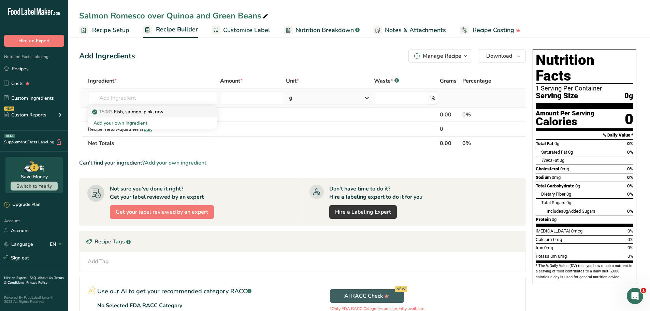
click at [136, 114] on p "15083 Fish, salmon, pink, raw" at bounding box center [128, 111] width 70 height 7
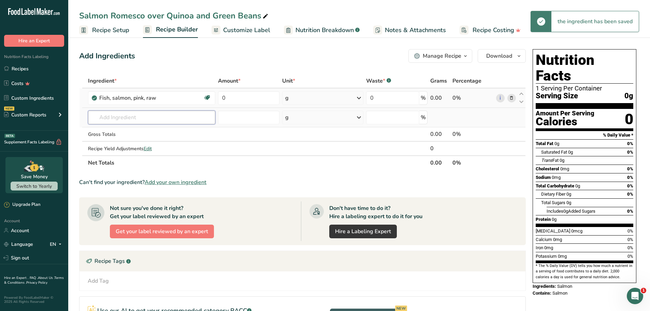
click at [130, 116] on input "text" at bounding box center [152, 118] width 128 height 14
click at [338, 97] on div "g" at bounding box center [323, 98] width 82 height 14
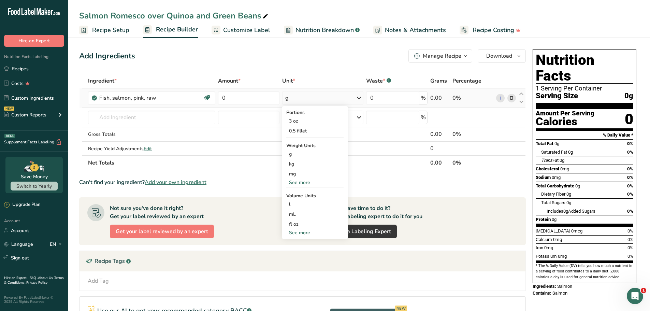
click at [303, 179] on div "See more" at bounding box center [314, 182] width 57 height 7
click at [298, 202] on div "oz" at bounding box center [314, 204] width 57 height 10
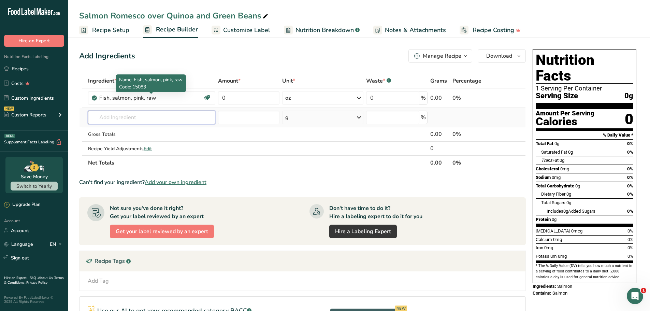
click at [123, 118] on input "text" at bounding box center [152, 118] width 128 height 14
paste input "Green beans"
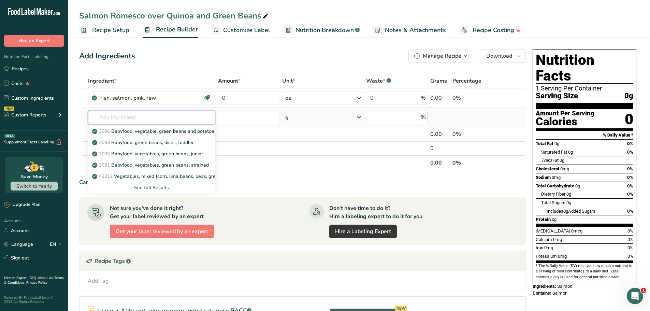
click at [156, 116] on input "text" at bounding box center [152, 118] width 128 height 14
paste input "Beans, snap, green, raw"
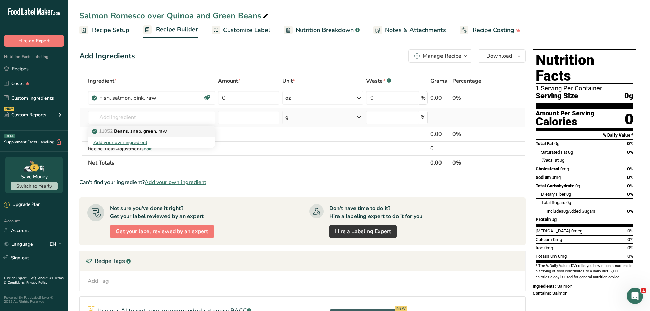
click at [147, 128] on p "11052 Beans, snap, green, raw" at bounding box center [129, 131] width 73 height 7
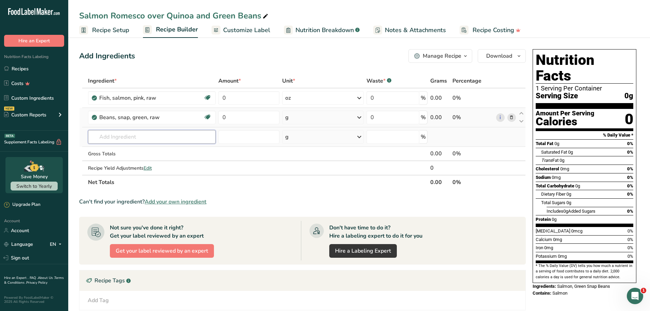
click at [135, 136] on input "text" at bounding box center [152, 137] width 128 height 14
paste input "Basil"
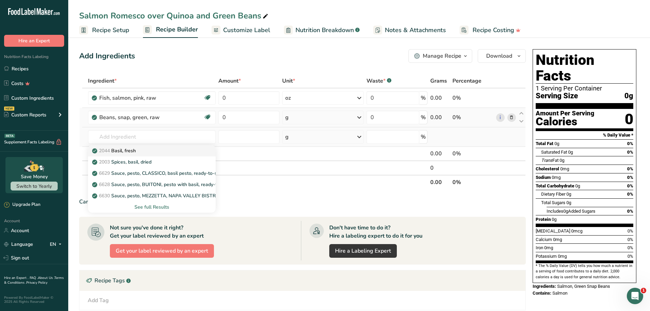
click at [139, 150] on div "2044 Basil, fresh" at bounding box center [146, 150] width 106 height 7
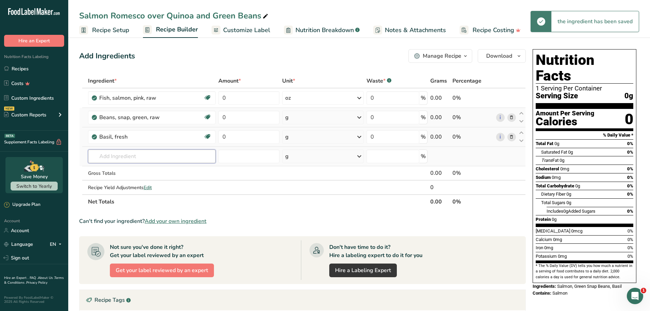
click at [121, 153] on input "text" at bounding box center [152, 156] width 128 height 14
paste input "Quinoa"
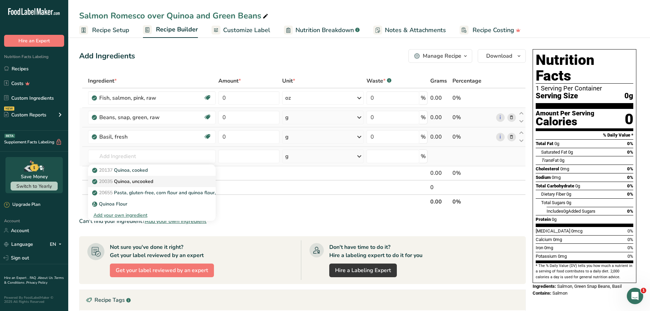
click at [138, 180] on p "20035 Quinoa, uncooked" at bounding box center [123, 181] width 60 height 7
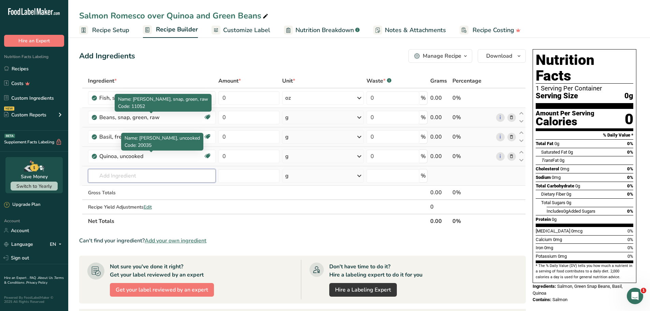
click at [163, 173] on input "text" at bounding box center [152, 176] width 128 height 14
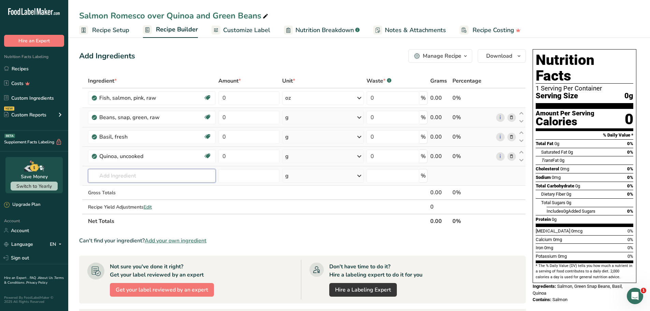
paste input "Romesco"
drag, startPoint x: 157, startPoint y: 177, endPoint x: 94, endPoint y: 172, distance: 63.0
click at [94, 172] on input "Romesco" at bounding box center [152, 176] width 128 height 14
click at [188, 178] on input "text" at bounding box center [152, 176] width 128 height 14
paste input "Roasted red peppers"
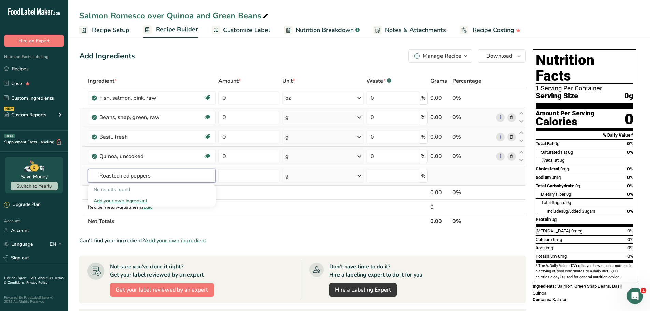
click at [173, 178] on input "Roasted red peppers" at bounding box center [152, 176] width 128 height 14
drag, startPoint x: 121, startPoint y: 177, endPoint x: 99, endPoint y: 178, distance: 22.5
click at [99, 178] on input "Roasted red peppers" at bounding box center [152, 176] width 128 height 14
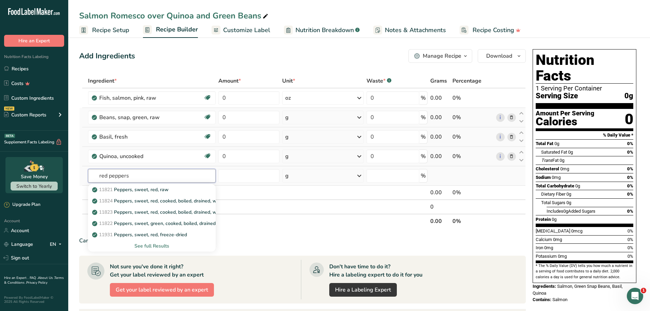
click at [153, 178] on input "red peppers" at bounding box center [152, 176] width 128 height 14
click at [159, 191] on p "11821 Peppers, sweet, red, raw" at bounding box center [130, 189] width 75 height 7
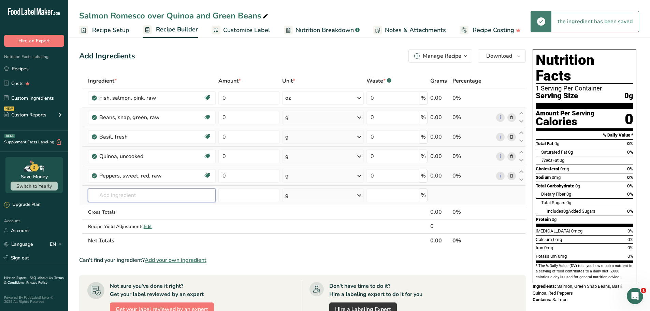
click at [142, 199] on input "text" at bounding box center [152, 195] width 128 height 14
paste input "Tomatoes"
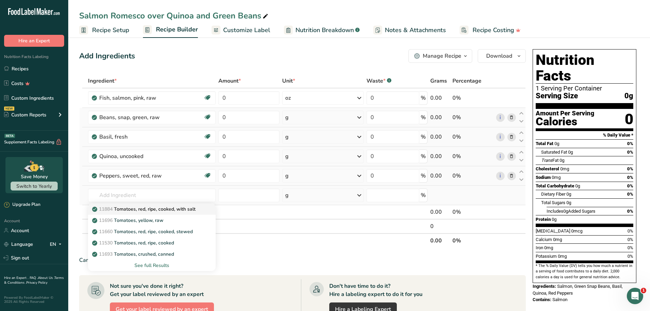
click at [160, 210] on p "11884 Tomatoes, red, ripe, cooked, with salt" at bounding box center [144, 208] width 102 height 7
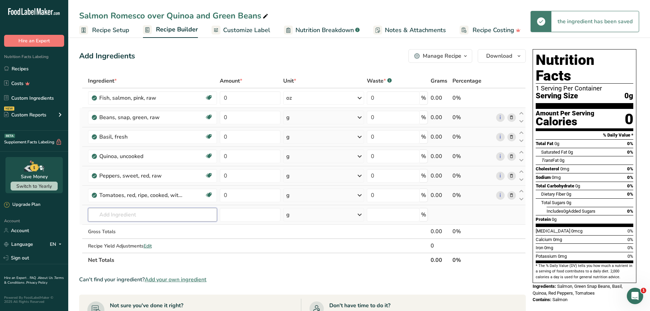
click at [137, 217] on input "text" at bounding box center [152, 215] width 129 height 14
paste input "Nuts"
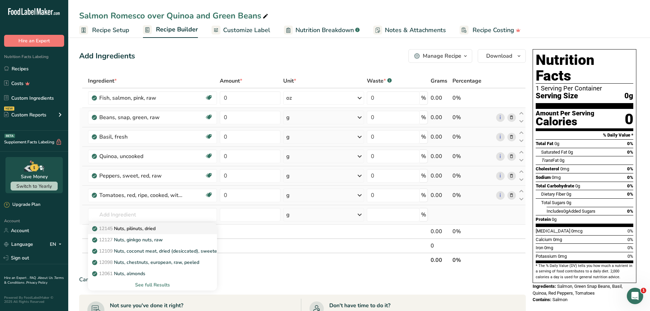
click at [149, 231] on p "12145 Nuts, pilinuts, dried" at bounding box center [124, 228] width 62 height 7
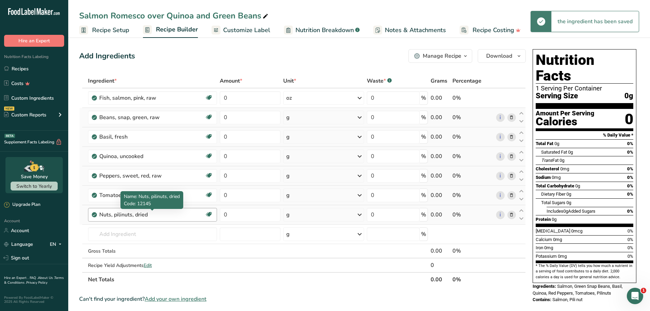
click at [148, 214] on div "Nuts, pilinuts, dried" at bounding box center [141, 214] width 85 height 8
click at [137, 232] on input "text" at bounding box center [152, 234] width 129 height 14
paste input "Garlic"
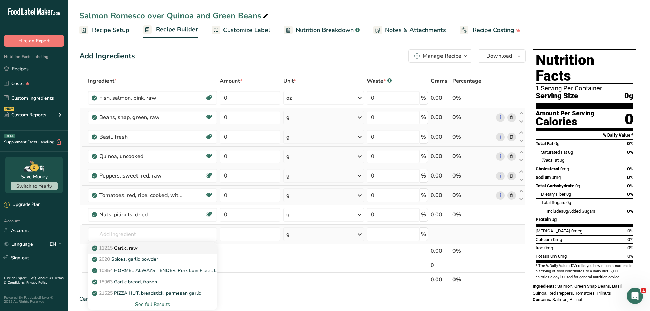
click at [128, 249] on p "11215 Garlic, raw" at bounding box center [115, 247] width 44 height 7
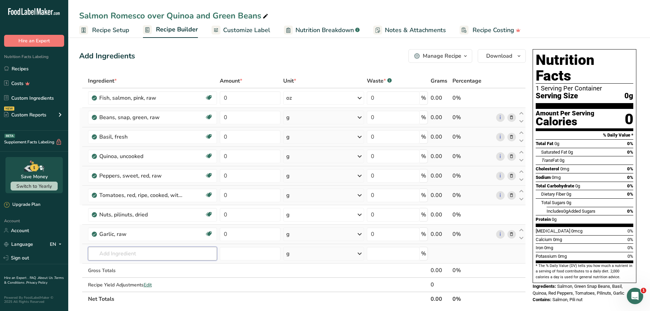
click at [122, 252] on input "text" at bounding box center [152, 254] width 129 height 14
paste input "Bread"
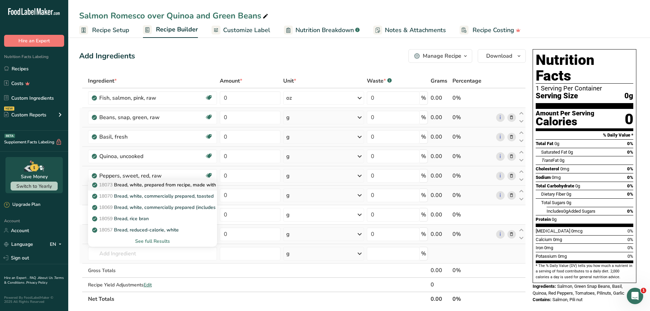
click at [153, 185] on p "18073 Bread, white, prepared from recipe, made with low fat (2%) milk" at bounding box center [174, 184] width 162 height 7
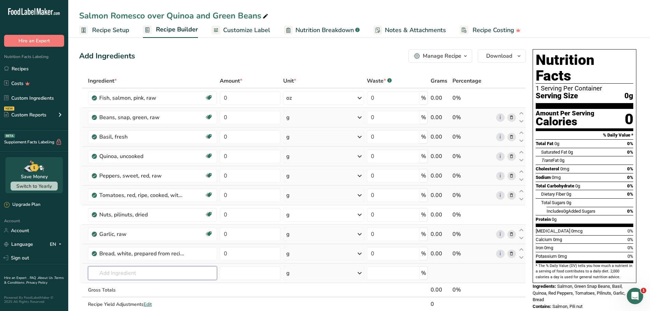
click at [139, 274] on input "text" at bounding box center [152, 273] width 129 height 14
paste input "avocado oil"
click at [128, 245] on link "4581 Oil, avocado" at bounding box center [152, 249] width 129 height 11
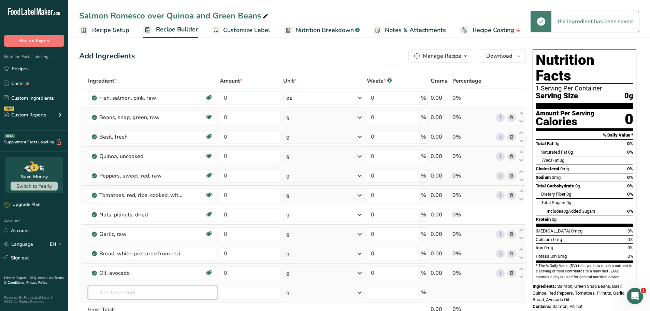
click at [132, 291] on input "text" at bounding box center [152, 293] width 129 height 14
paste input "parmesan"
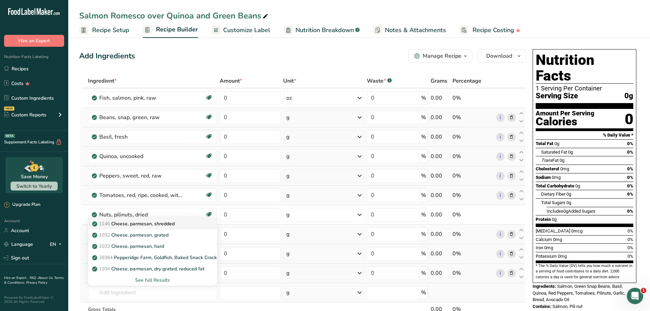
click at [129, 228] on link "1146 Cheese, parmesan, shredded" at bounding box center [152, 223] width 129 height 11
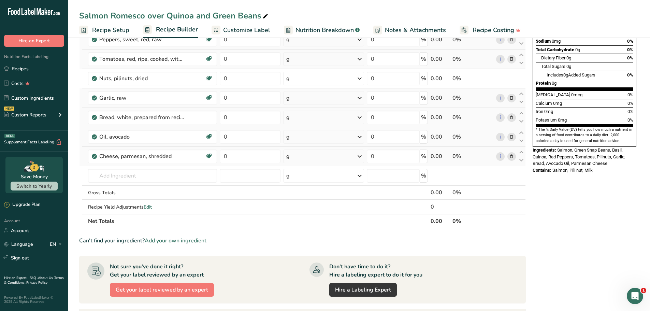
scroll to position [136, 0]
click at [125, 172] on input "text" at bounding box center [152, 176] width 129 height 14
paste input "paprika"
click at [132, 188] on p "2028 Spices, paprika" at bounding box center [118, 189] width 50 height 7
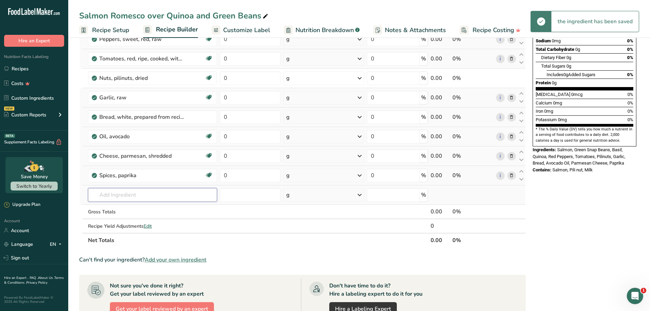
click at [121, 197] on input "text" at bounding box center [152, 195] width 129 height 14
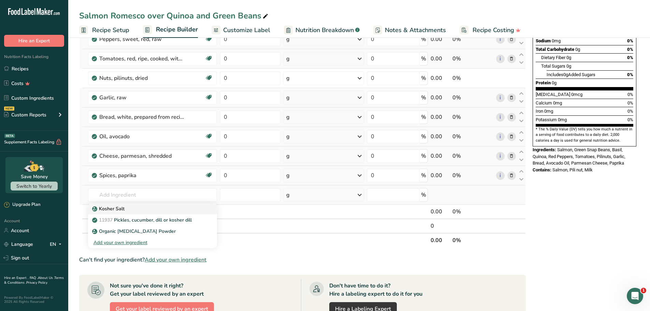
click at [115, 206] on p "Kosher Salt" at bounding box center [108, 208] width 31 height 7
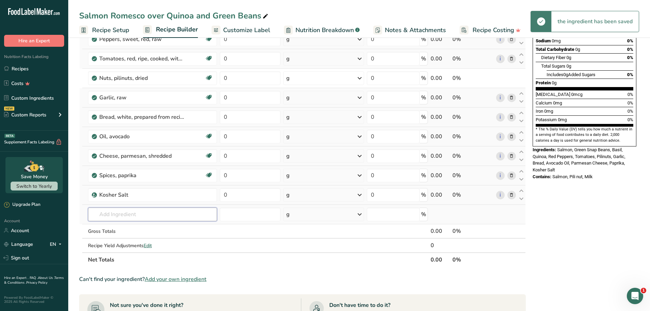
click at [136, 216] on input "text" at bounding box center [152, 214] width 129 height 14
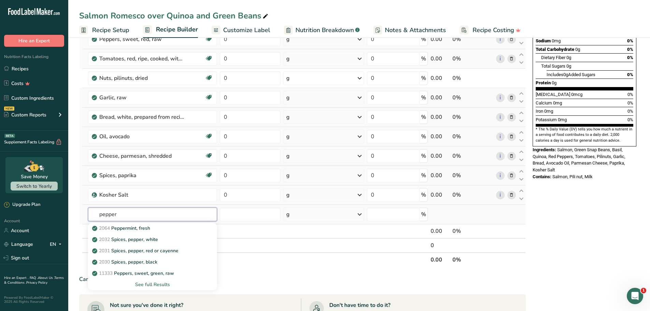
drag, startPoint x: 145, startPoint y: 210, endPoint x: 86, endPoint y: 214, distance: 58.5
click at [87, 214] on td "pepper 2064 Peppermint, fresh 2032 Spices, pepper, white 2031 Spices, pepper, r…" at bounding box center [153, 214] width 132 height 19
click at [119, 214] on input "pepper" at bounding box center [152, 214] width 129 height 14
drag, startPoint x: 99, startPoint y: 217, endPoint x: 90, endPoint y: 212, distance: 10.4
click at [86, 216] on tr "pepper 2064 Peppermint, fresh 2032 Spices, pepper, white 2031 Spices, pepper, r…" at bounding box center [302, 214] width 446 height 19
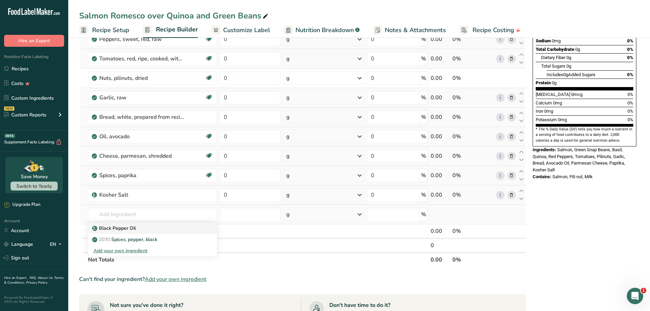
click at [127, 227] on p "Black Pepper Oil" at bounding box center [114, 227] width 42 height 7
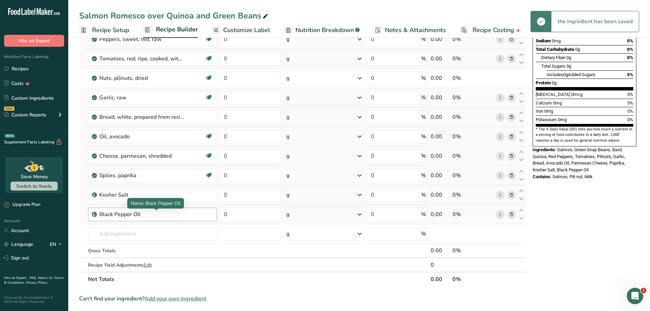
click at [151, 216] on div "Black Pepper Oil" at bounding box center [141, 214] width 85 height 8
drag, startPoint x: 142, startPoint y: 214, endPoint x: 136, endPoint y: 213, distance: 6.0
click at [142, 214] on div "Black Pepper Oil" at bounding box center [141, 214] width 85 height 8
drag, startPoint x: 142, startPoint y: 214, endPoint x: 129, endPoint y: 212, distance: 12.8
click at [129, 212] on div "Black Pepper Oil" at bounding box center [141, 214] width 85 height 8
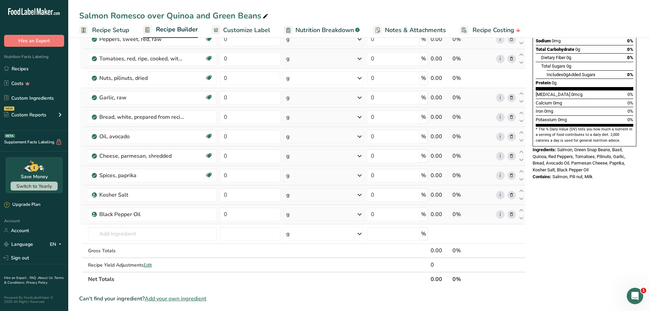
click at [515, 214] on span at bounding box center [511, 214] width 8 height 8
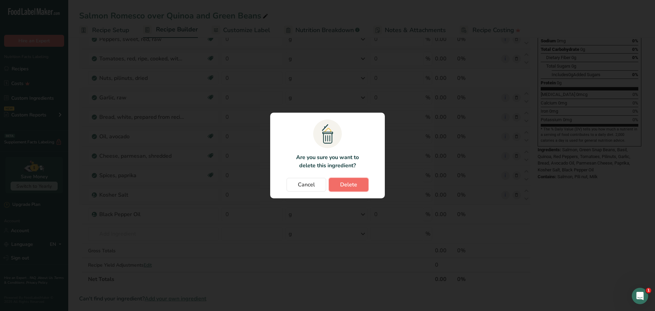
click at [351, 188] on span "Delete" at bounding box center [348, 184] width 17 height 8
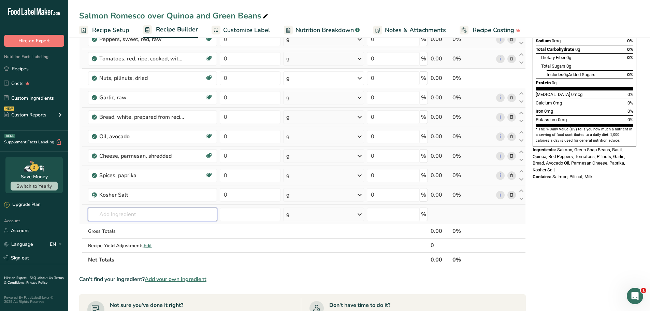
click at [131, 215] on input "text" at bounding box center [152, 214] width 129 height 14
paste input "paprika"
drag, startPoint x: 134, startPoint y: 215, endPoint x: 93, endPoint y: 217, distance: 41.0
click at [93, 217] on input "paprika" at bounding box center [152, 214] width 129 height 14
click at [132, 213] on input "text" at bounding box center [152, 214] width 129 height 14
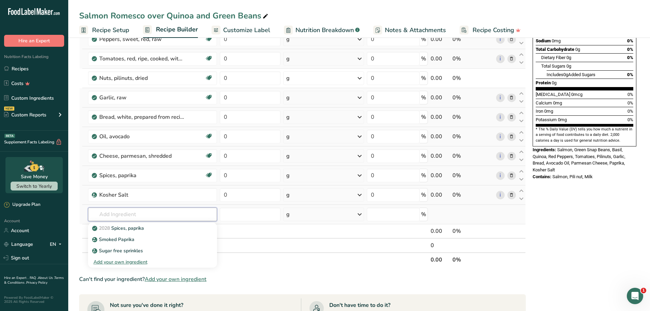
paste input "Spices, pepper, black"
click at [143, 228] on p "2030 Spices, pepper, black" at bounding box center [125, 227] width 64 height 7
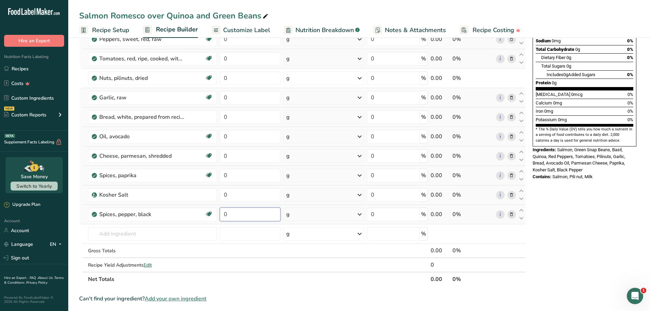
drag, startPoint x: 255, startPoint y: 214, endPoint x: 231, endPoint y: 215, distance: 23.2
click at [231, 215] on input "0" at bounding box center [250, 214] width 61 height 14
drag, startPoint x: 230, startPoint y: 215, endPoint x: 220, endPoint y: 215, distance: 10.2
click at [220, 215] on input "0" at bounding box center [250, 214] width 61 height 14
click at [244, 193] on div "Ingredient * Amount * Unit * Waste * .a-a{fill:#347362;}.b-a{fill:#fff;} Grams …" at bounding box center [302, 111] width 447 height 349
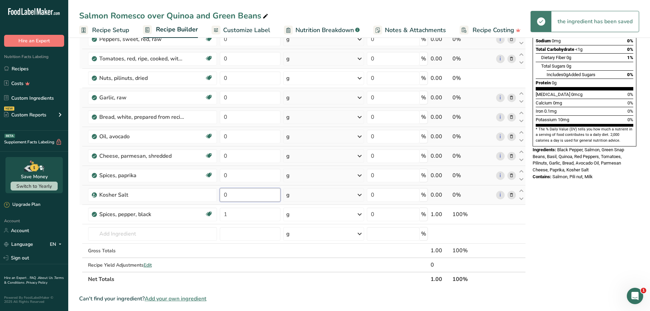
drag, startPoint x: 238, startPoint y: 194, endPoint x: 222, endPoint y: 192, distance: 16.8
click at [222, 192] on input "0" at bounding box center [250, 195] width 61 height 14
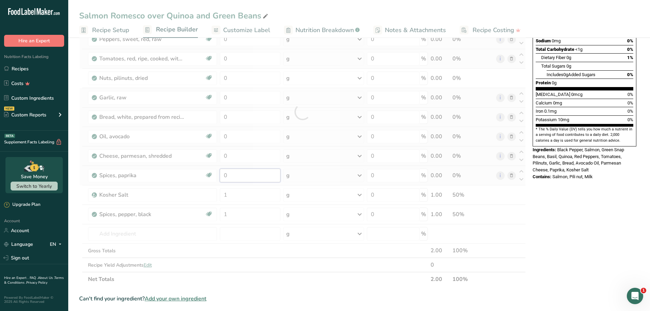
click at [245, 175] on div "Ingredient * Amount * Unit * Waste * .a-a{fill:#347362;}.b-a{fill:#fff;} Grams …" at bounding box center [302, 111] width 447 height 349
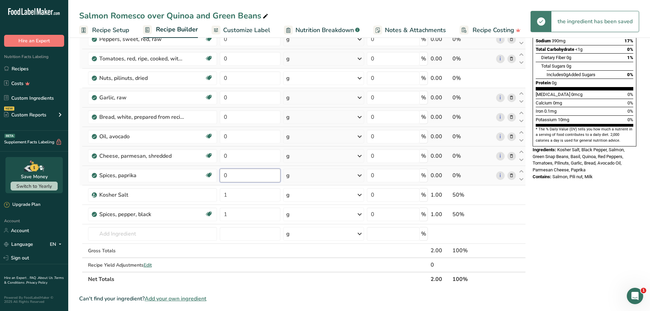
drag, startPoint x: 255, startPoint y: 174, endPoint x: 229, endPoint y: 177, distance: 25.8
click at [224, 175] on input "0" at bounding box center [250, 176] width 61 height 14
click at [244, 158] on div "Ingredient * Amount * Unit * Waste * .a-a{fill:#347362;}.b-a{fill:#fff;} Grams …" at bounding box center [302, 111] width 447 height 349
drag, startPoint x: 241, startPoint y: 156, endPoint x: 217, endPoint y: 159, distance: 24.7
click at [204, 156] on tr "Cheese, parmesan, shredded Gluten free Vegetarian Soy free 0 g Portions 1 tbsp …" at bounding box center [302, 155] width 446 height 19
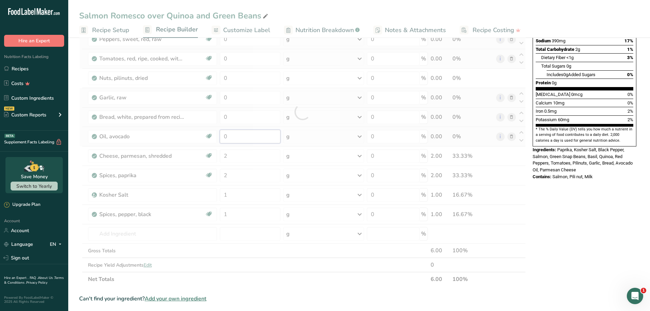
click at [243, 131] on div "Ingredient * Amount * Unit * Waste * .a-a{fill:#347362;}.b-a{fill:#fff;} Grams …" at bounding box center [302, 111] width 447 height 349
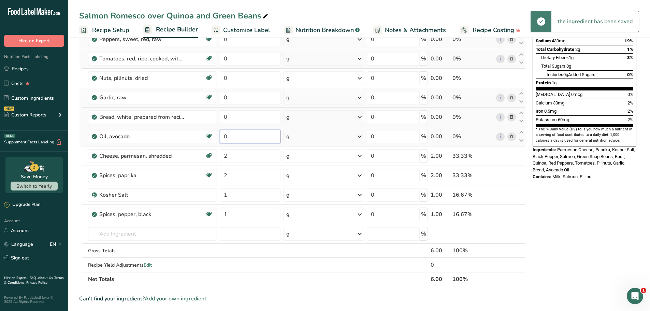
click at [218, 131] on tr "Oil, avocado Dairy free Gluten free Vegan Vegetarian Soy free Source of Healthy…" at bounding box center [302, 136] width 446 height 19
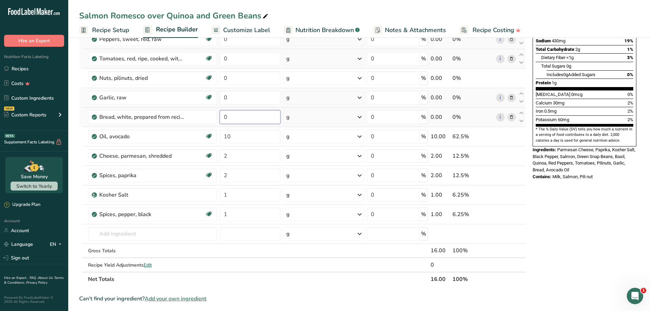
click at [239, 117] on div "Ingredient * Amount * Unit * Waste * .a-a{fill:#347362;}.b-a{fill:#fff;} Grams …" at bounding box center [302, 111] width 447 height 349
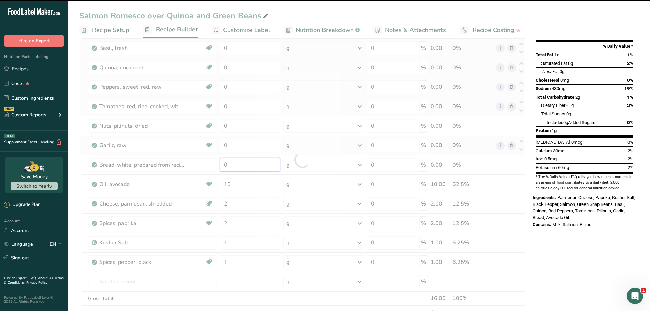
scroll to position [68, 0]
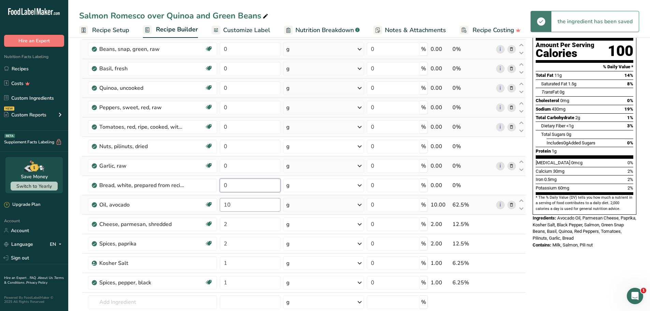
drag, startPoint x: 241, startPoint y: 183, endPoint x: 262, endPoint y: 201, distance: 28.3
click at [221, 185] on input "0" at bounding box center [250, 185] width 61 height 14
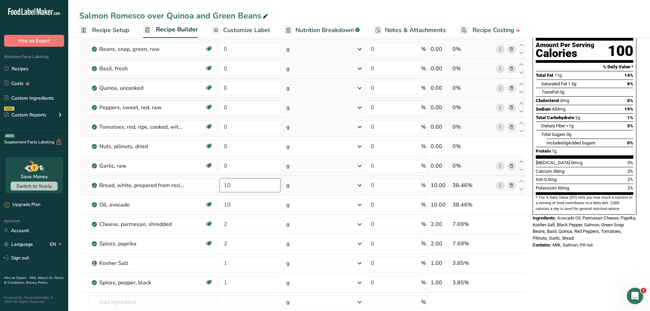
drag, startPoint x: 242, startPoint y: 183, endPoint x: 231, endPoint y: 187, distance: 11.4
click at [200, 183] on tr "Bread, white, prepared from recipe, made with low fat (2%) milk 10 g Portions 1…" at bounding box center [302, 185] width 446 height 19
click at [250, 171] on div "Ingredient * Amount * Unit * Waste * .a-a{fill:#347362;}.b-a{fill:#fff;} Grams …" at bounding box center [302, 179] width 447 height 349
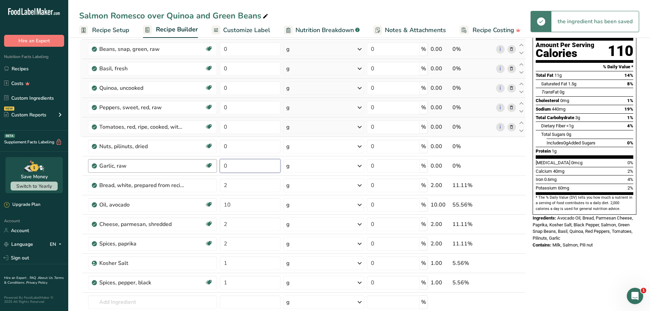
drag, startPoint x: 238, startPoint y: 160, endPoint x: 215, endPoint y: 164, distance: 23.5
click at [215, 164] on tr "Garlic, raw Source of Antioxidants Dairy free Gluten free Vegan Vegetarian Soy …" at bounding box center [302, 165] width 446 height 19
click at [241, 143] on div "Ingredient * Amount * Unit * Waste * .a-a{fill:#347362;}.b-a{fill:#fff;} Grams …" at bounding box center [302, 179] width 447 height 349
drag, startPoint x: 237, startPoint y: 148, endPoint x: 221, endPoint y: 148, distance: 16.0
click at [221, 148] on input "0" at bounding box center [250, 147] width 61 height 14
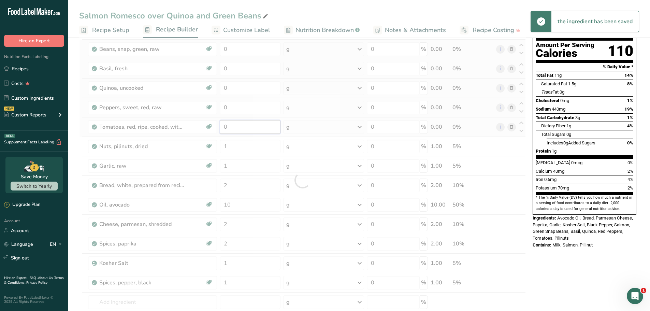
click at [242, 124] on div "Ingredient * Amount * Unit * Waste * .a-a{fill:#347362;}.b-a{fill:#fff;} Grams …" at bounding box center [302, 179] width 447 height 349
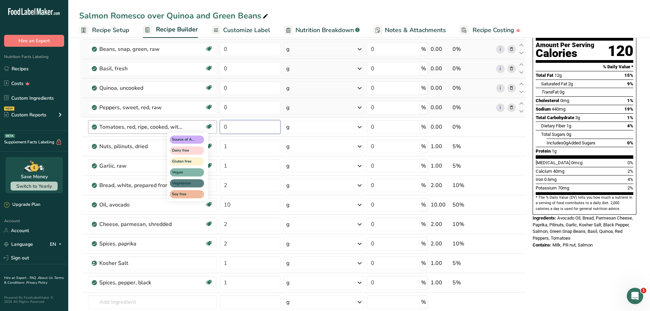
drag, startPoint x: 243, startPoint y: 129, endPoint x: 206, endPoint y: 129, distance: 36.9
click at [206, 129] on tr "Tomatoes, red, ripe, cooked, with salt Source of Antioxidants Dairy free Gluten…" at bounding box center [302, 126] width 446 height 19
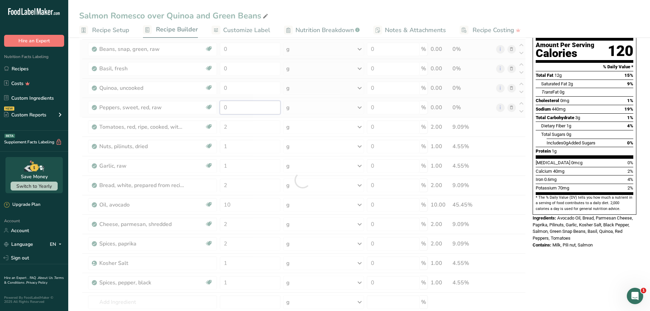
click at [248, 113] on div "Ingredient * Amount * Unit * Waste * .a-a{fill:#347362;}.b-a{fill:#fff;} Grams …" at bounding box center [302, 179] width 447 height 349
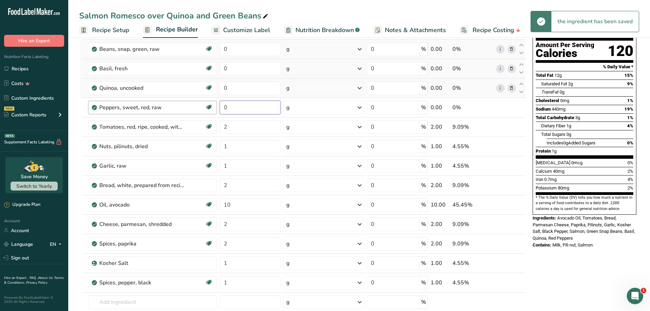
drag, startPoint x: 222, startPoint y: 105, endPoint x: 201, endPoint y: 112, distance: 21.6
click at [201, 112] on tr "Peppers, sweet, red, raw Source of Antioxidants Dairy free Gluten free Vegan Ve…" at bounding box center [302, 107] width 446 height 19
click at [242, 88] on div "Ingredient * Amount * Unit * Waste * .a-a{fill:#347362;}.b-a{fill:#fff;} Grams …" at bounding box center [302, 179] width 447 height 349
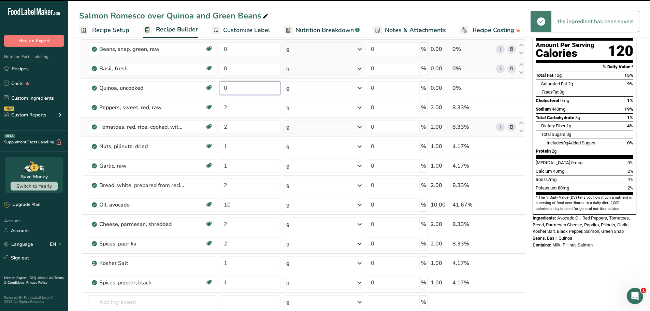
scroll to position [0, 0]
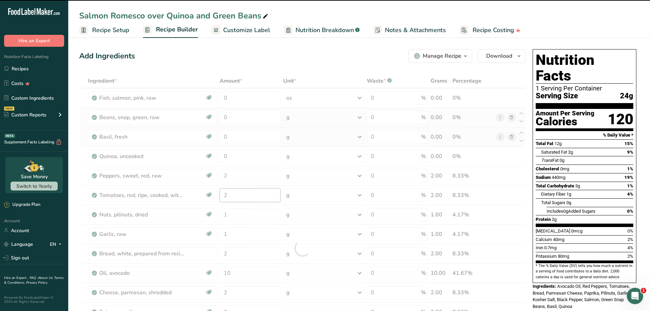
drag, startPoint x: 238, startPoint y: 197, endPoint x: 227, endPoint y: 196, distance: 11.6
click at [227, 196] on div "Ingredient * Amount * Unit * Waste * .a-a{fill:#347362;}.b-a{fill:#fff;} Grams …" at bounding box center [302, 248] width 447 height 349
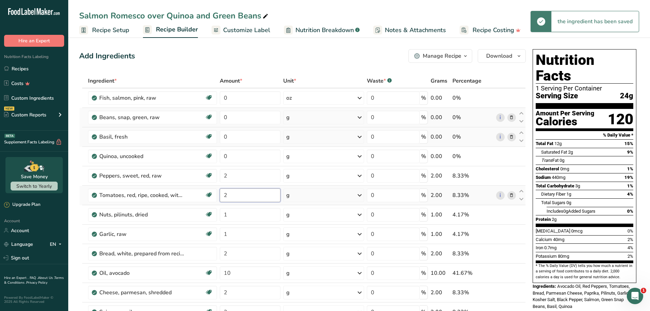
drag, startPoint x: 237, startPoint y: 195, endPoint x: 218, endPoint y: 193, distance: 18.9
click at [218, 193] on td "2" at bounding box center [249, 195] width 63 height 19
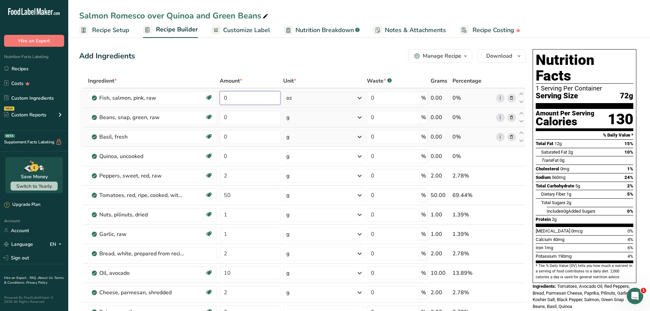
drag, startPoint x: 243, startPoint y: 99, endPoint x: 223, endPoint y: 92, distance: 21.0
click at [221, 92] on input "0" at bounding box center [250, 98] width 61 height 14
click at [248, 119] on input "0" at bounding box center [250, 118] width 61 height 14
click at [304, 117] on div "Ingredient * Amount * Unit * Waste * .a-a{fill:#347362;}.b-a{fill:#fff;} Grams …" at bounding box center [302, 248] width 447 height 349
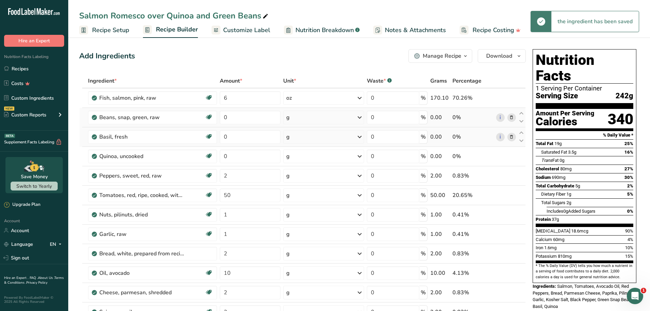
click at [314, 118] on div "g" at bounding box center [323, 118] width 81 height 14
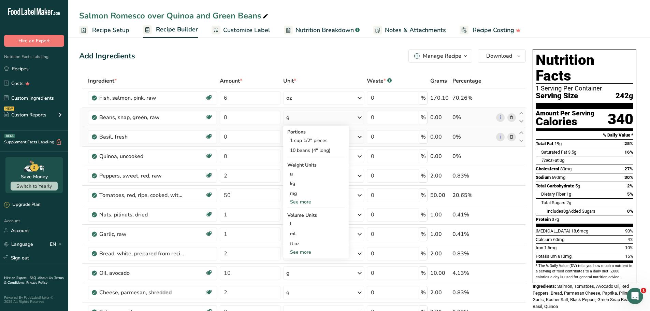
click at [305, 200] on div "See more" at bounding box center [315, 201] width 57 height 7
click at [298, 222] on div "oz" at bounding box center [315, 223] width 57 height 10
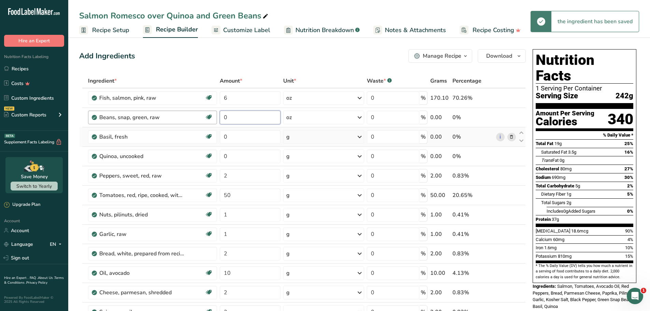
drag, startPoint x: 249, startPoint y: 119, endPoint x: 210, endPoint y: 116, distance: 38.7
click at [209, 116] on tr "Beans, snap, green, raw Plant-based Protein Dairy free Gluten free Vegan Vegeta…" at bounding box center [302, 117] width 446 height 19
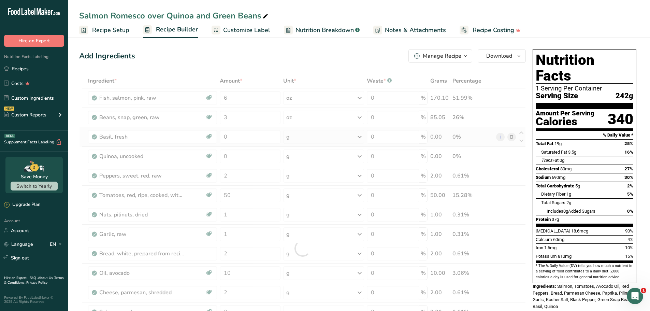
click at [274, 59] on div "Add Ingredients Manage Recipe Delete Recipe Duplicate Recipe Scale Recipe Save …" at bounding box center [302, 56] width 447 height 14
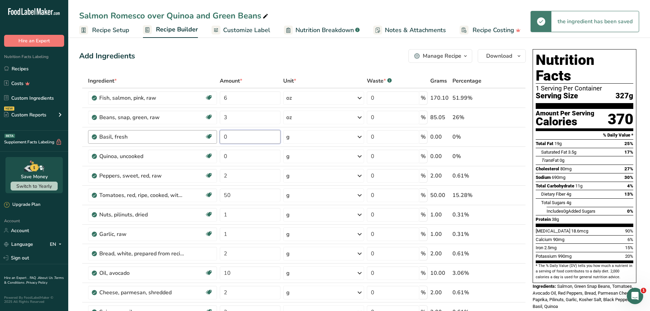
drag, startPoint x: 240, startPoint y: 138, endPoint x: 208, endPoint y: 134, distance: 32.2
click at [207, 136] on tr "Basil, fresh Source of Antioxidants Dairy free Gluten free Vegan Vegetarian Soy…" at bounding box center [302, 136] width 446 height 19
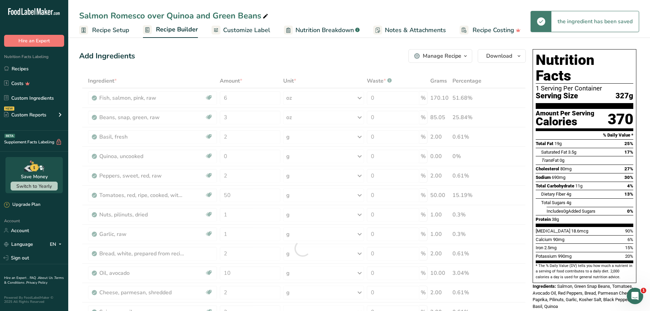
click at [243, 61] on div "Add Ingredients Manage Recipe Delete Recipe Duplicate Recipe Scale Recipe Save …" at bounding box center [302, 56] width 447 height 14
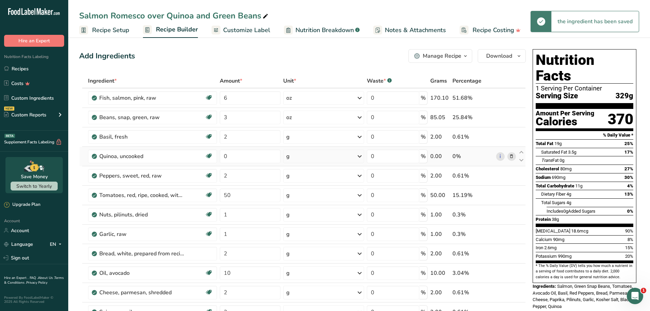
click at [305, 157] on div "g" at bounding box center [323, 156] width 81 height 14
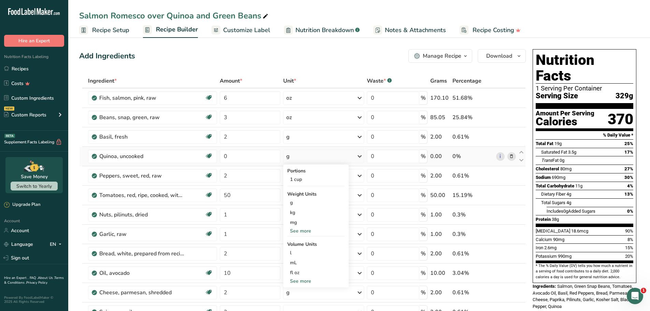
click at [302, 230] on div "See more" at bounding box center [315, 230] width 57 height 7
click at [297, 255] on div "oz" at bounding box center [315, 252] width 57 height 10
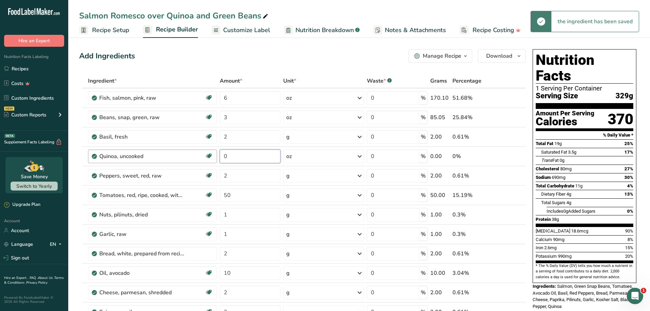
drag, startPoint x: 244, startPoint y: 157, endPoint x: 208, endPoint y: 154, distance: 35.6
click at [208, 156] on tr "Quinoa, uncooked Plant-based Protein Dairy free Gluten free Vegan Vegetarian So…" at bounding box center [302, 156] width 446 height 19
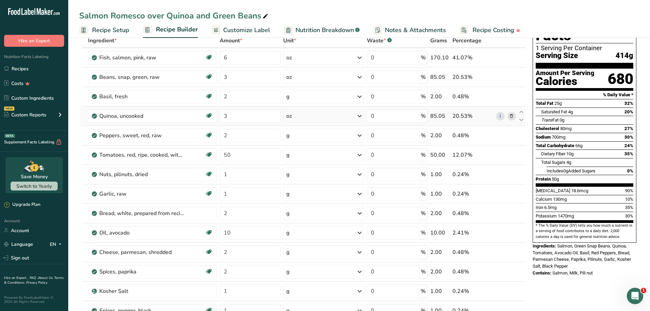
scroll to position [34, 0]
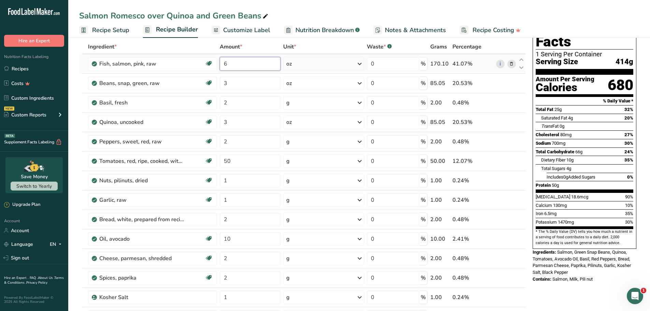
click at [247, 62] on input "6" at bounding box center [250, 64] width 61 height 14
click at [331, 10] on div "Salmon Romesco over Quinoa and Green Beans" at bounding box center [359, 16] width 582 height 12
drag, startPoint x: 245, startPoint y: 63, endPoint x: 212, endPoint y: 62, distance: 32.8
click at [212, 62] on tr "Fish, salmon, pink, raw Source of Omega 3 Dairy free Gluten free Soy free 5.2 o…" at bounding box center [302, 63] width 446 height 19
click at [367, 11] on div "Salmon Romesco over Quinoa and Green Beans" at bounding box center [359, 16] width 582 height 12
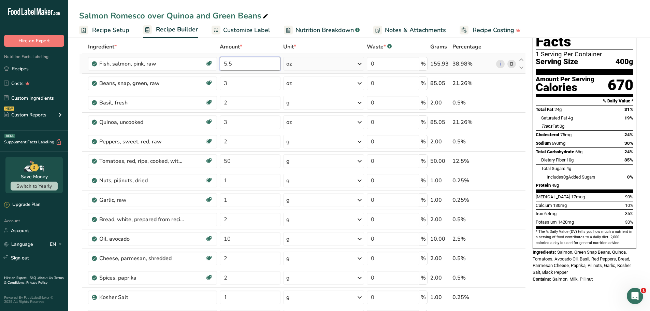
click at [244, 65] on input "5.5" at bounding box center [250, 64] width 61 height 14
click at [310, 12] on div "Salmon Romesco over Quinoa and Green Beans" at bounding box center [359, 16] width 582 height 12
click at [241, 66] on input "5.2" at bounding box center [250, 64] width 61 height 14
click at [329, 12] on div "Salmon Romesco over Quinoa and Green Beans" at bounding box center [359, 16] width 582 height 12
drag, startPoint x: 236, startPoint y: 63, endPoint x: 221, endPoint y: 62, distance: 14.8
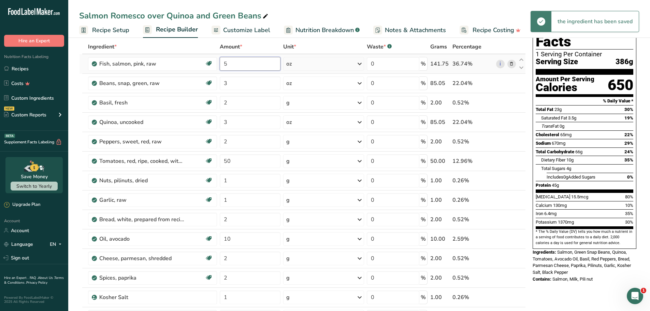
click at [221, 62] on input "5" at bounding box center [250, 64] width 61 height 14
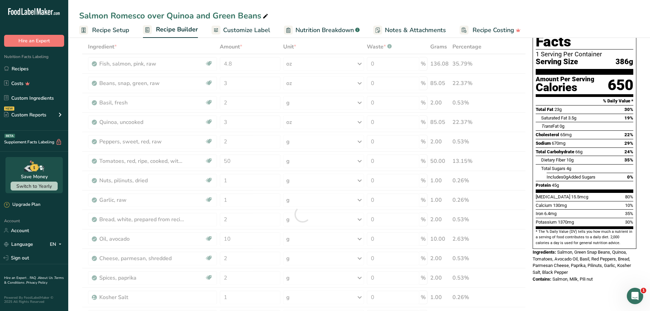
click at [323, 17] on div "Salmon Romesco over Quinoa and Green Beans" at bounding box center [359, 16] width 582 height 12
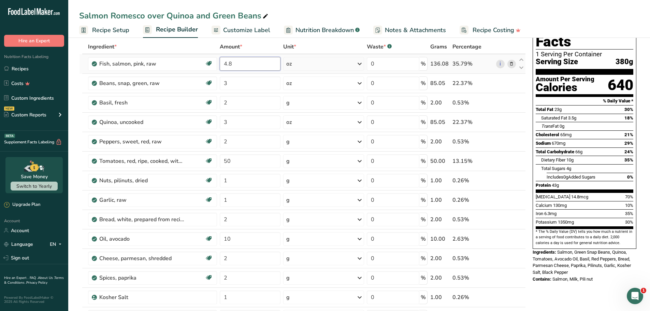
click at [247, 64] on input "4.8" at bounding box center [250, 64] width 61 height 14
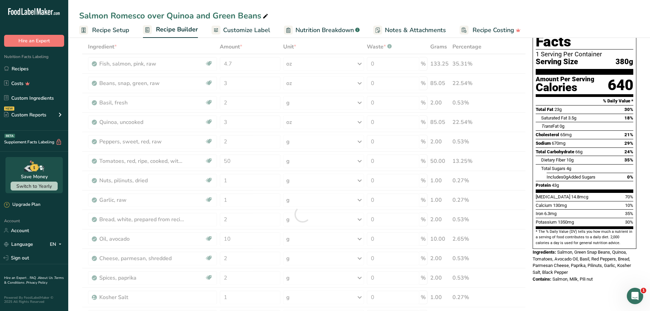
click at [335, 8] on div "Salmon Romesco over Quinoa and Green Beans Recipe Setup Recipe Builder Customiz…" at bounding box center [359, 19] width 582 height 38
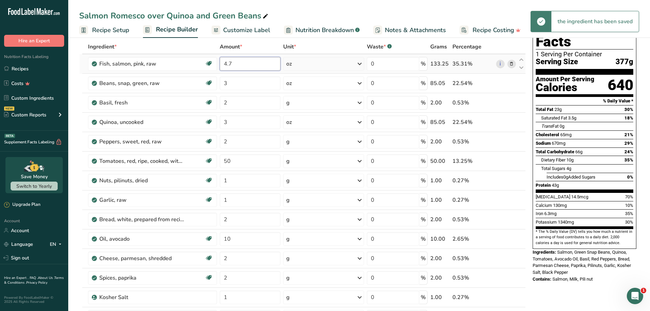
click at [249, 65] on input "4.7" at bounding box center [250, 64] width 61 height 14
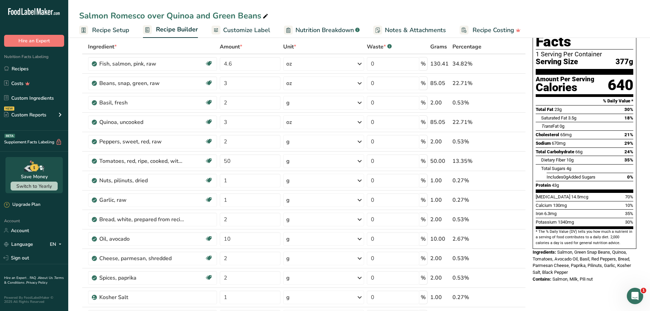
click at [324, 12] on div "Salmon Romesco over Quinoa and Green Beans" at bounding box center [359, 16] width 582 height 12
click at [247, 63] on input "4.6" at bounding box center [250, 64] width 61 height 14
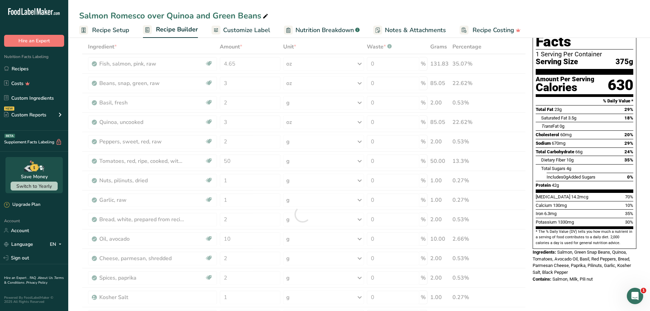
click at [315, 9] on div "Salmon Romesco over Quinoa and Green Beans Recipe Setup Recipe Builder Customiz…" at bounding box center [359, 19] width 582 height 38
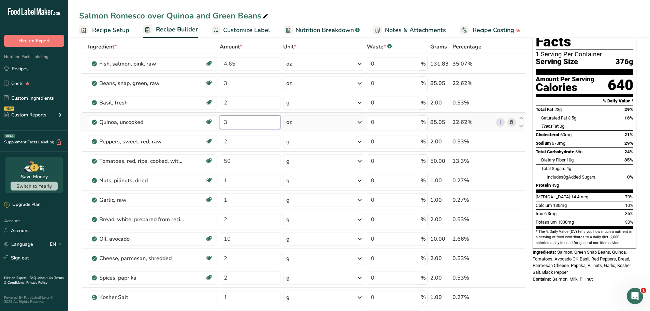
click at [258, 123] on input "3" at bounding box center [250, 122] width 61 height 14
drag, startPoint x: 229, startPoint y: 125, endPoint x: 217, endPoint y: 123, distance: 12.1
click at [217, 123] on tr "Quinoa, uncooked Plant-based Protein Dairy free Gluten free Vegan Vegetarian So…" at bounding box center [302, 122] width 446 height 19
click at [338, 13] on div "Salmon Romesco over Quinoa and Green Beans" at bounding box center [359, 16] width 582 height 12
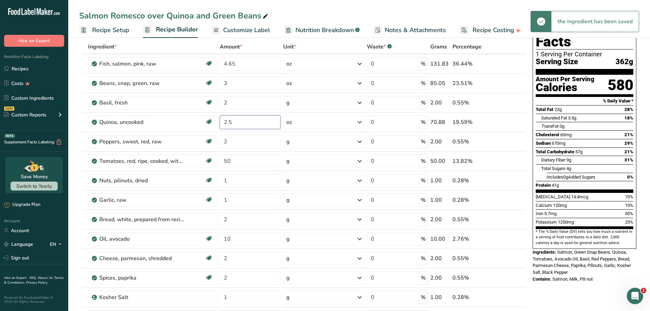
click at [250, 120] on input "2.5" at bounding box center [250, 122] width 61 height 14
click at [307, 10] on div "Salmon Romesco over Quinoa and Green Beans Recipe Setup Recipe Builder Customiz…" at bounding box center [359, 19] width 582 height 38
click at [245, 122] on input "2.2" at bounding box center [250, 122] width 61 height 14
click at [327, 2] on div "Salmon Romesco over Quinoa and Green Beans Recipe Setup Recipe Builder Customiz…" at bounding box center [359, 19] width 582 height 38
click at [249, 122] on input "2.29" at bounding box center [250, 122] width 61 height 14
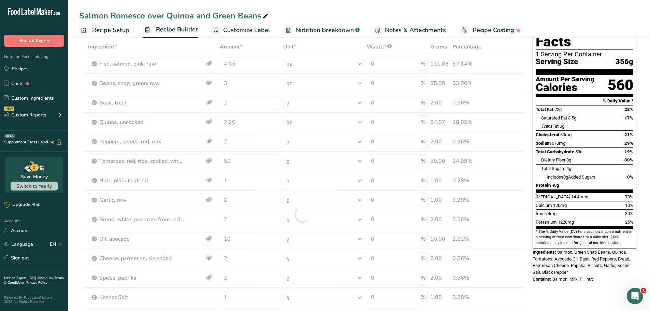
click at [355, 7] on div "Salmon Romesco over Quinoa and Green Beans Recipe Setup Recipe Builder Customiz…" at bounding box center [359, 19] width 582 height 38
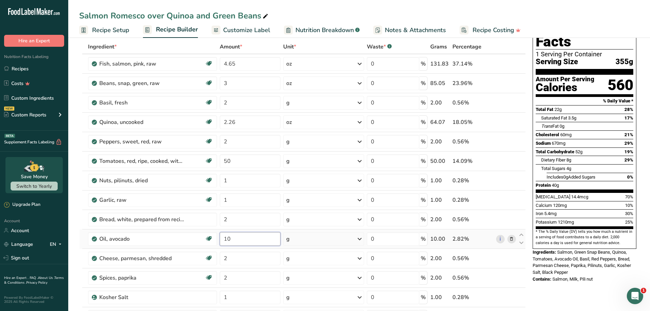
click at [245, 239] on input "10" at bounding box center [250, 239] width 61 height 14
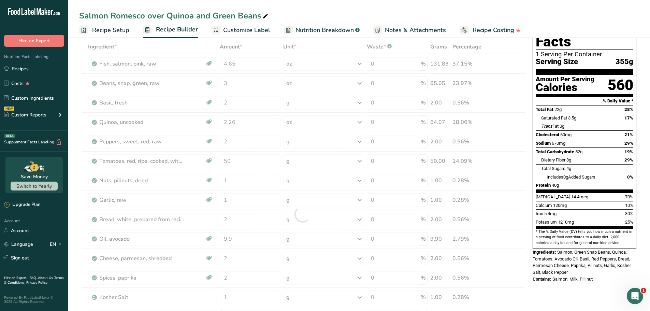
click at [320, 9] on div "Salmon Romesco over Quinoa and Green Beans Recipe Setup Recipe Builder Customiz…" at bounding box center [359, 19] width 582 height 38
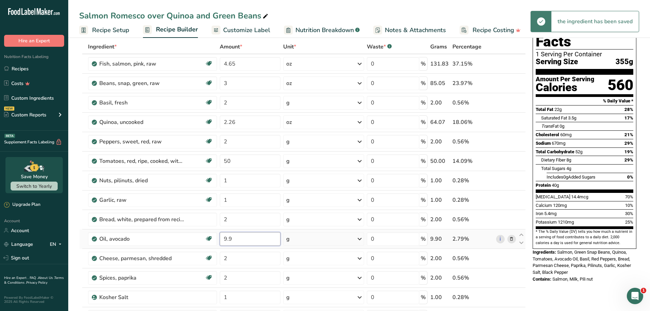
drag, startPoint x: 244, startPoint y: 241, endPoint x: 220, endPoint y: 238, distance: 24.5
click at [219, 238] on td "9.9" at bounding box center [249, 238] width 63 height 19
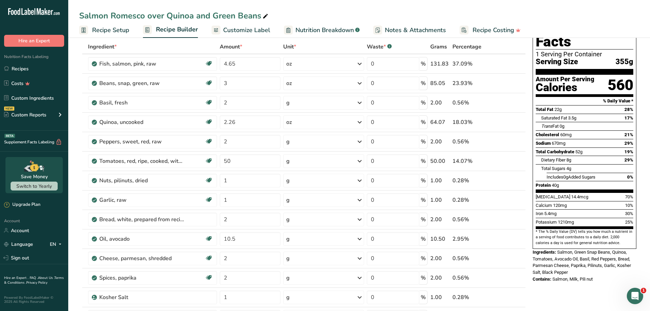
click at [357, 10] on div "Salmon Romesco over Quinoa and Green Beans" at bounding box center [359, 16] width 582 height 12
click at [257, 240] on input "10.5" at bounding box center [250, 239] width 61 height 14
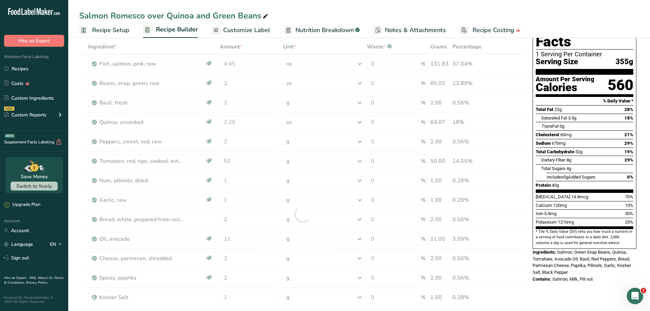
click at [322, 12] on div "Salmon Romesco over Quinoa and Green Beans" at bounding box center [359, 16] width 582 height 12
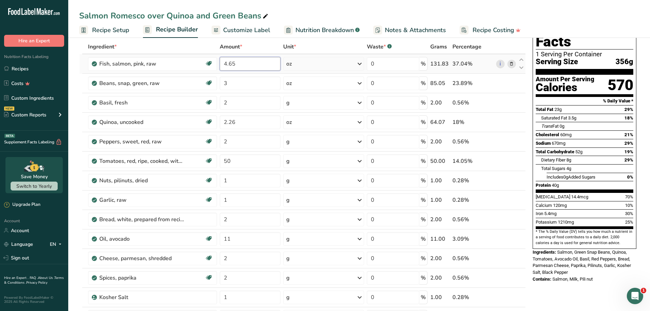
click at [266, 63] on input "4.65" at bounding box center [250, 64] width 61 height 14
click at [314, 7] on div "Salmon Romesco over Quinoa and Green Beans Recipe Setup Recipe Builder Customiz…" at bounding box center [359, 19] width 582 height 38
click at [238, 65] on input "4.8" at bounding box center [250, 64] width 61 height 14
click at [310, 11] on div "Salmon Romesco over Quinoa and Green Beans" at bounding box center [359, 16] width 582 height 12
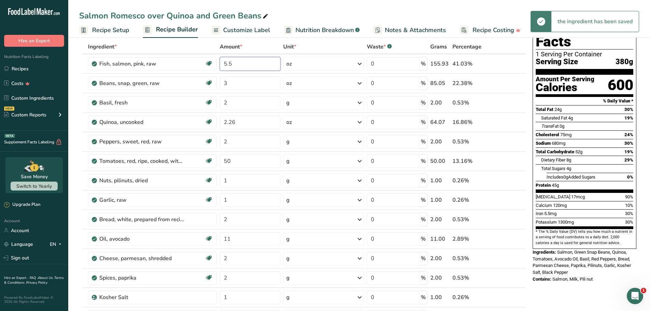
click at [245, 64] on input "5.5" at bounding box center [250, 64] width 61 height 14
click at [358, 5] on div "Salmon Romesco over Quinoa and Green Beans Recipe Setup Recipe Builder Customiz…" at bounding box center [359, 19] width 582 height 38
click at [259, 62] on input "5" at bounding box center [250, 64] width 61 height 14
click at [316, 11] on div "Salmon Romesco over Quinoa and Green Beans" at bounding box center [359, 16] width 582 height 12
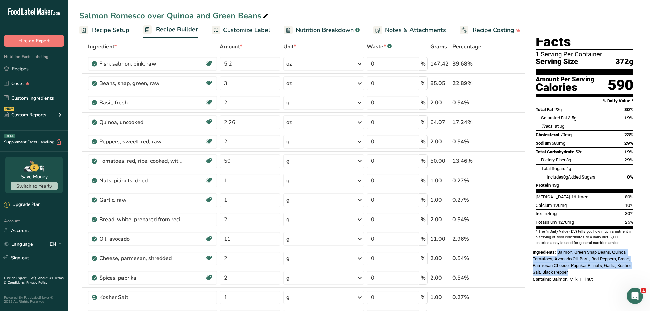
drag, startPoint x: 573, startPoint y: 256, endPoint x: 558, endPoint y: 236, distance: 24.1
click at [558, 249] on div "Ingredients: Salmon, Green Snap Beans, Quinoa, Tomatoes, Avocado Oil, Basil, Re…" at bounding box center [585, 262] width 104 height 27
click at [590, 276] on span "Salmon, Milk, Pili nut" at bounding box center [572, 278] width 40 height 5
drag, startPoint x: 598, startPoint y: 264, endPoint x: 554, endPoint y: 264, distance: 43.7
click at [554, 276] on div "Contains: Salmon, Milk, Pili nut" at bounding box center [585, 279] width 104 height 7
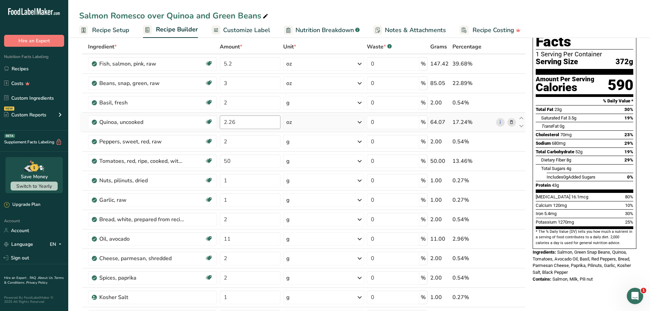
drag, startPoint x: 252, startPoint y: 29, endPoint x: 268, endPoint y: 118, distance: 91.1
click at [252, 29] on span "Customize Label" at bounding box center [246, 30] width 47 height 9
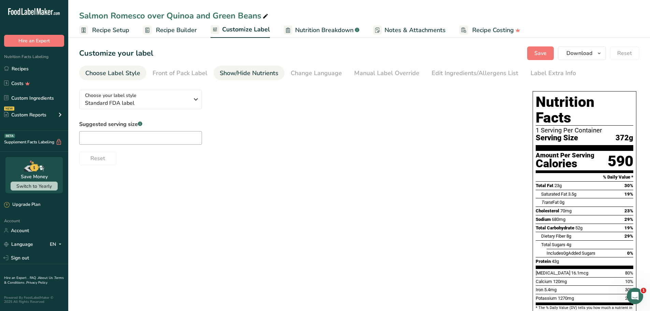
click at [272, 73] on div "Show/Hide Nutrients" at bounding box center [249, 73] width 59 height 9
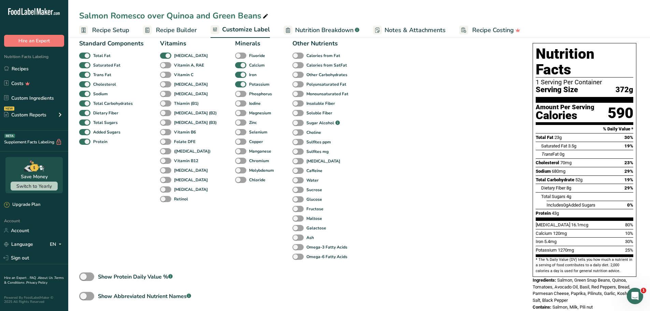
scroll to position [90, 0]
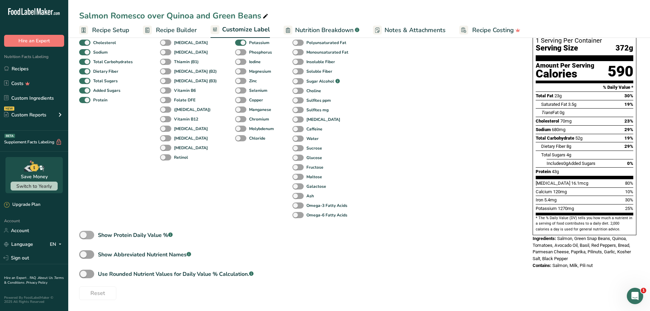
drag, startPoint x: 86, startPoint y: 234, endPoint x: 112, endPoint y: 235, distance: 26.3
click at [86, 234] on span at bounding box center [86, 235] width 15 height 9
click at [84, 234] on input "Show Protein Daily Value % .a-a{fill:#347362;}.b-a{fill:#fff;}" at bounding box center [81, 235] width 4 height 4
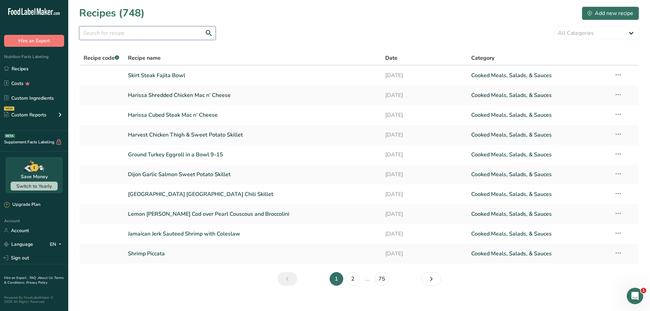
click at [153, 34] on input "text" at bounding box center [147, 33] width 136 height 14
paste input "Couscous"
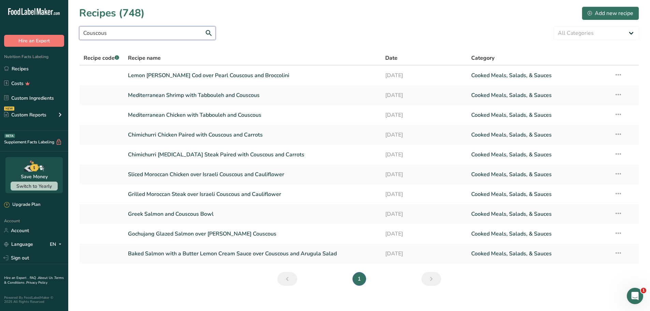
click at [143, 36] on input "Couscous" at bounding box center [147, 33] width 136 height 14
drag, startPoint x: 96, startPoint y: 32, endPoint x: 68, endPoint y: 35, distance: 27.8
click at [68, 35] on div ".a-20{fill:#fff;} Hire an Expert Nutrition Facts Labeling Recipes Costs Custom …" at bounding box center [325, 159] width 650 height 318
paste input "Shredded Beef"
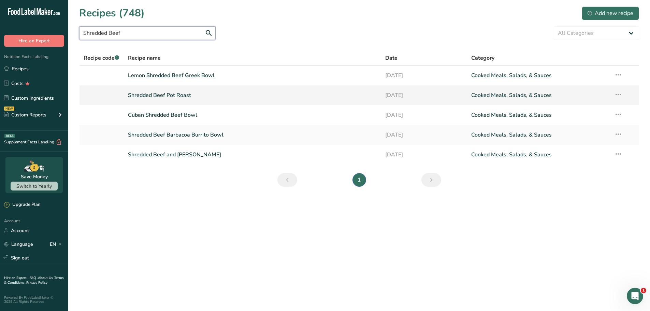
type input "Shredded Beef"
click at [169, 95] on link "Shredded Beef Pot Roast" at bounding box center [252, 95] width 249 height 14
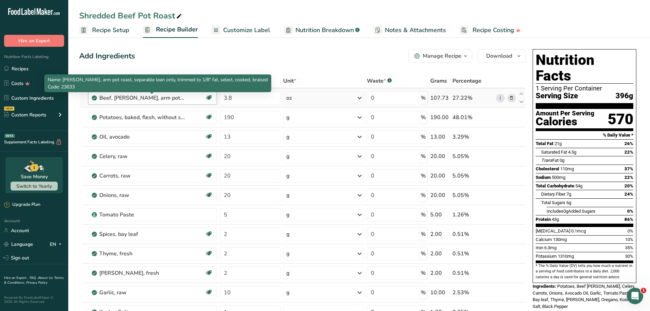
click at [150, 99] on div "Beef, [PERSON_NAME], arm pot roast, separable lean only, trimmed to 1/8" fat, s…" at bounding box center [141, 98] width 85 height 8
click at [151, 98] on div "Beef, [PERSON_NAME], arm pot roast, separable lean only, trimmed to 1/8" fat, s…" at bounding box center [141, 98] width 85 height 8
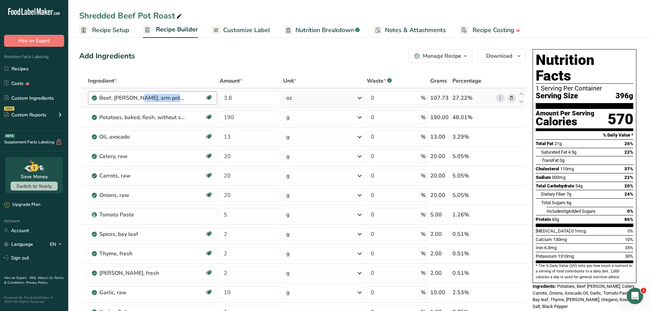
copy div "Beef, chuck, arm pot roast, separable lean only, trimmed to 1/8" fat, select, c…"
drag, startPoint x: 22, startPoint y: 65, endPoint x: 31, endPoint y: 65, distance: 9.6
click at [22, 65] on link "Recipes" at bounding box center [34, 68] width 68 height 13
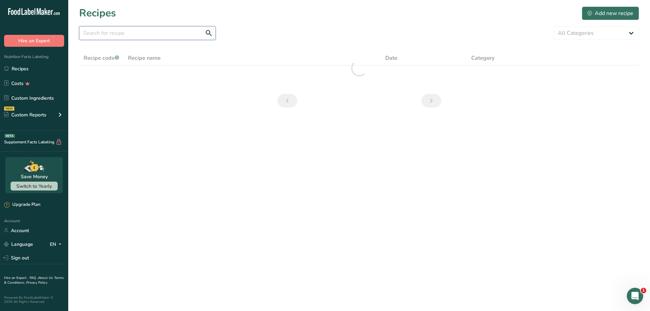
click at [137, 33] on input "text" at bounding box center [147, 33] width 136 height 14
paste input "Mediterranean Steak Strips with Tzatziki Sauce"
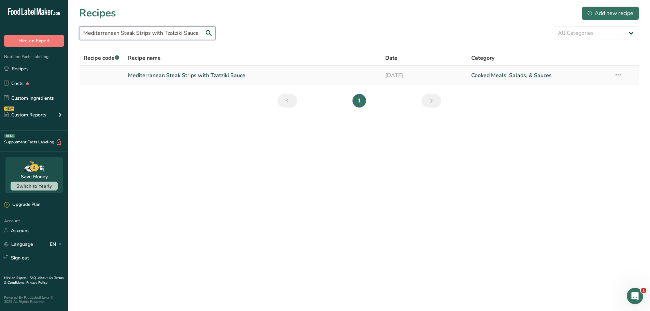
type input "Mediterranean Steak Strips with Tzatziki Sauce"
click at [158, 75] on link "Mediterranean Steak Strips with Tzatziki Sauce" at bounding box center [252, 75] width 249 height 14
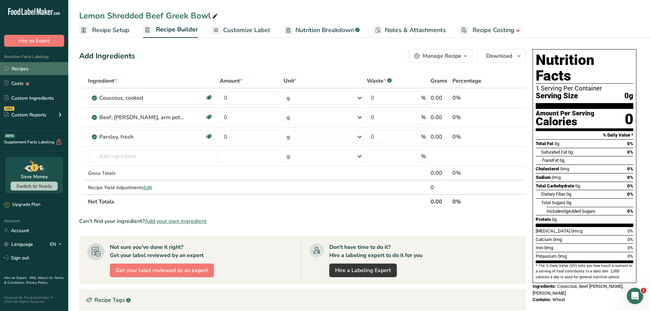
click at [27, 65] on link "Recipes" at bounding box center [34, 68] width 68 height 13
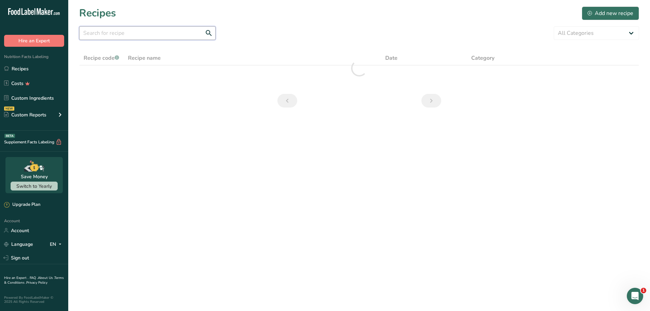
click at [160, 34] on input "text" at bounding box center [147, 33] width 136 height 14
paste input "Mediterranean Steak Strips with Tzatziki Sauce"
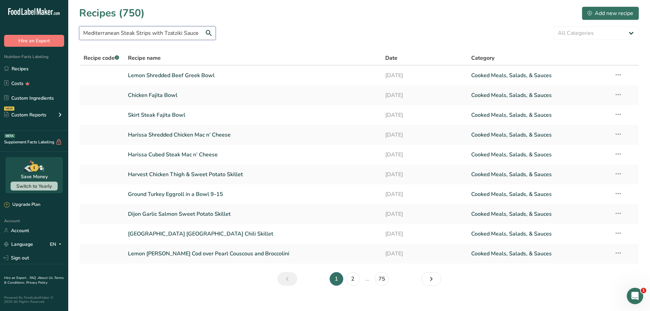
click at [171, 35] on input "Mediterranean Steak Strips with Tzatziki Sauce" at bounding box center [147, 33] width 136 height 14
click at [210, 33] on input "Mediterranean Steak Strips with Tzatziki Sauce" at bounding box center [147, 33] width 136 height 14
click at [168, 32] on input "Mediterranean Steak Strips with Tzatziki Sauce" at bounding box center [147, 33] width 136 height 14
paste input "text"
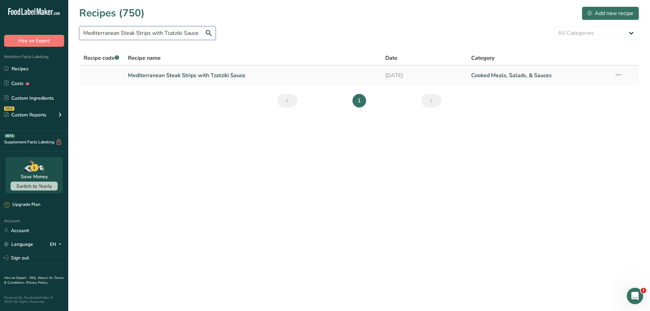
type input "Mediterranean Steak Strips with Tzatziki Sauce"
click at [174, 76] on link "Mediterranean Steak Strips with Tzatziki Sauce" at bounding box center [252, 75] width 249 height 14
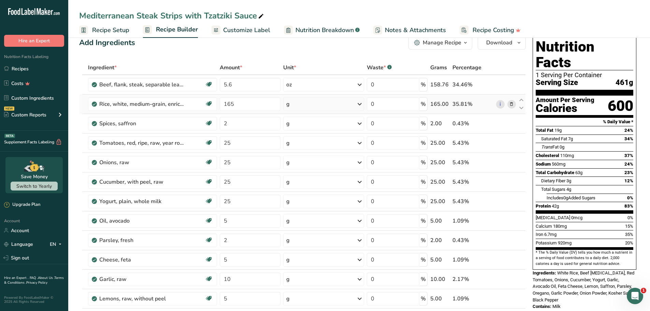
scroll to position [68, 0]
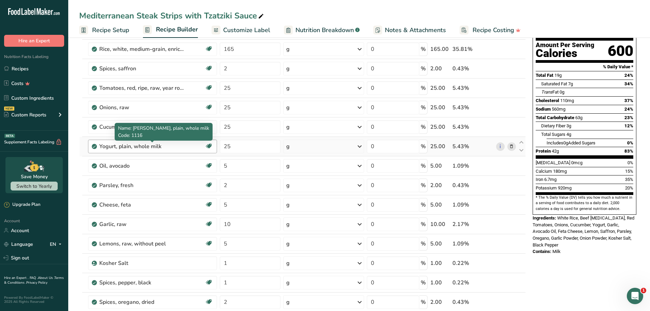
click at [157, 147] on div "Yogurt, plain, whole milk" at bounding box center [141, 146] width 85 height 8
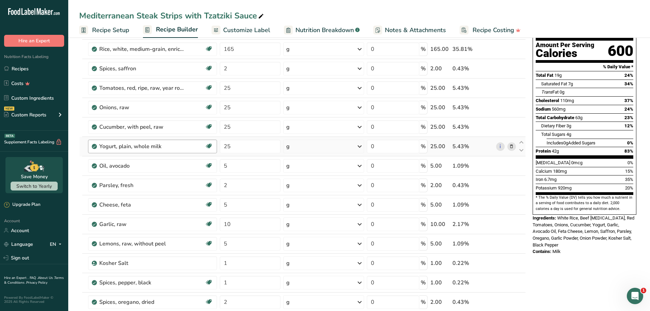
click at [157, 147] on div "Yogurt, plain, whole milk" at bounding box center [141, 146] width 85 height 8
copy div "Yogurt, plain, whole milk Prebiotic Effect Gluten free Vegetarian Soy free"
click at [112, 164] on div "Oil, avocado" at bounding box center [141, 166] width 85 height 8
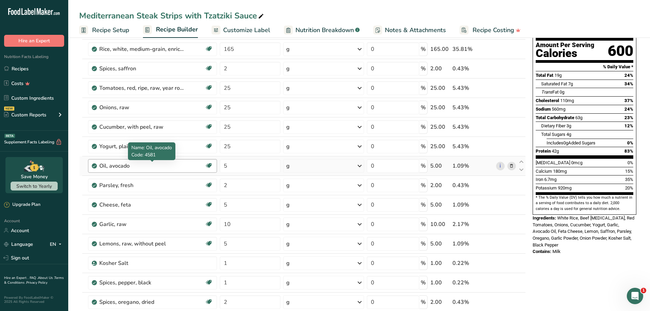
click at [112, 164] on div "Oil, avocado" at bounding box center [141, 166] width 85 height 8
copy div "Oil, avocado Dairy free Gluten free Vegan Vegetarian Soy free Source of Healthy…"
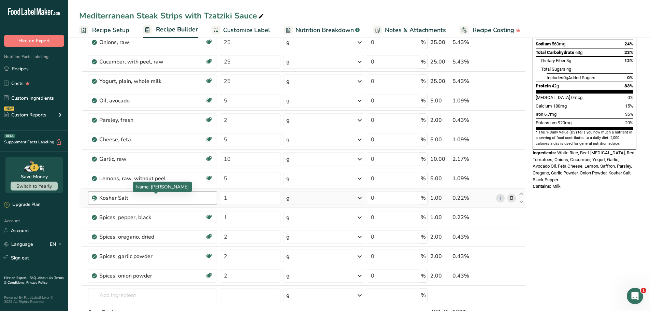
scroll to position [136, 0]
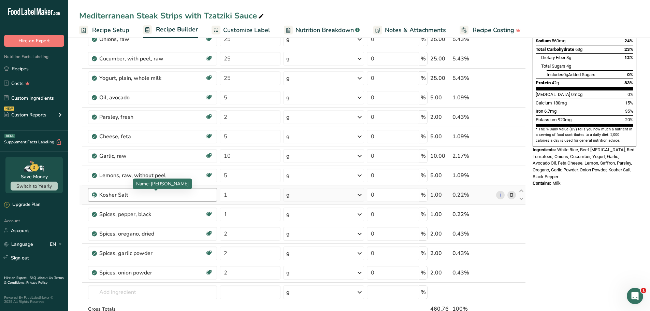
click at [120, 193] on div "Kosher Salt" at bounding box center [141, 195] width 85 height 8
copy div "Kosher Salt"
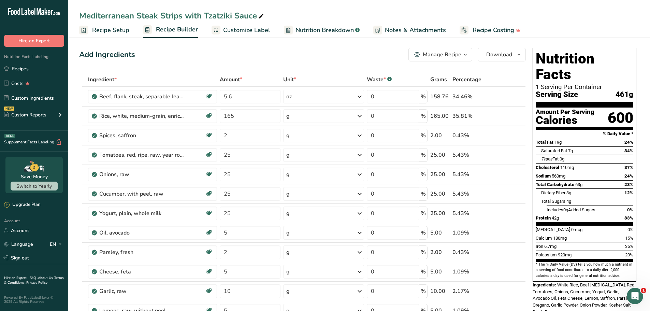
scroll to position [0, 0]
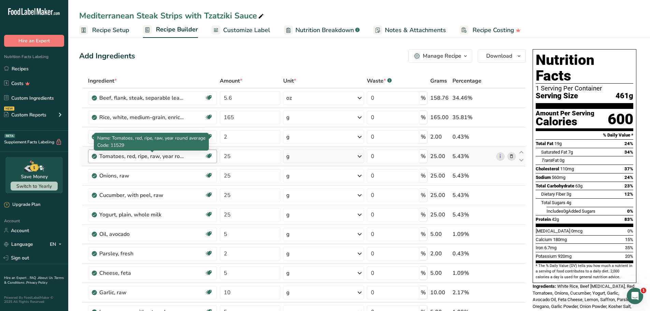
click at [126, 156] on div "Tomatoes, red, ripe, raw, year round average" at bounding box center [141, 156] width 85 height 8
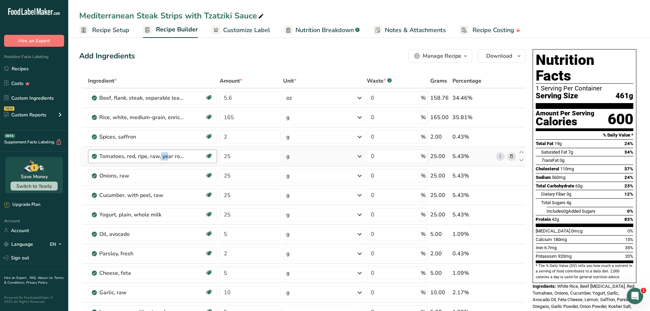
click at [126, 156] on div "Tomatoes, red, ripe, raw, year round average" at bounding box center [141, 156] width 85 height 8
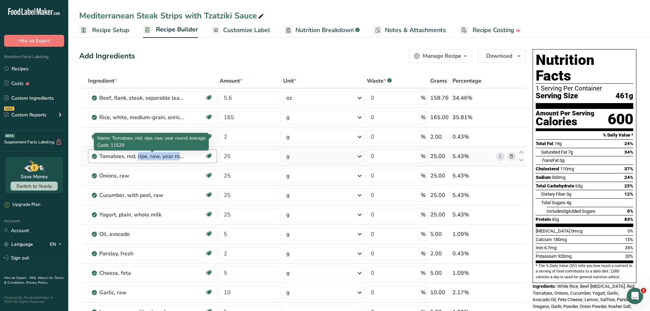
copy div "Tomatoes, red, ripe, raw, year round average Source of Antioxidants Dairy free …"
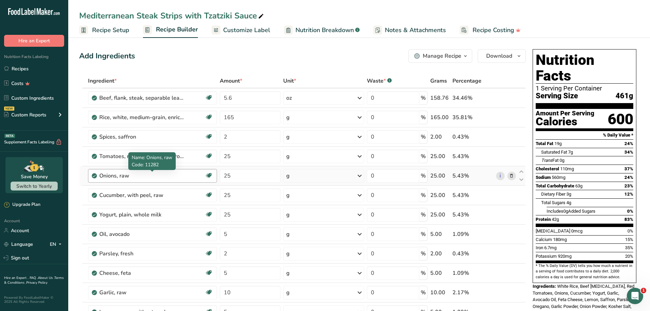
click at [107, 176] on div "Onions, raw" at bounding box center [141, 176] width 85 height 8
copy div "Onions, raw Source of Antioxidants Prebiotic Effect Dairy free Gluten free Vega…"
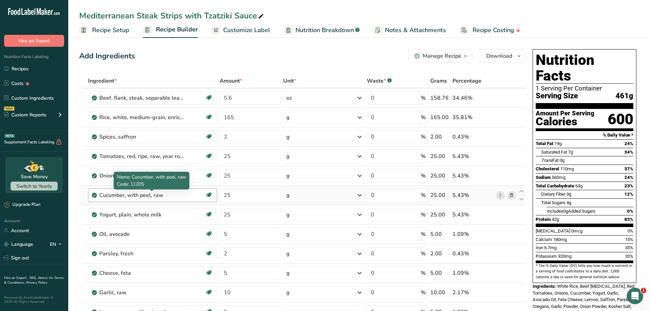
click at [114, 194] on div "Cucumber, with peel, raw" at bounding box center [141, 195] width 85 height 8
copy div "Cucumber, with peel, raw Dairy free Gluten free Vegan Vegetarian Soy free"
drag, startPoint x: 117, startPoint y: 177, endPoint x: 104, endPoint y: 178, distance: 13.0
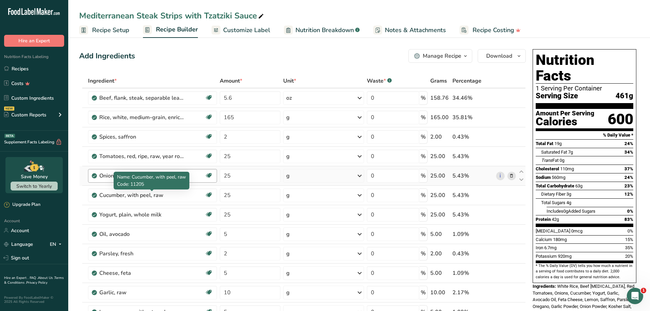
click at [117, 177] on span "Name: Cucumber, with peel, raw" at bounding box center [151, 177] width 69 height 6
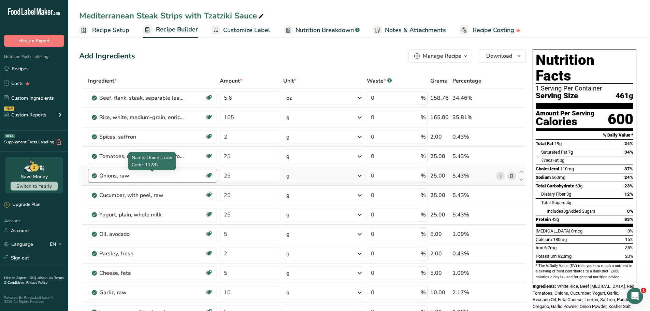
click at [107, 176] on div "Onions, raw" at bounding box center [141, 176] width 85 height 8
copy div "Onions, raw Source of Antioxidants Prebiotic Effect Dairy free Gluten free Vega…"
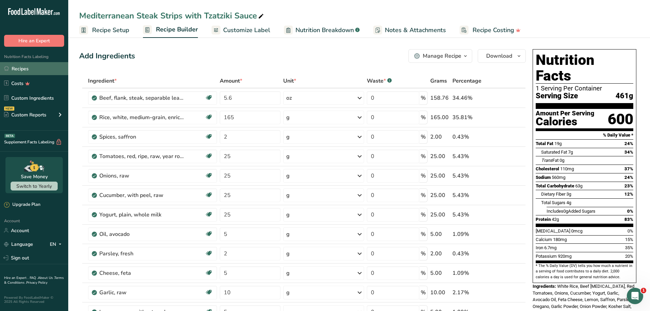
click at [18, 66] on link "Recipes" at bounding box center [34, 68] width 68 height 13
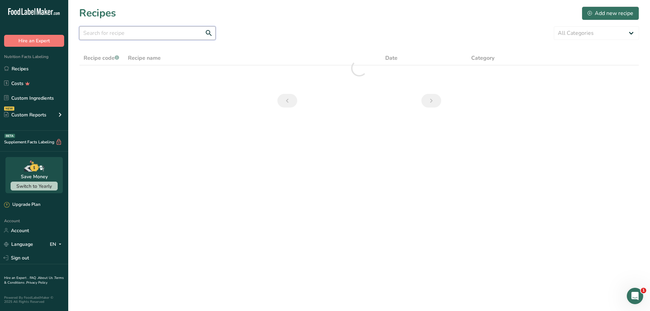
click at [122, 30] on input "text" at bounding box center [147, 33] width 136 height 14
paste input "Linguini"
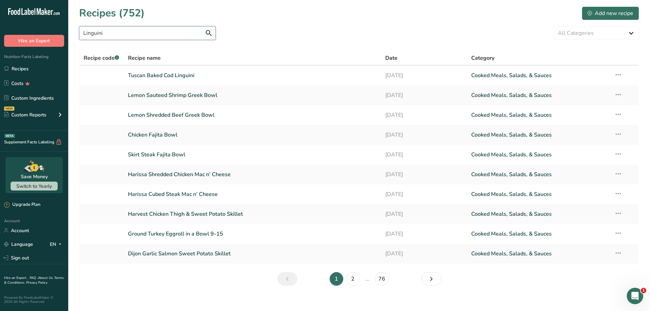
drag, startPoint x: 146, startPoint y: 32, endPoint x: 68, endPoint y: 37, distance: 78.3
click at [68, 37] on div ".a-20{fill:#fff;} Hire an Expert Nutrition Facts Labeling Recipes Costs Custom …" at bounding box center [325, 159] width 650 height 318
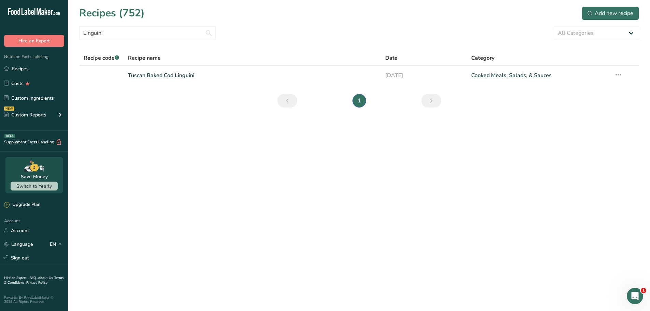
click at [276, 36] on div "Linguini All Categories Baked Goods Beverages Confectionery Cooked Meals, Salad…" at bounding box center [359, 33] width 560 height 14
drag, startPoint x: 114, startPoint y: 32, endPoint x: 66, endPoint y: 30, distance: 48.5
click at [66, 30] on div ".a-20{fill:#fff;} Hire an Expert Nutrition Facts Labeling Recipes Costs Custom …" at bounding box center [325, 155] width 650 height 311
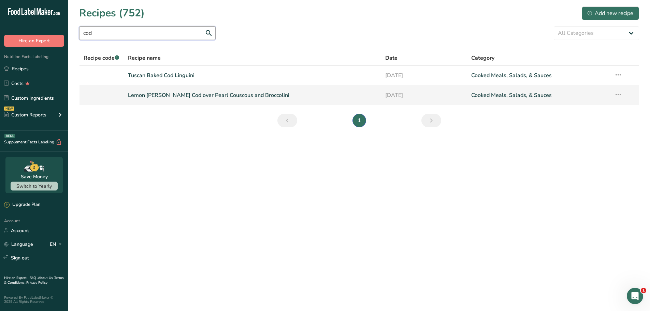
type input "cod"
click at [168, 96] on link "Lemon Dill Cod over Pearl Couscous and Broccolini" at bounding box center [252, 95] width 249 height 14
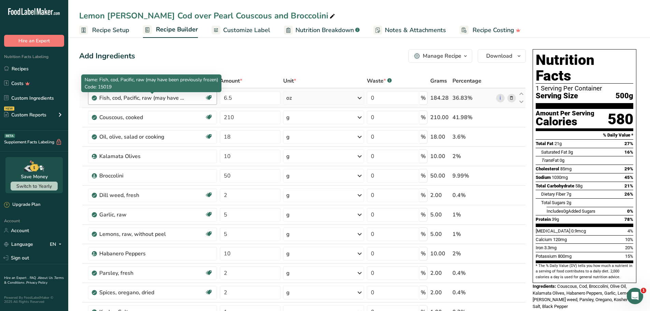
click at [113, 101] on div "Fish, cod, Pacific, raw (may have been previously frozen)" at bounding box center [141, 98] width 85 height 8
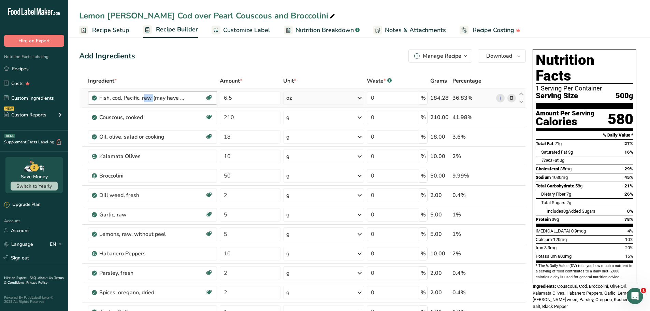
click at [113, 101] on div "Fish, cod, Pacific, raw (may have been previously frozen)" at bounding box center [141, 98] width 85 height 8
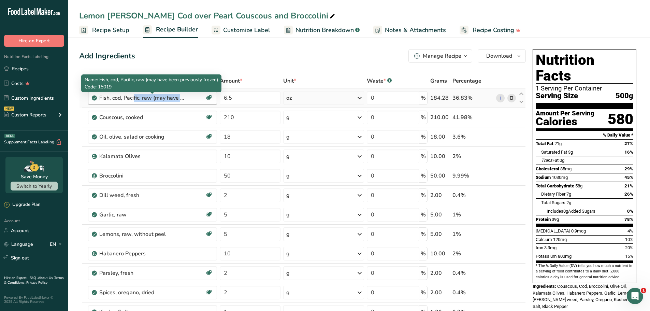
click at [113, 101] on div "Fish, cod, Pacific, raw (may have been previously frozen)" at bounding box center [141, 98] width 85 height 8
copy div "Fish, cod, Pacific, raw (may have been previously frozen) Source of Omega 3 Dai…"
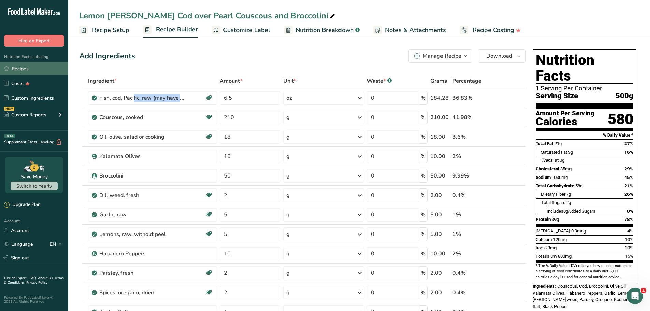
click at [20, 73] on link "Recipes" at bounding box center [34, 68] width 68 height 13
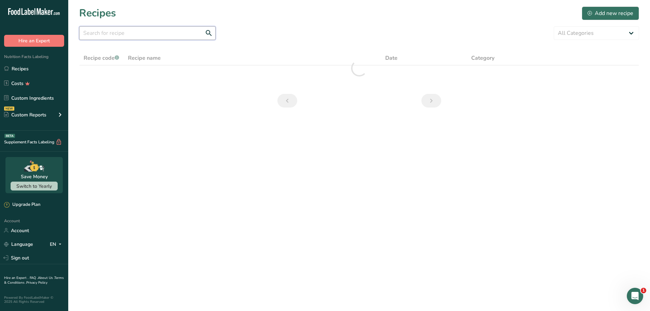
click at [131, 36] on input "text" at bounding box center [147, 33] width 136 height 14
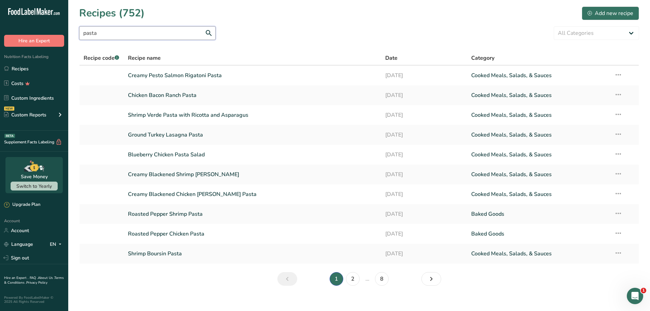
click at [118, 34] on input "pasta" at bounding box center [147, 33] width 136 height 14
paste input "Shrimp Picca"
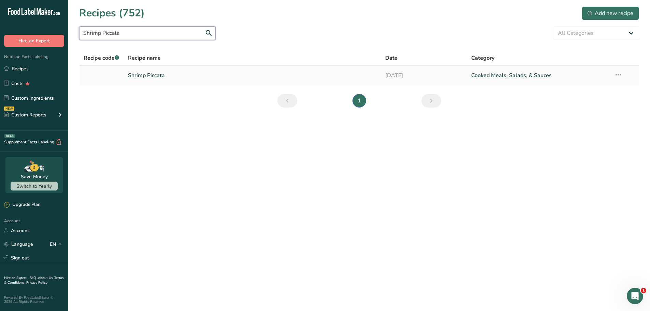
type input "Shrimp Piccata"
click at [139, 72] on link "Shrimp Piccata" at bounding box center [252, 75] width 249 height 14
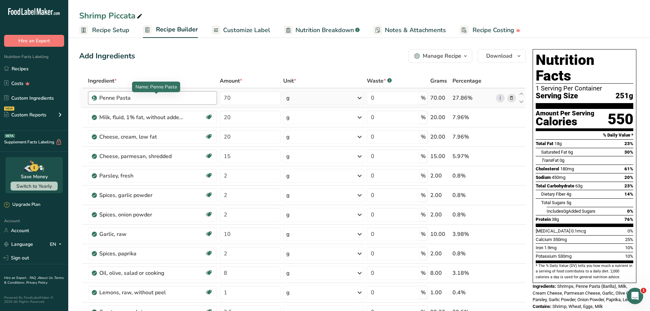
click at [117, 99] on div "Penne Pasta" at bounding box center [141, 98] width 85 height 8
copy div "Penne Pasta"
click at [190, 61] on div "Add Ingredients Manage Recipe Delete Recipe Duplicate Recipe Scale Recipe Save …" at bounding box center [302, 56] width 447 height 14
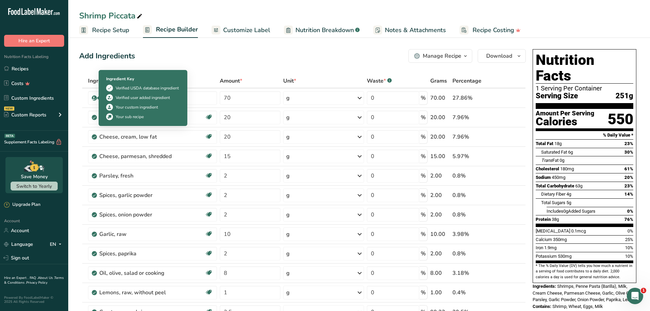
click at [120, 98] on div "Verified user added ingredient" at bounding box center [143, 97] width 54 height 6
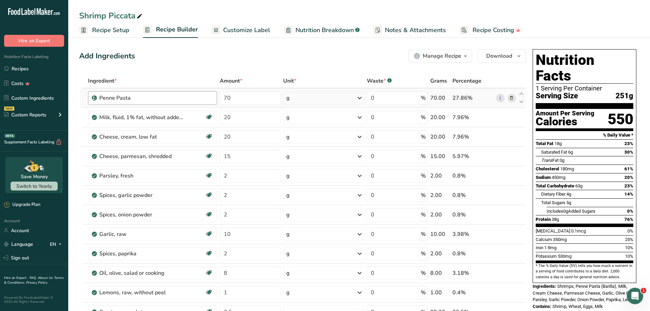
click at [180, 101] on div "Penne Pasta" at bounding box center [141, 98] width 85 height 8
click at [180, 97] on div "Penne Pasta" at bounding box center [141, 98] width 85 height 8
click at [23, 69] on link "Recipes" at bounding box center [34, 68] width 68 height 13
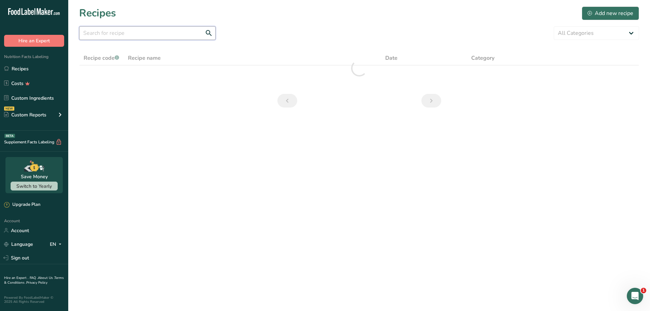
click at [119, 33] on input "text" at bounding box center [147, 33] width 136 height 14
paste input "White rice"
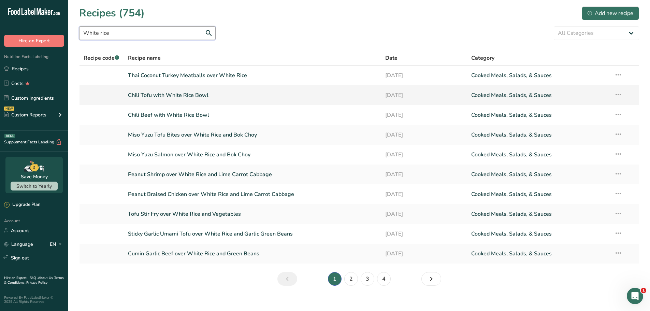
type input "White rice"
click at [158, 95] on link "Chili Tofu with White Rice Bowl" at bounding box center [252, 95] width 249 height 14
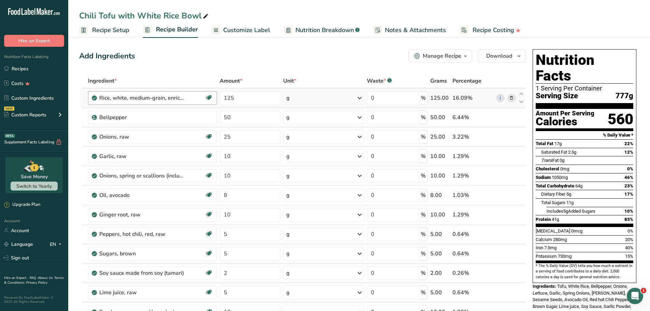
click at [129, 102] on div "Rice, white, medium-grain, enriched, cooked" at bounding box center [141, 98] width 85 height 8
click at [130, 98] on div "Rice, white, medium-grain, enriched, cooked" at bounding box center [141, 98] width 85 height 8
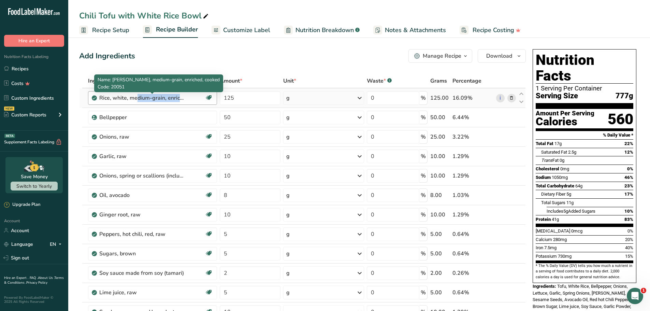
click at [130, 98] on div "Rice, white, medium-grain, enriched, cooked" at bounding box center [141, 98] width 85 height 8
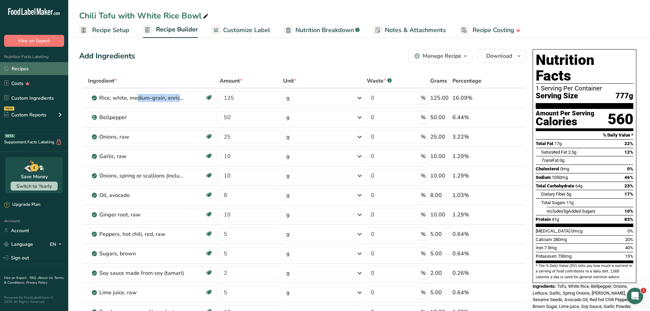
click at [21, 67] on link "Recipes" at bounding box center [34, 68] width 68 height 13
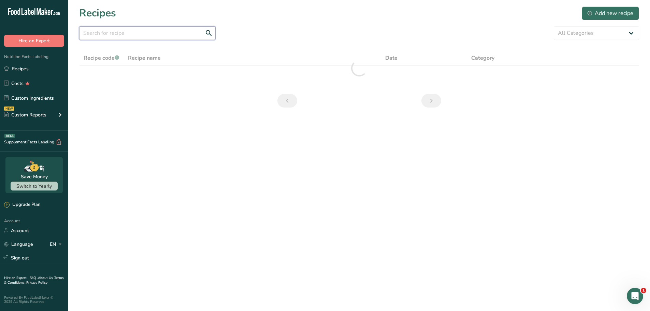
click at [136, 28] on input "text" at bounding box center [147, 33] width 136 height 14
paste input "Honey Garlic Steak Noodles"
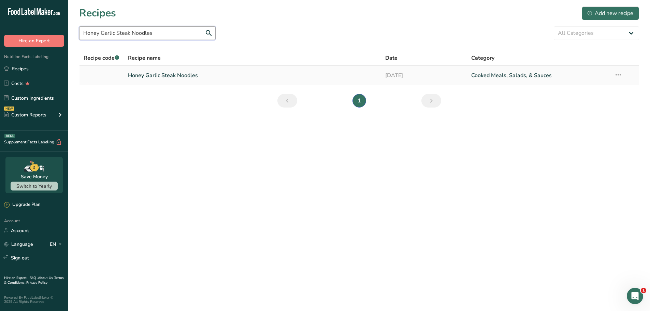
type input "Honey Garlic Steak Noodles"
click at [162, 76] on link "Honey Garlic Steak Noodles" at bounding box center [252, 75] width 249 height 14
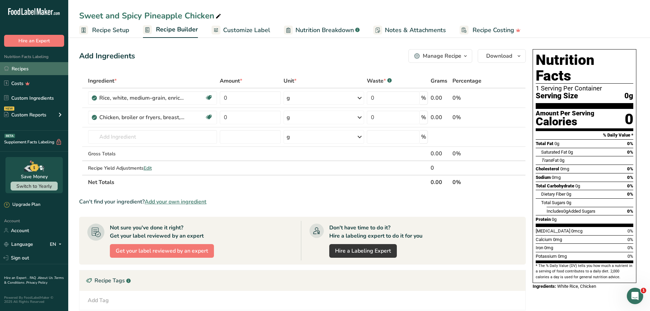
click at [28, 69] on link "Recipes" at bounding box center [34, 68] width 68 height 13
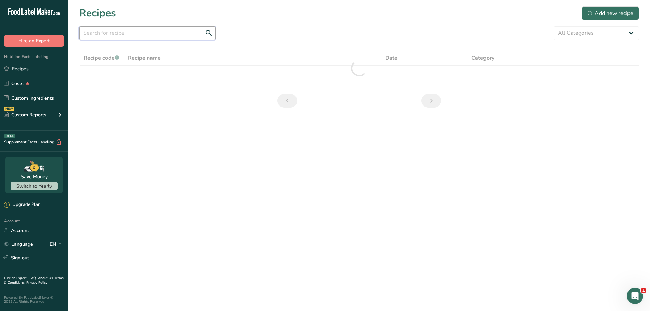
click at [135, 32] on input "text" at bounding box center [147, 33] width 136 height 14
paste input "Honey Garlic Steak Noodles"
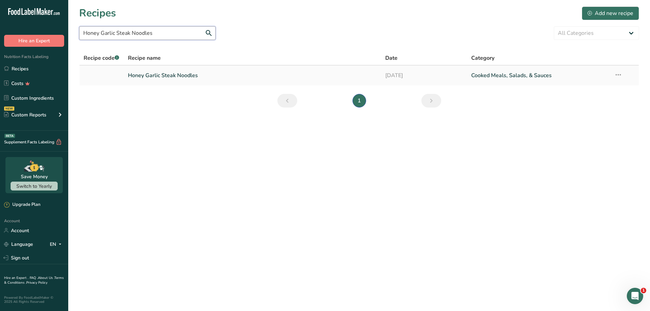
type input "Honey Garlic Steak Noodles"
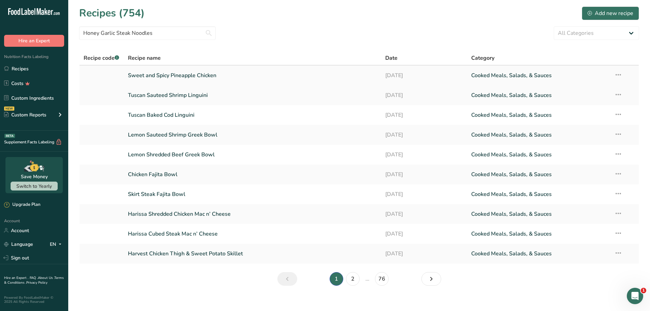
click at [182, 71] on link "Sweet and Spicy Pineapple Chicken" at bounding box center [252, 75] width 249 height 14
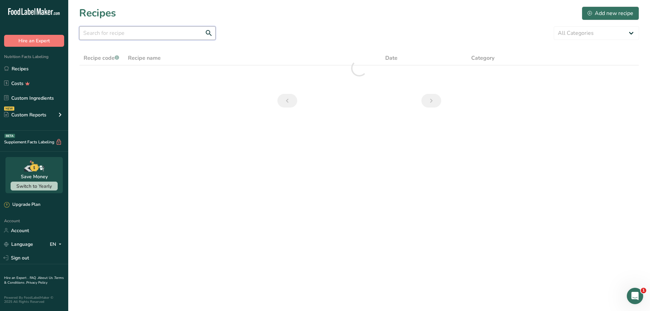
click at [139, 37] on input "text" at bounding box center [147, 33] width 136 height 14
paste input "Honey Garlic Steak Noodles"
click at [197, 33] on input "Honey Garlic Steak Noodles" at bounding box center [147, 33] width 136 height 14
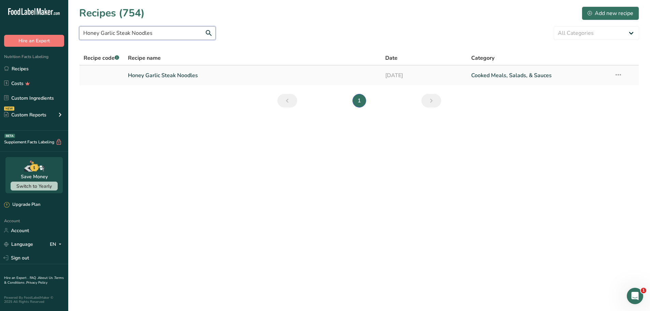
type input "Honey Garlic Steak Noodles"
click at [164, 71] on link "Honey Garlic Steak Noodles" at bounding box center [252, 75] width 249 height 14
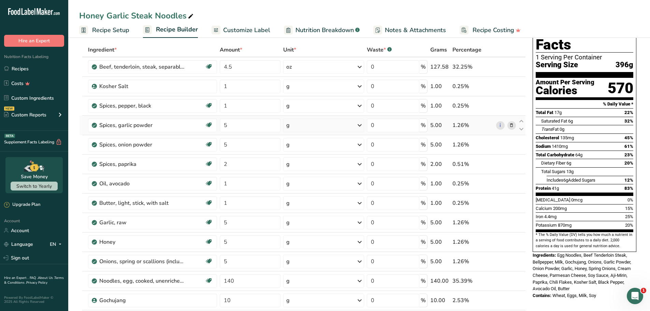
scroll to position [34, 0]
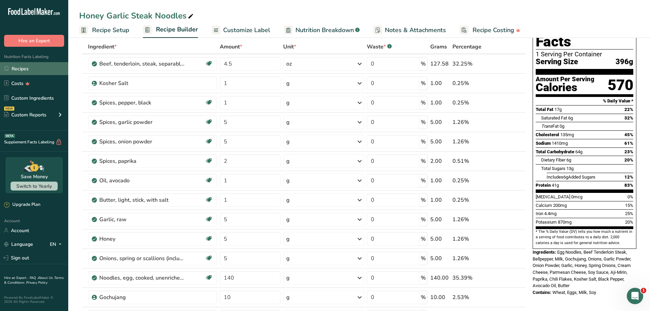
click at [16, 70] on link "Recipes" at bounding box center [34, 68] width 68 height 13
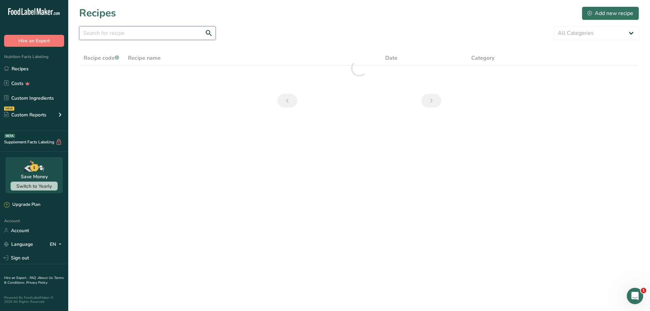
click at [140, 33] on input "text" at bounding box center [147, 33] width 136 height 14
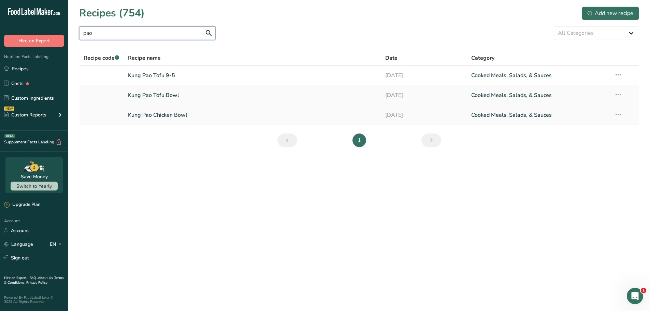
type input "pao"
click at [156, 114] on link "Kung Pao Chicken Bowl" at bounding box center [252, 115] width 249 height 14
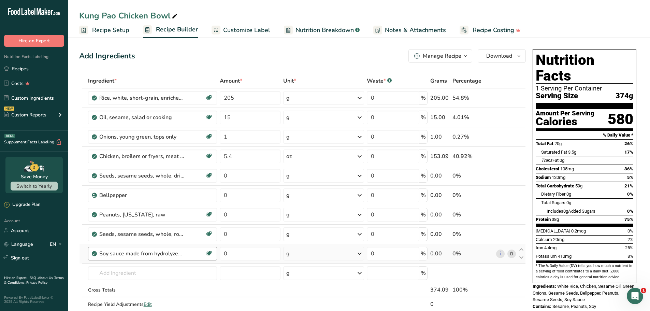
click at [137, 253] on div "Soy sauce made from hydrolyzed vegetable protein" at bounding box center [141, 253] width 85 height 8
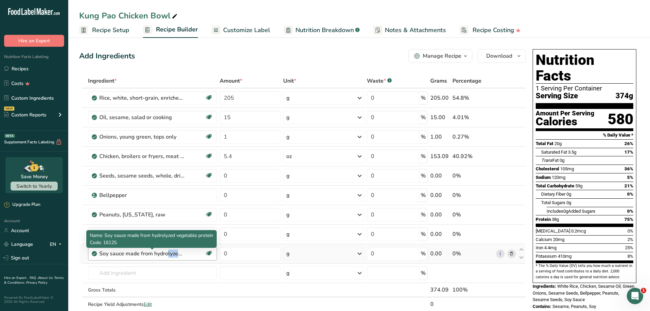
click at [137, 253] on div "Soy sauce made from hydrolyzed vegetable protein" at bounding box center [141, 253] width 85 height 8
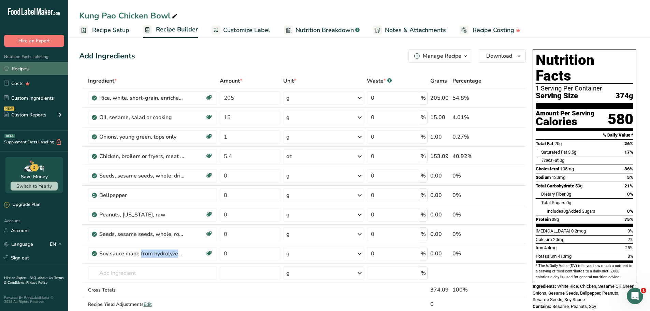
click at [22, 67] on link "Recipes" at bounding box center [34, 68] width 68 height 13
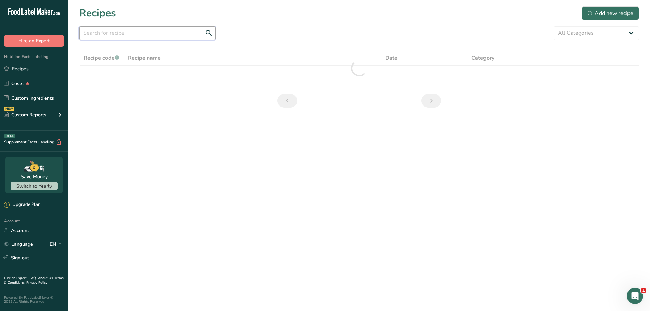
click at [141, 32] on input "text" at bounding box center [147, 33] width 136 height 14
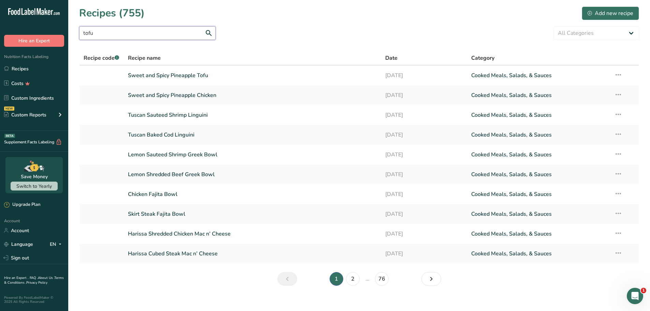
click at [140, 39] on input "tofu" at bounding box center [147, 33] width 136 height 14
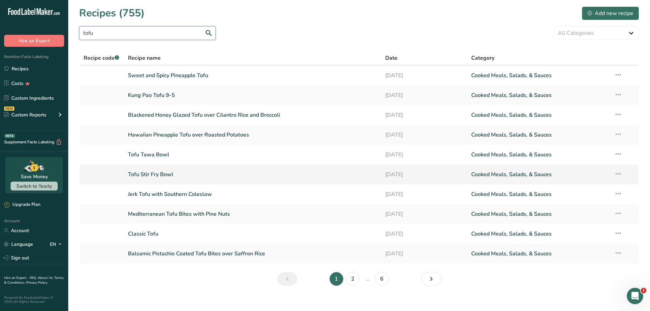
type input "tofu"
click at [151, 175] on link "Tofu Stir Fry Bowl" at bounding box center [252, 174] width 249 height 14
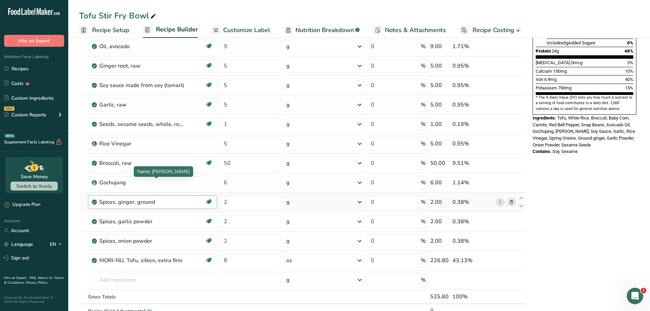
scroll to position [171, 0]
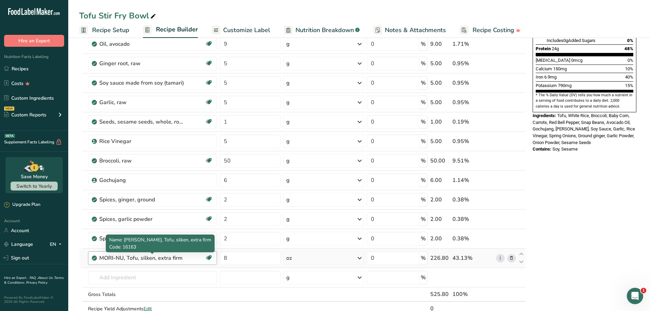
click at [142, 257] on div "MORI-NU, Tofu, silken, extra firm" at bounding box center [141, 258] width 85 height 8
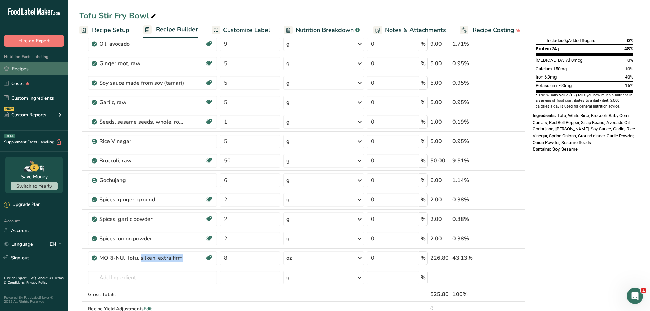
click at [23, 68] on link "Recipes" at bounding box center [34, 68] width 68 height 13
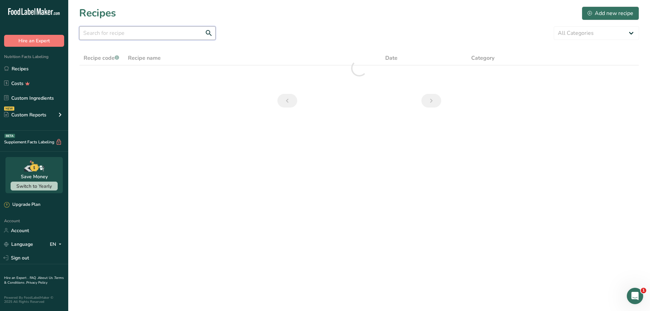
click at [139, 34] on input "text" at bounding box center [147, 33] width 136 height 14
paste input "Sweet and Spicy Pineapple Chicken"
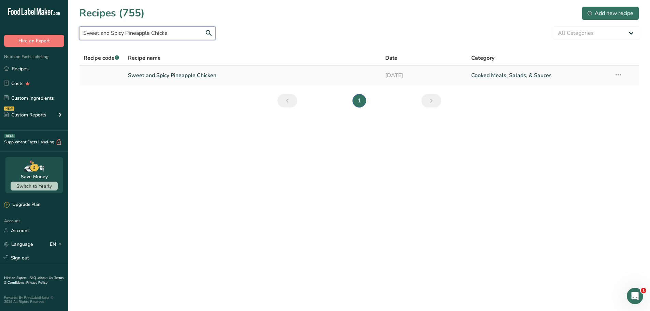
type input "Sweet and Spicy Pineapple Chicke"
click at [182, 78] on link "Sweet and Spicy Pineapple Chicken" at bounding box center [252, 75] width 249 height 14
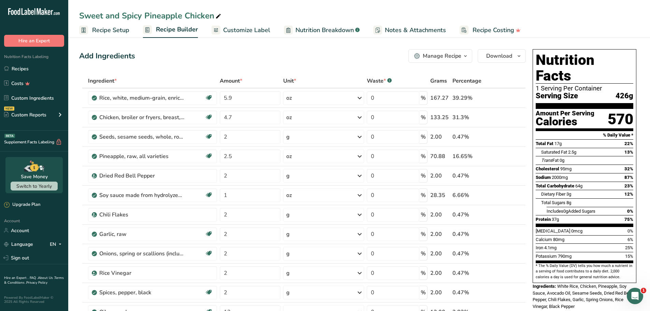
click at [326, 58] on div "Add Ingredients Manage Recipe Delete Recipe Duplicate Recipe Scale Recipe Save …" at bounding box center [302, 56] width 447 height 14
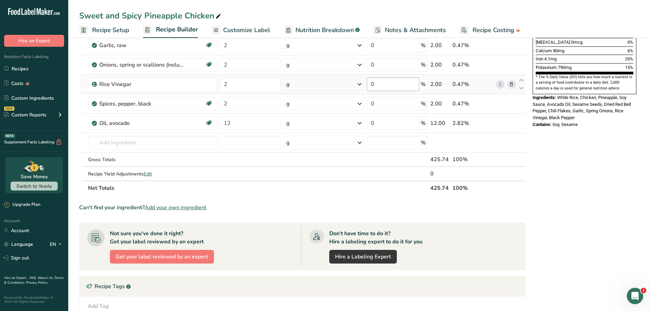
scroll to position [171, 0]
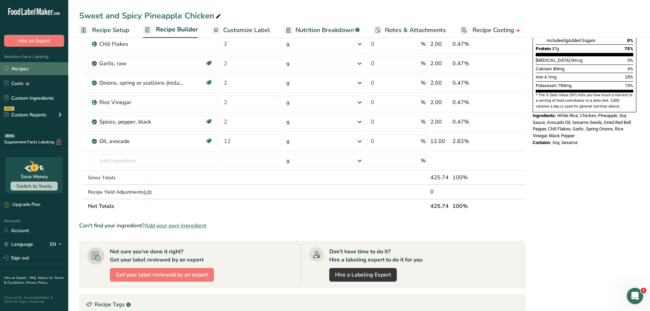
click at [31, 69] on link "Recipes" at bounding box center [34, 68] width 68 height 13
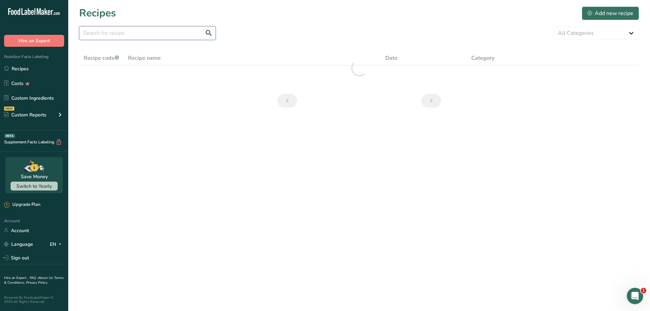
click at [144, 30] on input "text" at bounding box center [147, 33] width 136 height 14
paste input "Salmon"
drag, startPoint x: 133, startPoint y: 33, endPoint x: 71, endPoint y: 35, distance: 61.8
click at [71, 35] on section "Recipes Add new recipe Salmon All Categories Baked Goods Beverages Confectioner…" at bounding box center [359, 59] width 582 height 118
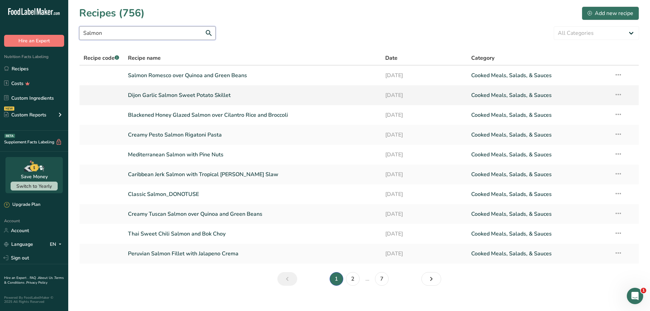
type input "Salmon"
click at [178, 98] on link "Dijon Garlic Salmon Sweet Potato Skillet" at bounding box center [252, 95] width 249 height 14
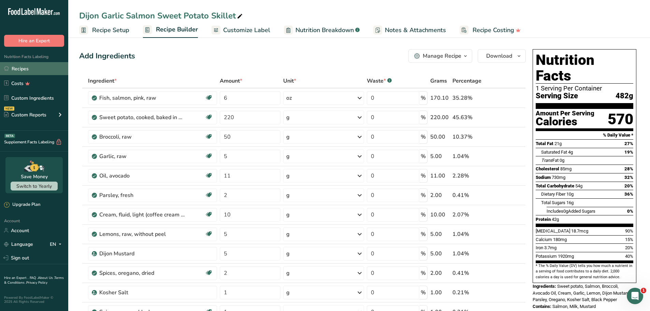
click at [26, 70] on link "Recipes" at bounding box center [34, 68] width 68 height 13
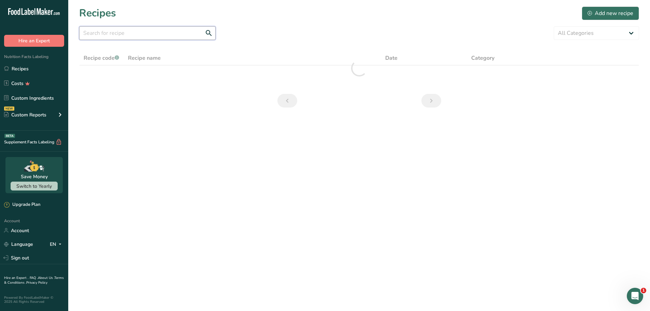
click at [144, 32] on input "text" at bounding box center [147, 33] width 136 height 14
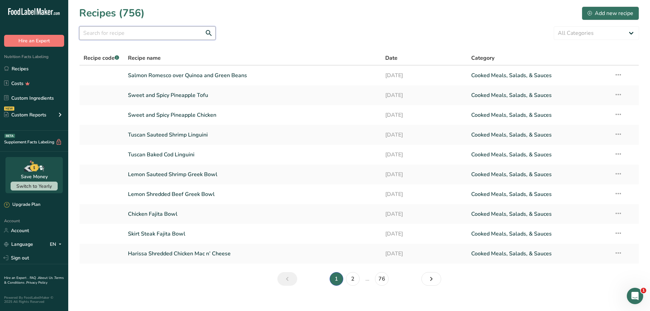
paste input "Green beans"
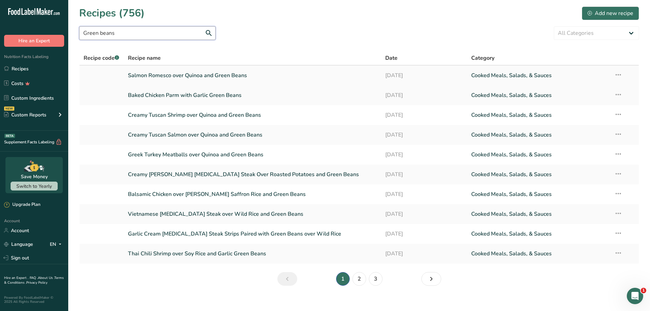
type input "Green beans"
click at [166, 75] on link "Salmon Romesco over Quinoa and Green Beans" at bounding box center [252, 75] width 249 height 14
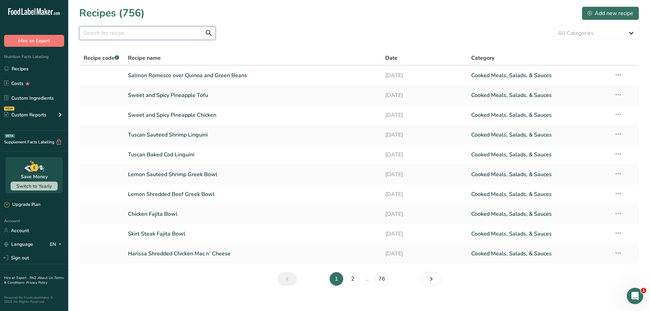
click at [129, 32] on input "text" at bounding box center [147, 33] width 136 height 14
paste input "Green beans"
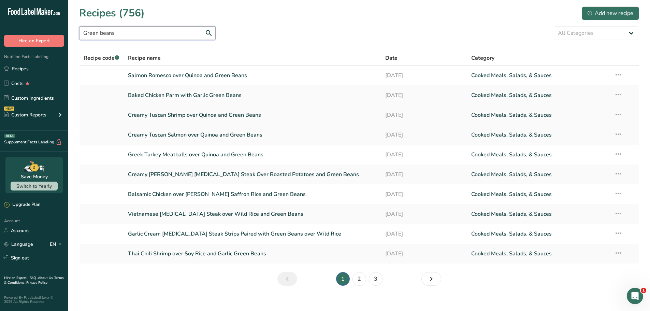
type input "Green beans"
click at [186, 116] on link "Creamy Tuscan Shrimp over Quinoa and Green Beans" at bounding box center [252, 115] width 249 height 14
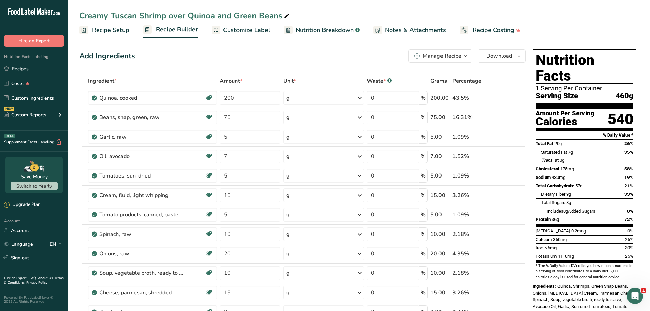
click at [326, 51] on div "Add Ingredients Manage Recipe Delete Recipe Duplicate Recipe Scale Recipe Save …" at bounding box center [302, 56] width 447 height 14
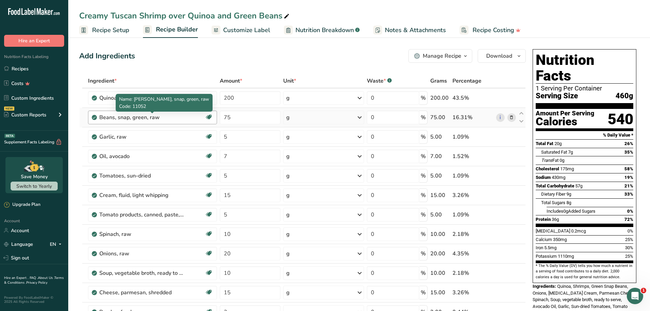
click at [153, 121] on div "Beans, snap, green, raw Plant-based Protein Dairy free Gluten free Vegan Vegeta…" at bounding box center [152, 118] width 129 height 14
click at [150, 118] on div "Beans, snap, green, raw" at bounding box center [141, 117] width 85 height 8
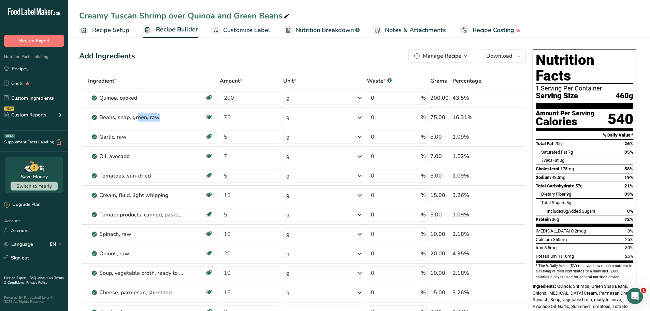
drag, startPoint x: 21, startPoint y: 69, endPoint x: 101, endPoint y: 82, distance: 80.1
click at [21, 69] on link "Recipes" at bounding box center [34, 68] width 68 height 13
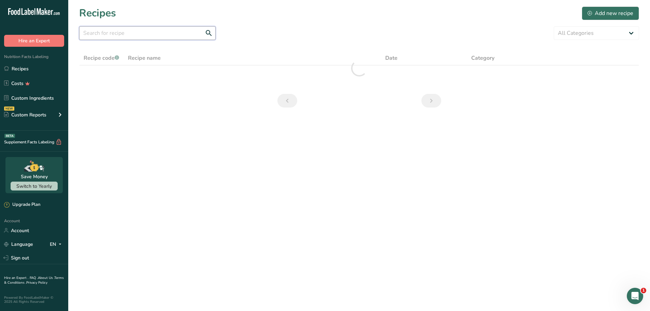
click at [130, 34] on input "text" at bounding box center [147, 33] width 136 height 14
paste input "Ground Turkey Eggroll in a Bowl"
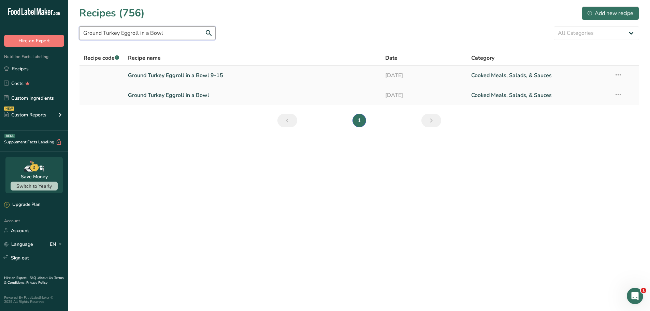
type input "Ground Turkey Eggroll in a Bowl"
click at [198, 75] on link "Ground Turkey Eggroll in a Bowl 9-15" at bounding box center [252, 75] width 249 height 14
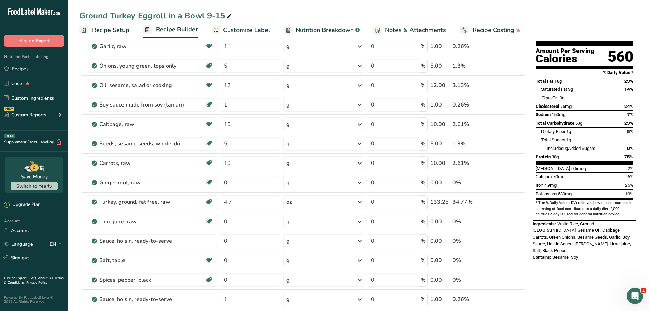
scroll to position [136, 0]
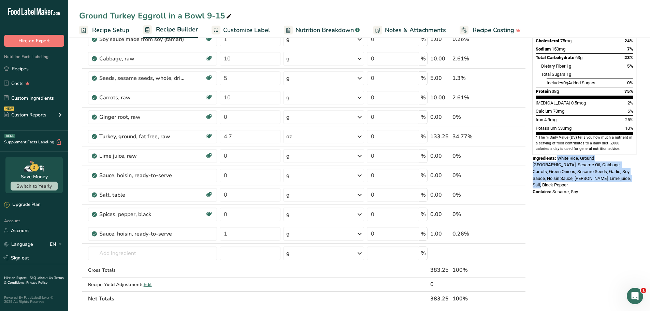
drag, startPoint x: 585, startPoint y: 164, endPoint x: 558, endPoint y: 143, distance: 34.5
click at [558, 155] on div "Ingredients: White Rice, Ground Turkey, Sesame Oil, Cabbage, Carrots, Green Oni…" at bounding box center [585, 171] width 104 height 33
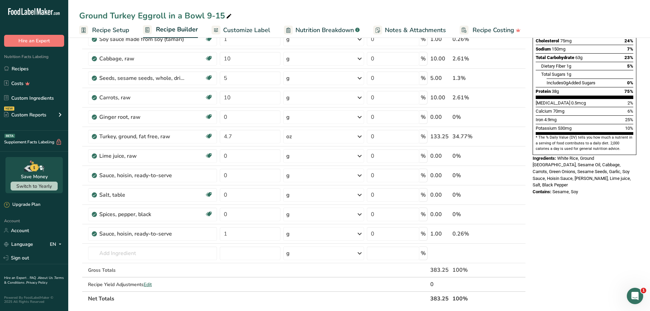
click at [587, 188] on div "Contains: Sesame, Soy" at bounding box center [585, 191] width 104 height 7
drag, startPoint x: 586, startPoint y: 169, endPoint x: 555, endPoint y: 172, distance: 31.2
click at [555, 188] on div "Contains: Sesame, Soy" at bounding box center [585, 191] width 104 height 7
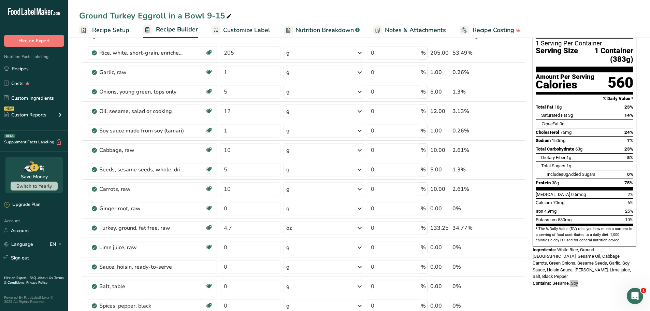
scroll to position [68, 0]
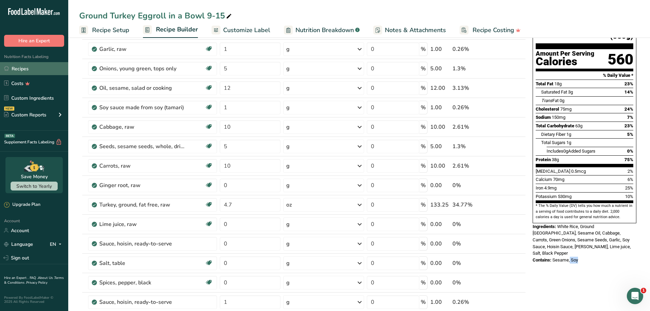
click at [23, 67] on link "Recipes" at bounding box center [34, 68] width 68 height 13
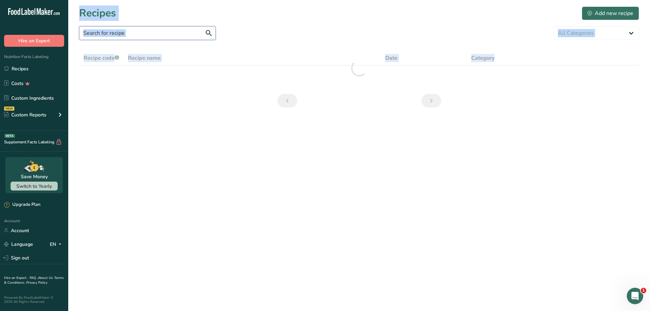
click at [142, 35] on input "text" at bounding box center [147, 33] width 136 height 14
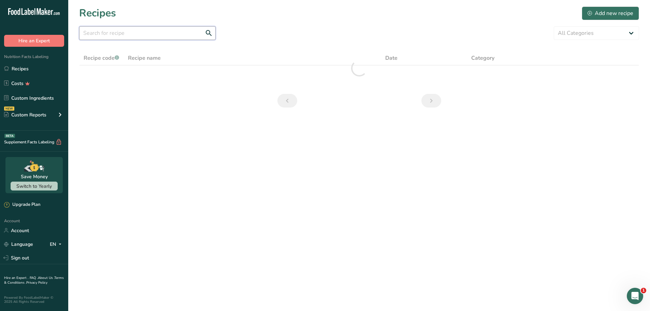
click at [147, 31] on input "text" at bounding box center [147, 33] width 136 height 14
paste input "Lemon Sauteed Shrimp Greek Bowl"
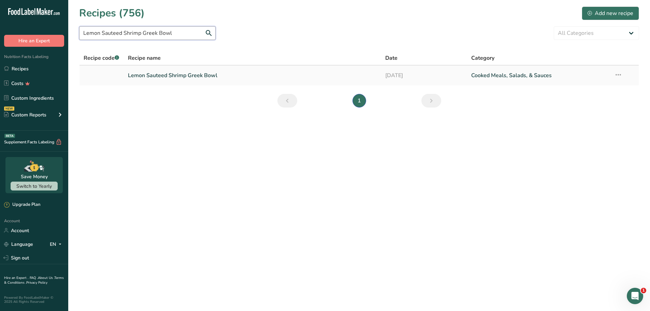
type input "Lemon Sauteed Shrimp Greek Bowl"
click at [186, 75] on link "Lemon Sauteed Shrimp Greek Bowl" at bounding box center [252, 75] width 249 height 14
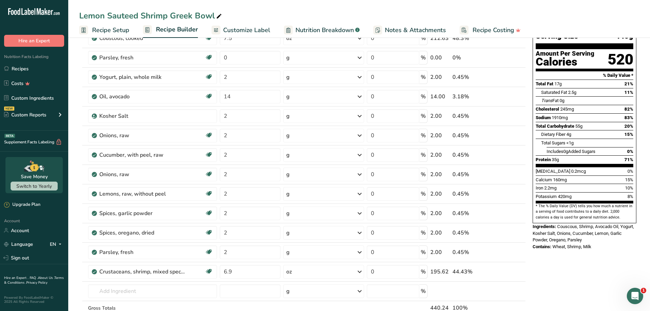
scroll to position [102, 0]
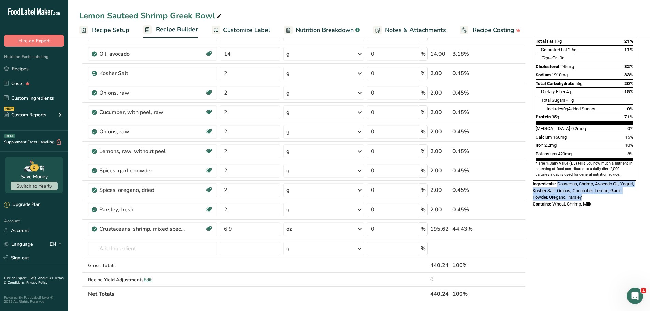
drag, startPoint x: 596, startPoint y: 180, endPoint x: 559, endPoint y: 168, distance: 38.7
click at [559, 180] on div "Ingredients: Couscous, Shrimp, Avocado Oil, Yogurt, Kosher Salt, Onions, Cucumb…" at bounding box center [585, 190] width 104 height 20
click at [595, 183] on div "Ingredients: Couscous, Shrimp, Avocado Oil, Yogurt, Kosher Salt, Onions, Cucumb…" at bounding box center [585, 190] width 104 height 20
click at [599, 201] on div "Contains: Wheat, Shrimp, Milk" at bounding box center [585, 204] width 104 height 7
drag, startPoint x: 596, startPoint y: 188, endPoint x: 554, endPoint y: 188, distance: 42.6
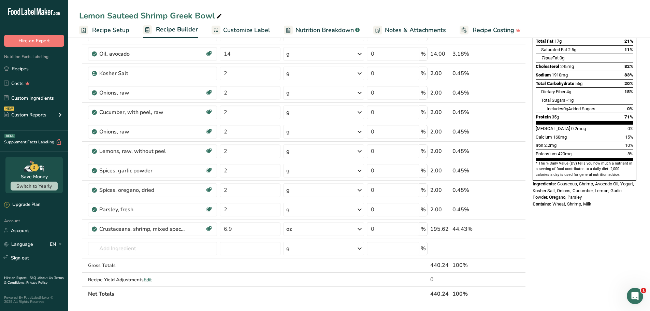
click at [554, 201] on div "Contains: Wheat, Shrimp, Milk" at bounding box center [585, 204] width 104 height 7
drag, startPoint x: 22, startPoint y: 70, endPoint x: 43, endPoint y: 73, distance: 21.7
click at [22, 70] on link "Recipes" at bounding box center [34, 68] width 68 height 13
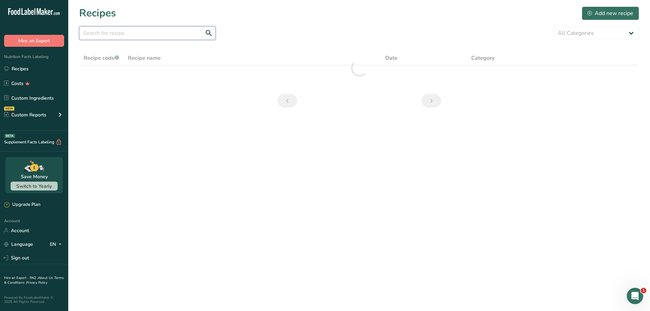
click at [154, 34] on input "text" at bounding box center [147, 33] width 136 height 14
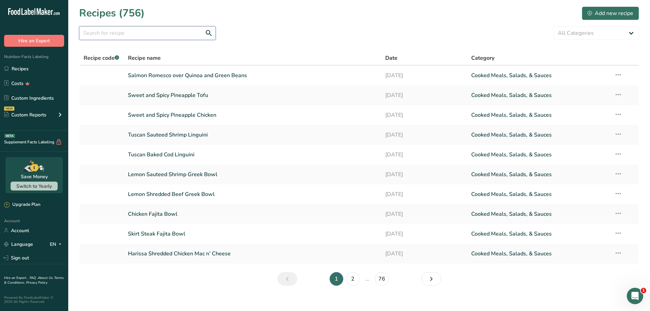
paste input "Tuscan Baked Cod Linguini"
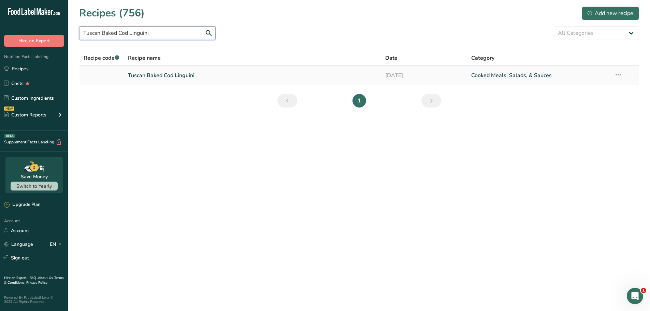
type input "Tuscan Baked Cod Linguini"
click at [161, 75] on link "Tuscan Baked Cod Linguini" at bounding box center [252, 75] width 249 height 14
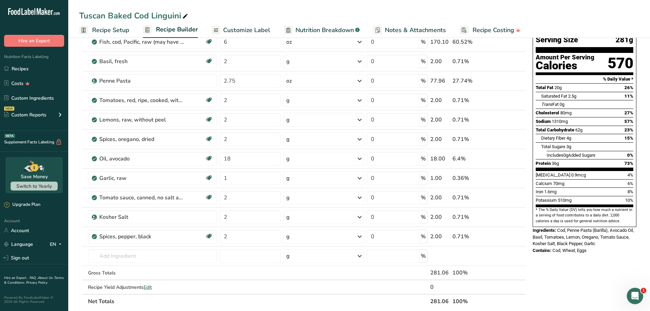
scroll to position [68, 0]
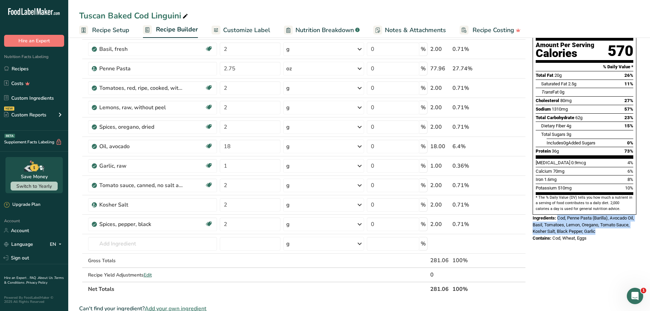
drag, startPoint x: 600, startPoint y: 216, endPoint x: 558, endPoint y: 203, distance: 44.2
click at [558, 215] on div "Ingredients: Cod, Penne Pasta (Barilla), Avocado Oil, Basil, Tomatoes, Lemon, O…" at bounding box center [585, 225] width 104 height 20
drag, startPoint x: 595, startPoint y: 226, endPoint x: 552, endPoint y: 222, distance: 43.8
click at [552, 235] on div "Contains: Cod, Wheat, Eggs" at bounding box center [585, 238] width 104 height 7
click at [24, 68] on link "Recipes" at bounding box center [34, 68] width 68 height 13
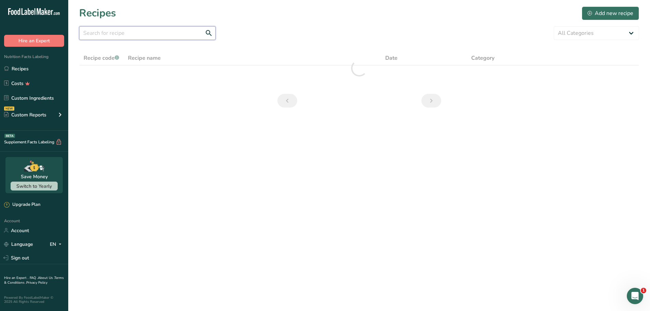
click at [142, 34] on input "text" at bounding box center [147, 33] width 136 height 14
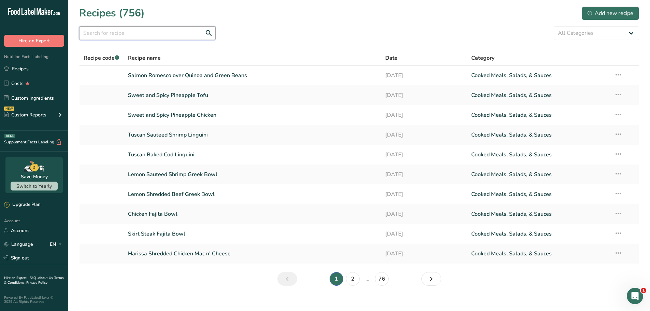
click at [150, 27] on input "text" at bounding box center [147, 33] width 136 height 14
paste input "Tuscan Sauteed Shrimp Linguini"
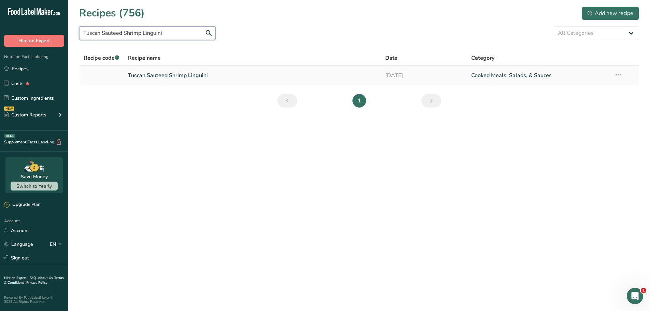
type input "Tuscan Sauteed Shrimp Linguini"
click at [181, 73] on link "Tuscan Sauteed Shrimp Linguini" at bounding box center [252, 75] width 249 height 14
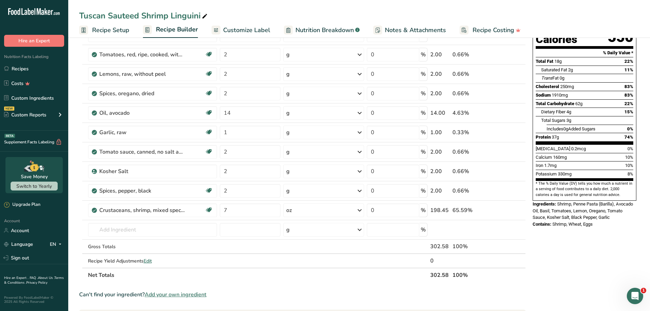
scroll to position [102, 0]
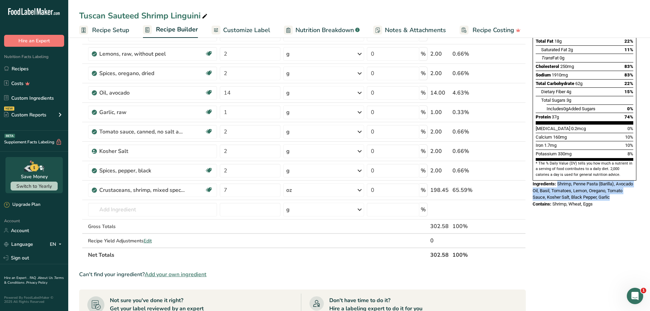
drag, startPoint x: 614, startPoint y: 184, endPoint x: 558, endPoint y: 169, distance: 57.9
click at [558, 180] on div "Ingredients: Shrimp, Penne Pasta (Barilla), Avocado Oil, Basil, Tomatoes, Lemon…" at bounding box center [585, 190] width 104 height 20
click at [604, 192] on div "Nutrition Facts 1 Serving Per Container Serving Size 303g Amount Per Serving Ca…" at bounding box center [584, 77] width 109 height 266
drag, startPoint x: 600, startPoint y: 190, endPoint x: 553, endPoint y: 190, distance: 46.7
click at [553, 201] on div "Contains: Shrimp, Wheat, Eggs" at bounding box center [585, 204] width 104 height 7
